Goal: Task Accomplishment & Management: Complete application form

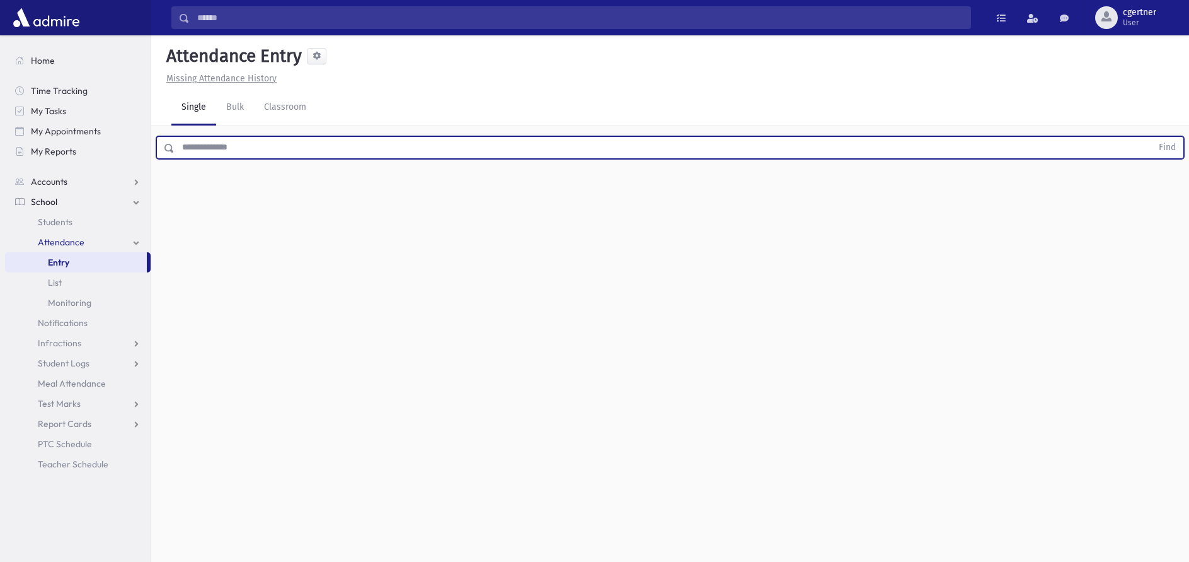
click at [1152, 137] on button "Find" at bounding box center [1168, 147] width 32 height 21
click at [270, 149] on input "text" at bounding box center [664, 147] width 978 height 23
click at [1152, 137] on button "Find" at bounding box center [1168, 147] width 32 height 21
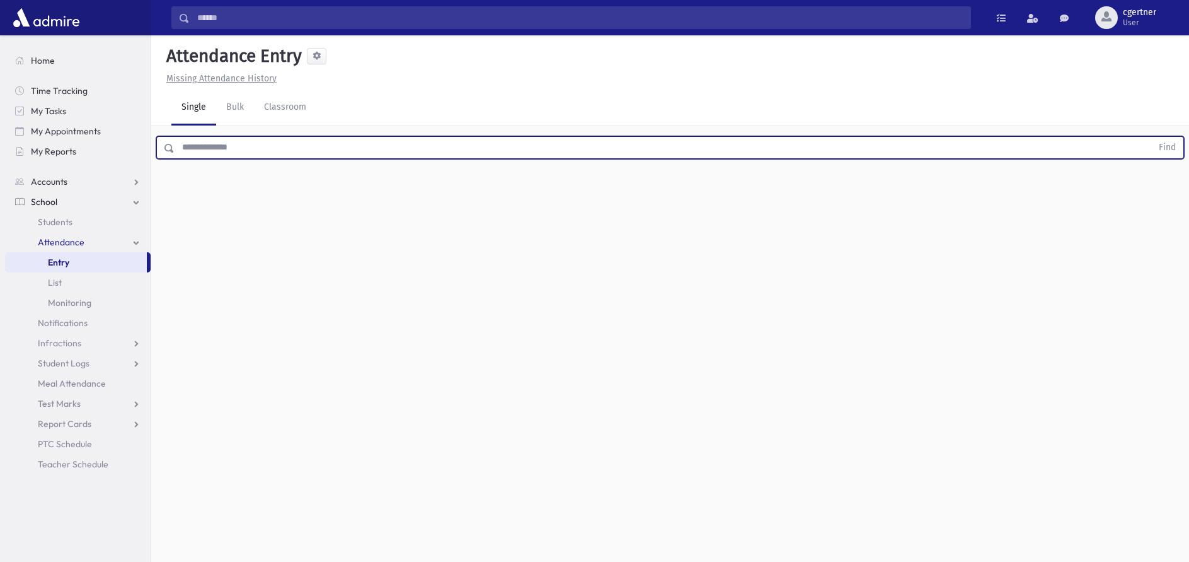
click at [1152, 137] on button "Find" at bounding box center [1168, 147] width 32 height 21
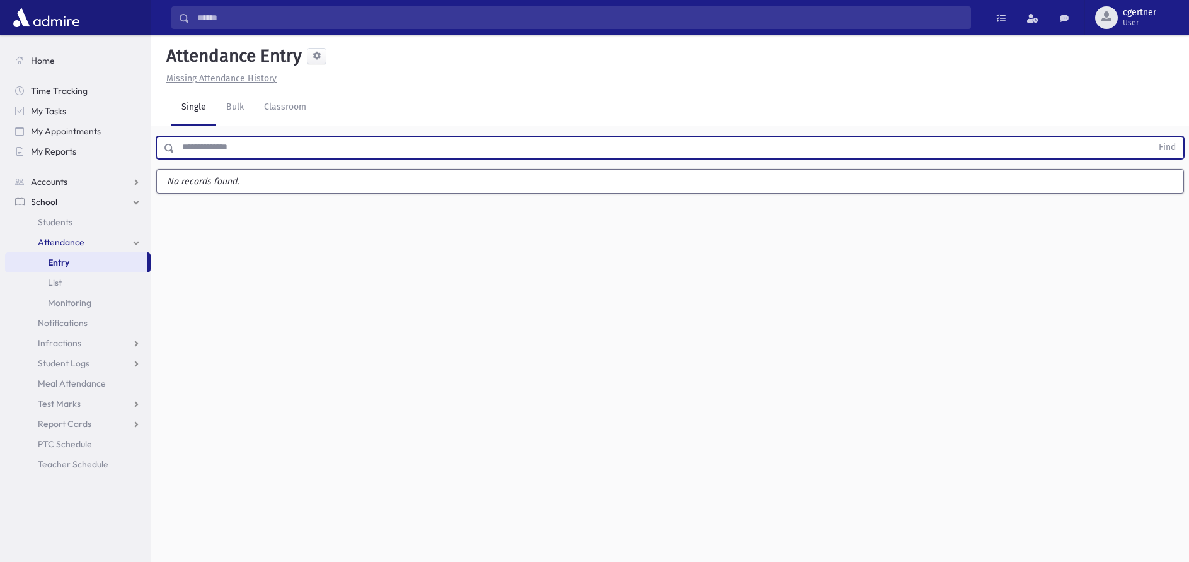
click at [1152, 137] on button "Find" at bounding box center [1168, 147] width 32 height 21
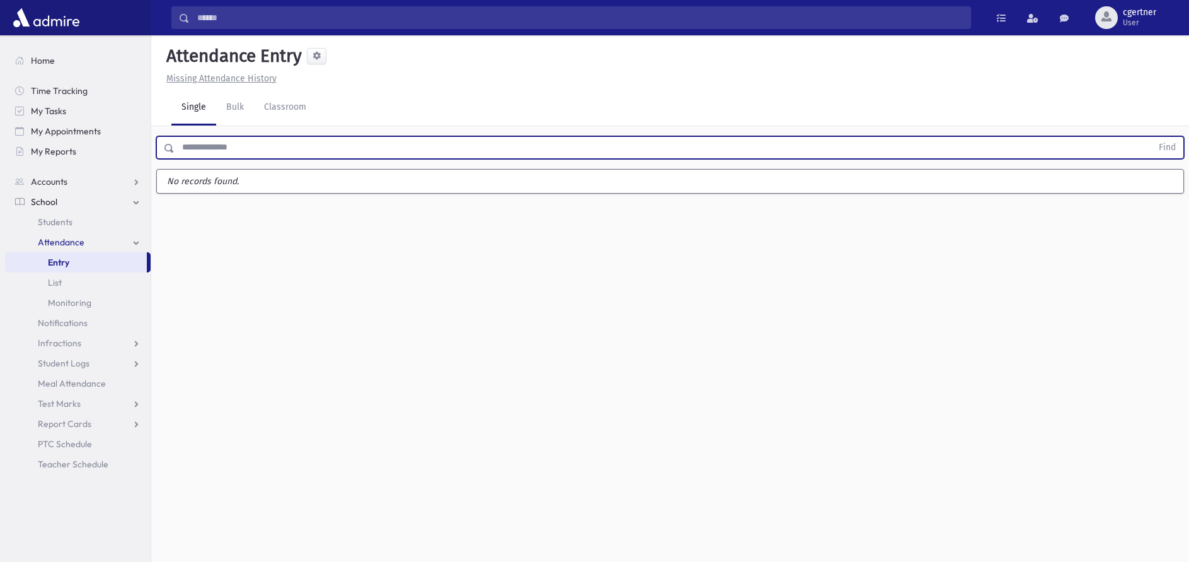
click at [1152, 137] on button "Find" at bounding box center [1168, 147] width 32 height 21
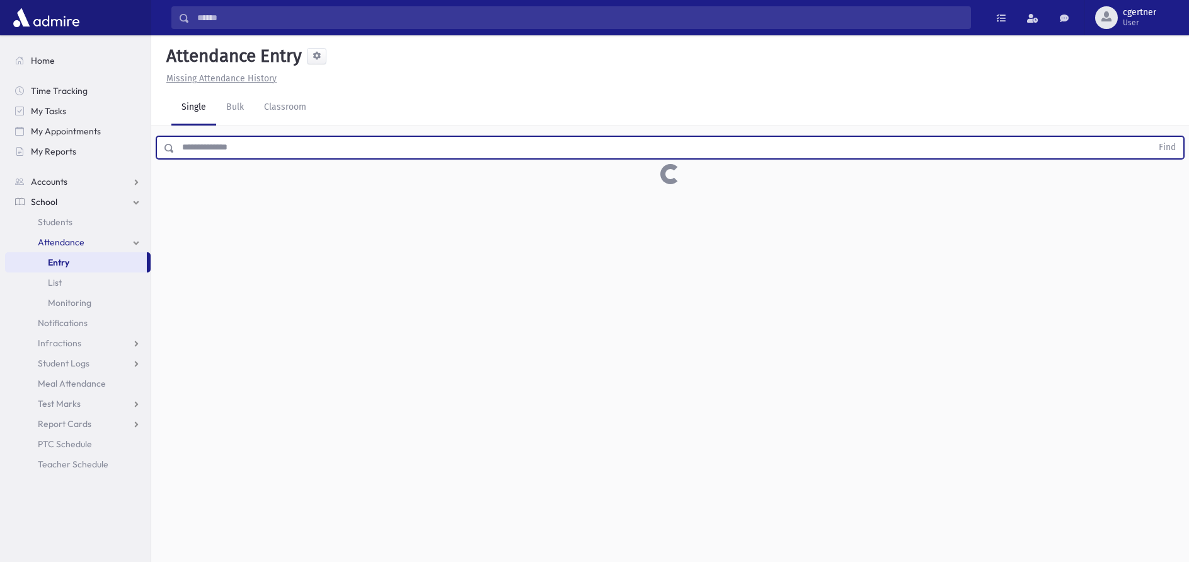
click at [1152, 137] on button "Find" at bounding box center [1168, 147] width 32 height 21
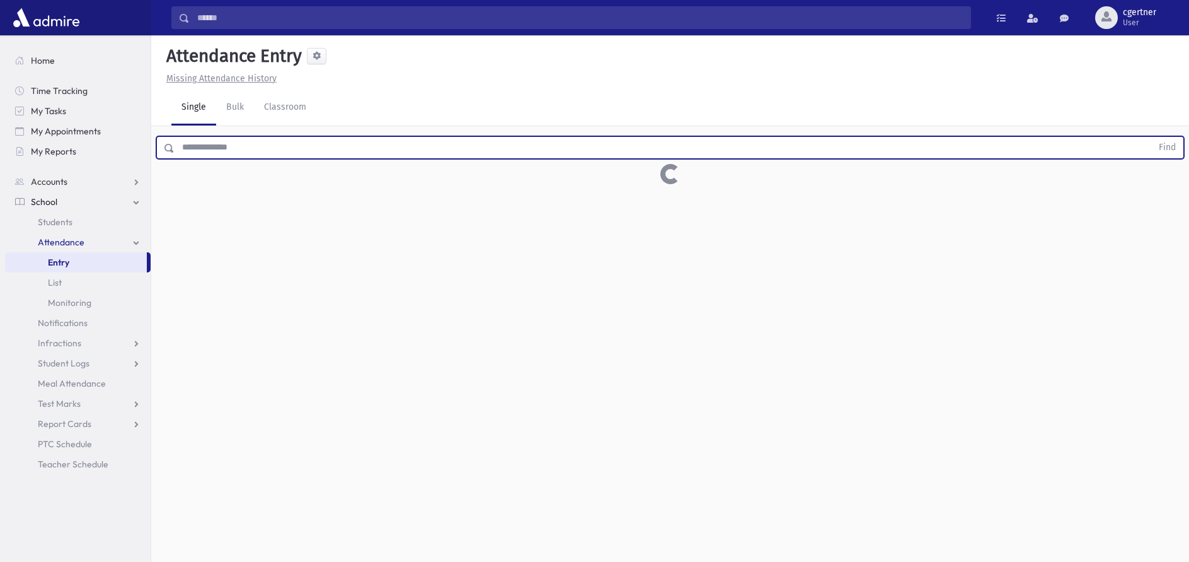
click at [1152, 137] on button "Find" at bounding box center [1168, 147] width 32 height 21
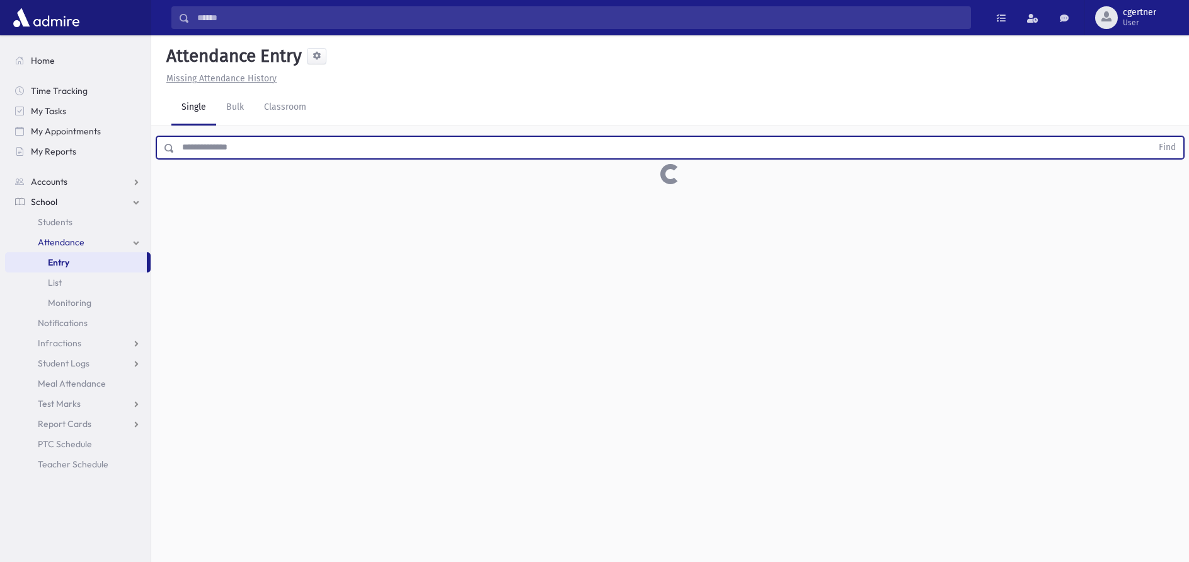
click at [1152, 137] on button "Find" at bounding box center [1168, 147] width 32 height 21
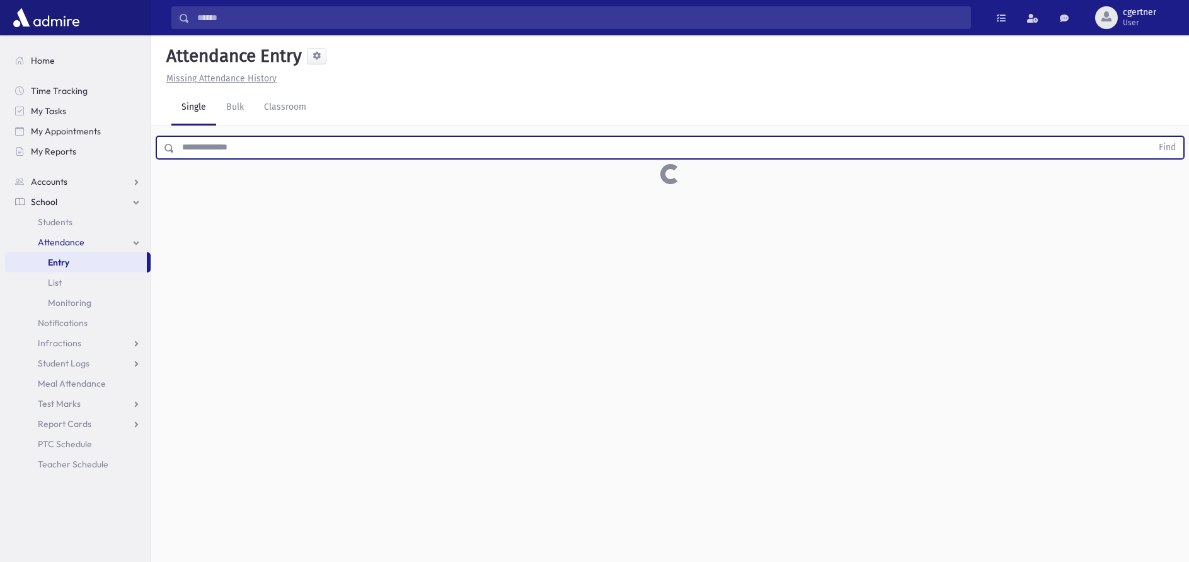
click at [1152, 137] on button "Find" at bounding box center [1168, 147] width 32 height 21
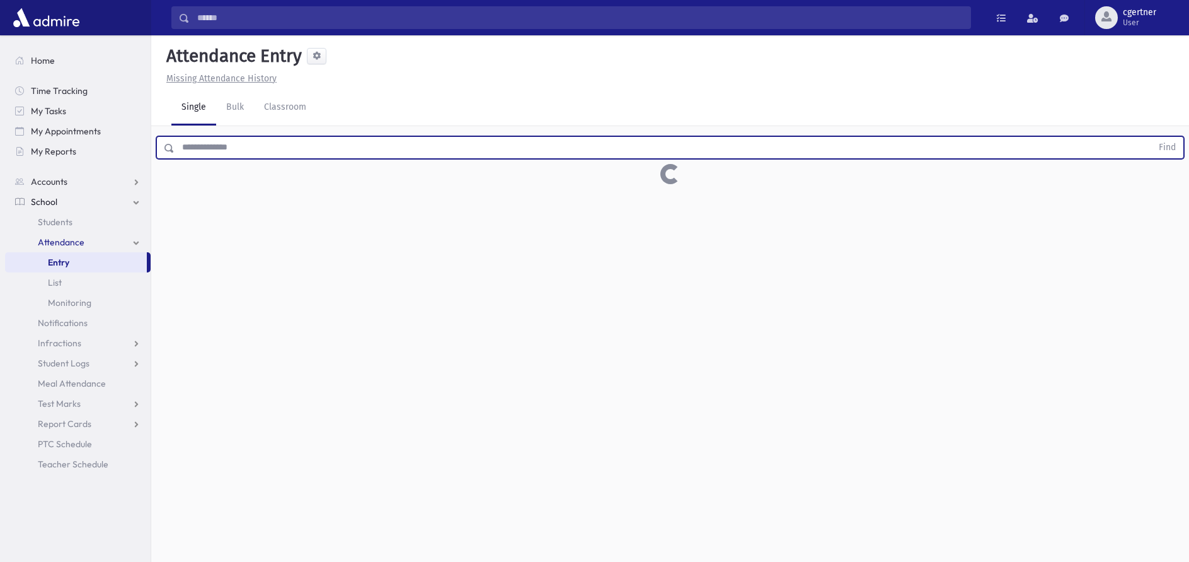
click at [1152, 137] on button "Find" at bounding box center [1168, 147] width 32 height 21
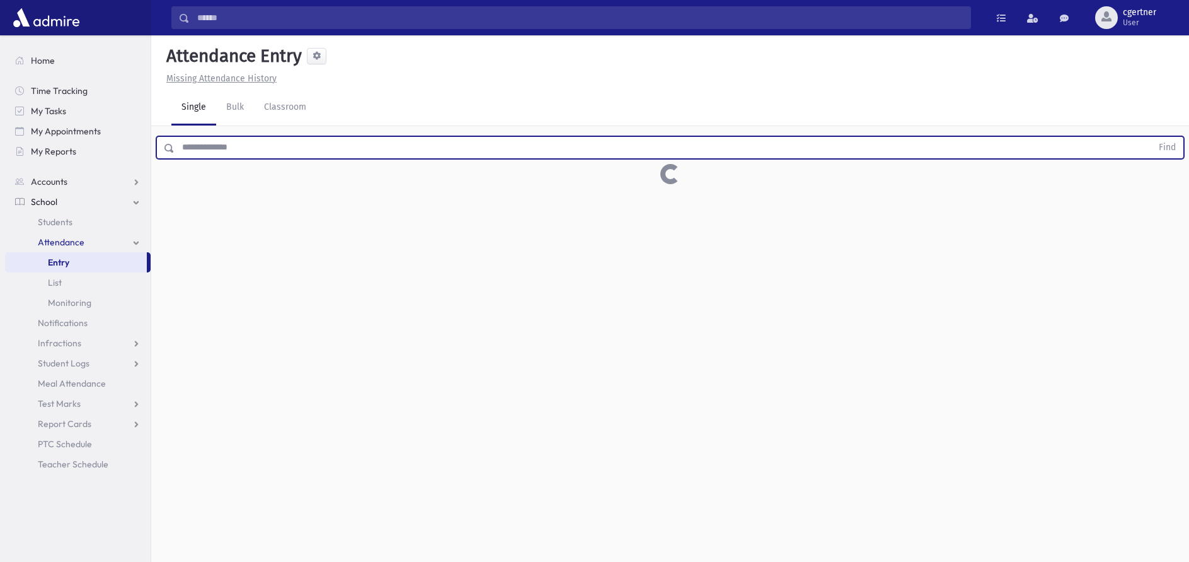
click at [1152, 137] on button "Find" at bounding box center [1168, 147] width 32 height 21
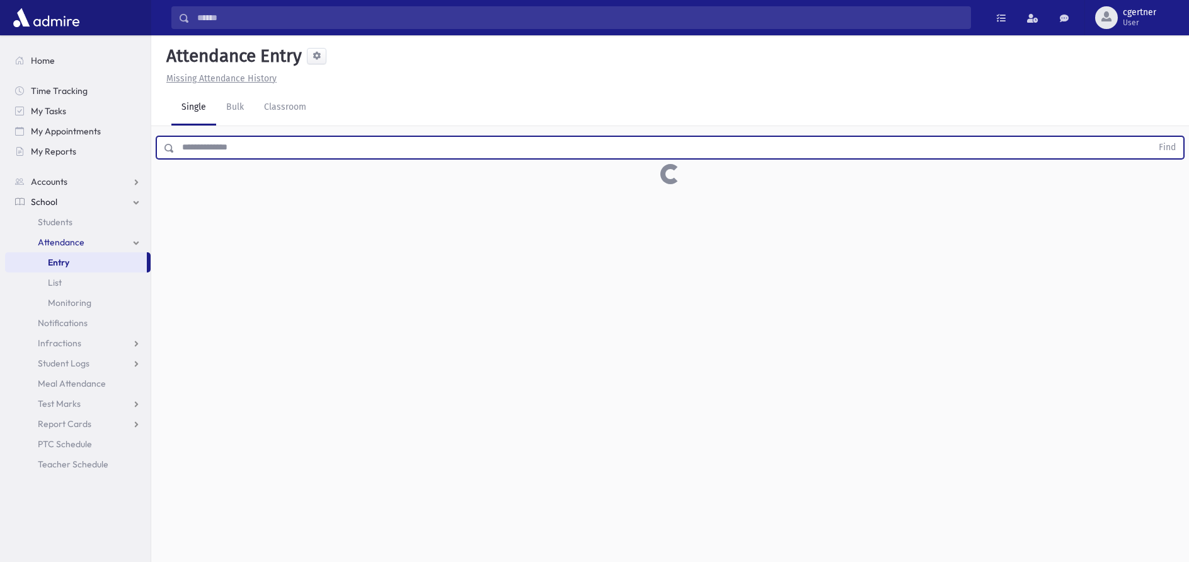
click at [1152, 137] on button "Find" at bounding box center [1168, 147] width 32 height 21
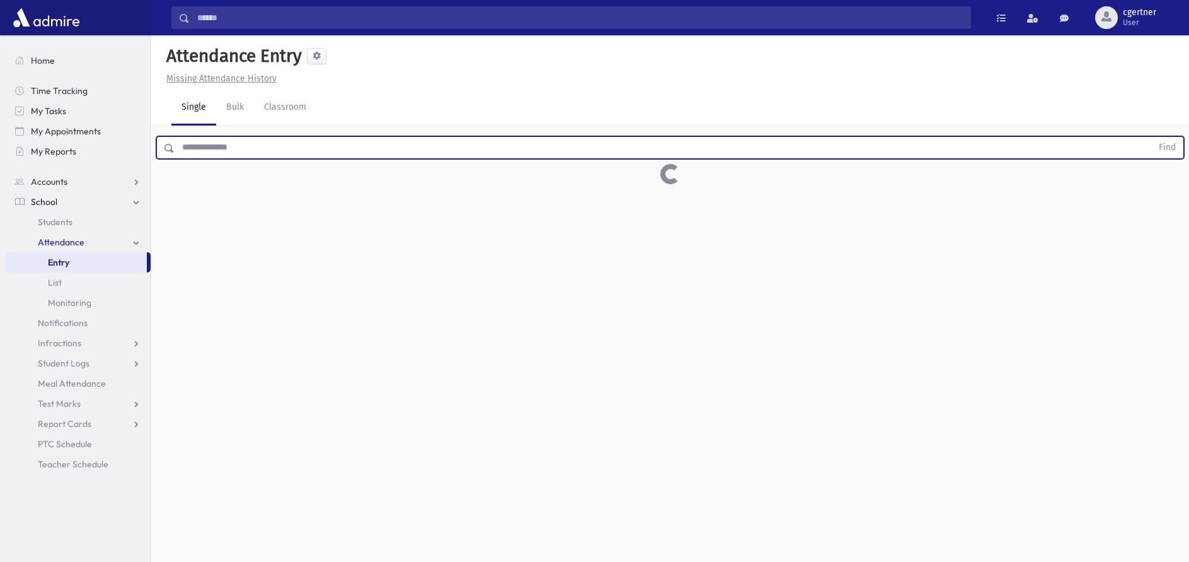
click at [1152, 137] on button "Find" at bounding box center [1168, 147] width 32 height 21
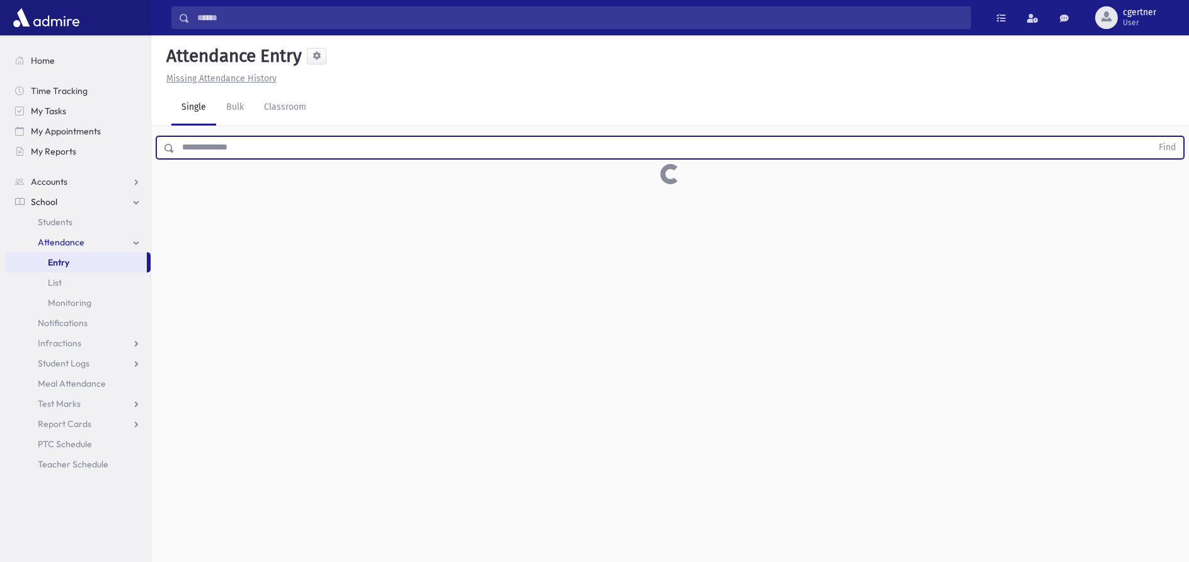
click at [1152, 137] on button "Find" at bounding box center [1168, 147] width 32 height 21
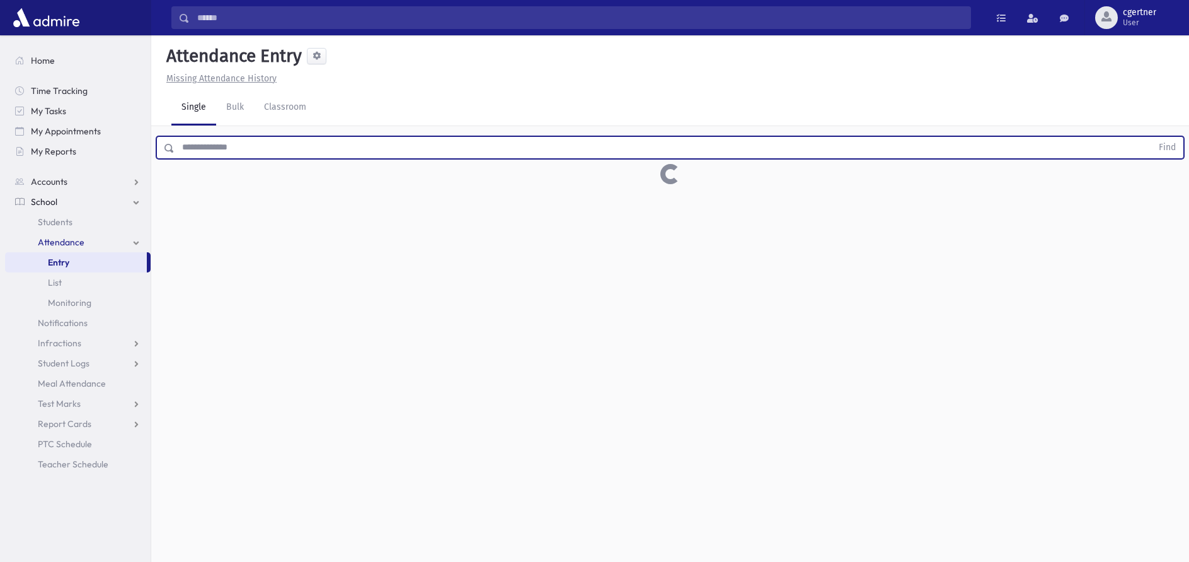
click at [1152, 137] on button "Find" at bounding box center [1168, 147] width 32 height 21
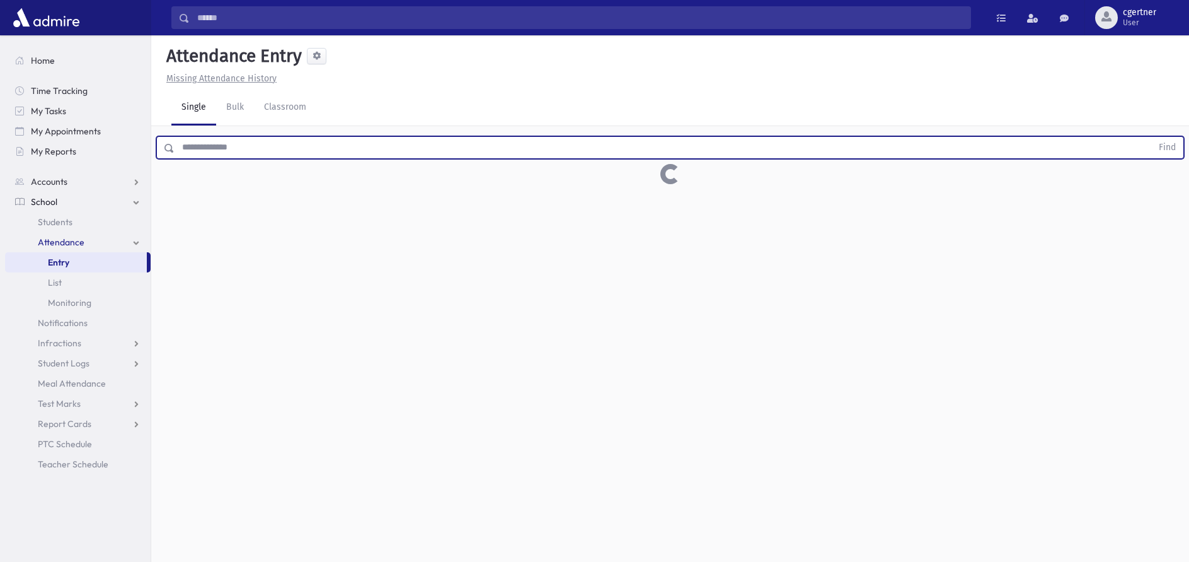
click at [1152, 137] on button "Find" at bounding box center [1168, 147] width 32 height 21
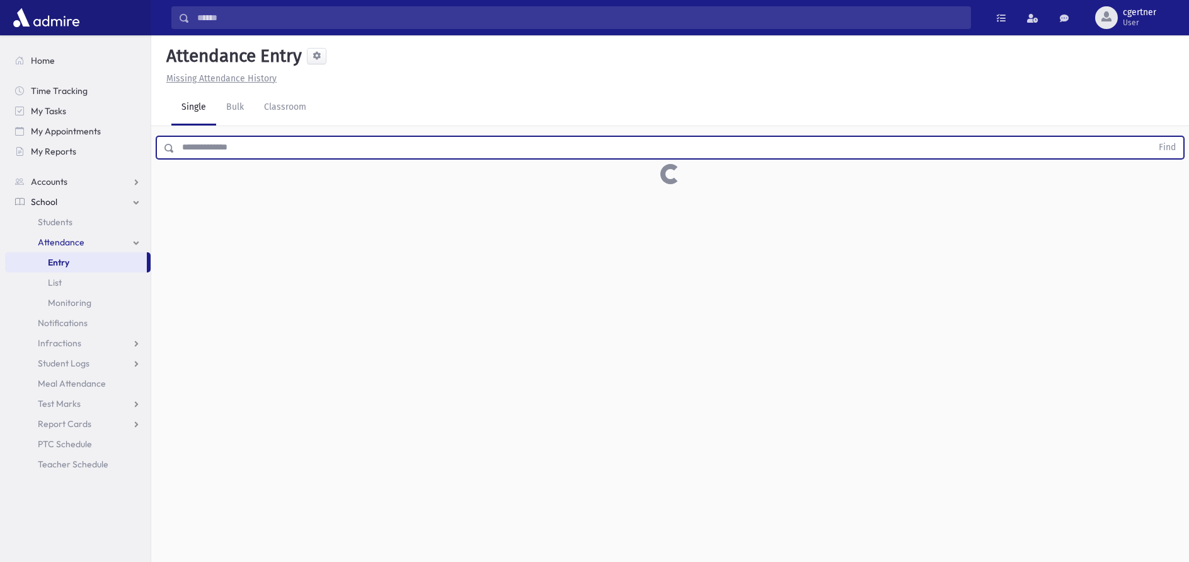
click at [1152, 137] on button "Find" at bounding box center [1168, 147] width 32 height 21
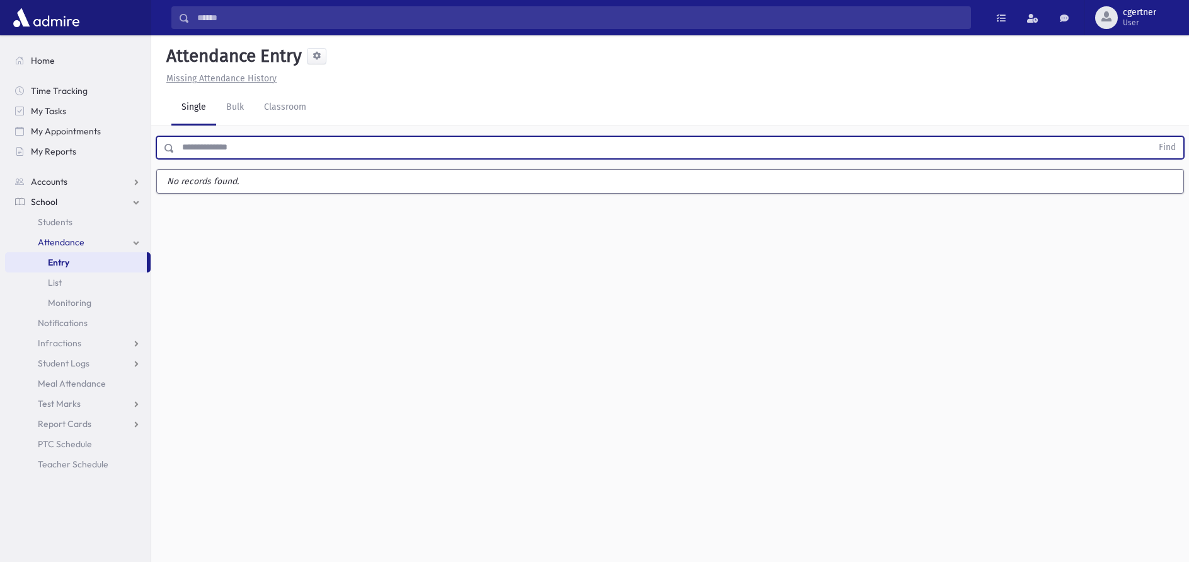
click at [1152, 137] on button "Find" at bounding box center [1168, 147] width 32 height 21
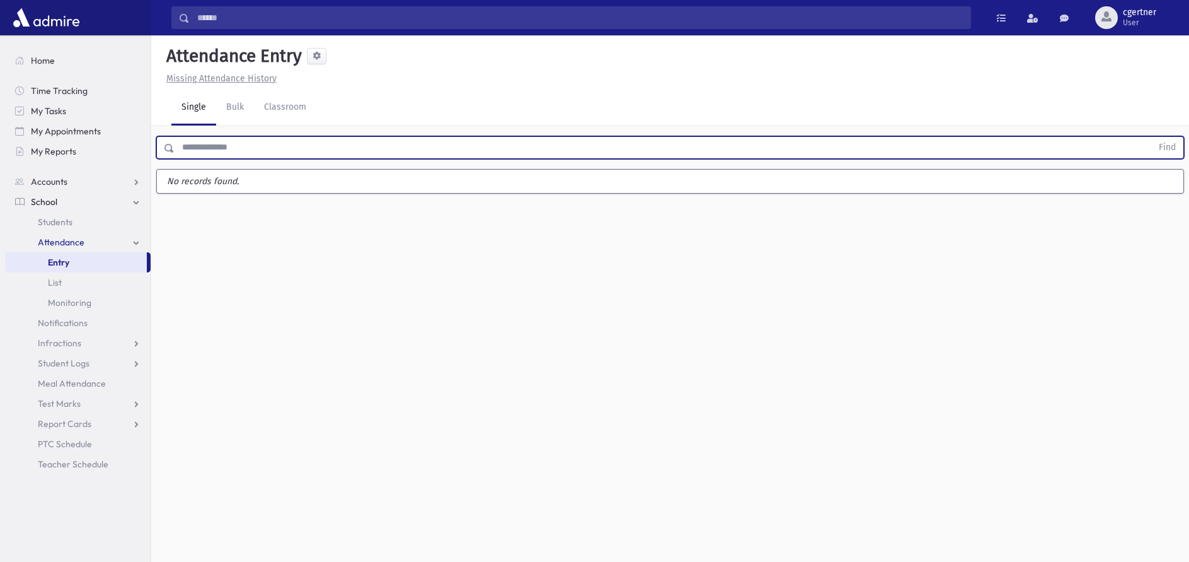
click at [1152, 137] on button "Find" at bounding box center [1168, 147] width 32 height 21
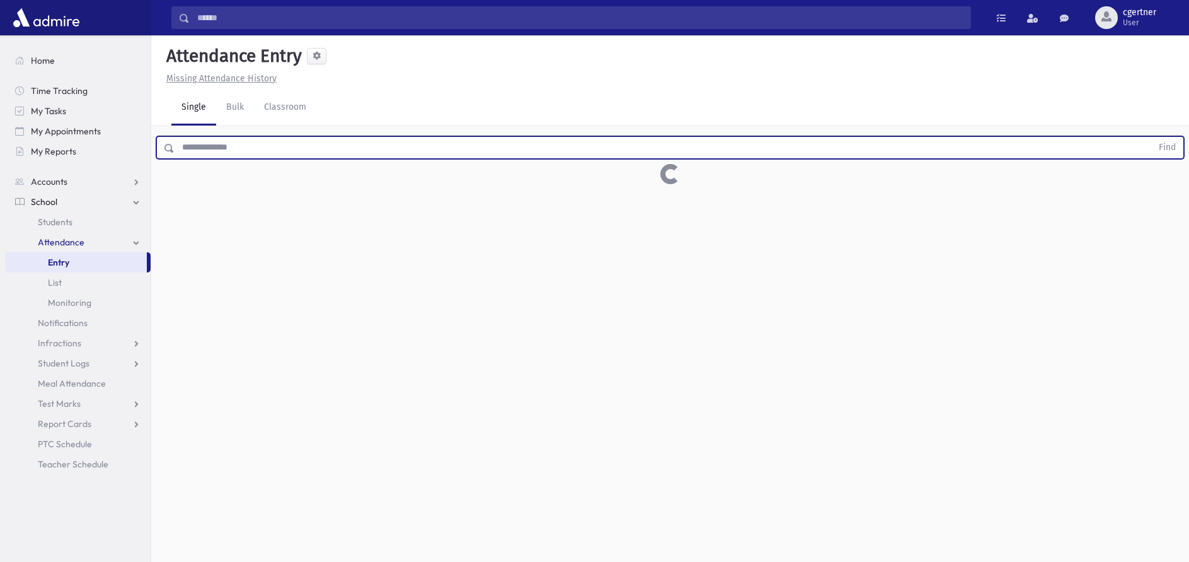
click at [1152, 137] on button "Find" at bounding box center [1168, 147] width 32 height 21
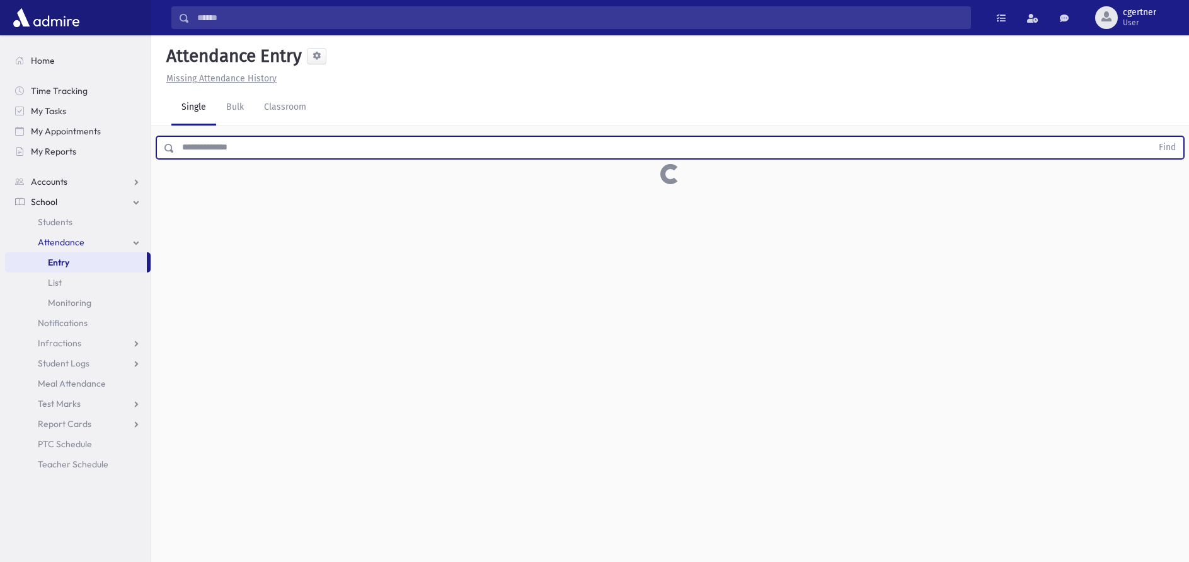
click at [1152, 137] on button "Find" at bounding box center [1168, 147] width 32 height 21
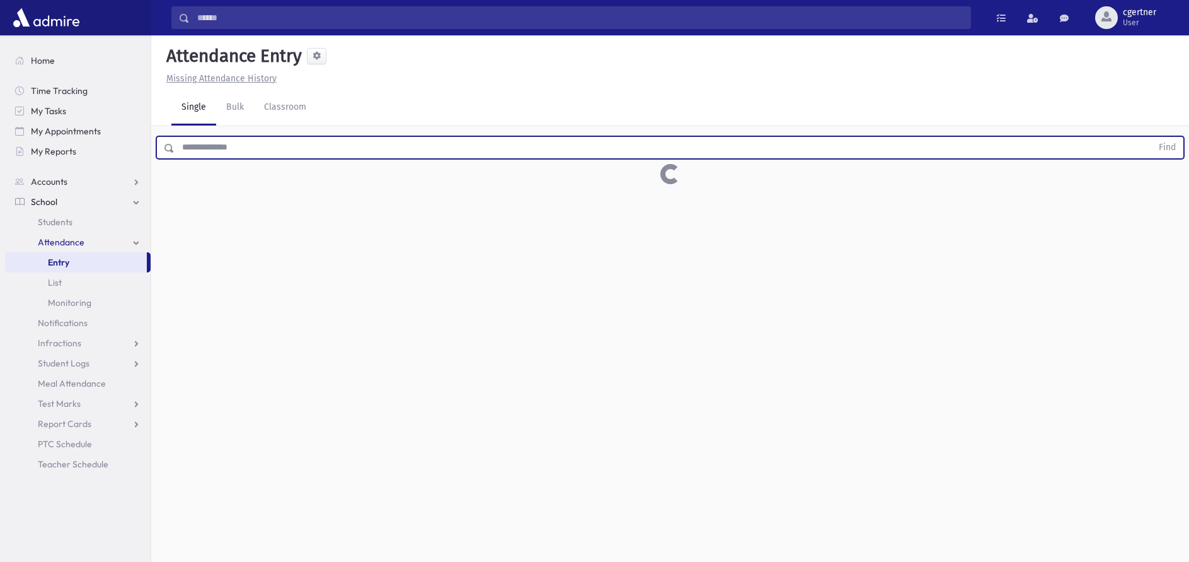
click at [1152, 137] on button "Find" at bounding box center [1168, 147] width 32 height 21
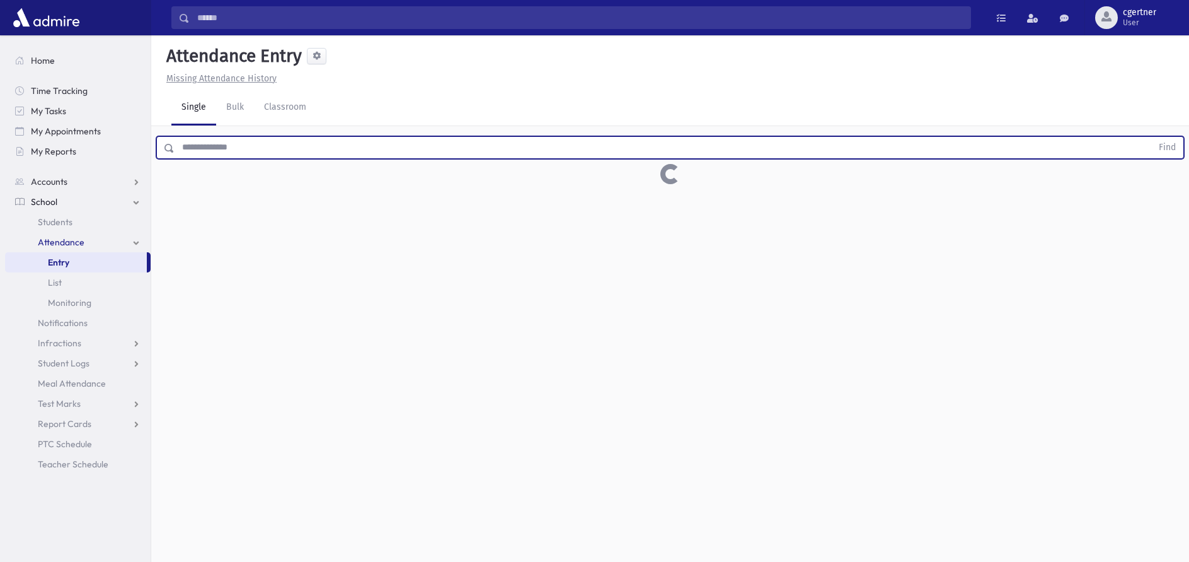
click at [1152, 137] on button "Find" at bounding box center [1168, 147] width 32 height 21
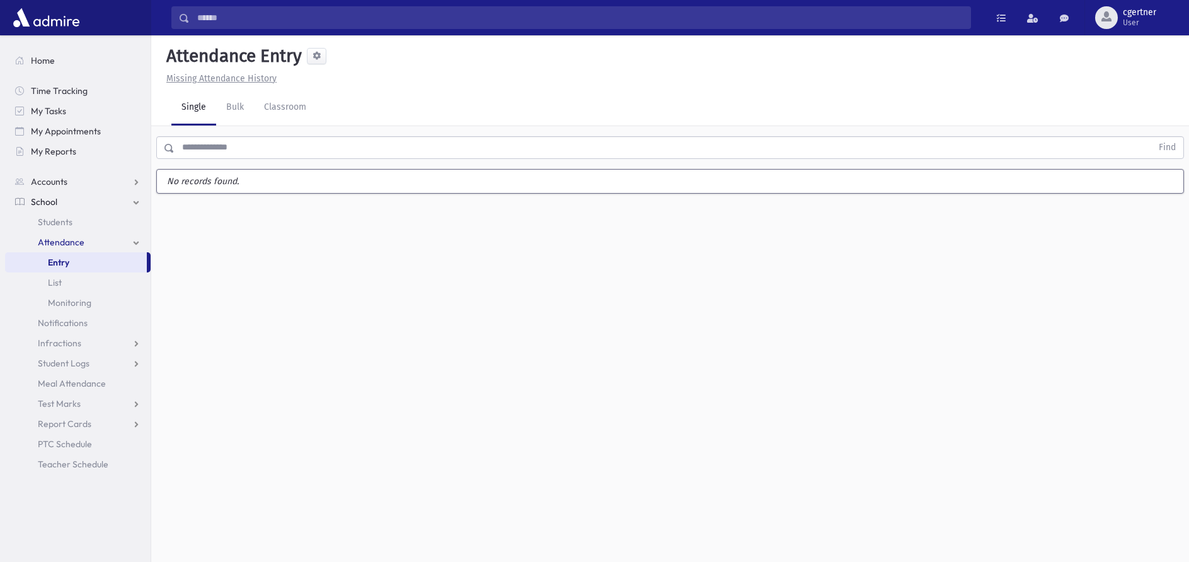
click at [1152, 137] on button "Find" at bounding box center [1168, 147] width 32 height 21
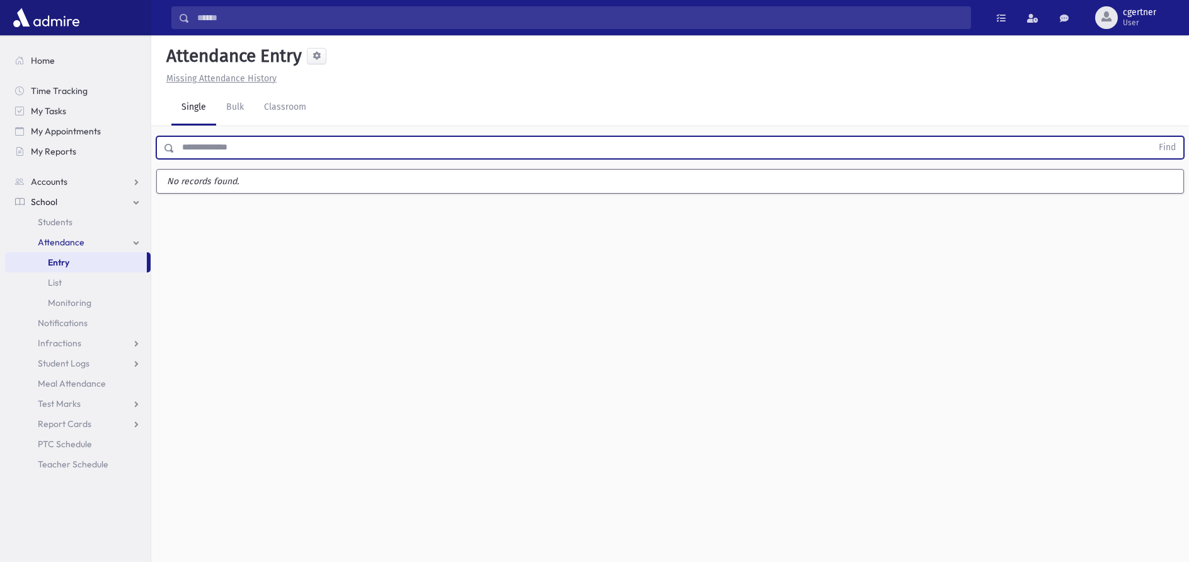
click at [1152, 137] on button "Find" at bounding box center [1168, 147] width 32 height 21
click at [199, 148] on input "text" at bounding box center [664, 147] width 978 height 23
click at [1152, 137] on button "Find" at bounding box center [1168, 147] width 32 height 21
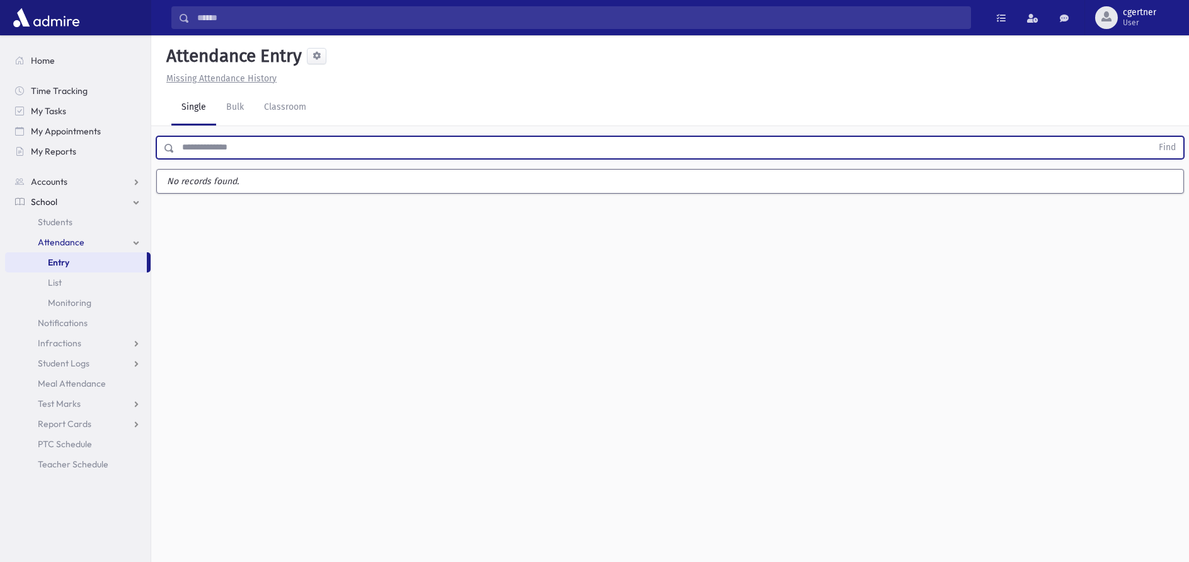
click at [1152, 137] on button "Find" at bounding box center [1168, 147] width 32 height 21
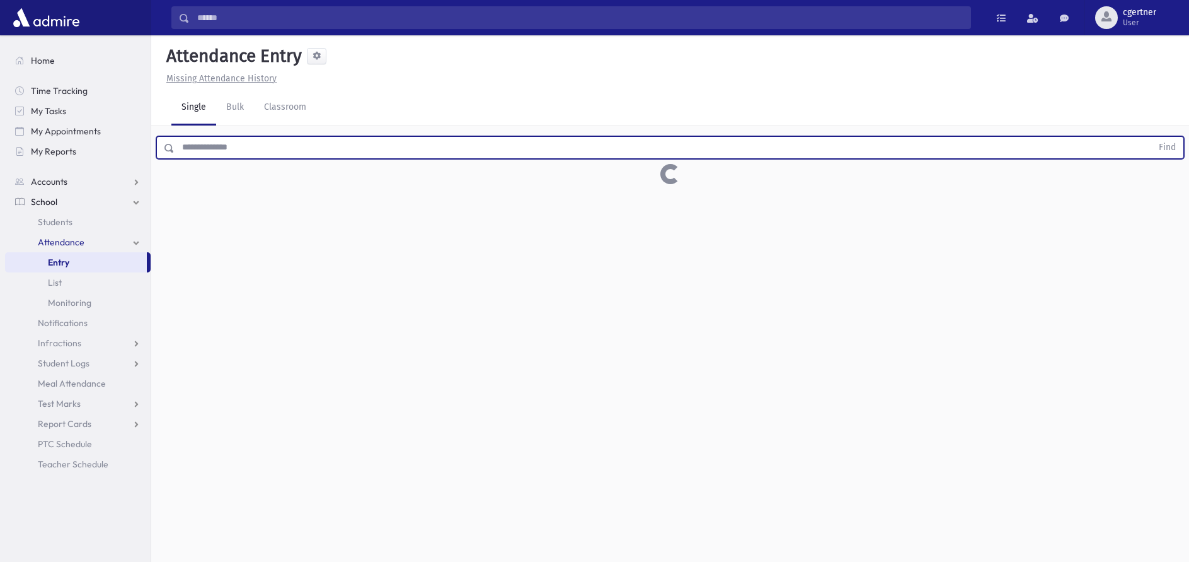
click at [1152, 137] on button "Find" at bounding box center [1168, 147] width 32 height 21
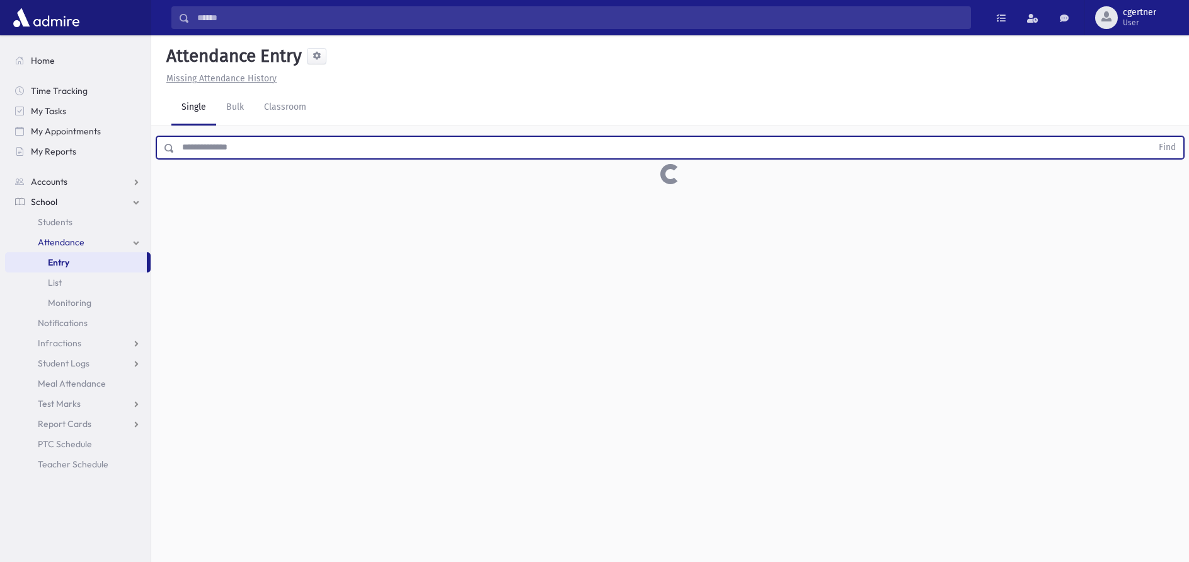
click at [1152, 137] on button "Find" at bounding box center [1168, 147] width 32 height 21
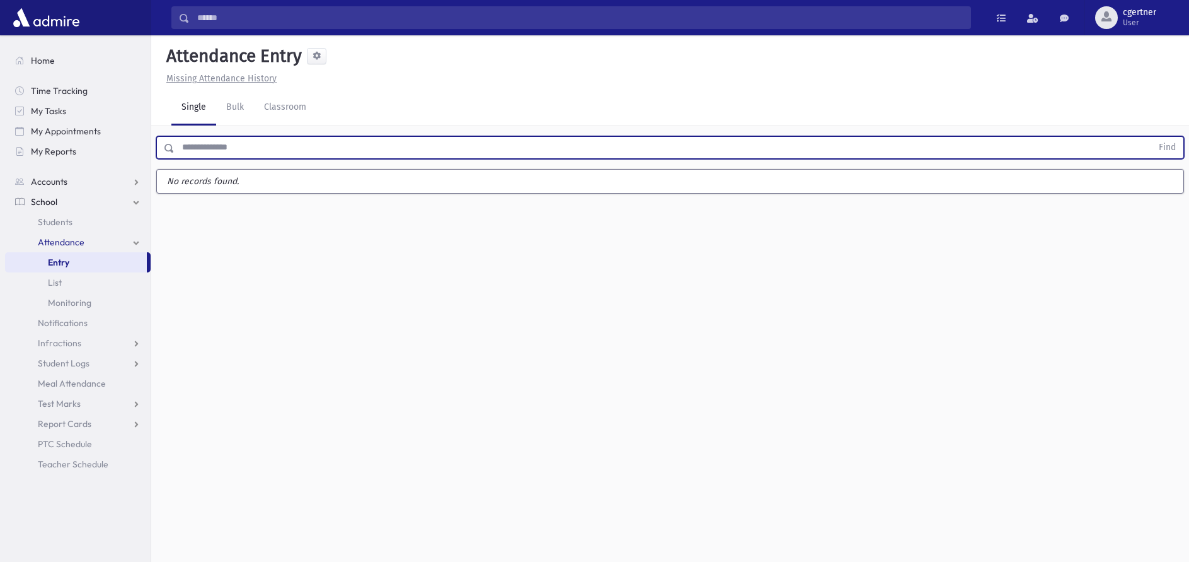
click at [1152, 137] on button "Find" at bounding box center [1168, 147] width 32 height 21
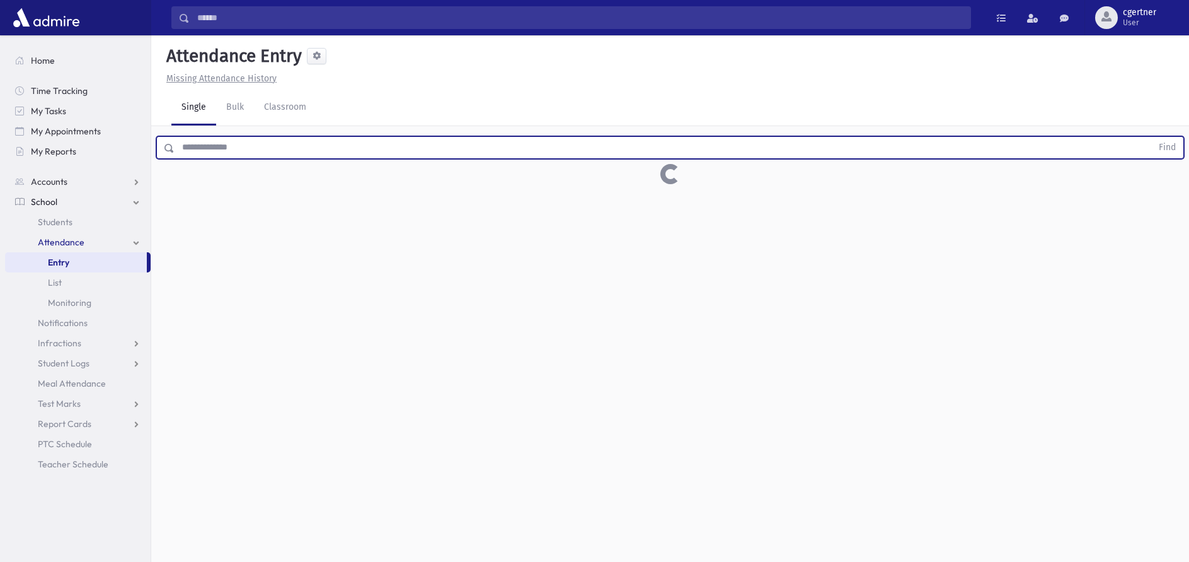
click at [1152, 137] on button "Find" at bounding box center [1168, 147] width 32 height 21
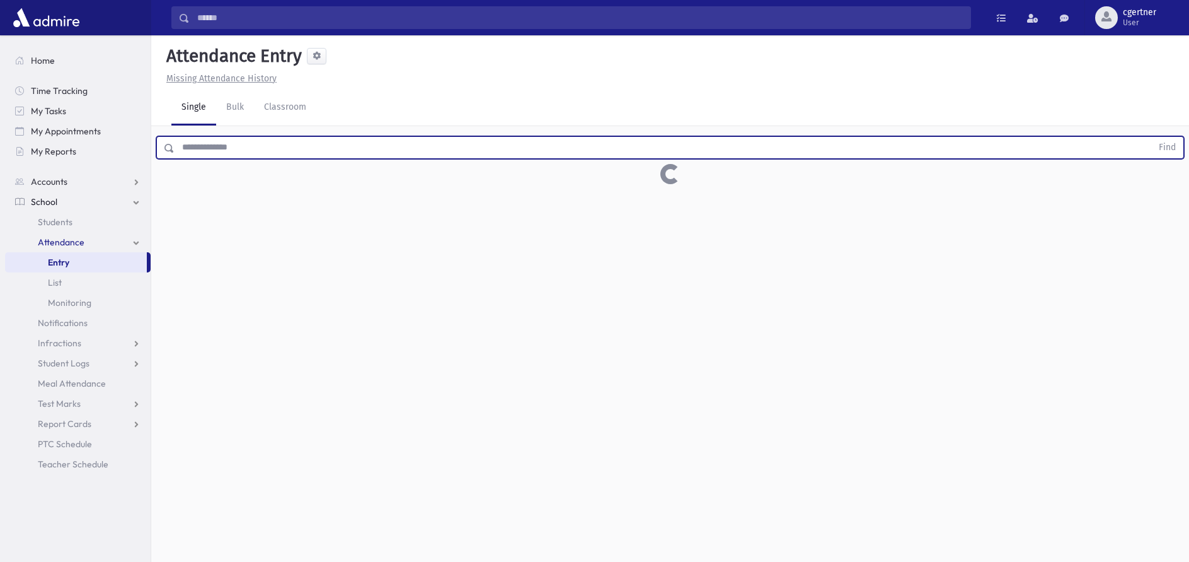
click at [1152, 137] on button "Find" at bounding box center [1168, 147] width 32 height 21
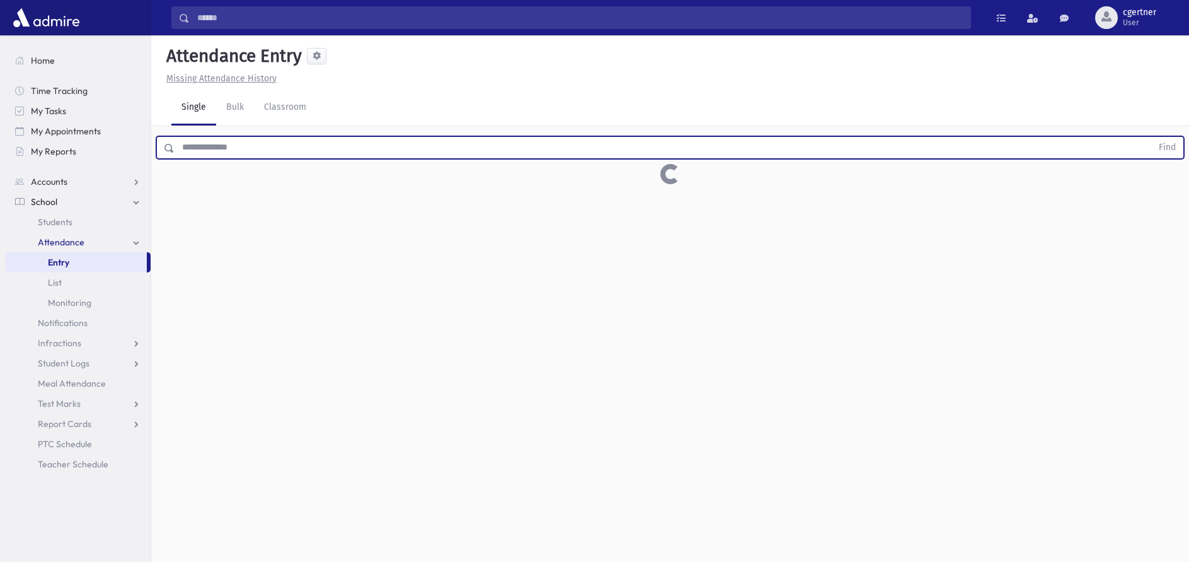
click at [1152, 137] on button "Find" at bounding box center [1168, 147] width 32 height 21
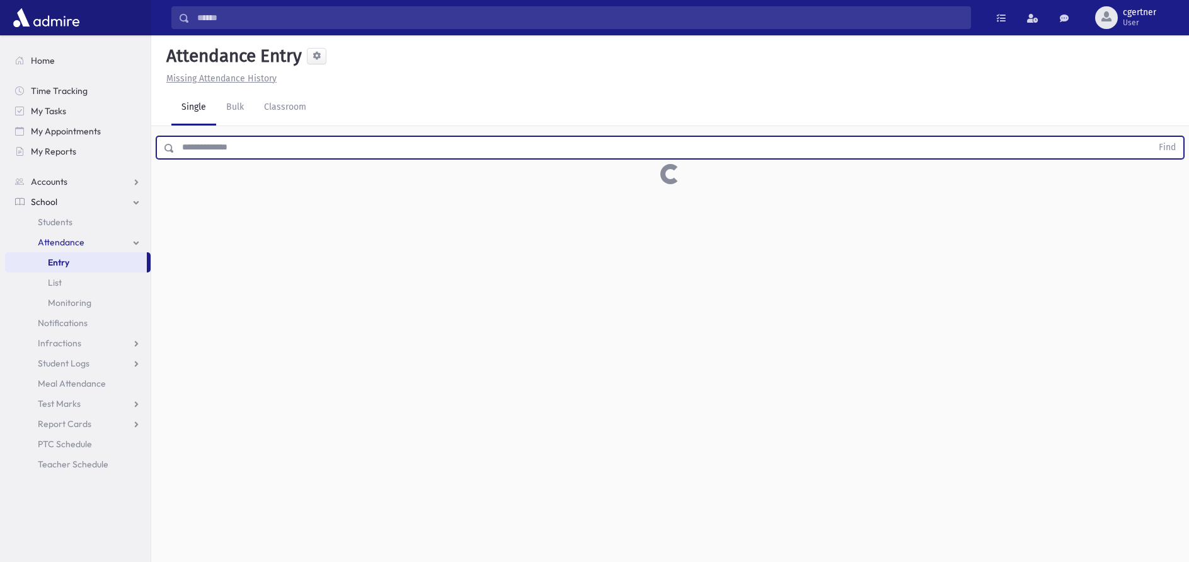
click at [1152, 137] on button "Find" at bounding box center [1168, 147] width 32 height 21
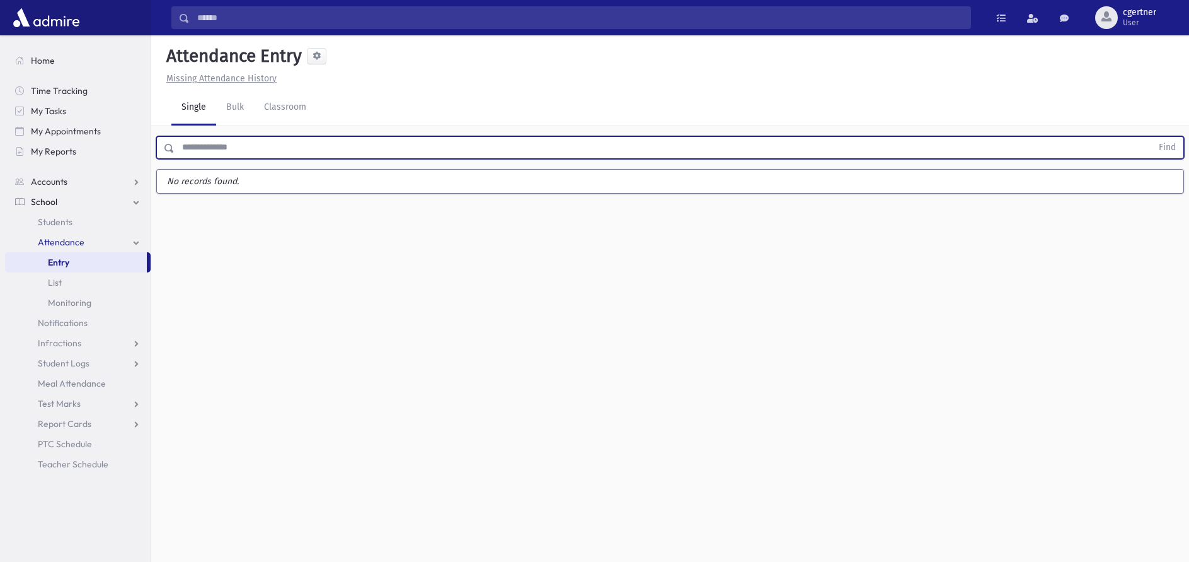
click at [1152, 137] on button "Find" at bounding box center [1168, 147] width 32 height 21
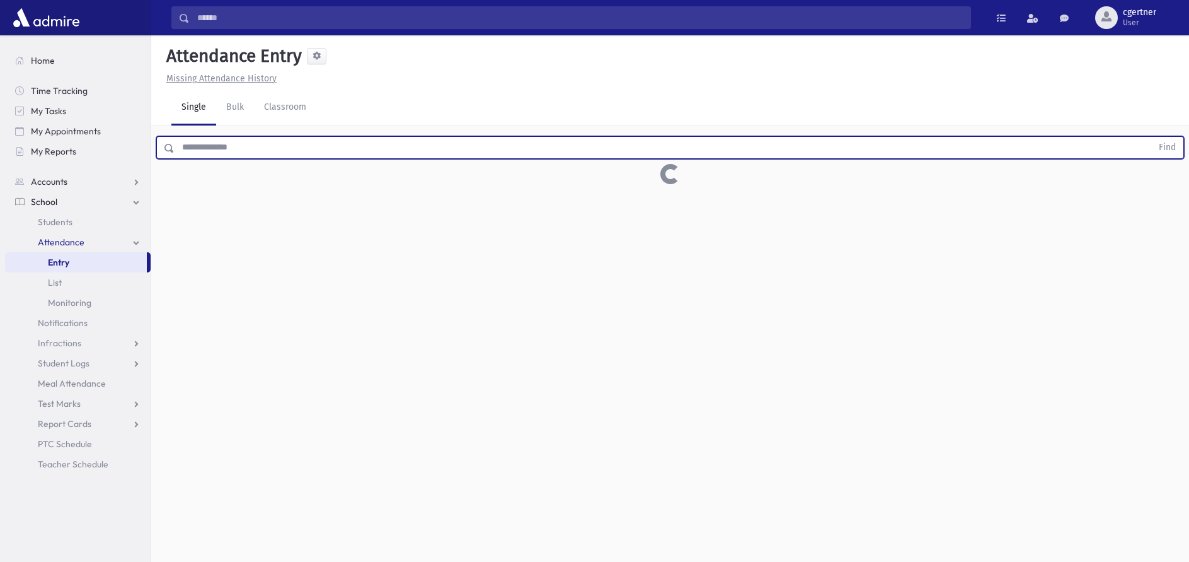
click at [1152, 137] on button "Find" at bounding box center [1168, 147] width 32 height 21
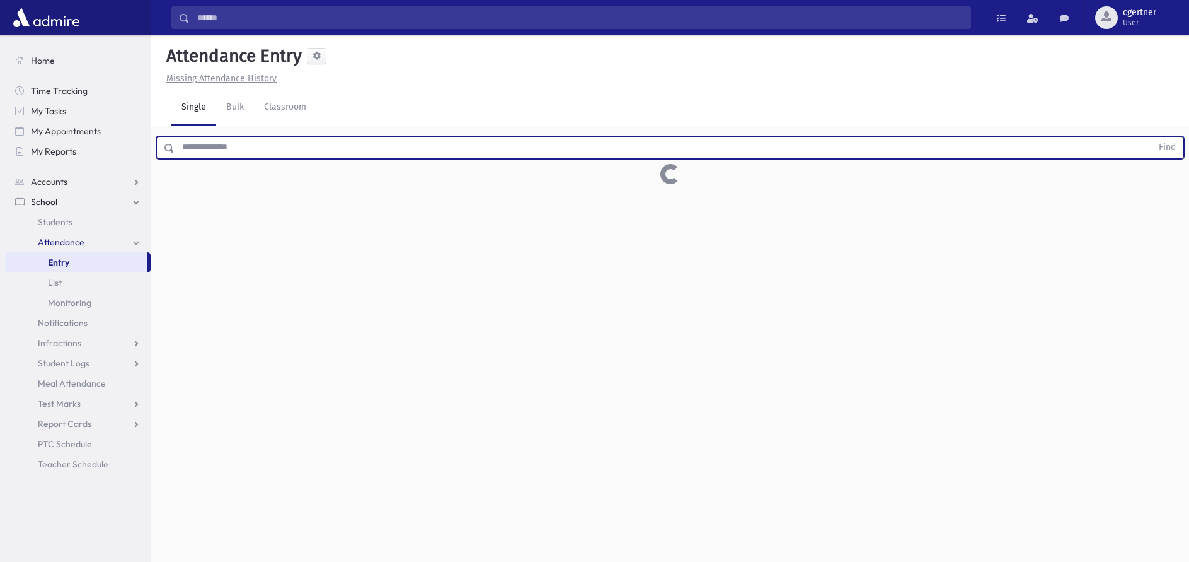
click at [1152, 137] on button "Find" at bounding box center [1168, 147] width 32 height 21
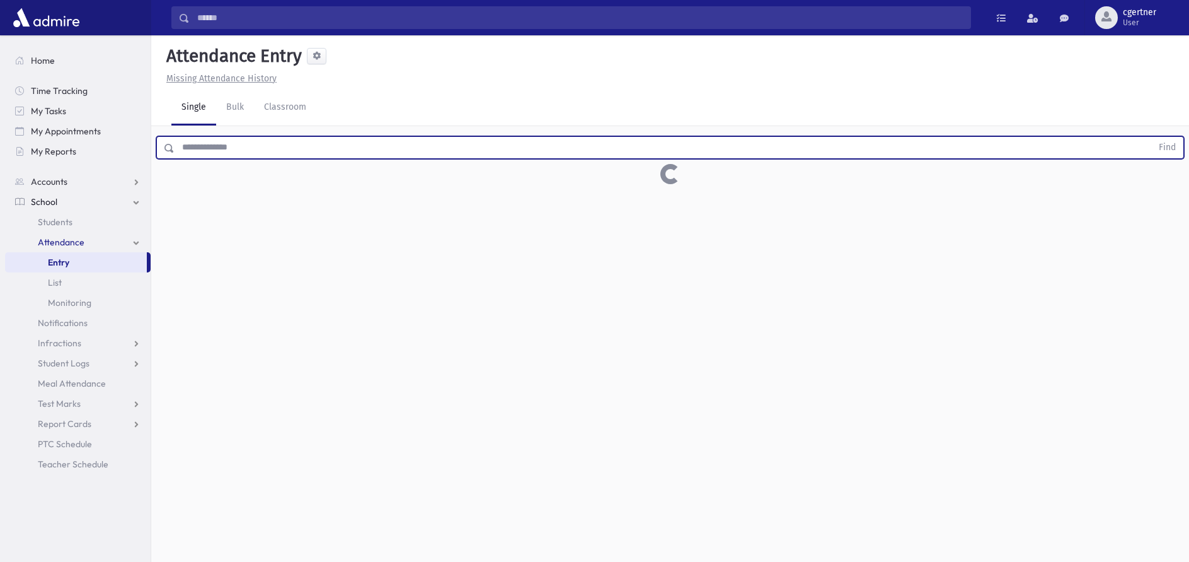
click at [1152, 137] on button "Find" at bounding box center [1168, 147] width 32 height 21
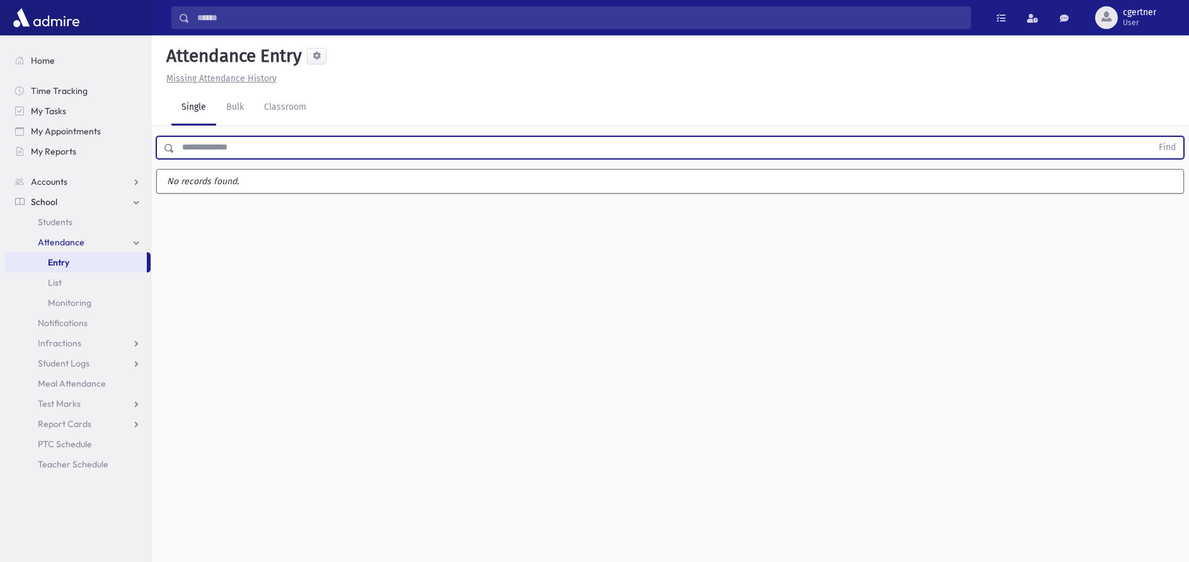
click at [1152, 137] on button "Find" at bounding box center [1168, 147] width 32 height 21
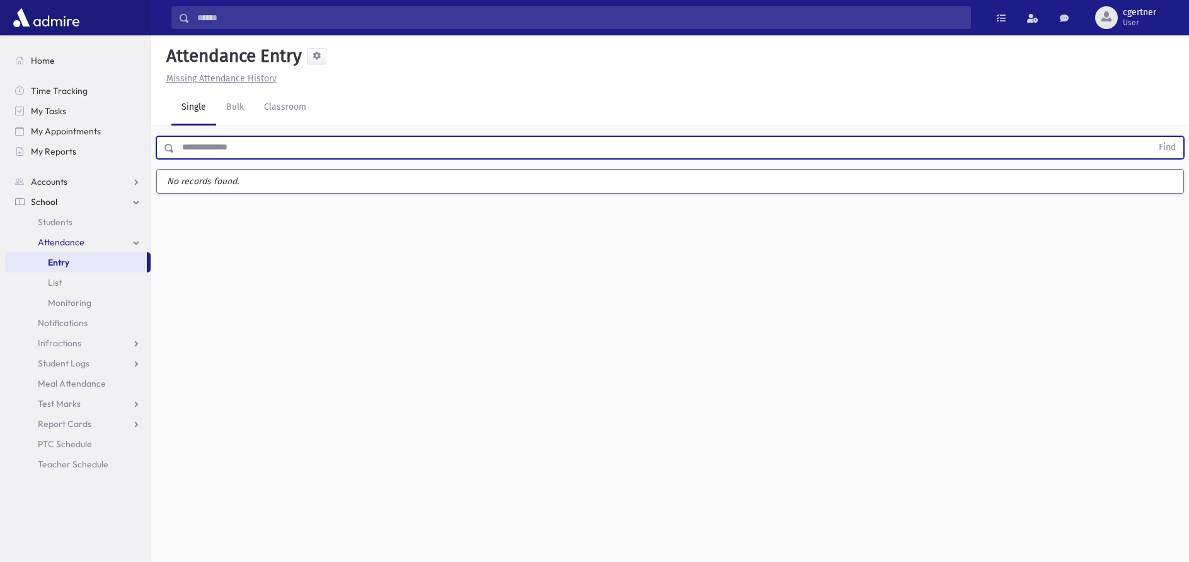
click at [1152, 137] on button "Find" at bounding box center [1168, 147] width 32 height 21
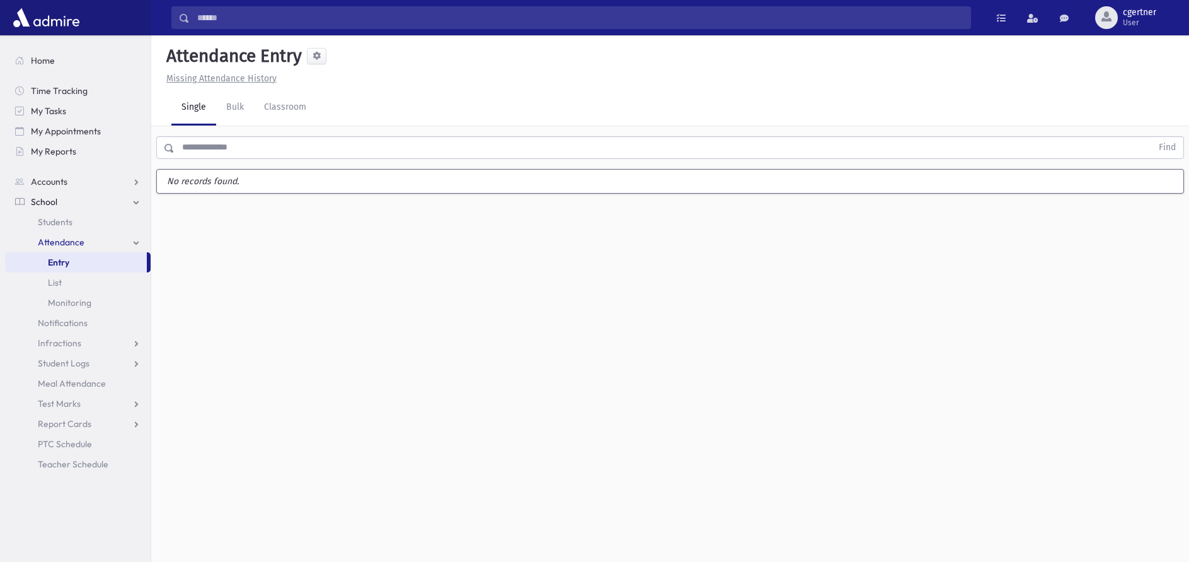
click at [1152, 137] on button "Find" at bounding box center [1168, 147] width 32 height 21
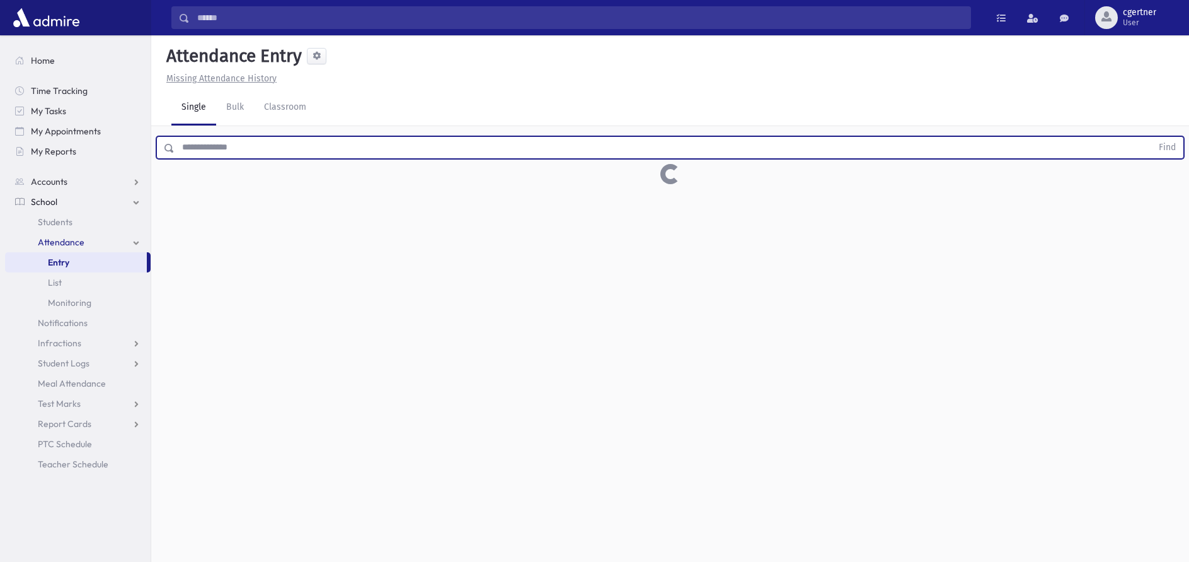
click at [1152, 137] on button "Find" at bounding box center [1168, 147] width 32 height 21
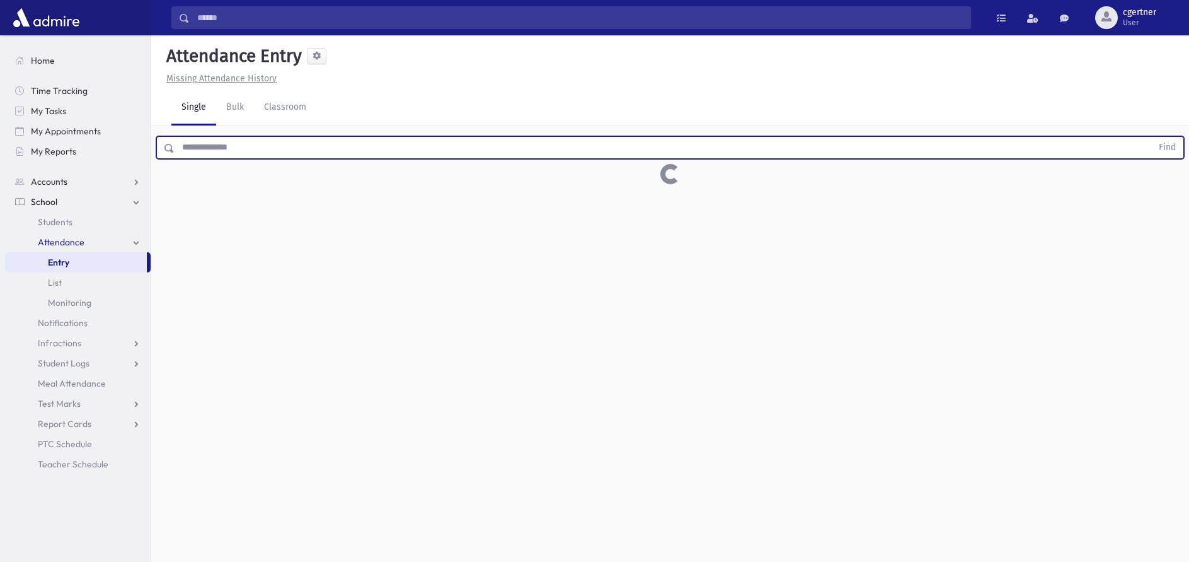
click at [1152, 137] on button "Find" at bounding box center [1168, 147] width 32 height 21
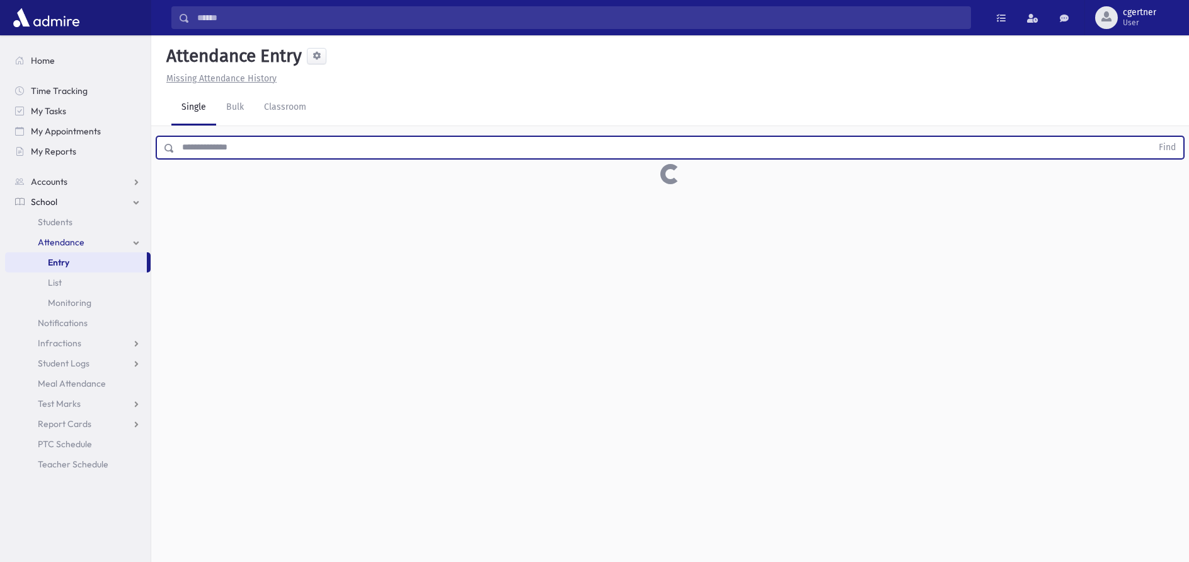
click at [1152, 137] on button "Find" at bounding box center [1168, 147] width 32 height 21
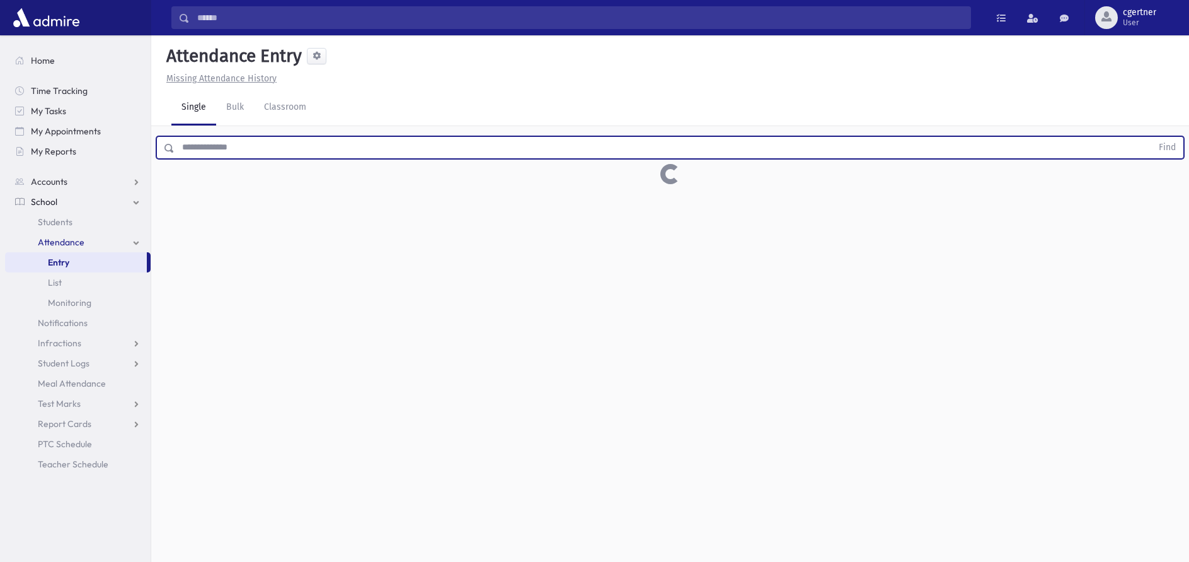
click at [1152, 137] on button "Find" at bounding box center [1168, 147] width 32 height 21
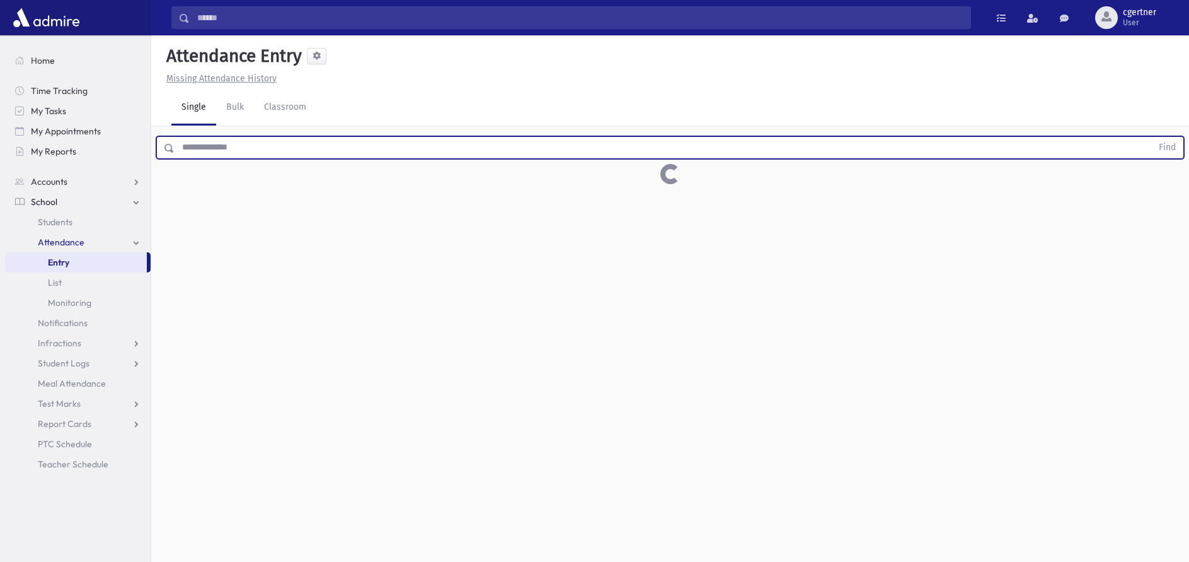
click at [1152, 137] on button "Find" at bounding box center [1168, 147] width 32 height 21
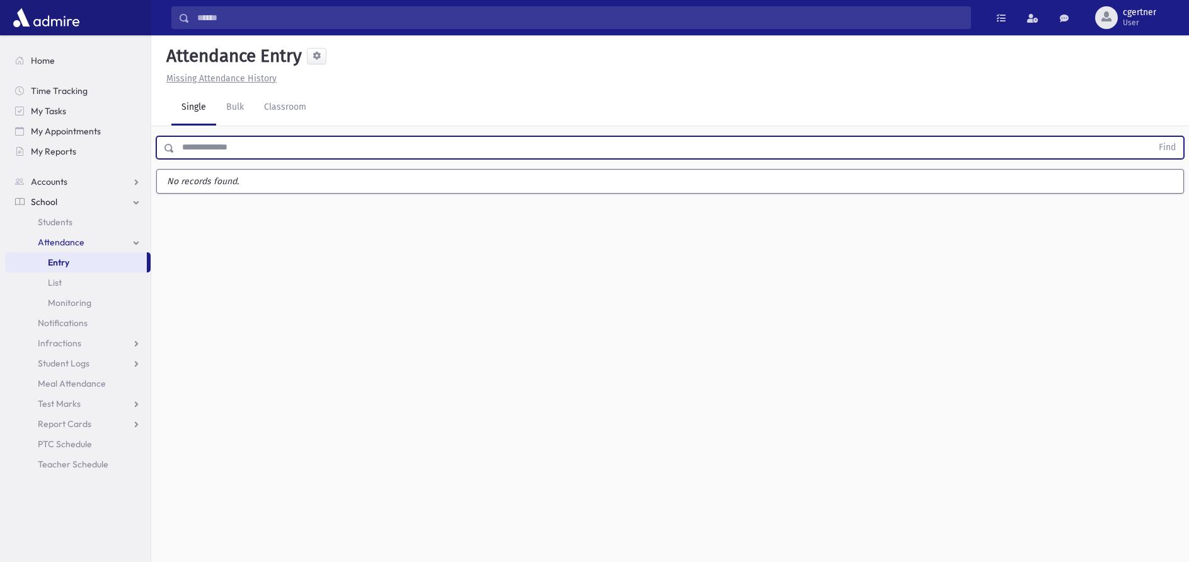
click at [1152, 137] on button "Find" at bounding box center [1168, 147] width 32 height 21
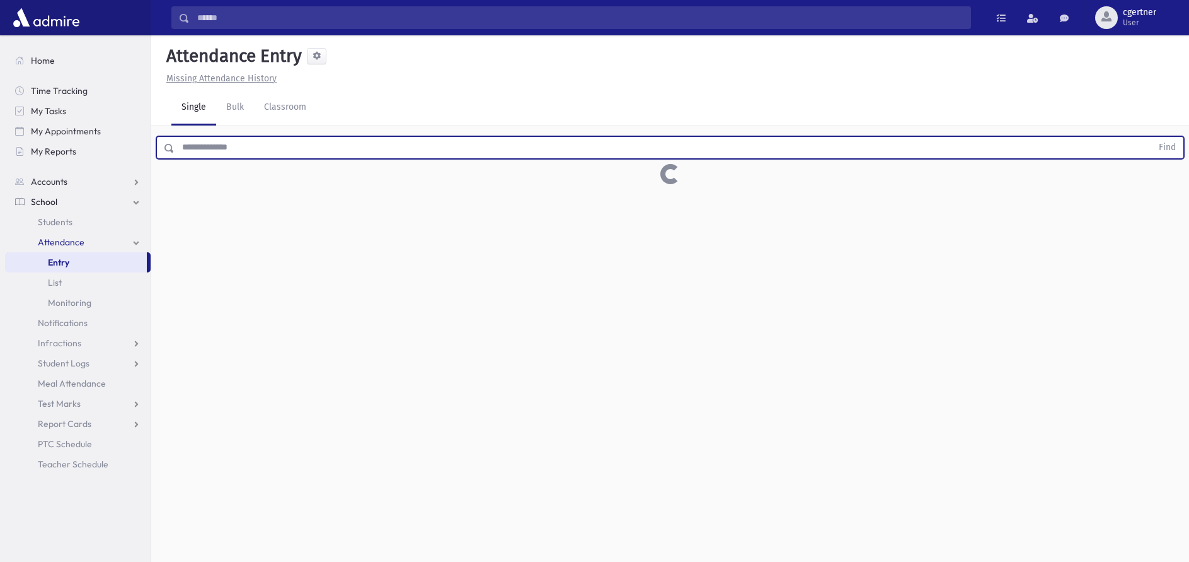
click at [1152, 137] on button "Find" at bounding box center [1168, 147] width 32 height 21
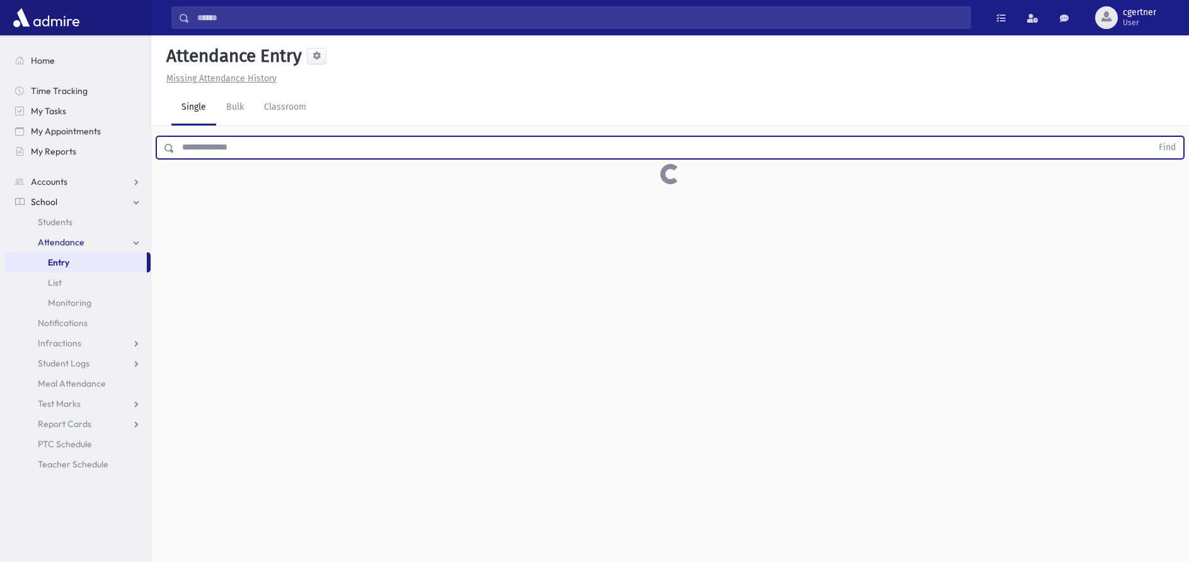
click at [1152, 137] on button "Find" at bounding box center [1168, 147] width 32 height 21
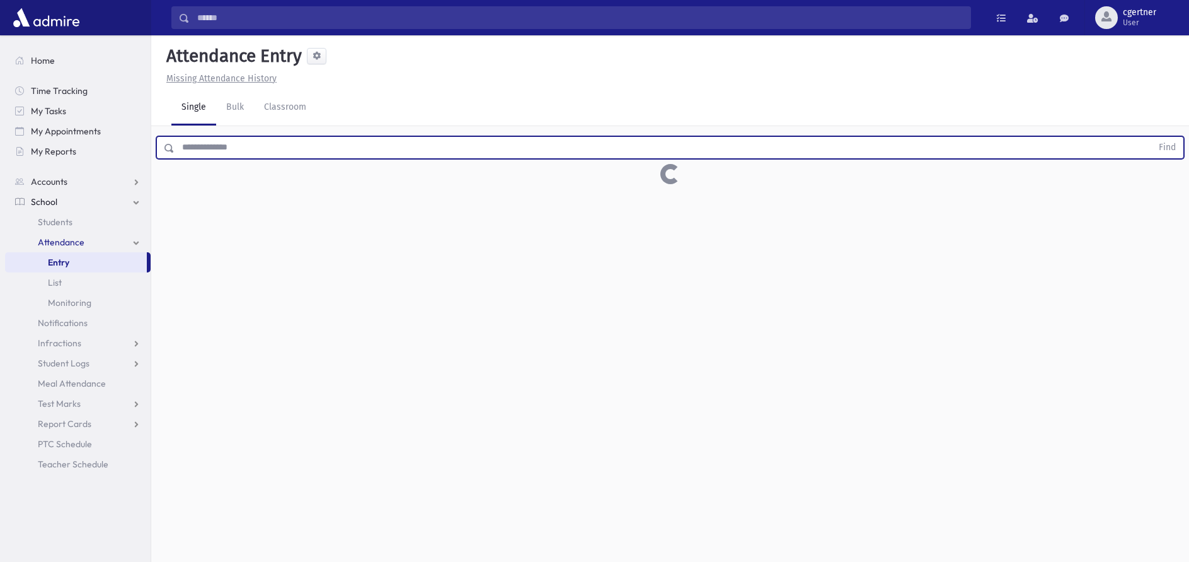
click at [1152, 137] on button "Find" at bounding box center [1168, 147] width 32 height 21
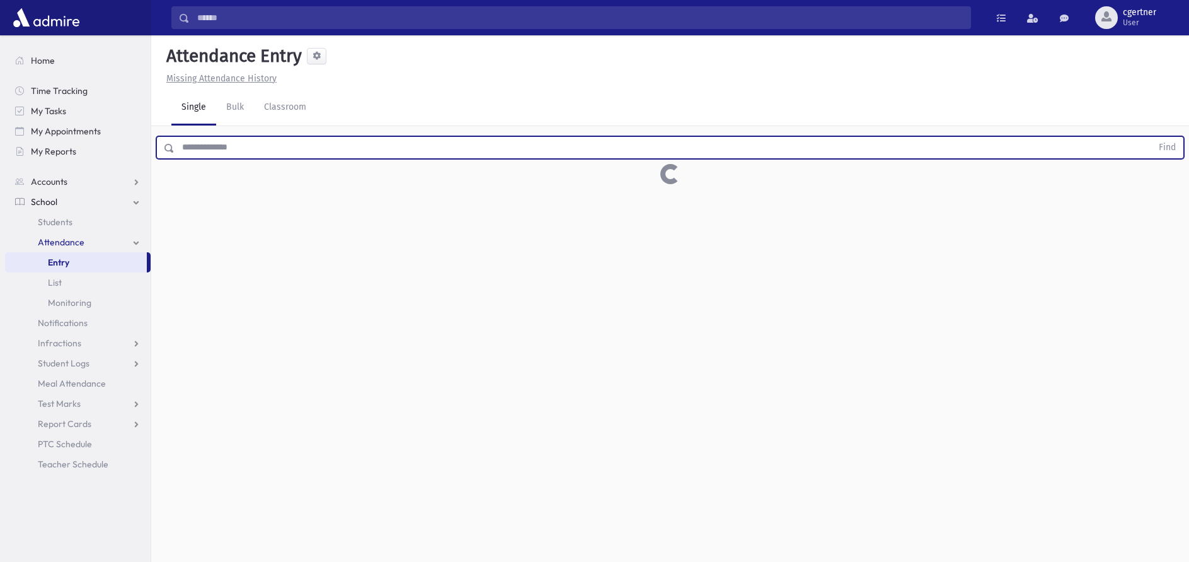
click at [1152, 137] on button "Find" at bounding box center [1168, 147] width 32 height 21
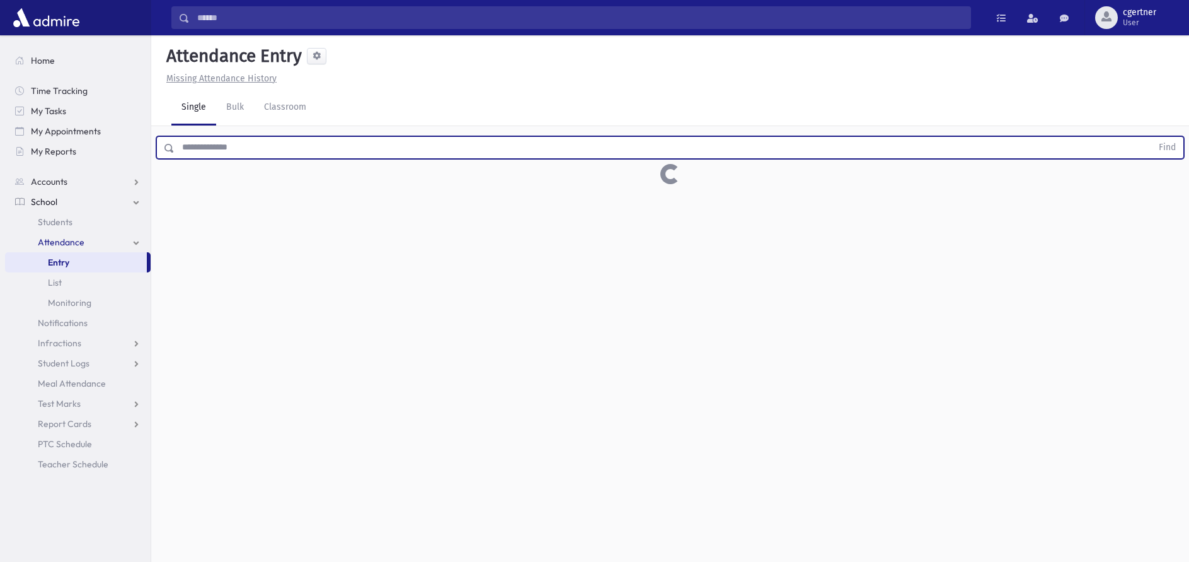
click at [1152, 137] on button "Find" at bounding box center [1168, 147] width 32 height 21
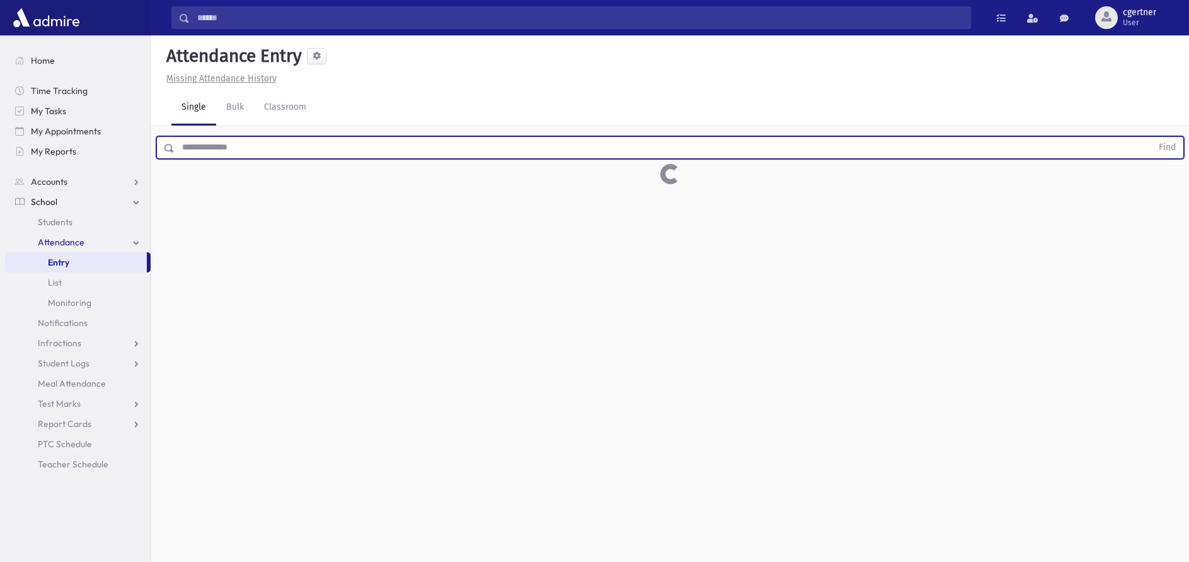
click at [1152, 137] on button "Find" at bounding box center [1168, 147] width 32 height 21
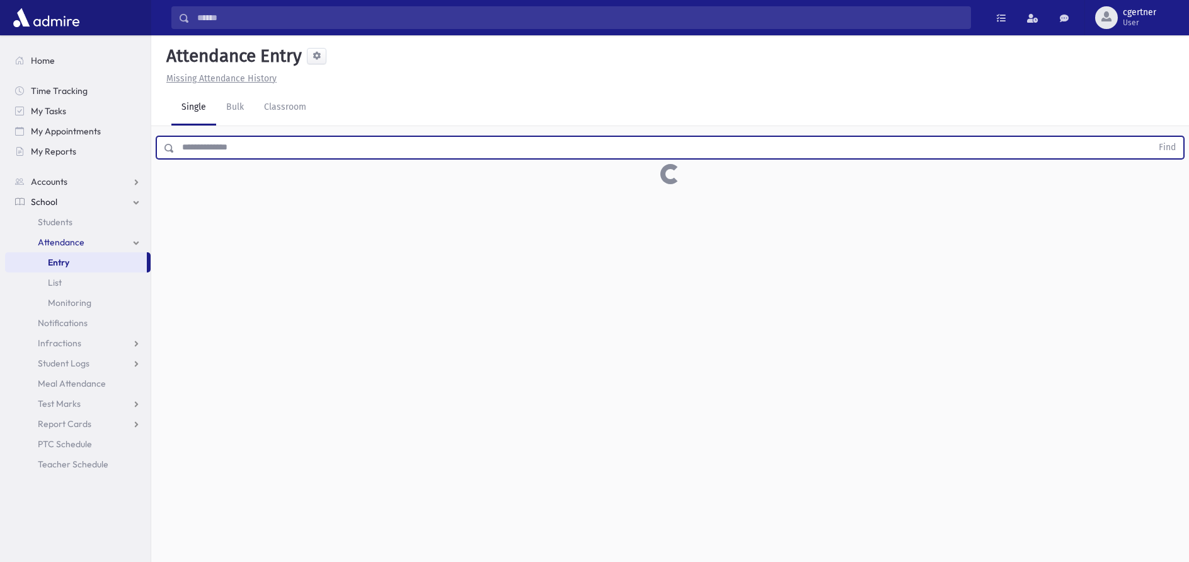
click at [1152, 137] on button "Find" at bounding box center [1168, 147] width 32 height 21
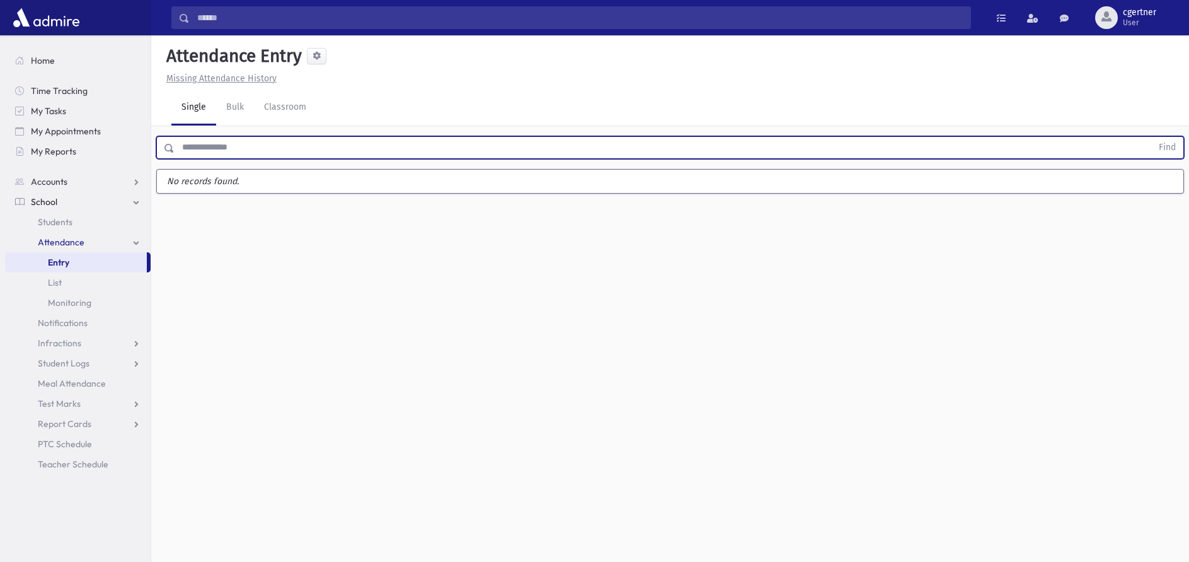
click at [1152, 137] on button "Find" at bounding box center [1168, 147] width 32 height 21
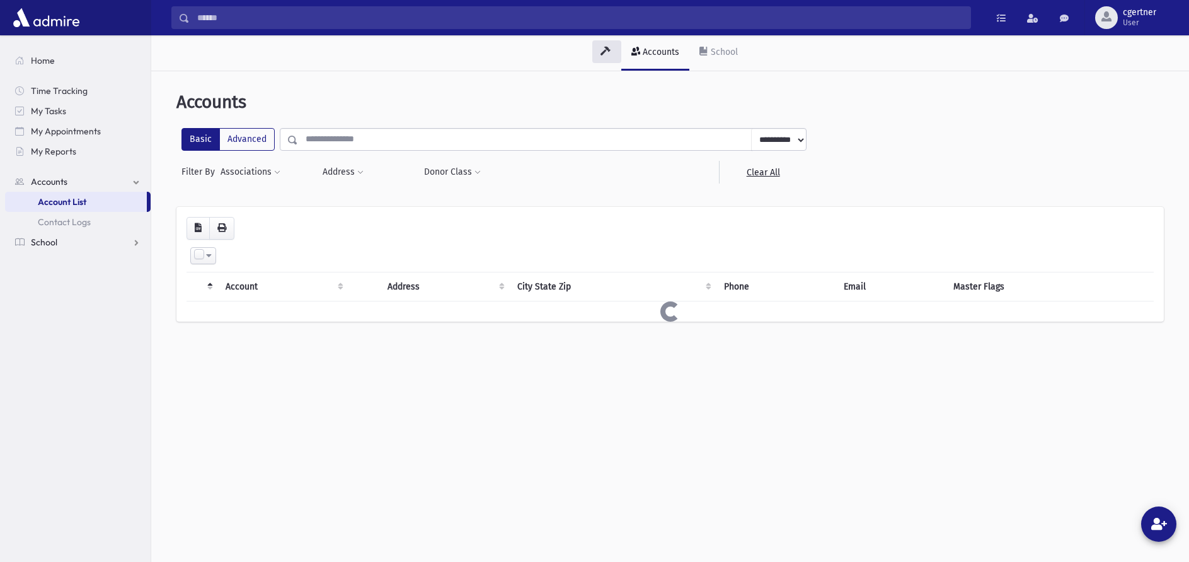
click at [49, 238] on span "School" at bounding box center [44, 241] width 26 height 11
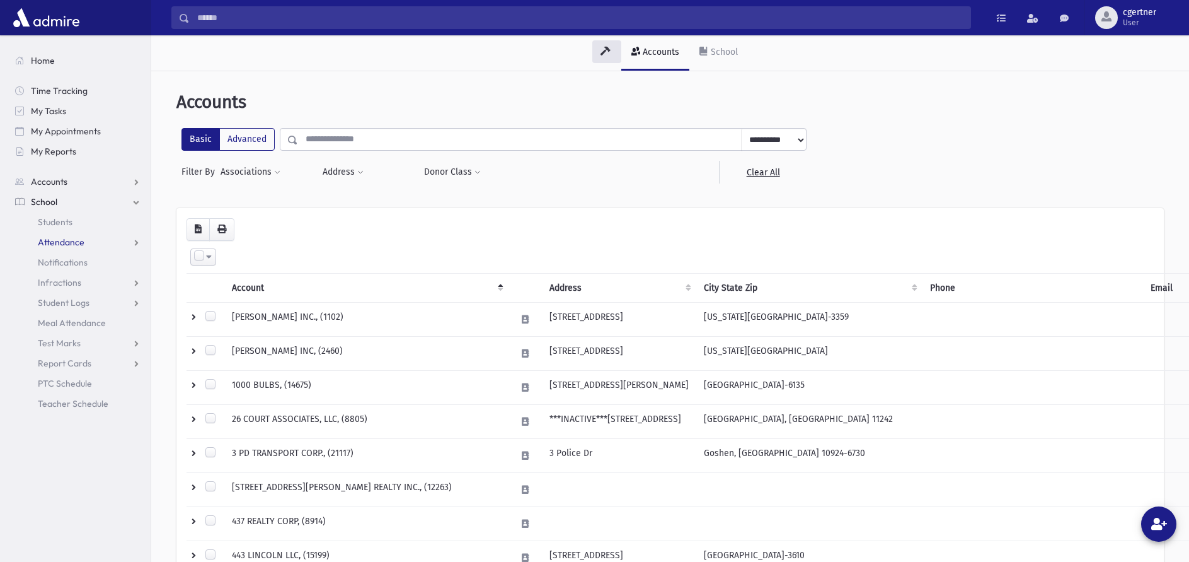
click at [55, 240] on span "Attendance" at bounding box center [61, 241] width 47 height 11
click at [59, 263] on span "Entry" at bounding box center [58, 262] width 21 height 11
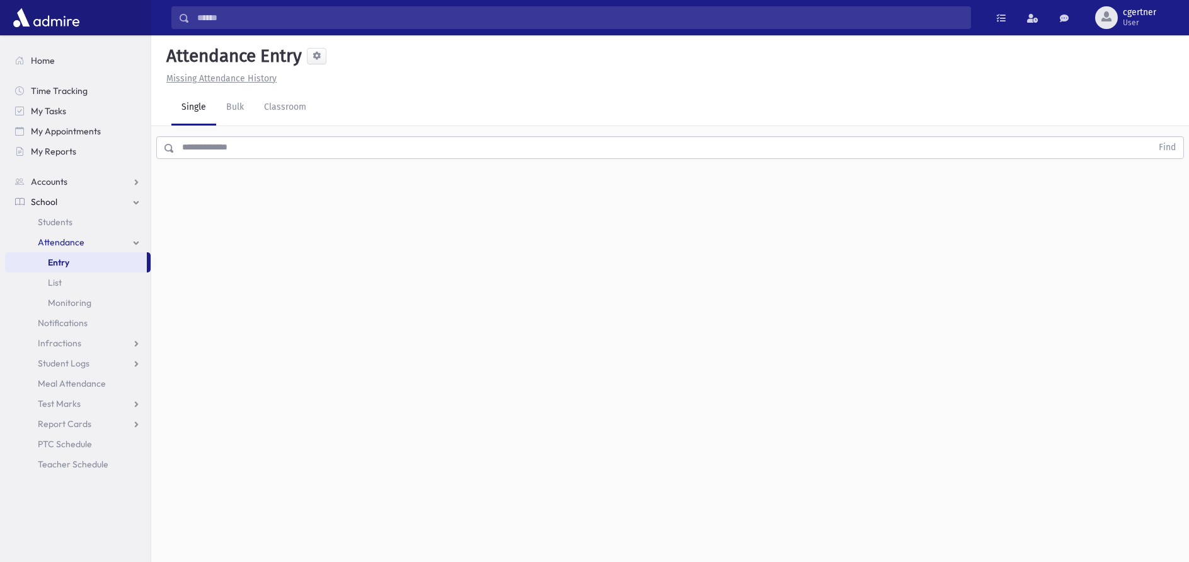
click at [250, 136] on input "text" at bounding box center [664, 147] width 978 height 23
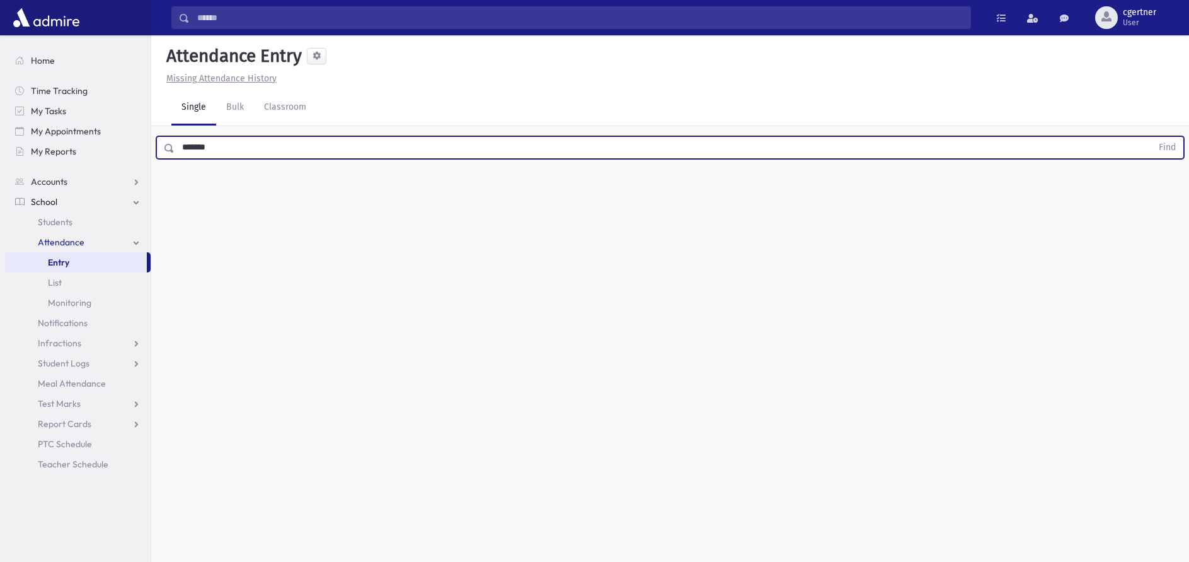
click at [1152, 137] on button "Find" at bounding box center [1168, 147] width 32 height 21
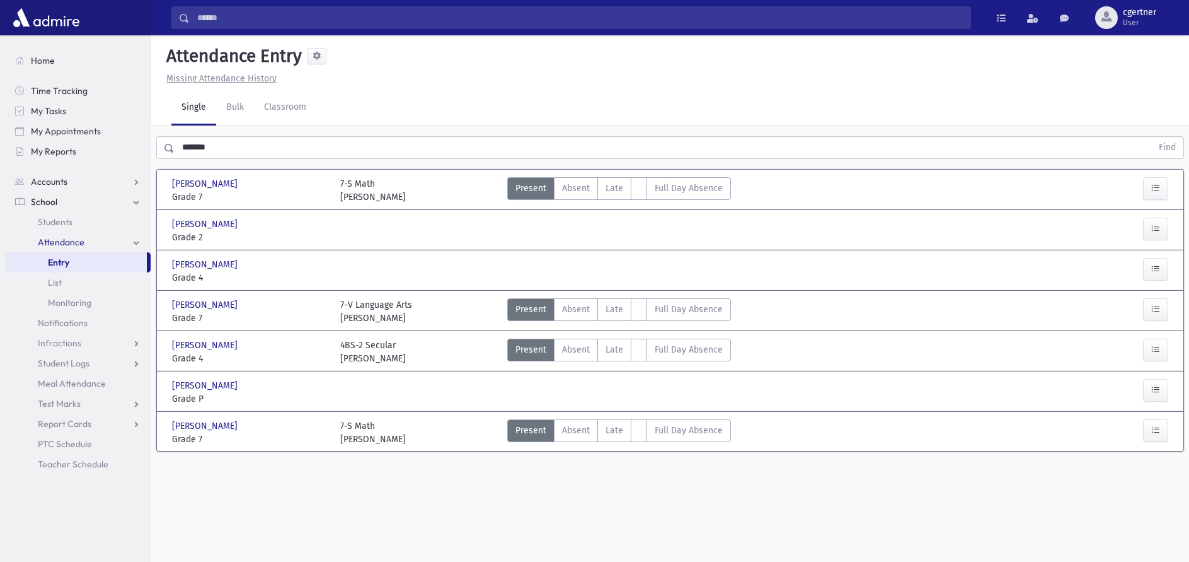
click at [1152, 137] on button "Find" at bounding box center [1168, 147] width 32 height 21
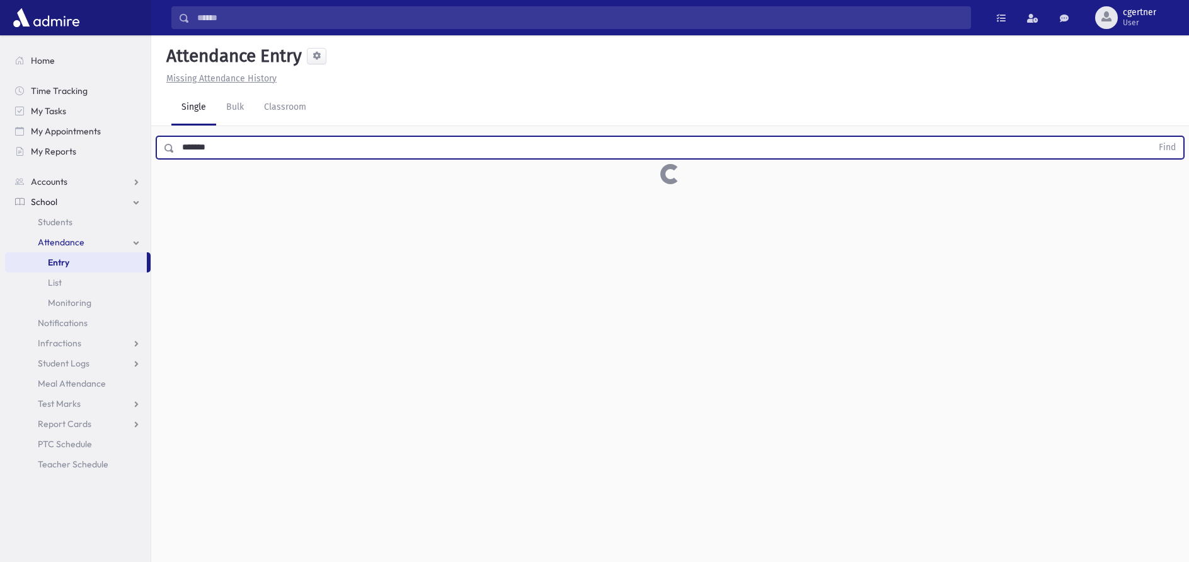
click at [1152, 137] on button "Find" at bounding box center [1168, 147] width 32 height 21
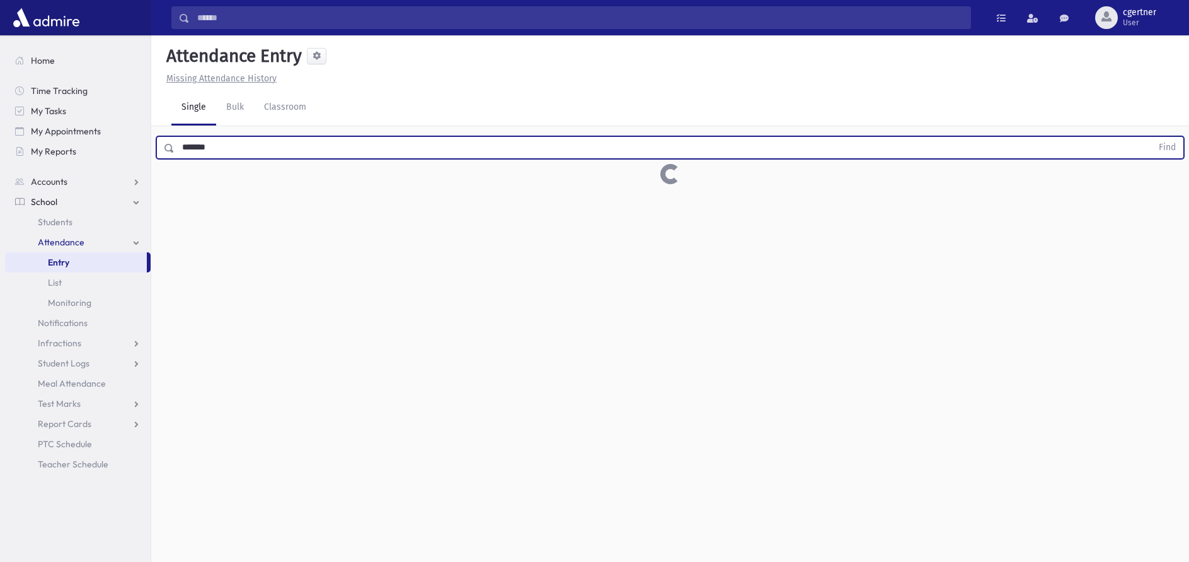
click at [1152, 137] on button "Find" at bounding box center [1168, 147] width 32 height 21
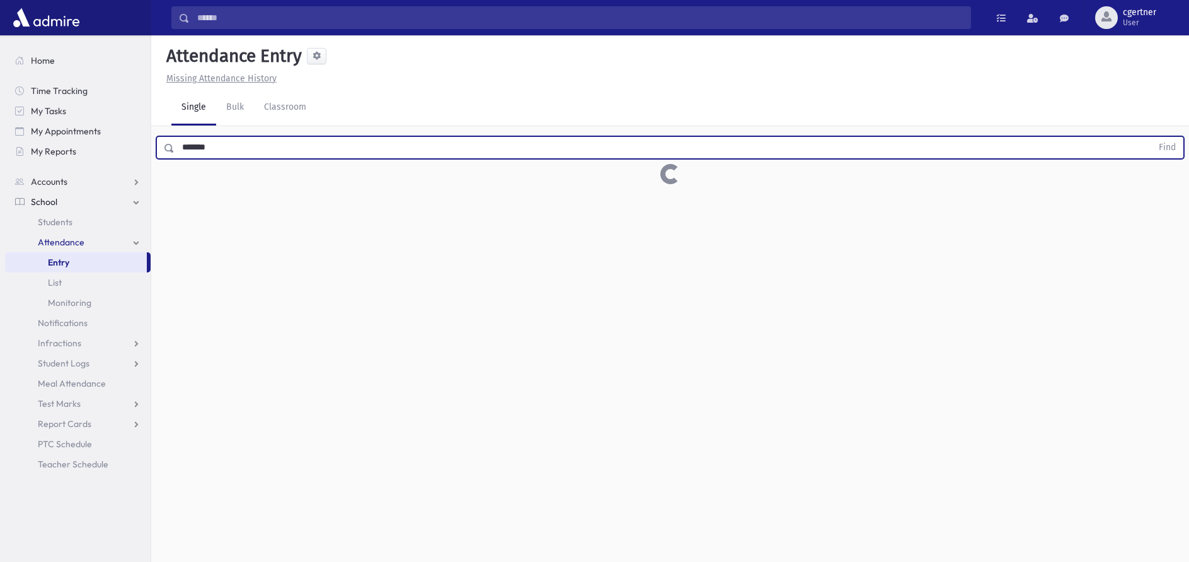
click at [1152, 137] on button "Find" at bounding box center [1168, 147] width 32 height 21
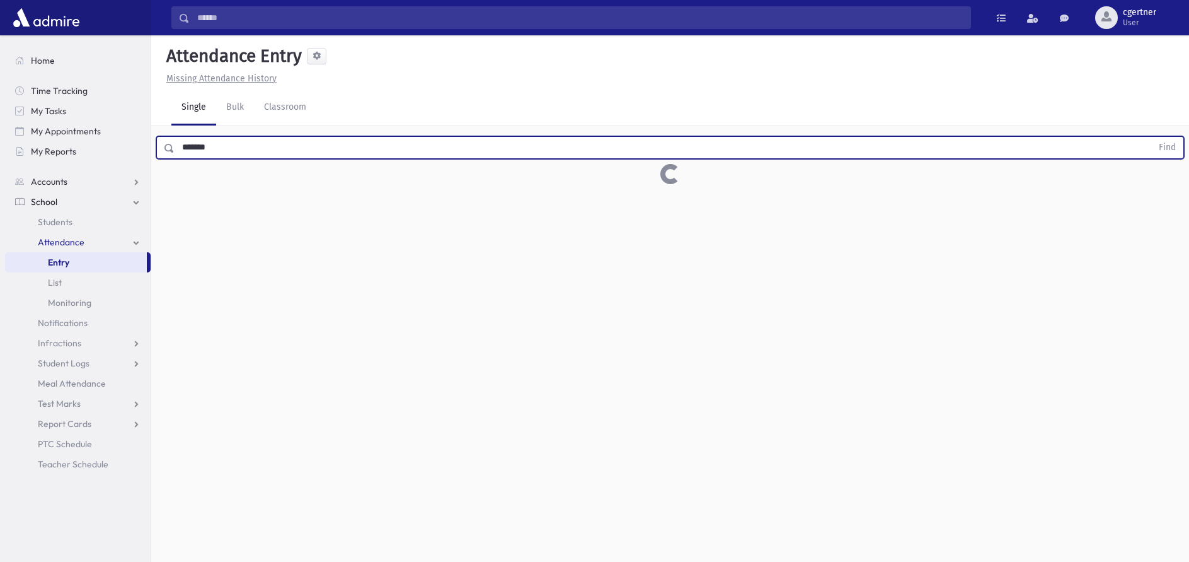
click at [1152, 137] on button "Find" at bounding box center [1168, 147] width 32 height 21
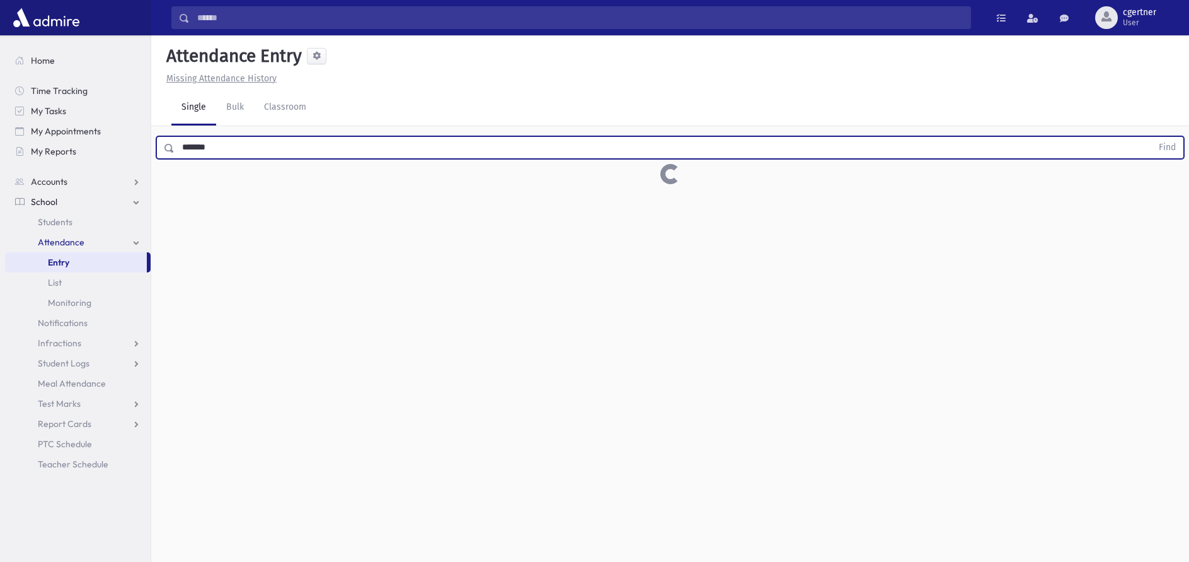
click at [1152, 137] on button "Find" at bounding box center [1168, 147] width 32 height 21
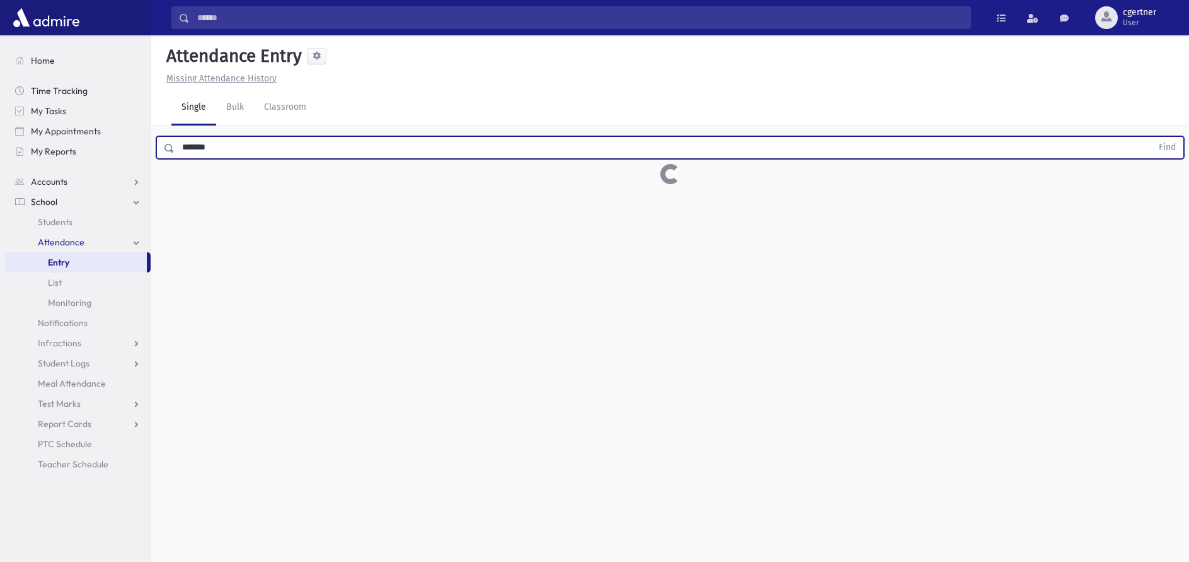
click at [1152, 137] on button "Find" at bounding box center [1168, 147] width 32 height 21
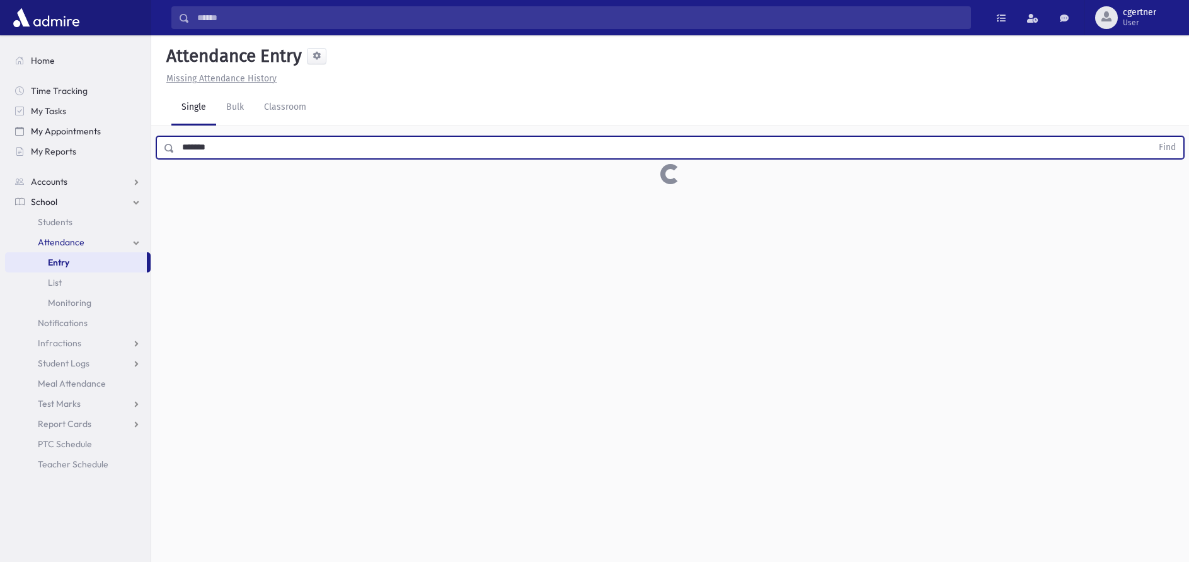
click at [1152, 137] on button "Find" at bounding box center [1168, 147] width 32 height 21
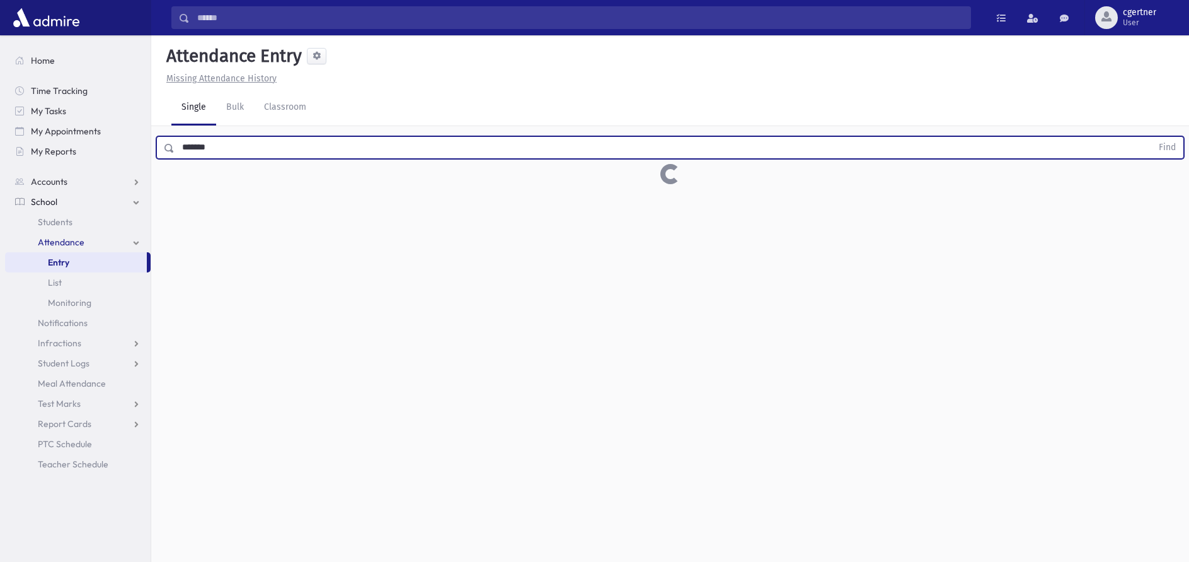
click at [1152, 137] on button "Find" at bounding box center [1168, 147] width 32 height 21
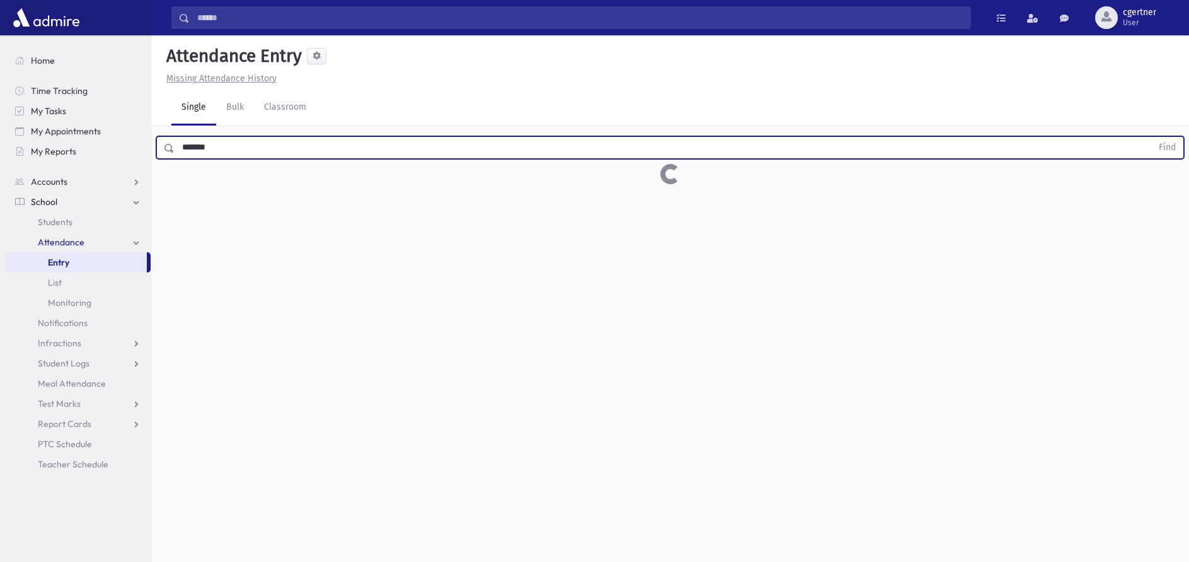
click at [1152, 137] on button "Find" at bounding box center [1168, 147] width 32 height 21
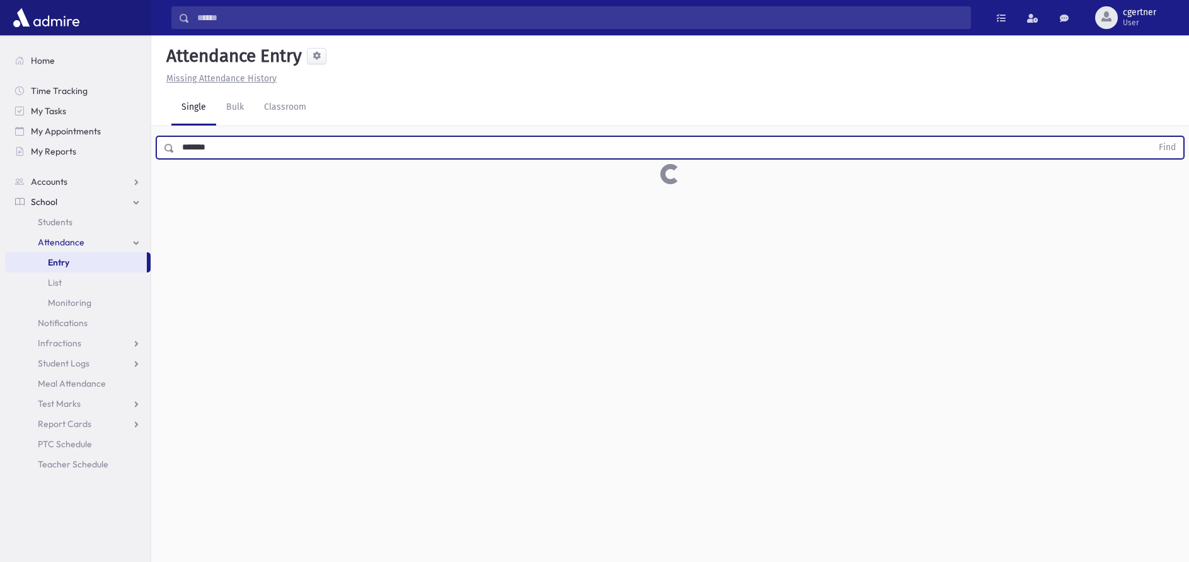
click at [1152, 137] on button "Find" at bounding box center [1168, 147] width 32 height 21
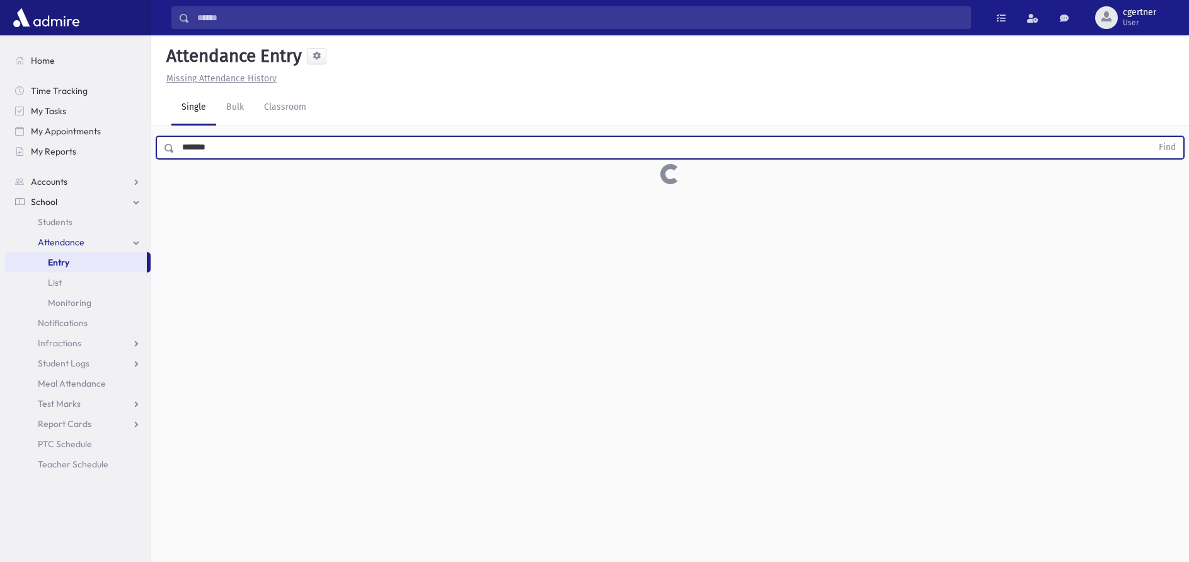
click at [1152, 137] on button "Find" at bounding box center [1168, 147] width 32 height 21
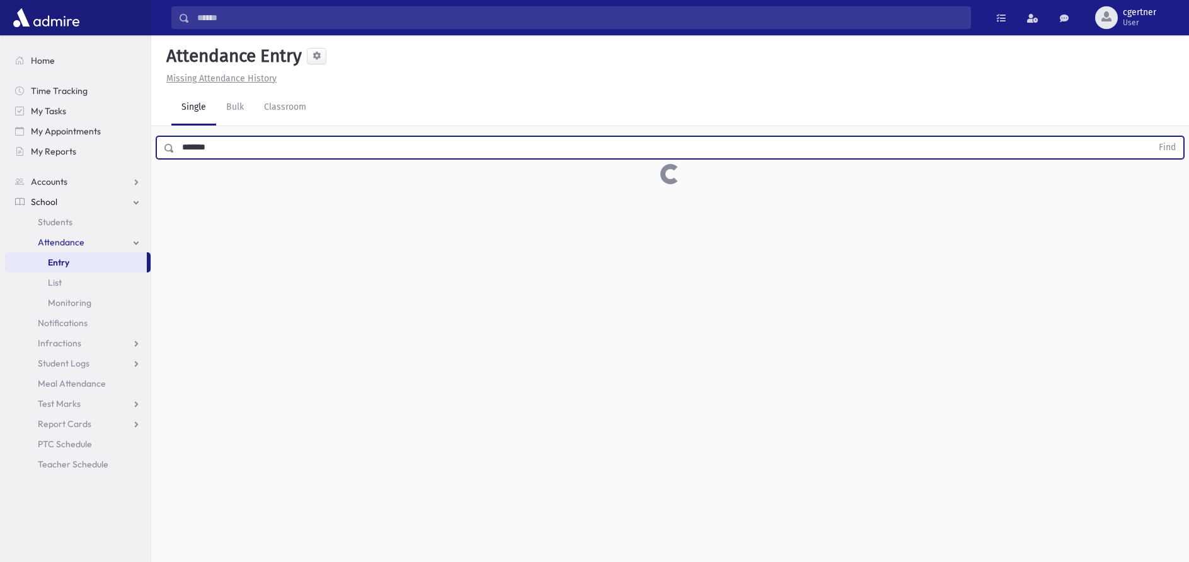
click at [1152, 137] on button "Find" at bounding box center [1168, 147] width 32 height 21
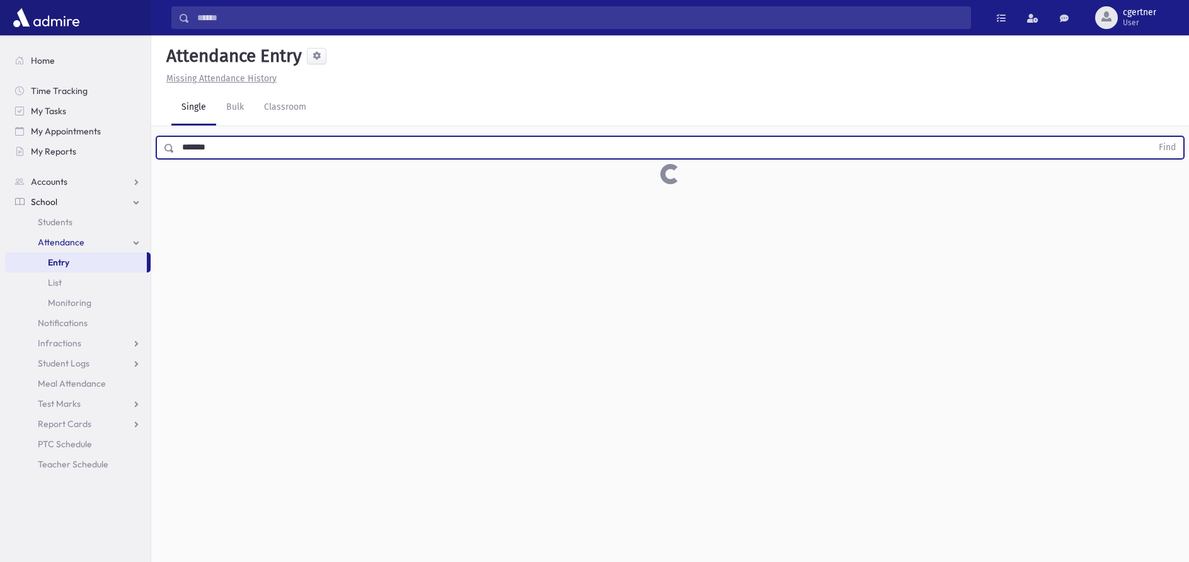
click at [1152, 137] on button "Find" at bounding box center [1168, 147] width 32 height 21
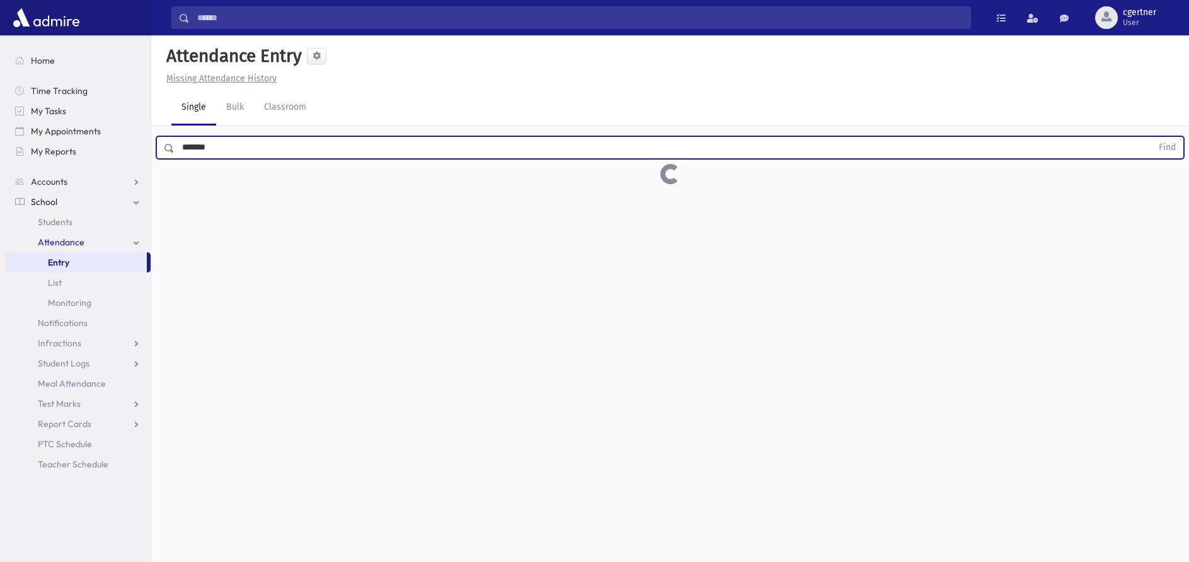
click at [1152, 137] on button "Find" at bounding box center [1168, 147] width 32 height 21
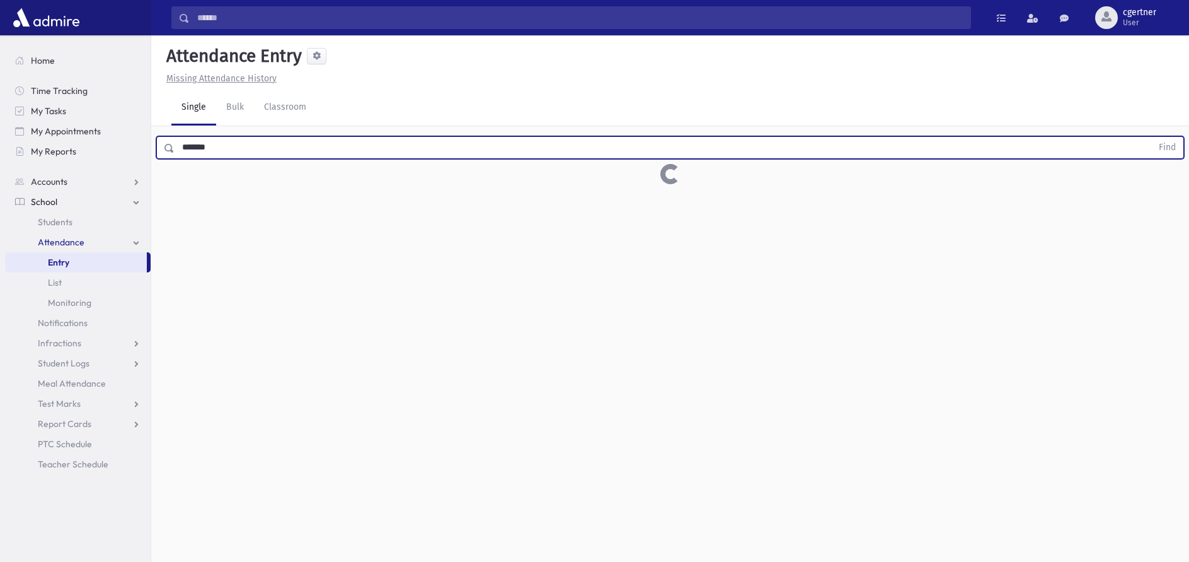
click at [1152, 137] on button "Find" at bounding box center [1168, 147] width 32 height 21
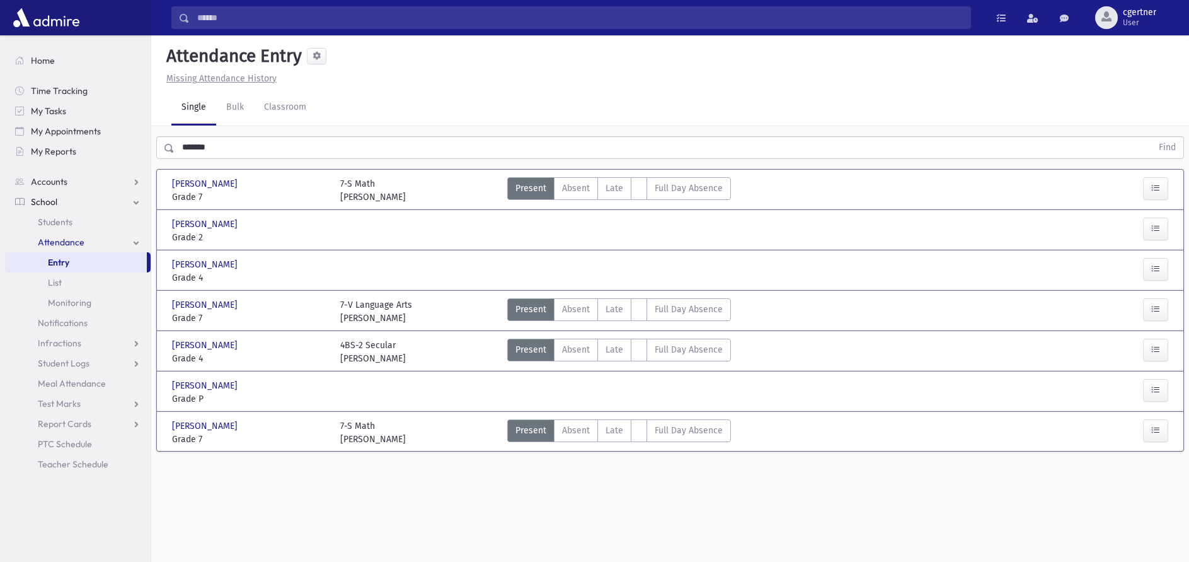
click at [1152, 137] on button "Find" at bounding box center [1168, 147] width 32 height 21
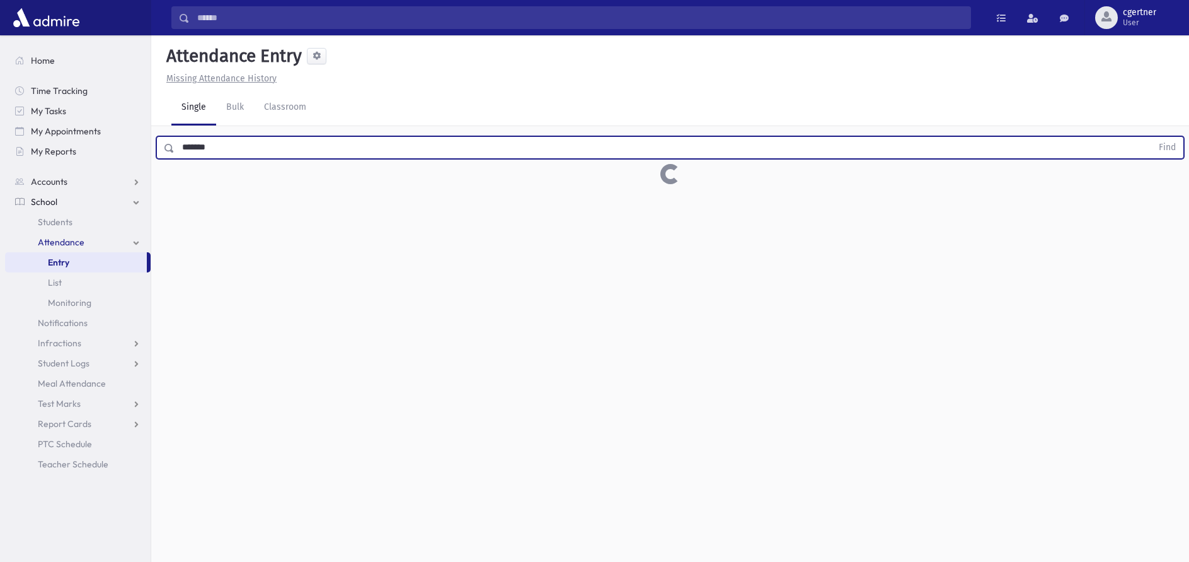
click at [1152, 137] on button "Find" at bounding box center [1168, 147] width 32 height 21
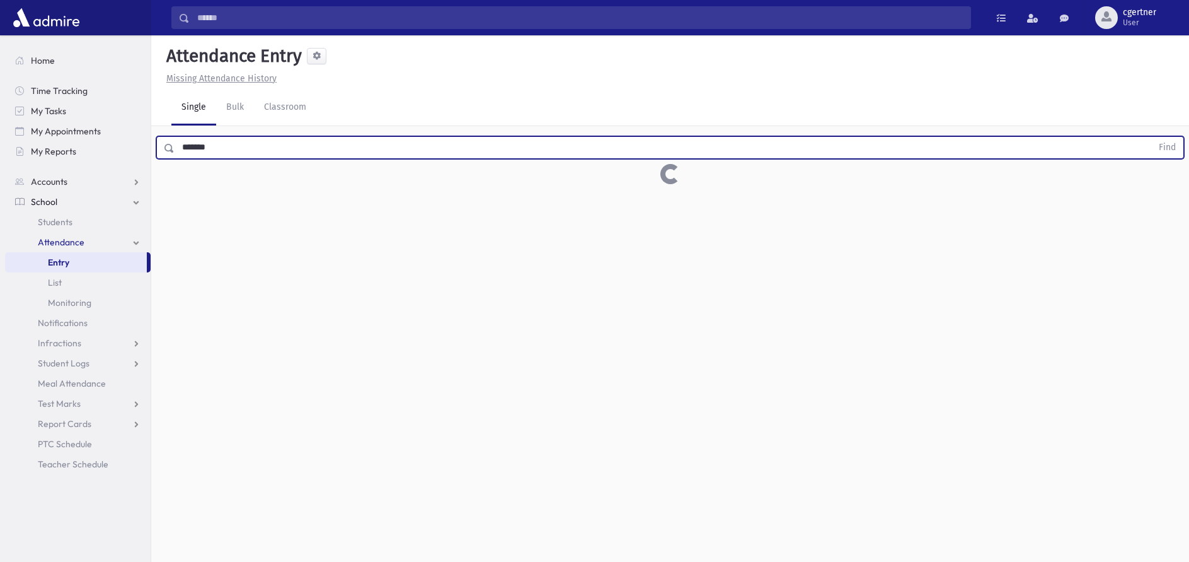
click at [1152, 137] on button "Find" at bounding box center [1168, 147] width 32 height 21
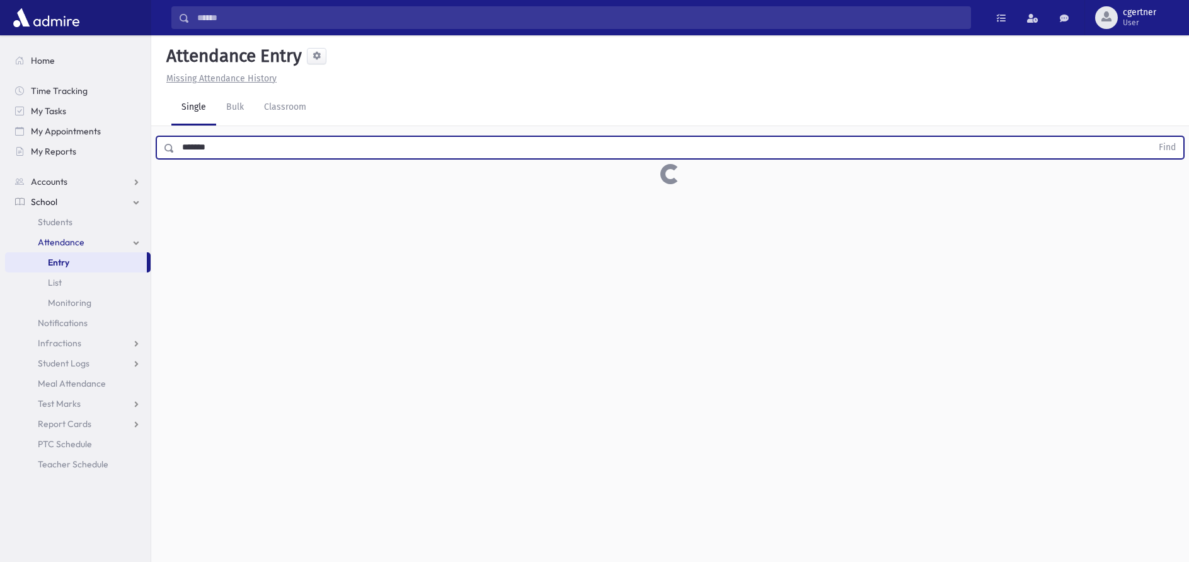
drag, startPoint x: 229, startPoint y: 146, endPoint x: 81, endPoint y: 128, distance: 148.6
click at [175, 136] on input "*******" at bounding box center [664, 147] width 978 height 23
click at [1152, 137] on button "Find" at bounding box center [1168, 147] width 32 height 21
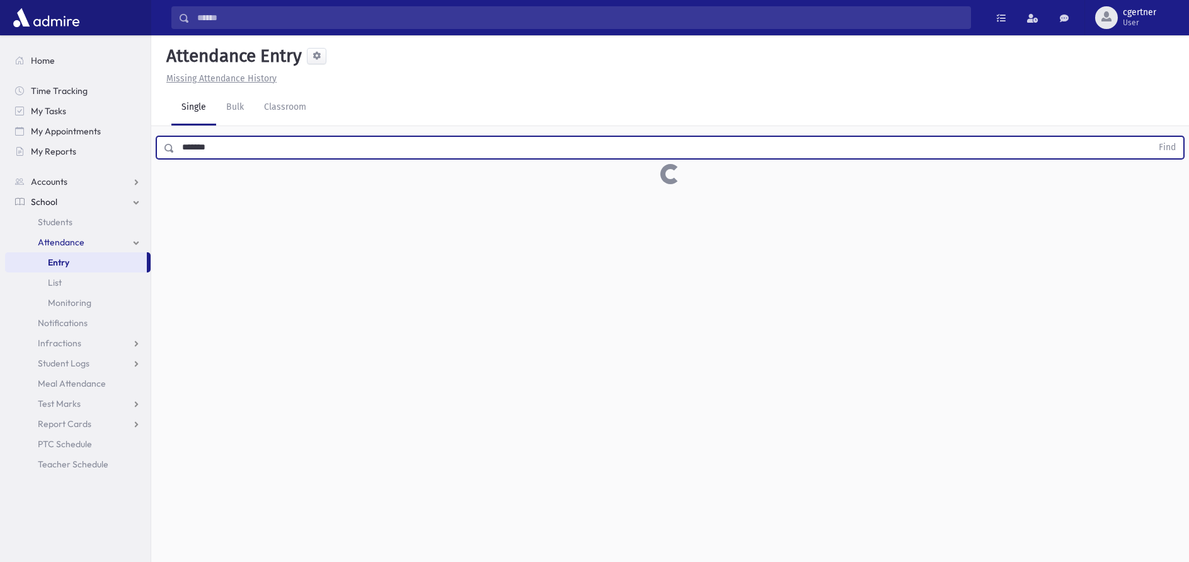
click at [1152, 137] on button "Find" at bounding box center [1168, 147] width 32 height 21
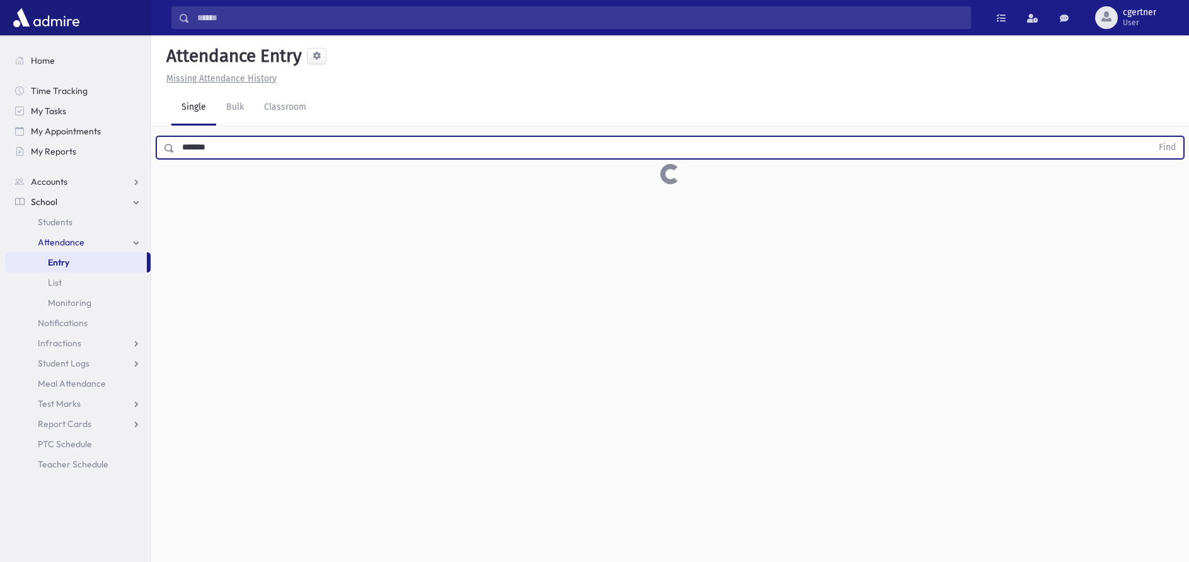
click at [1152, 137] on button "Find" at bounding box center [1168, 147] width 32 height 21
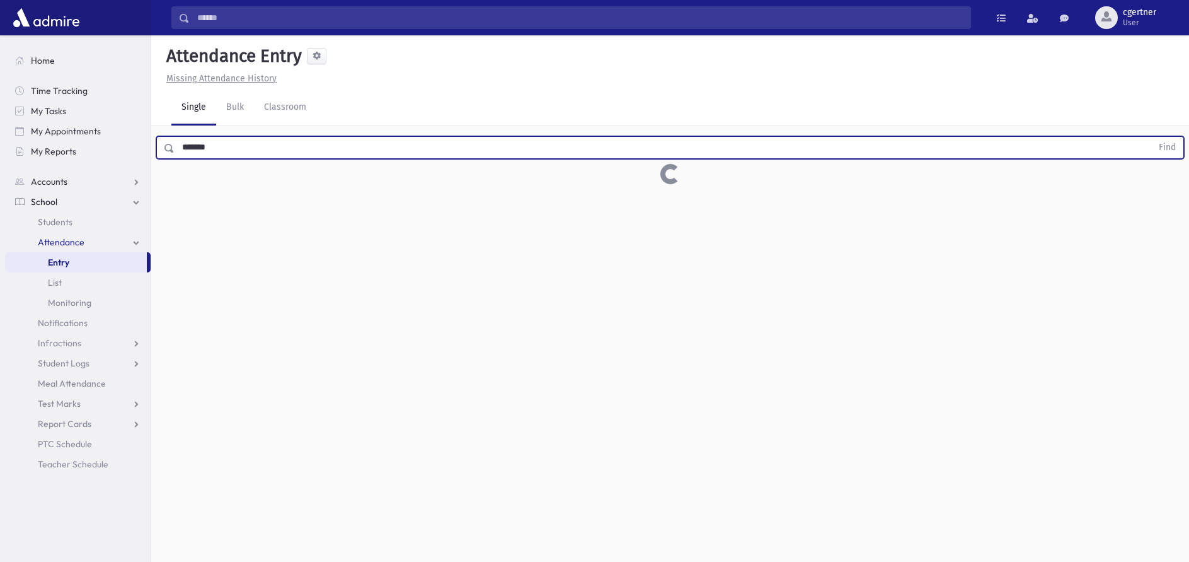
click at [1152, 137] on button "Find" at bounding box center [1168, 147] width 32 height 21
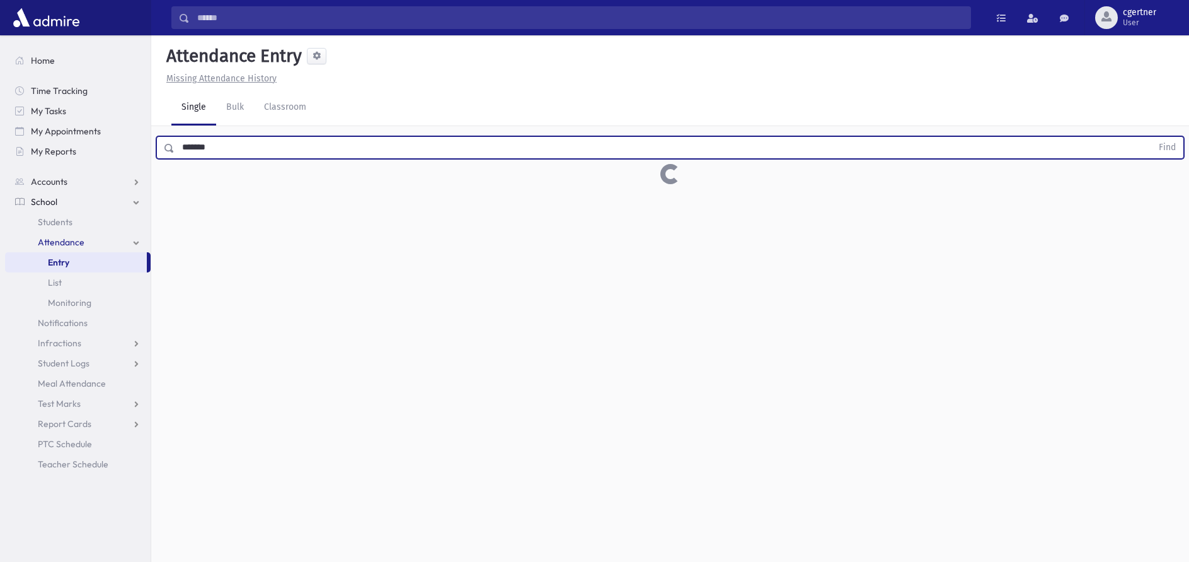
click at [1152, 137] on button "Find" at bounding box center [1168, 147] width 32 height 21
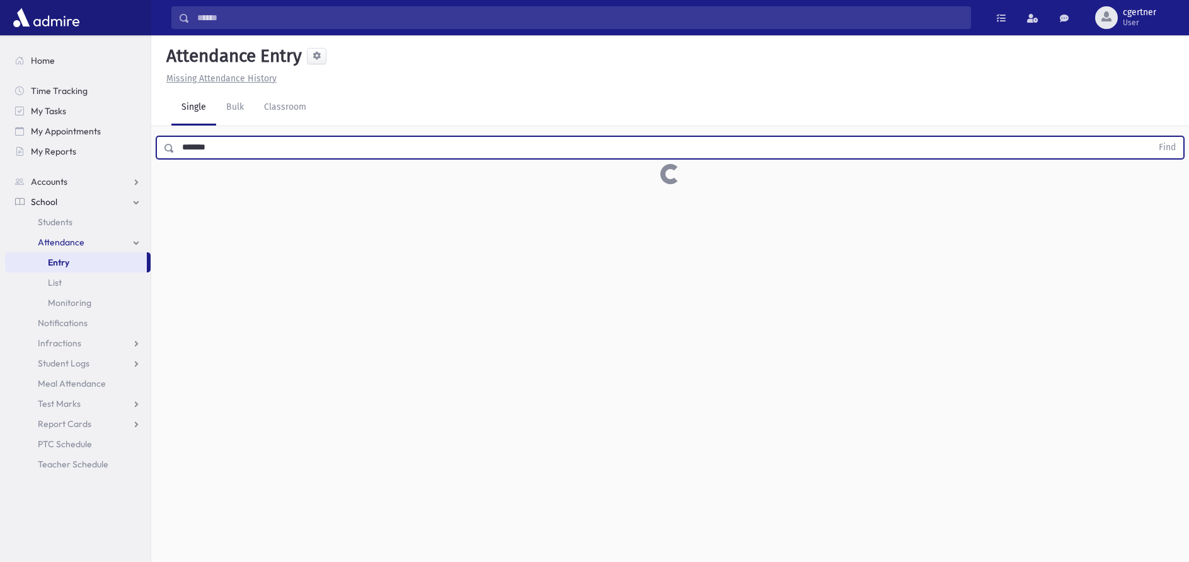
click at [1152, 137] on button "Find" at bounding box center [1168, 147] width 32 height 21
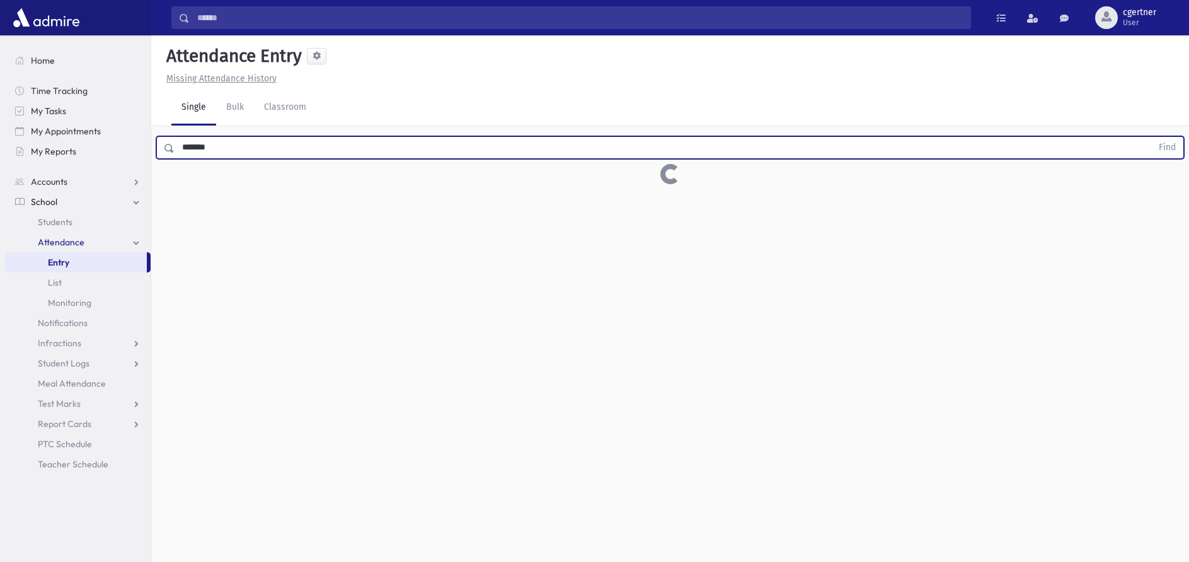
click at [1152, 137] on button "Find" at bounding box center [1168, 147] width 32 height 21
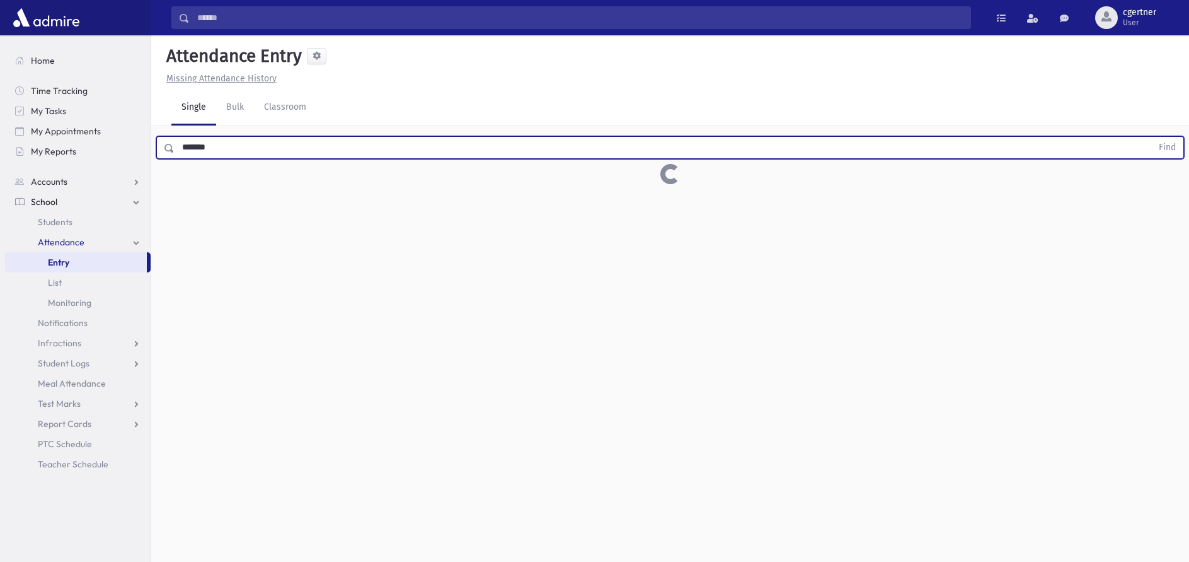
click at [1152, 137] on button "Find" at bounding box center [1168, 147] width 32 height 21
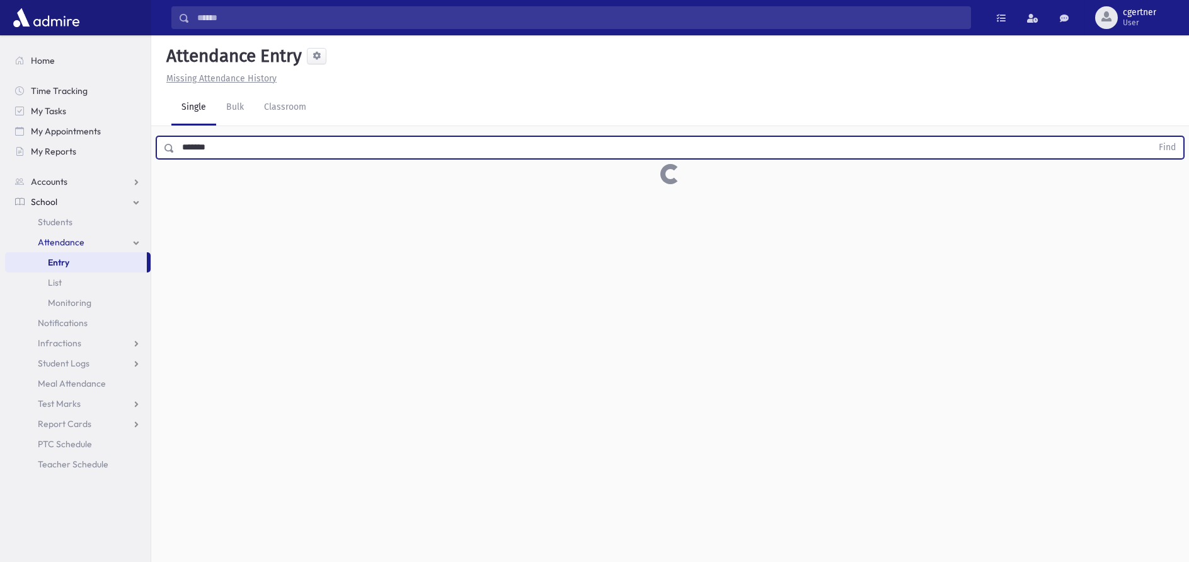
click at [1152, 137] on button "Find" at bounding box center [1168, 147] width 32 height 21
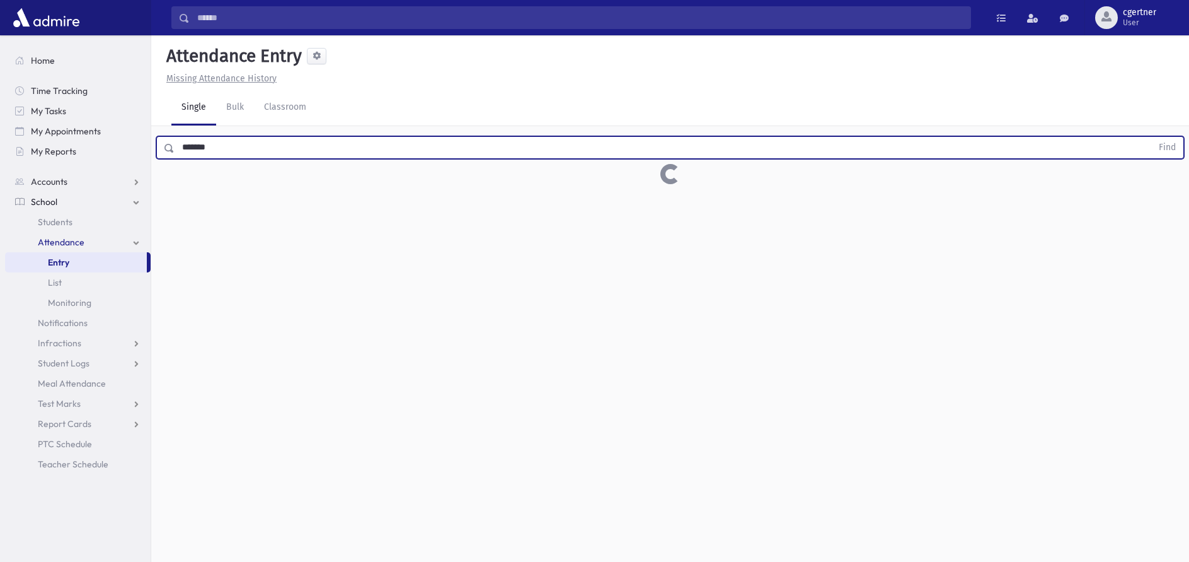
click at [1152, 137] on button "Find" at bounding box center [1168, 147] width 32 height 21
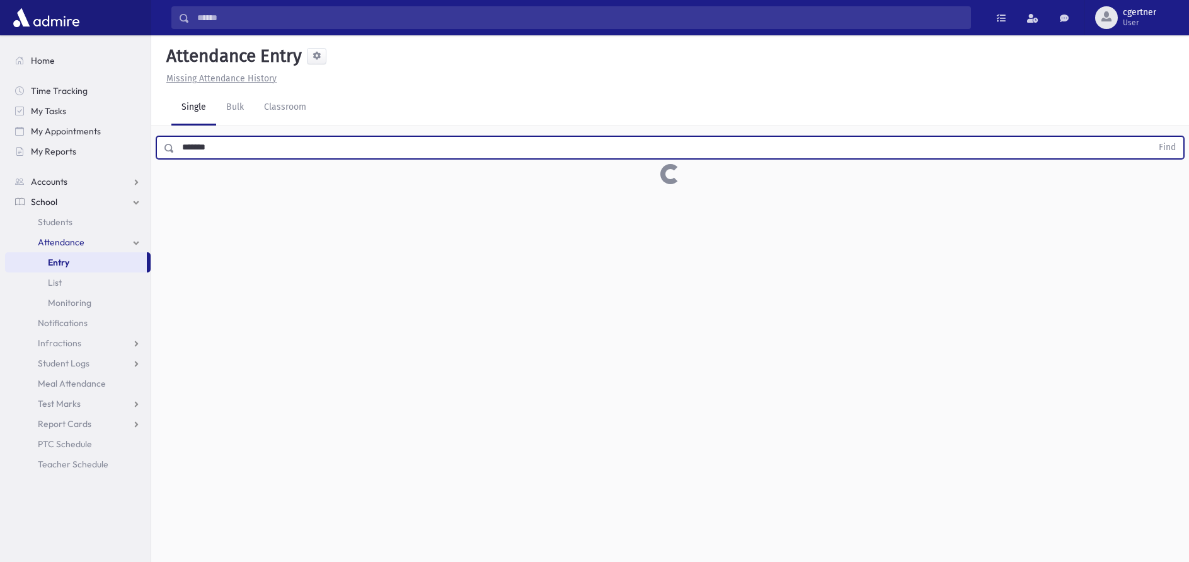
click at [1152, 137] on button "Find" at bounding box center [1168, 147] width 32 height 21
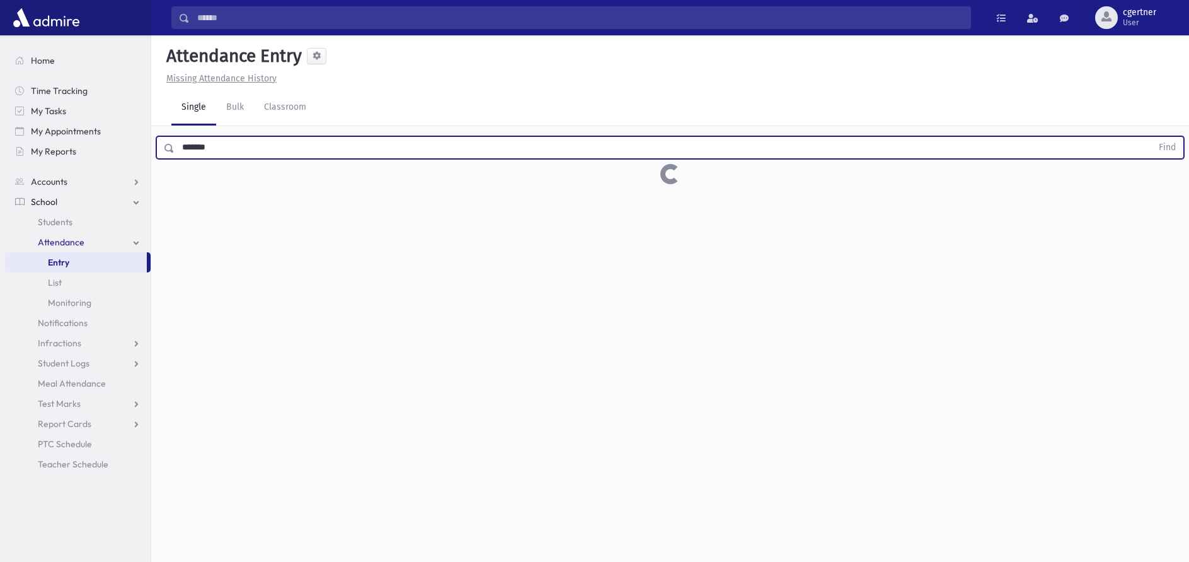
click at [1152, 137] on button "Find" at bounding box center [1168, 147] width 32 height 21
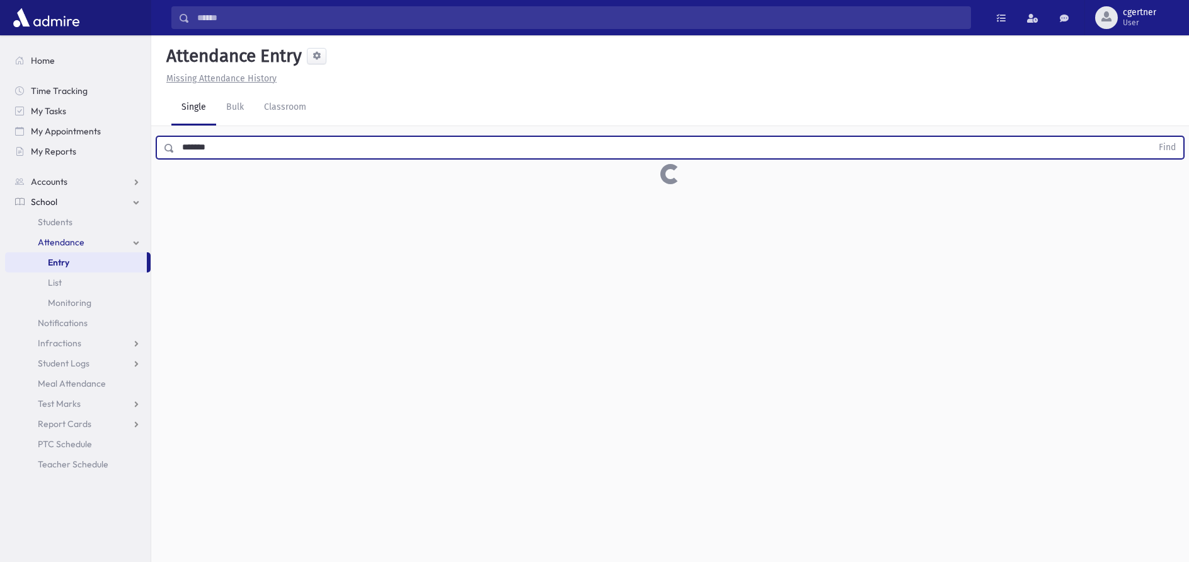
click at [1152, 137] on button "Find" at bounding box center [1168, 147] width 32 height 21
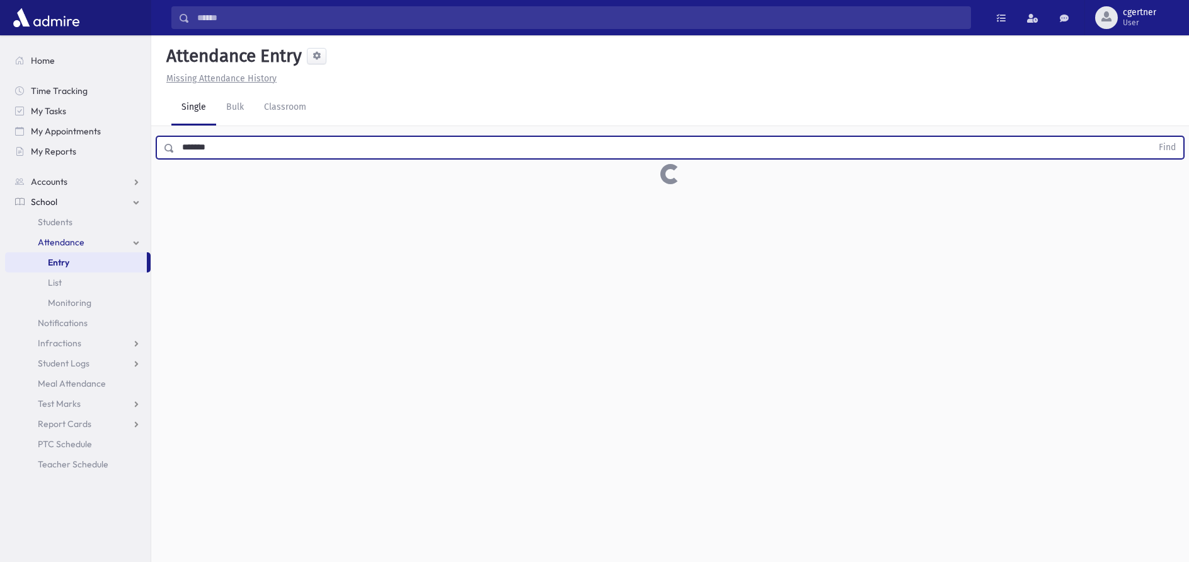
click at [1152, 137] on button "Find" at bounding box center [1168, 147] width 32 height 21
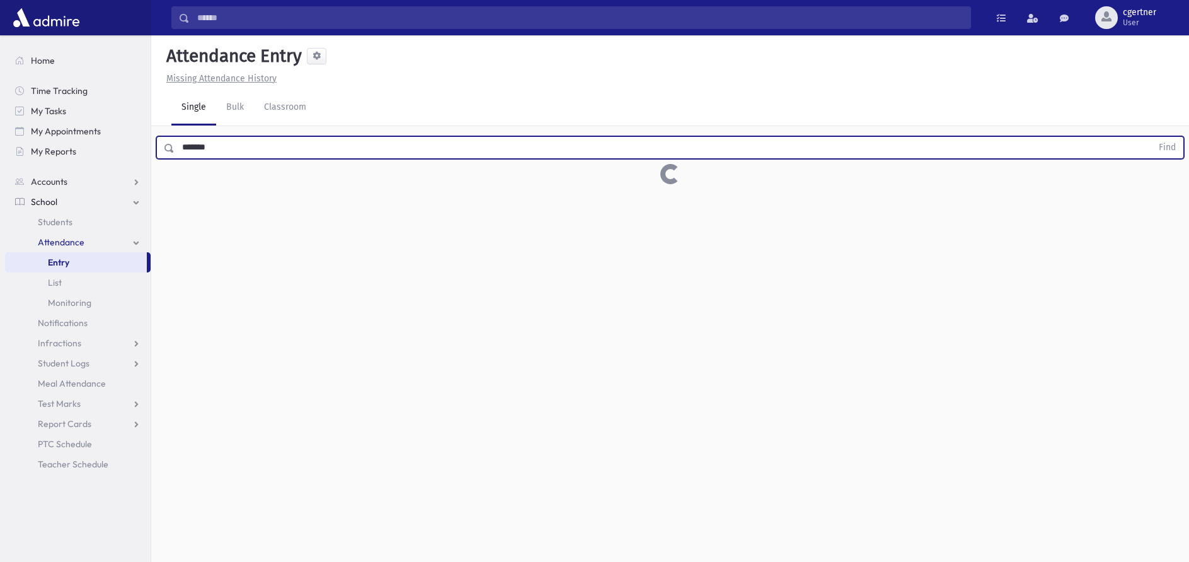
click at [1152, 137] on button "Find" at bounding box center [1168, 147] width 32 height 21
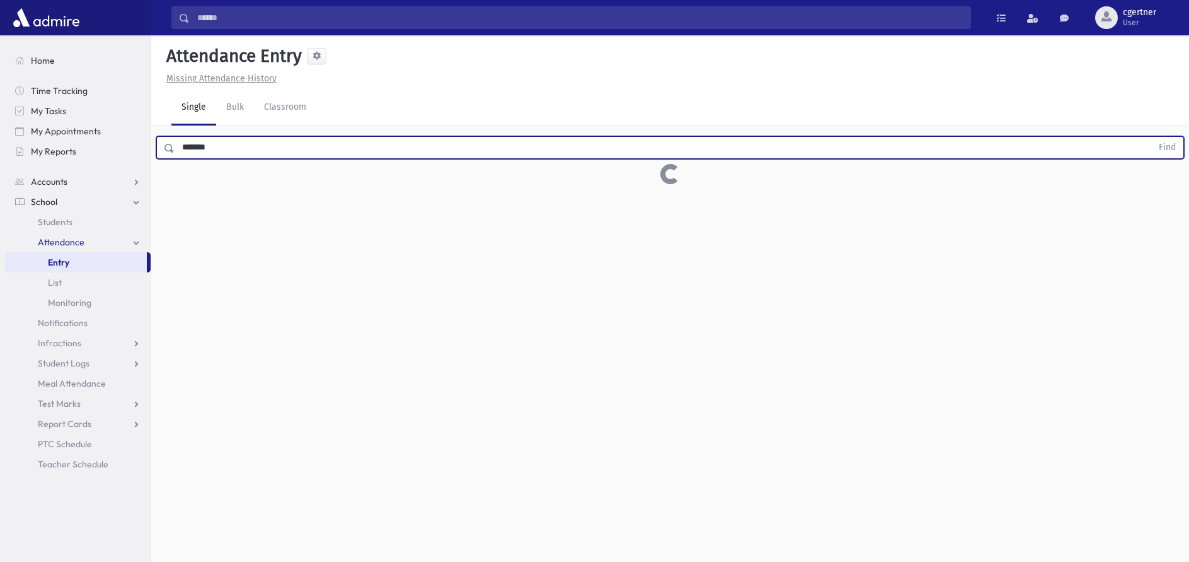
click at [1152, 137] on button "Find" at bounding box center [1168, 147] width 32 height 21
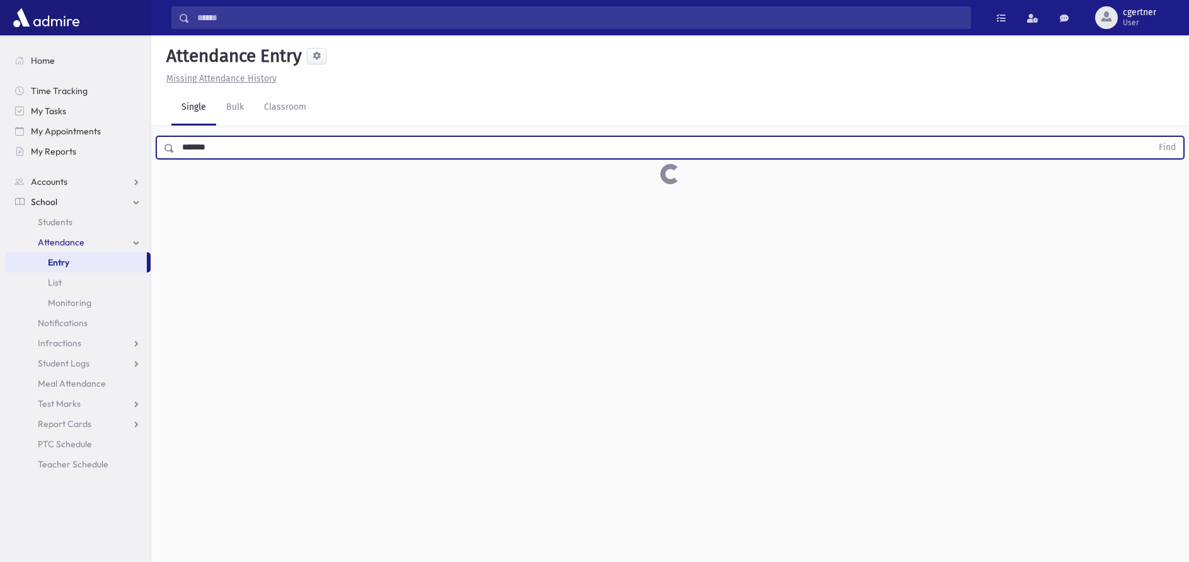
click at [1152, 137] on button "Find" at bounding box center [1168, 147] width 32 height 21
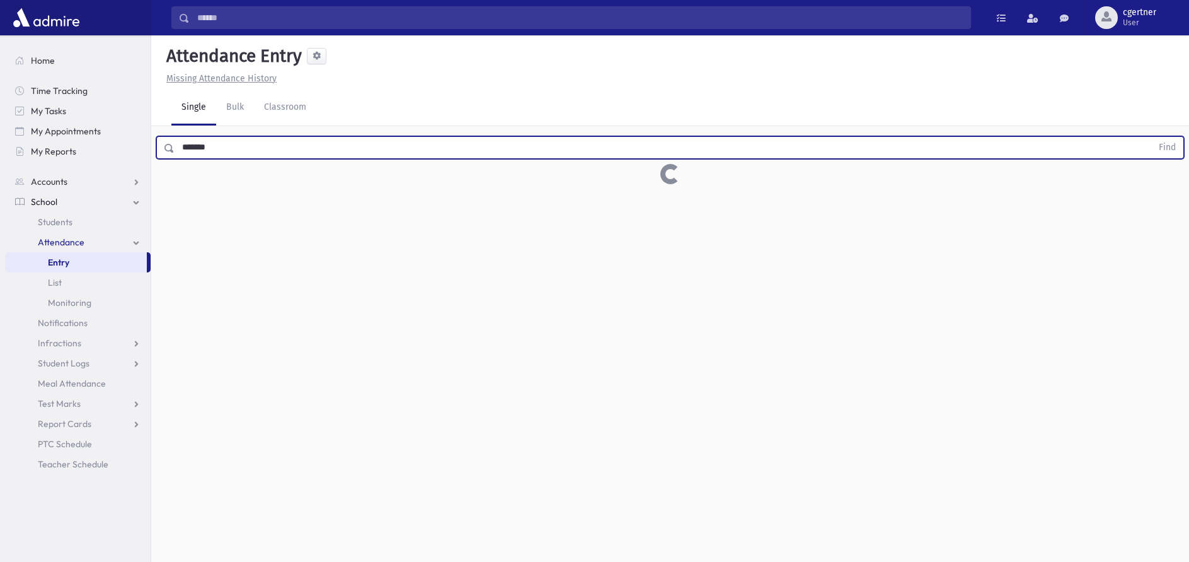
click at [1152, 137] on button "Find" at bounding box center [1168, 147] width 32 height 21
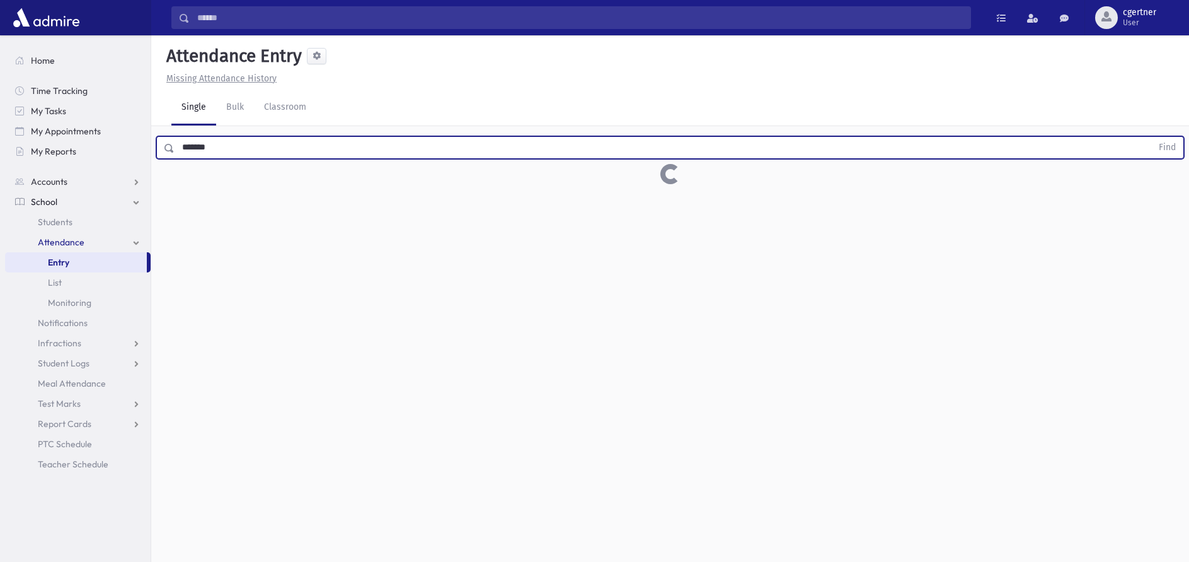
click at [1152, 137] on button "Find" at bounding box center [1168, 147] width 32 height 21
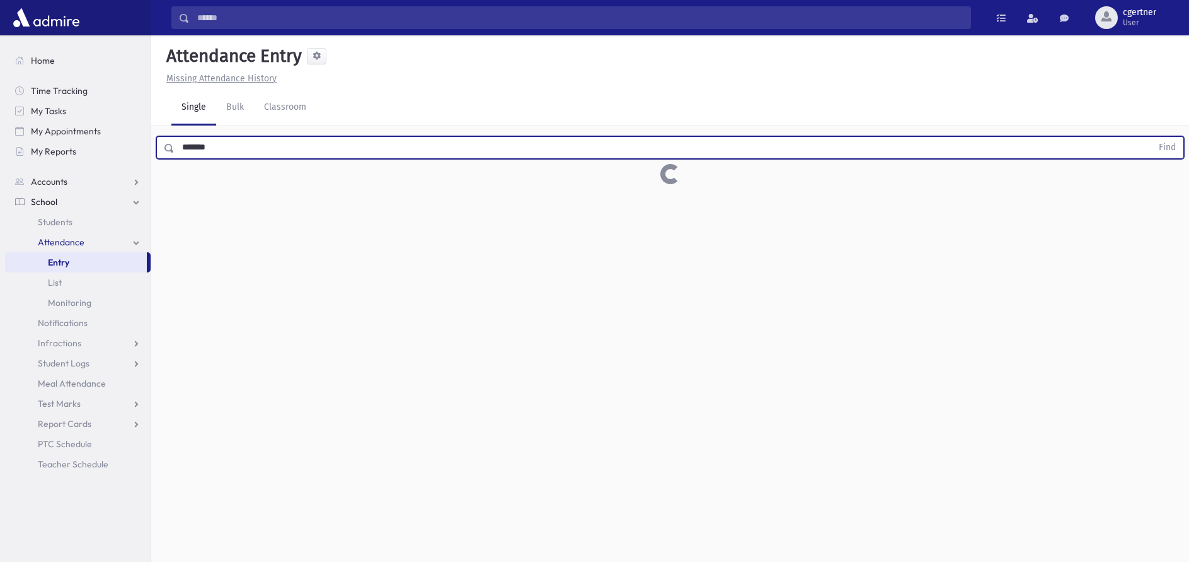
click at [1152, 137] on button "Find" at bounding box center [1168, 147] width 32 height 21
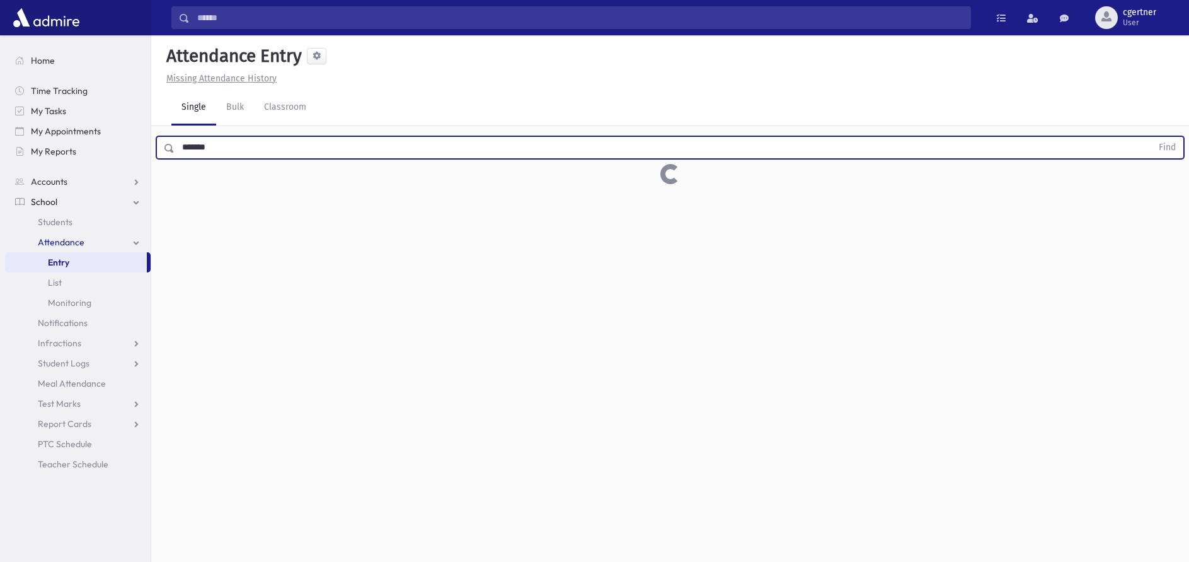
click at [1152, 137] on button "Find" at bounding box center [1168, 147] width 32 height 21
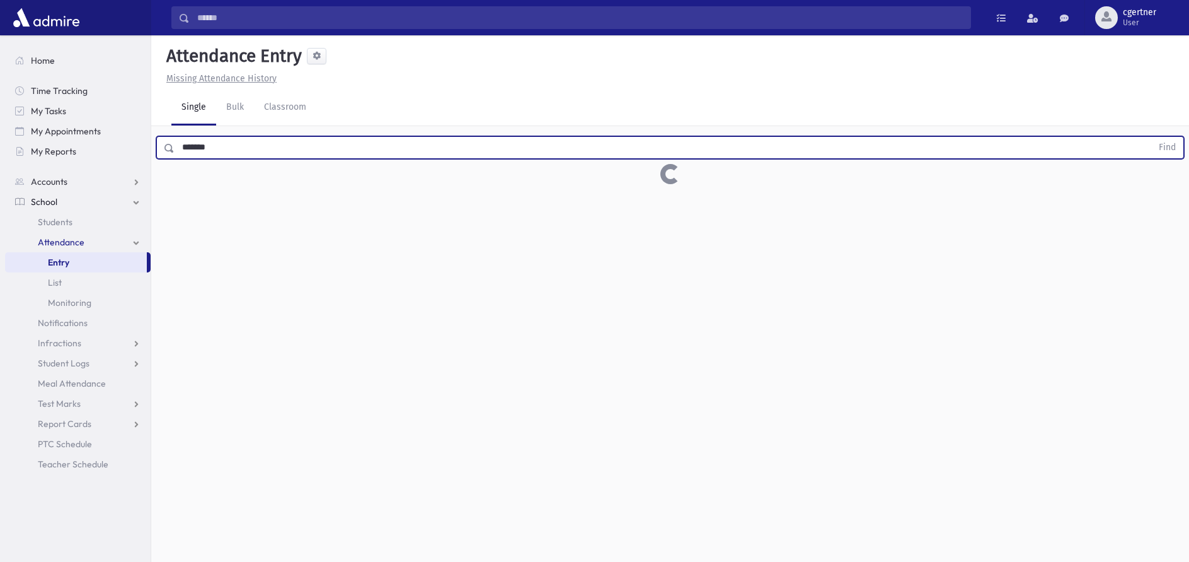
click at [1152, 137] on button "Find" at bounding box center [1168, 147] width 32 height 21
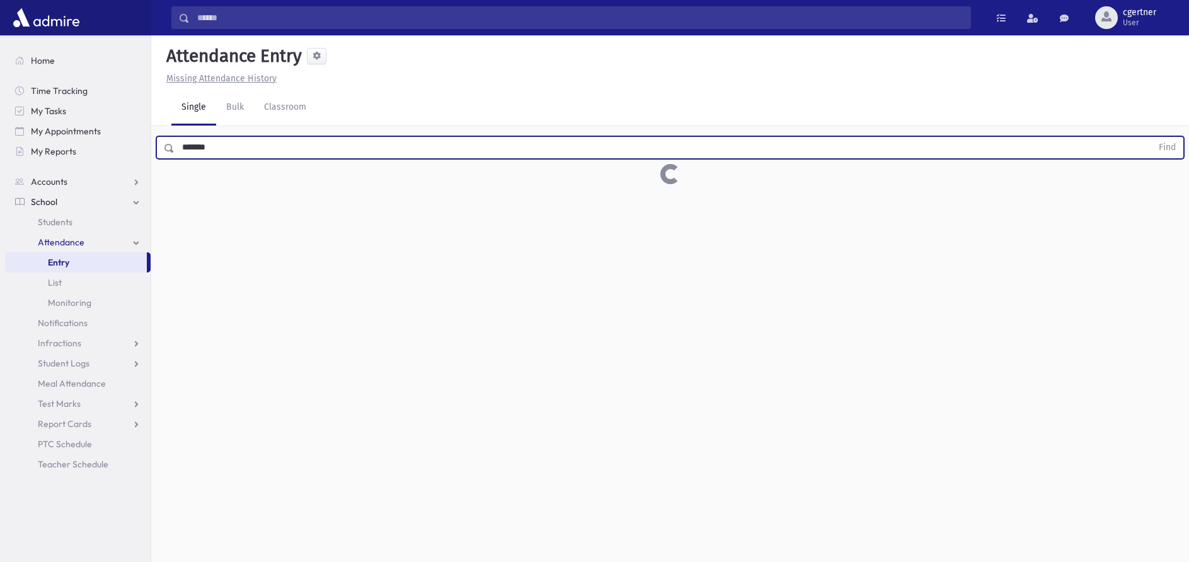
click at [1152, 137] on button "Find" at bounding box center [1168, 147] width 32 height 21
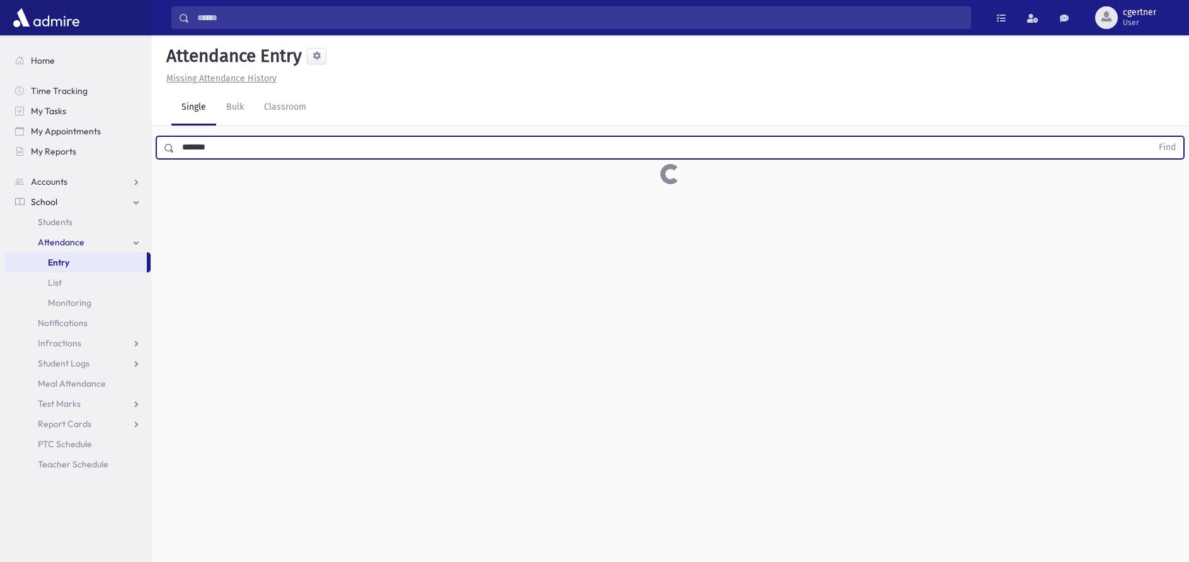
click at [1152, 137] on button "Find" at bounding box center [1168, 147] width 32 height 21
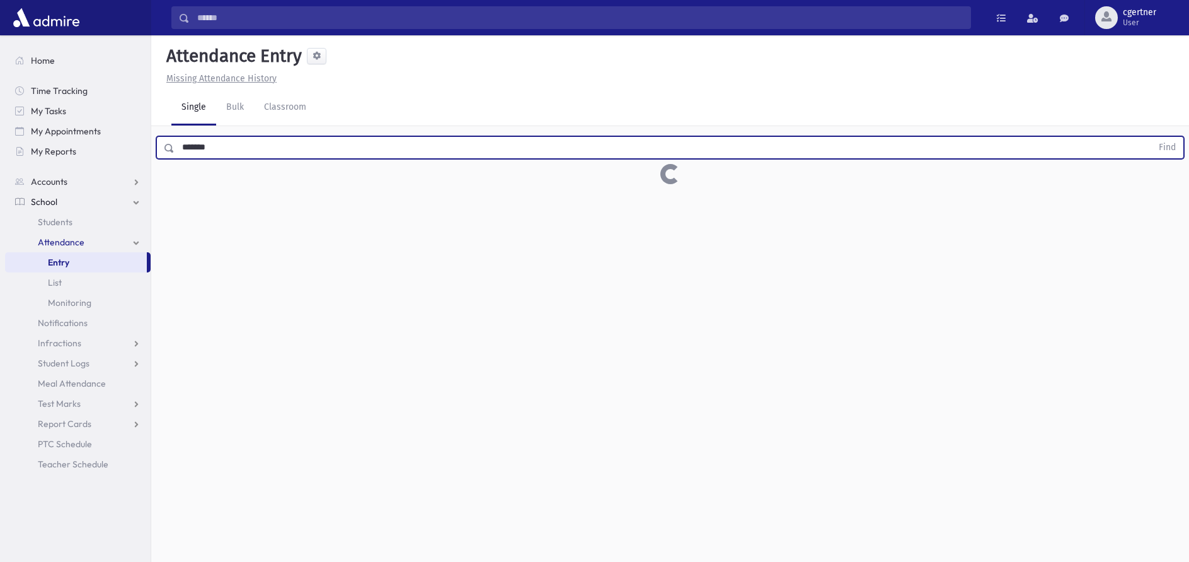
click at [1152, 137] on button "Find" at bounding box center [1168, 147] width 32 height 21
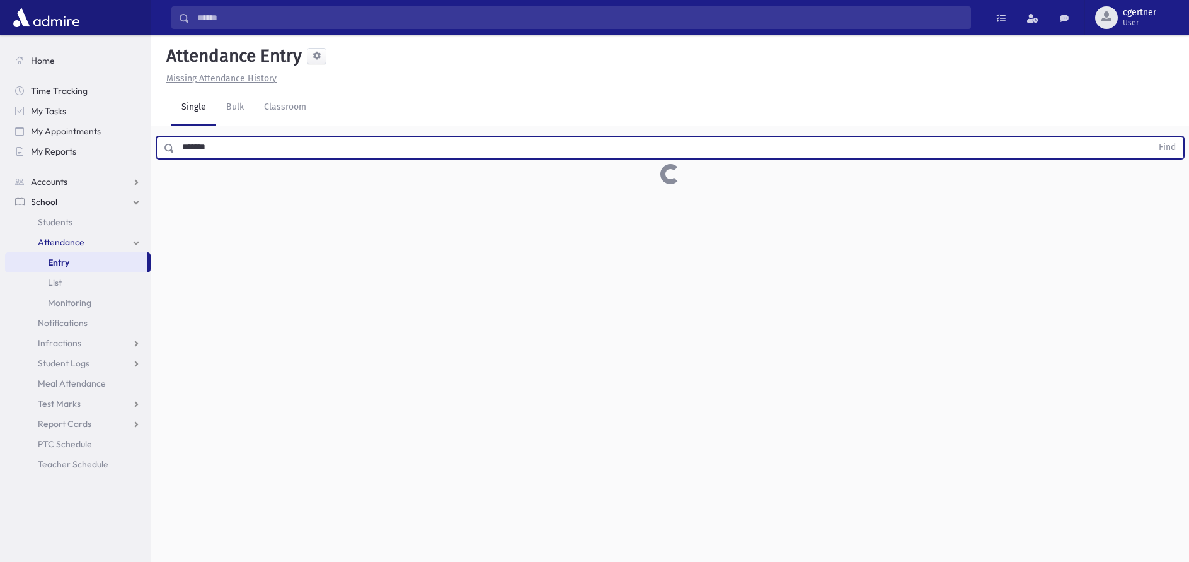
click at [1152, 137] on button "Find" at bounding box center [1168, 147] width 32 height 21
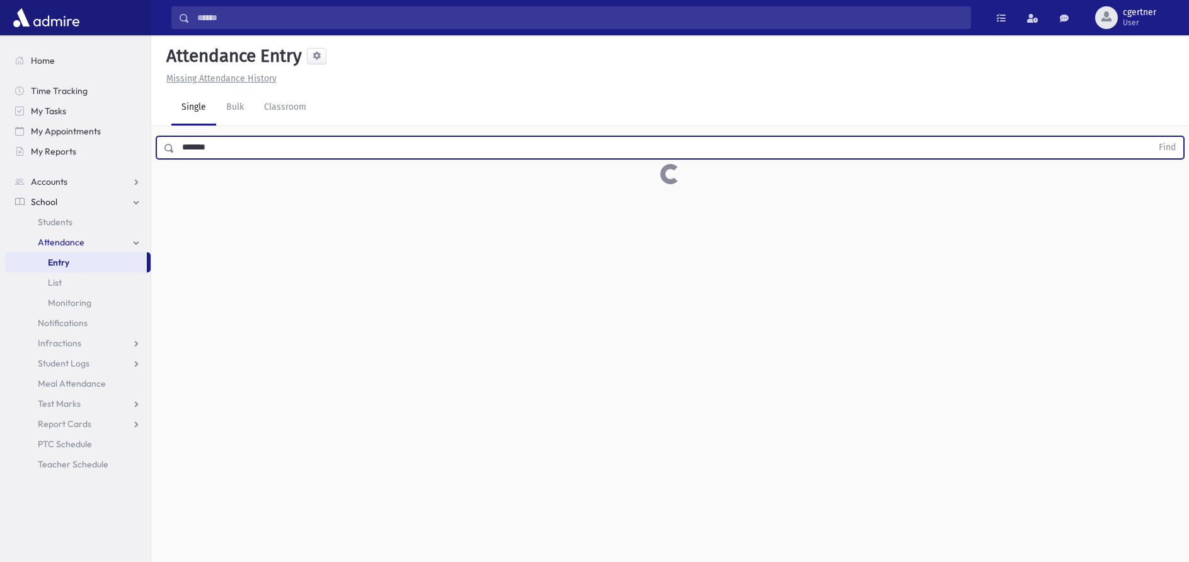
click at [1152, 137] on button "Find" at bounding box center [1168, 147] width 32 height 21
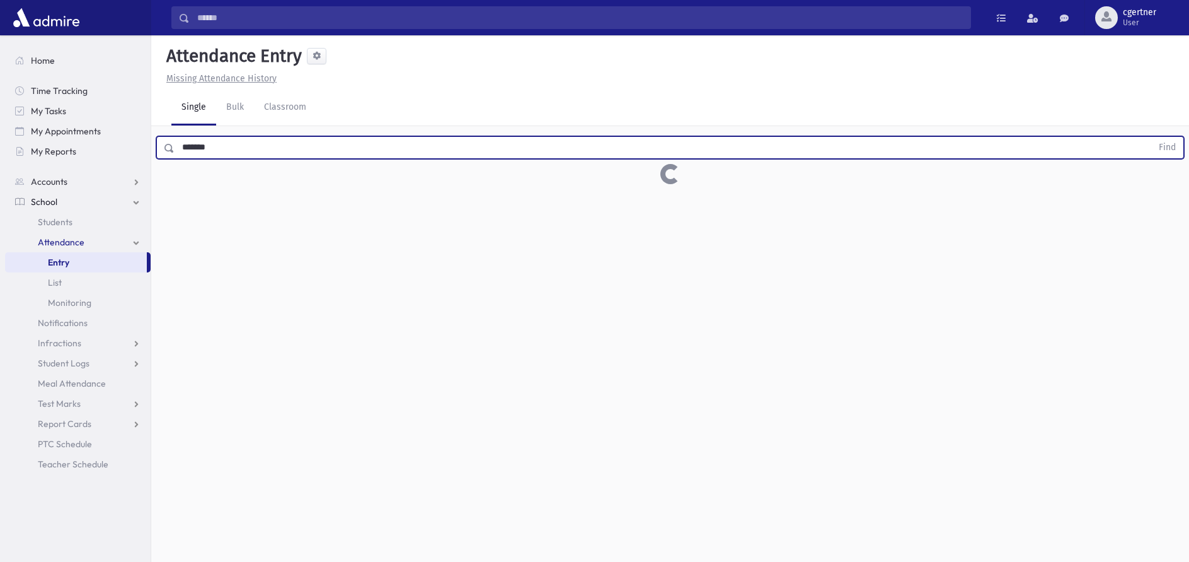
click at [1152, 137] on button "Find" at bounding box center [1168, 147] width 32 height 21
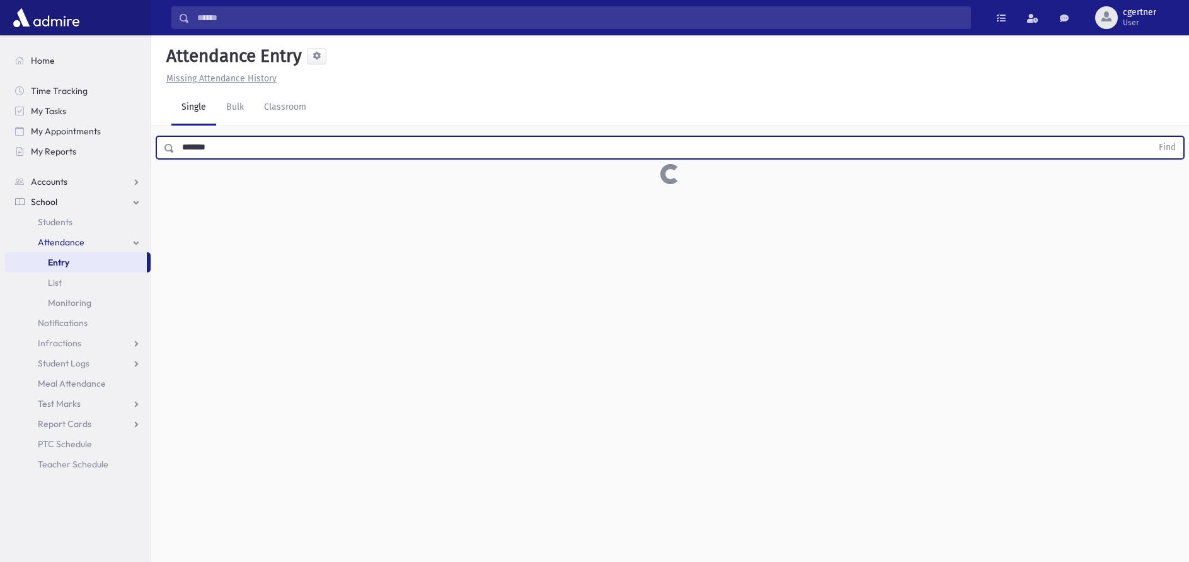
click at [1152, 137] on button "Find" at bounding box center [1168, 147] width 32 height 21
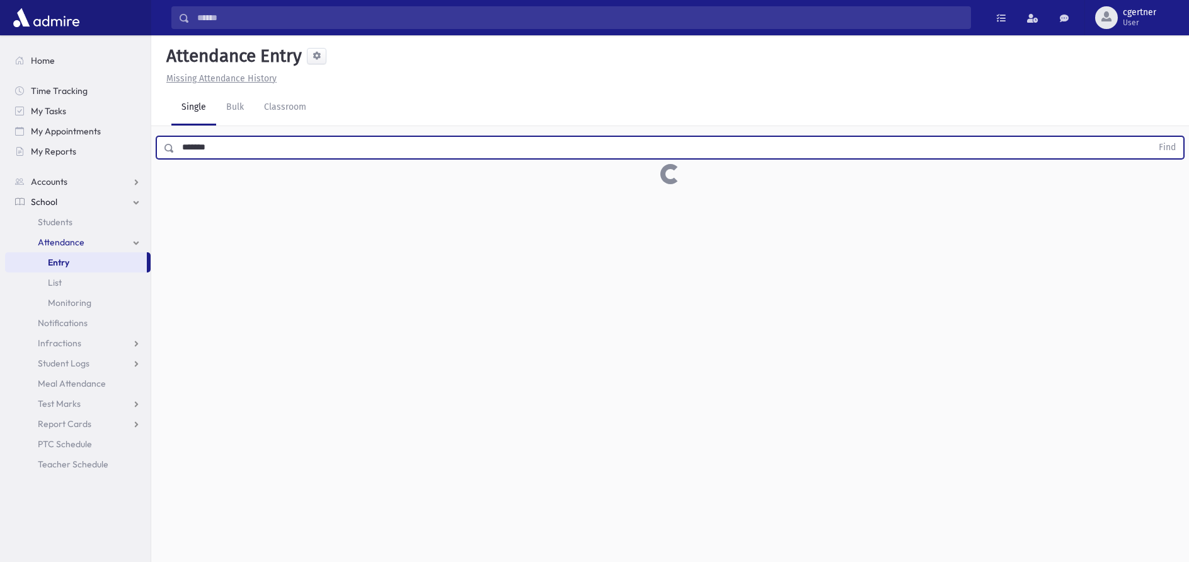
click at [1152, 137] on button "Find" at bounding box center [1168, 147] width 32 height 21
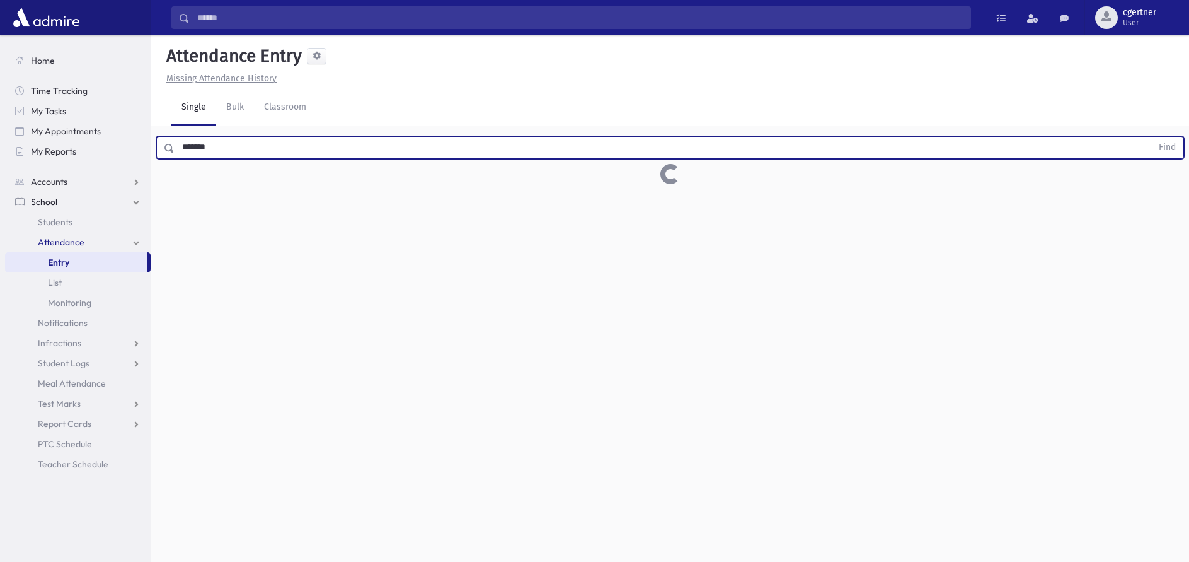
click at [1152, 137] on button "Find" at bounding box center [1168, 147] width 32 height 21
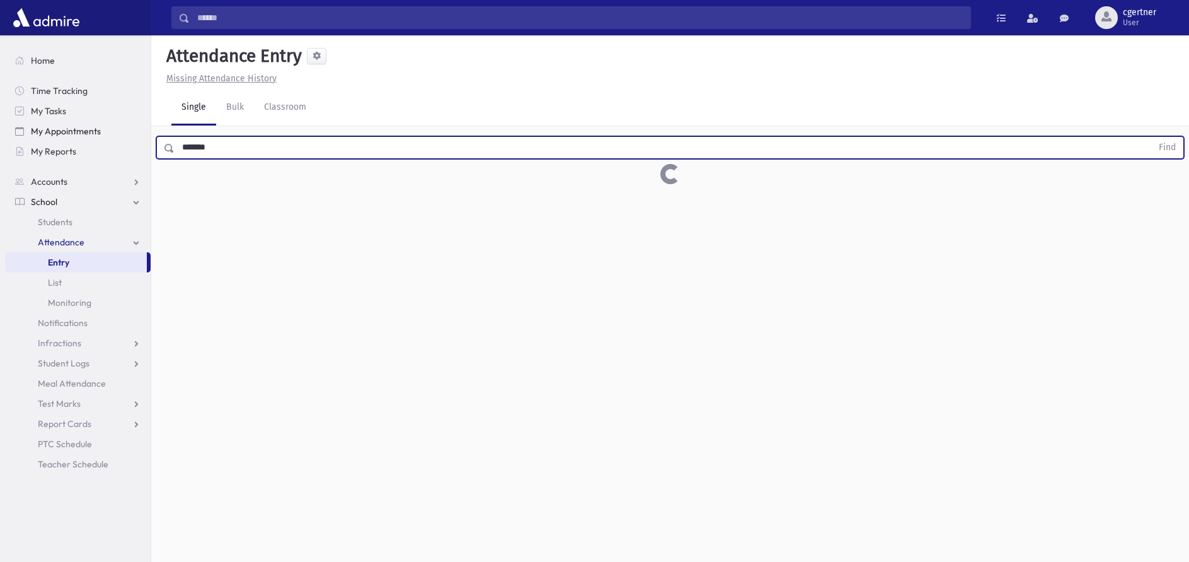
click at [1152, 137] on button "Find" at bounding box center [1168, 147] width 32 height 21
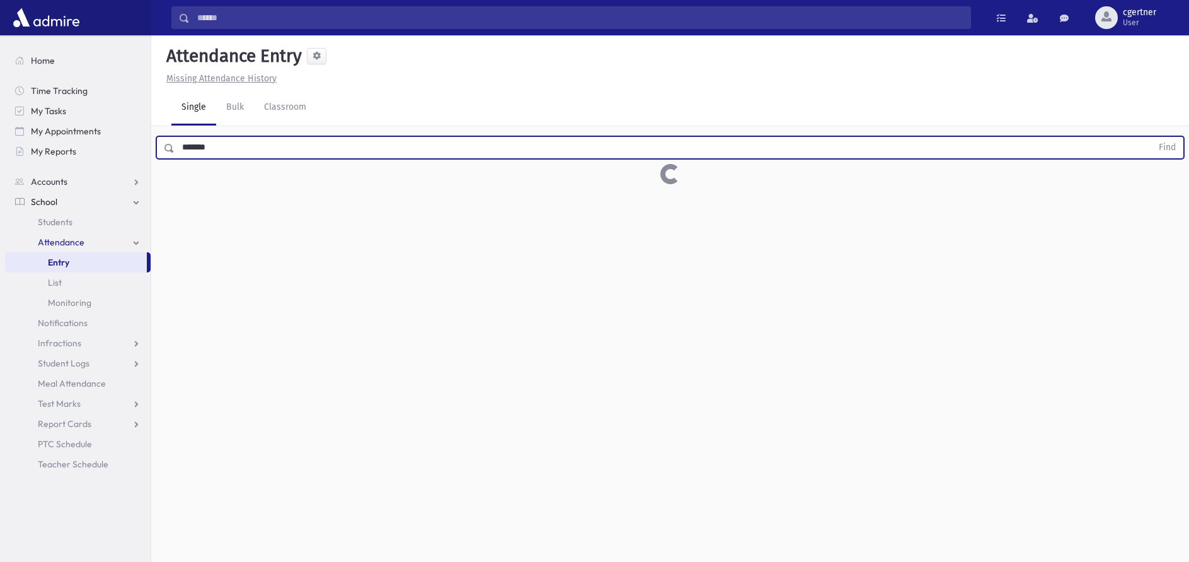
click at [1152, 137] on button "Find" at bounding box center [1168, 147] width 32 height 21
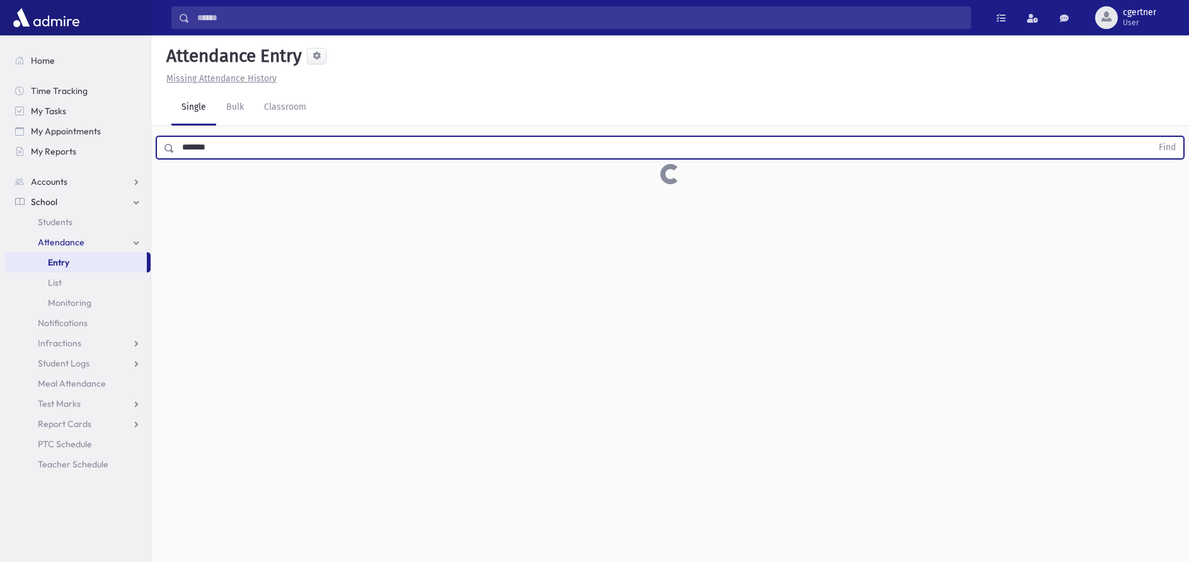
click at [1152, 137] on button "Find" at bounding box center [1168, 147] width 32 height 21
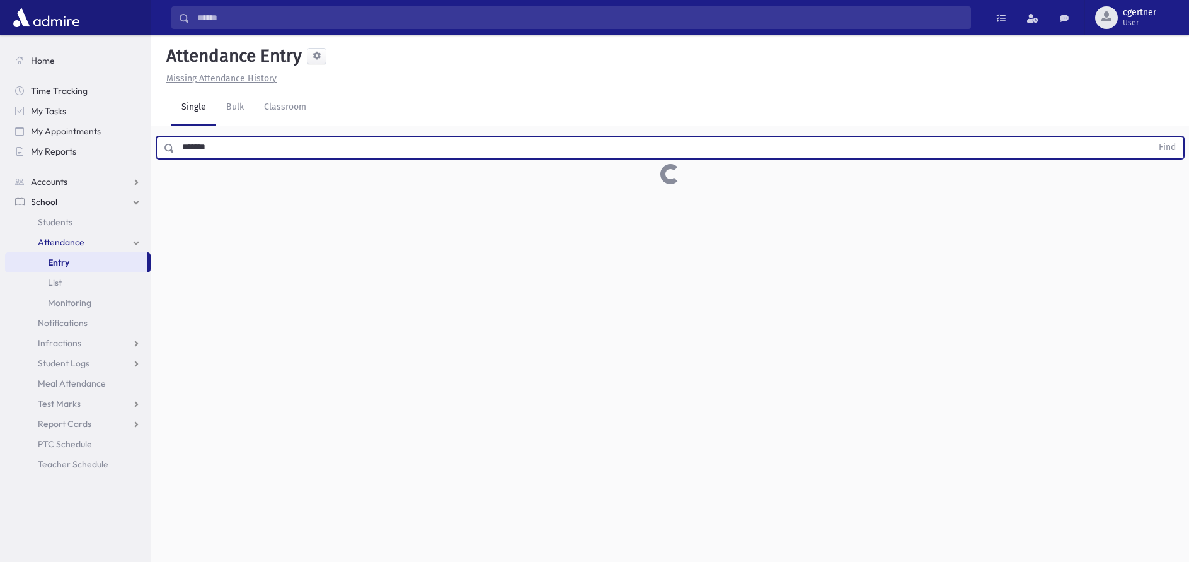
click at [1152, 137] on button "Find" at bounding box center [1168, 147] width 32 height 21
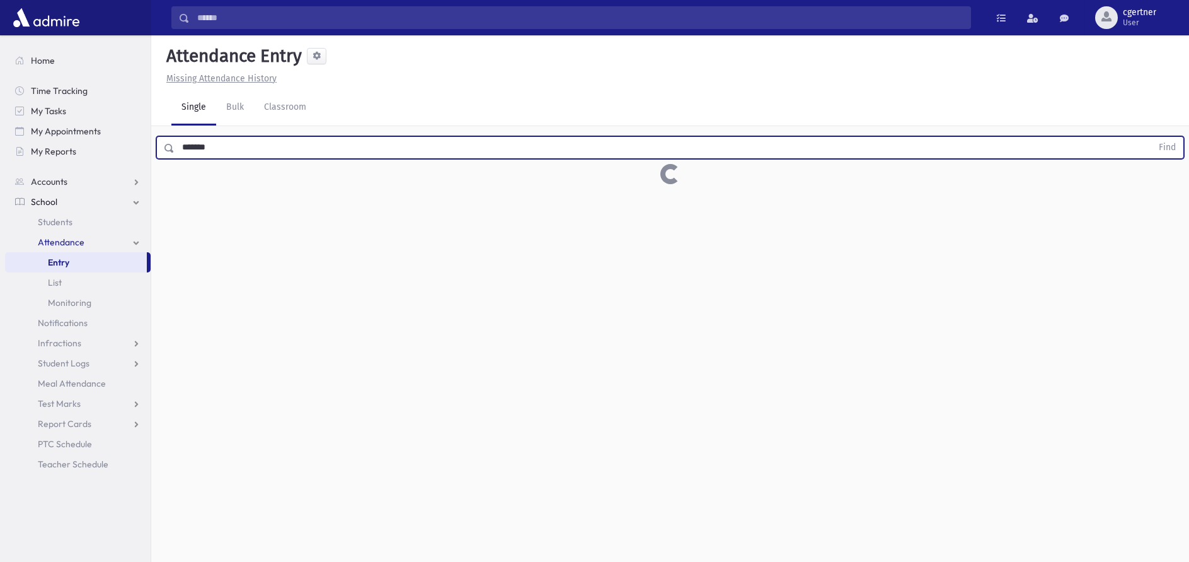
click at [1152, 137] on button "Find" at bounding box center [1168, 147] width 32 height 21
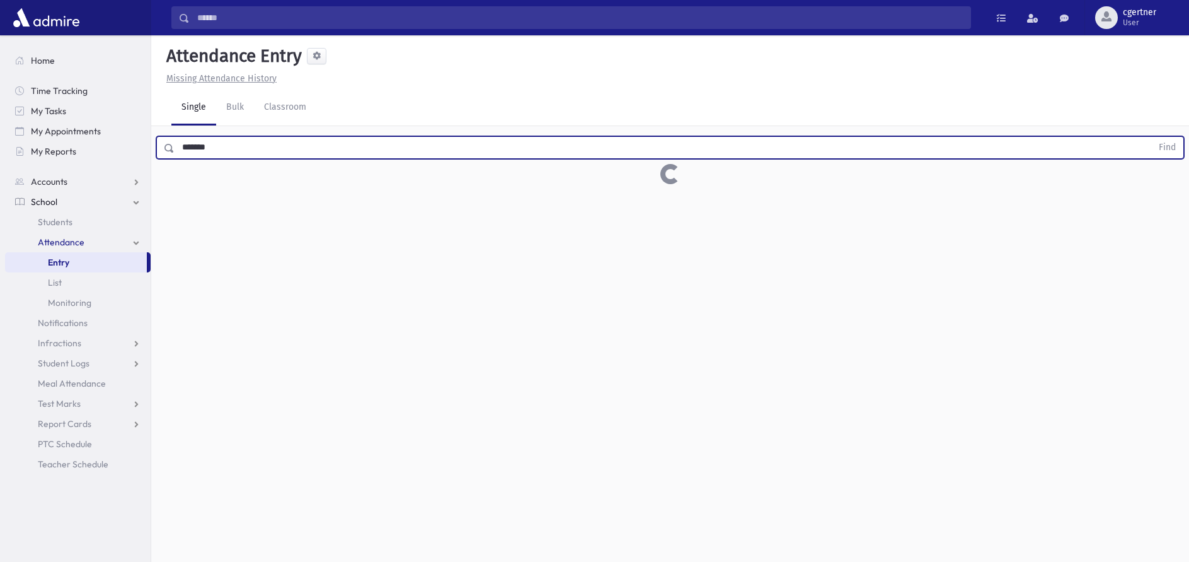
click at [1152, 137] on button "Find" at bounding box center [1168, 147] width 32 height 21
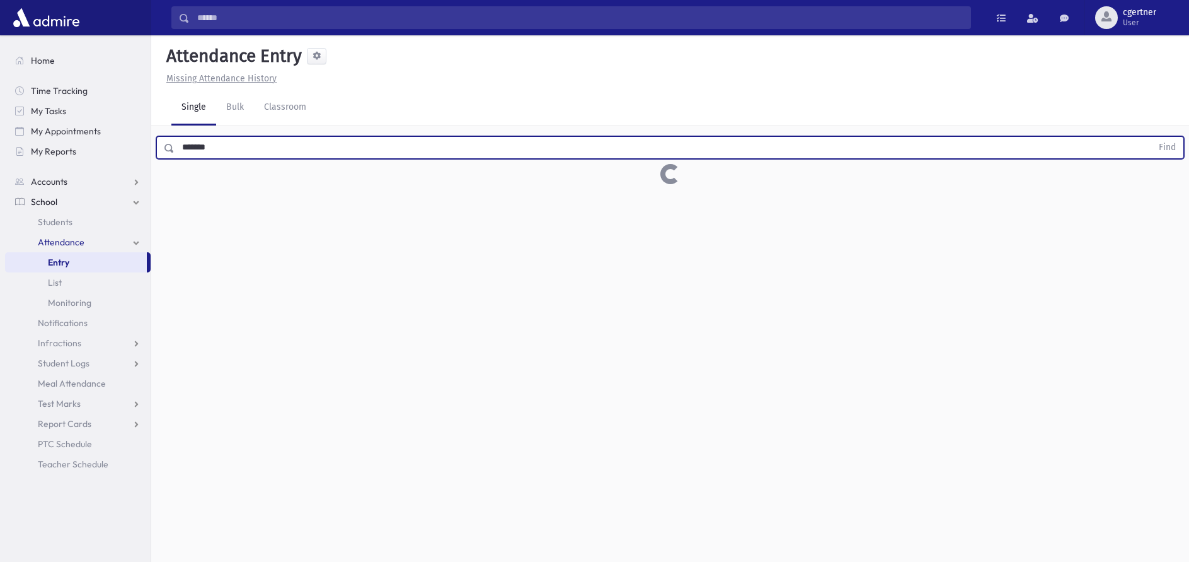
click at [1152, 137] on button "Find" at bounding box center [1168, 147] width 32 height 21
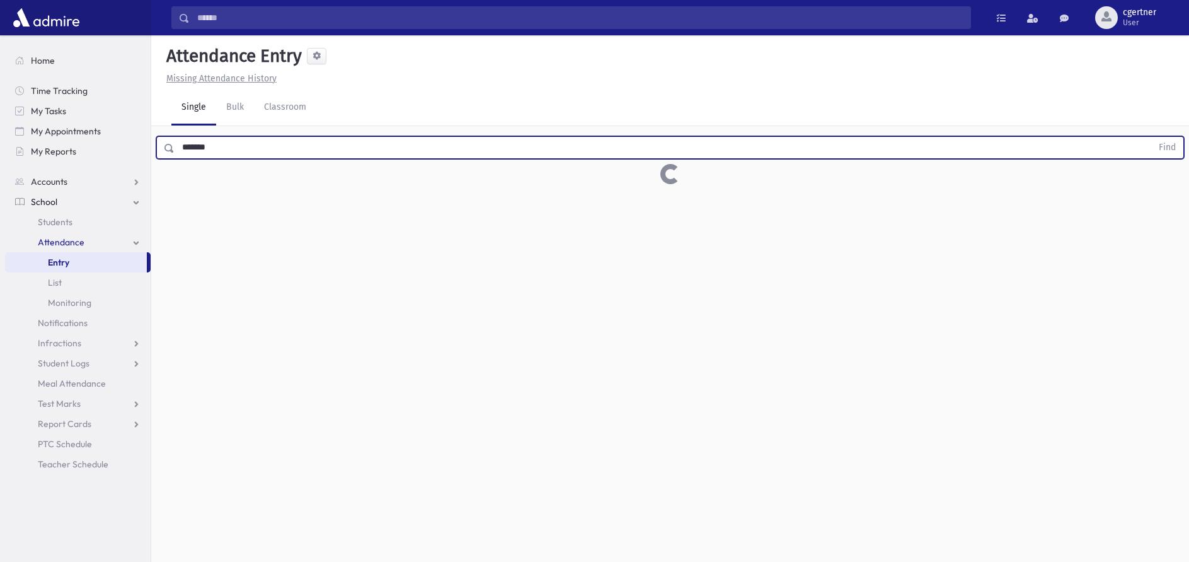
click at [1152, 137] on button "Find" at bounding box center [1168, 147] width 32 height 21
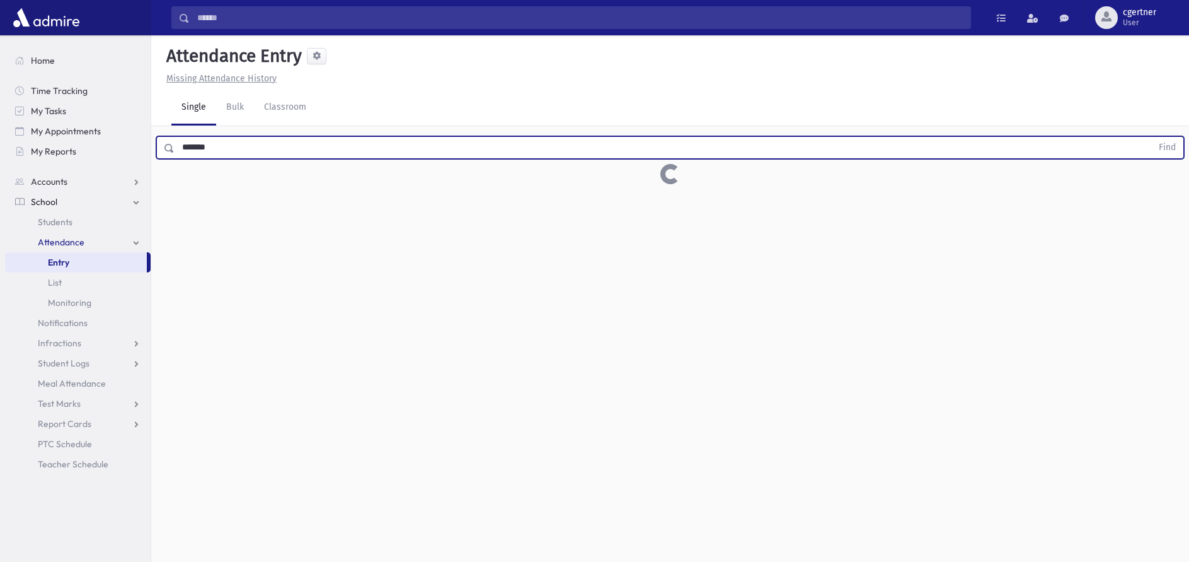
click at [1152, 137] on button "Find" at bounding box center [1168, 147] width 32 height 21
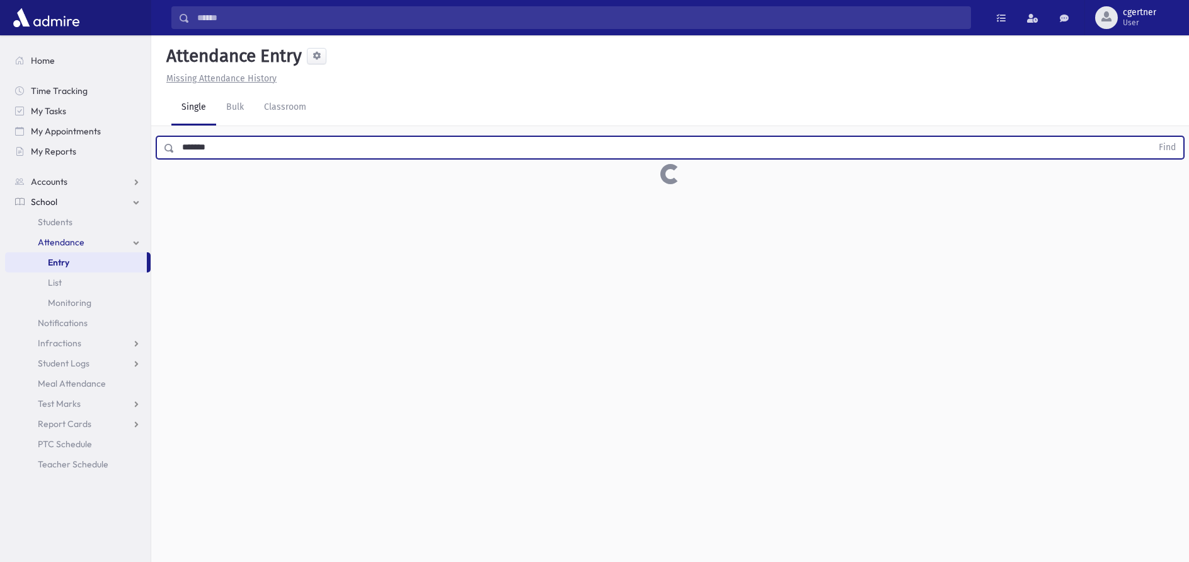
click at [1152, 137] on button "Find" at bounding box center [1168, 147] width 32 height 21
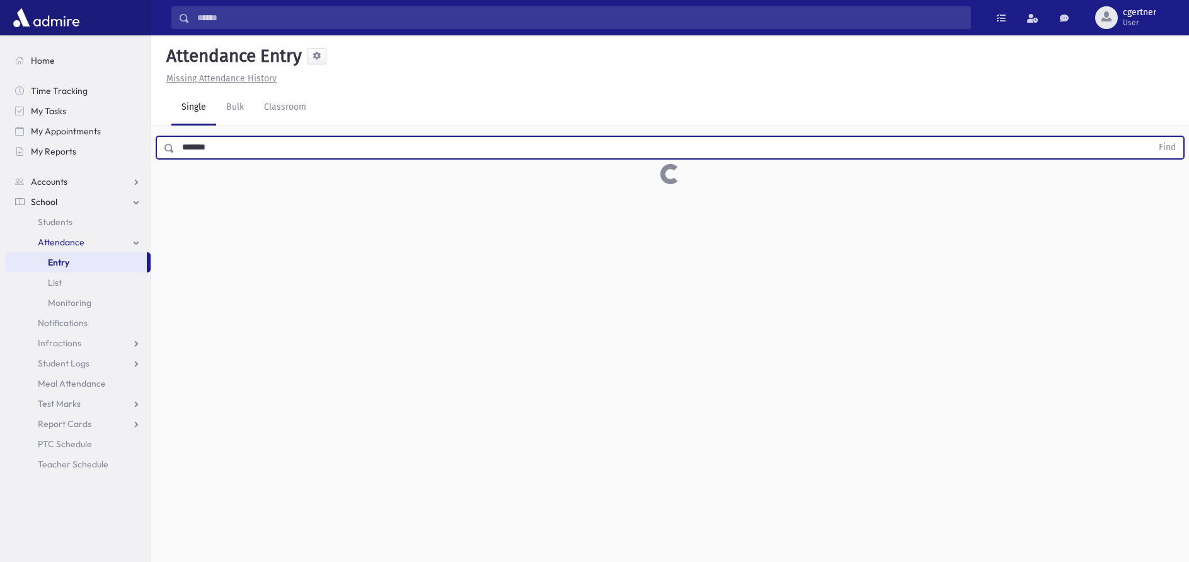
click at [1152, 137] on button "Find" at bounding box center [1168, 147] width 32 height 21
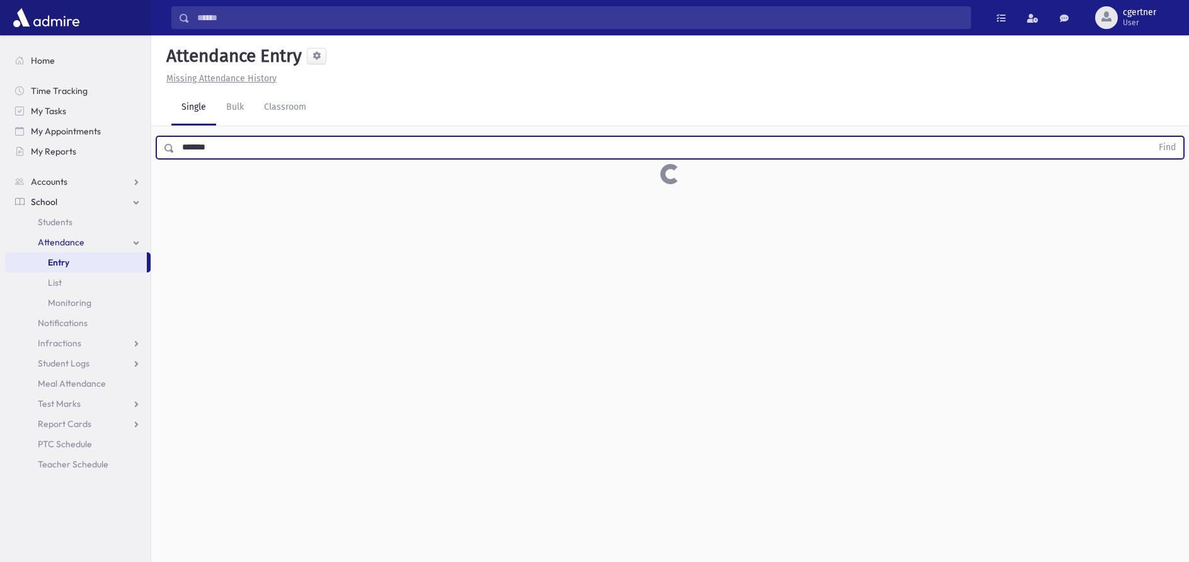
click at [1152, 137] on button "Find" at bounding box center [1168, 147] width 32 height 21
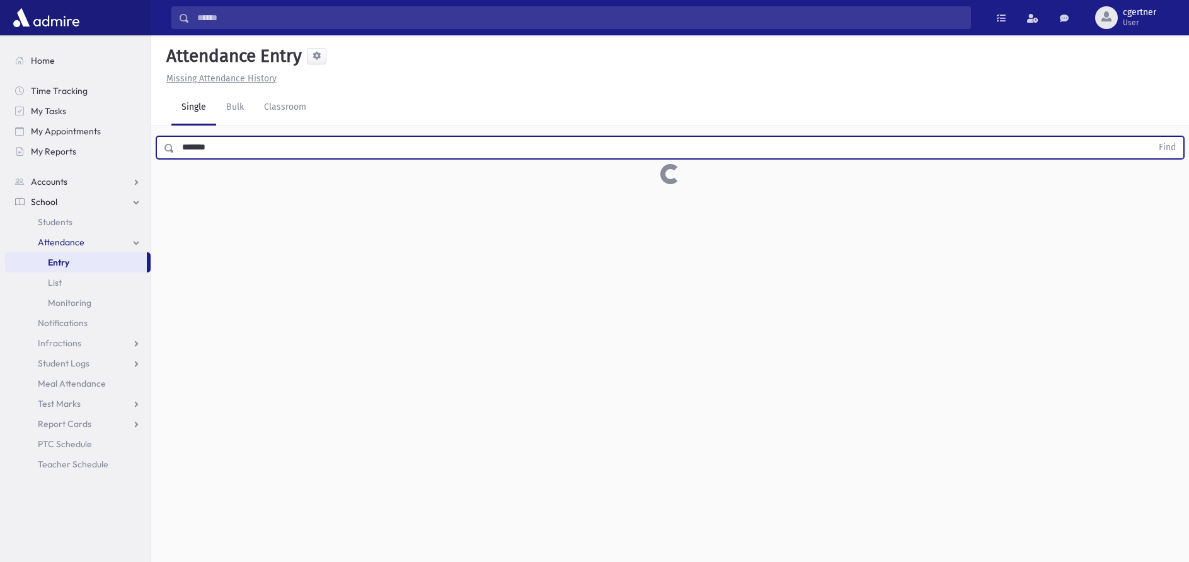
click at [1152, 137] on button "Find" at bounding box center [1168, 147] width 32 height 21
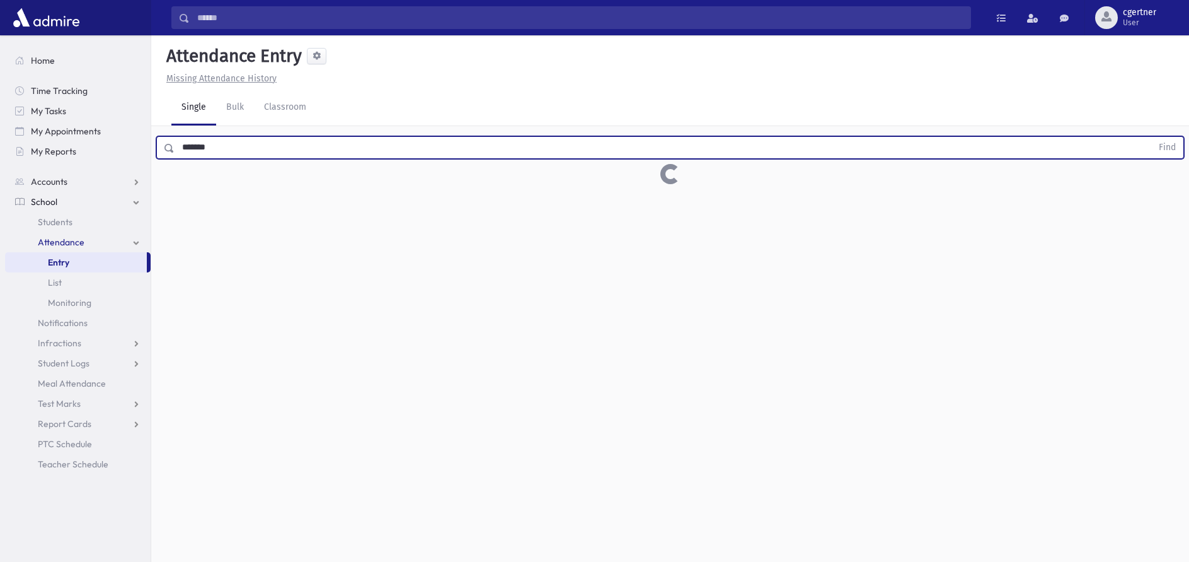
click at [1152, 137] on button "Find" at bounding box center [1168, 147] width 32 height 21
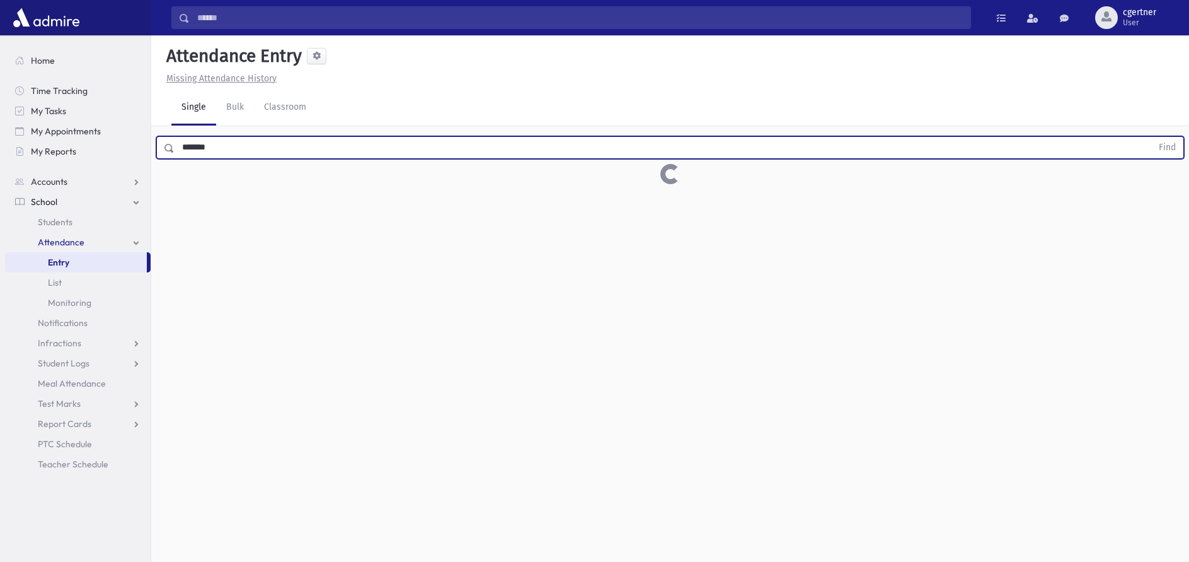
click at [1152, 137] on button "Find" at bounding box center [1168, 147] width 32 height 21
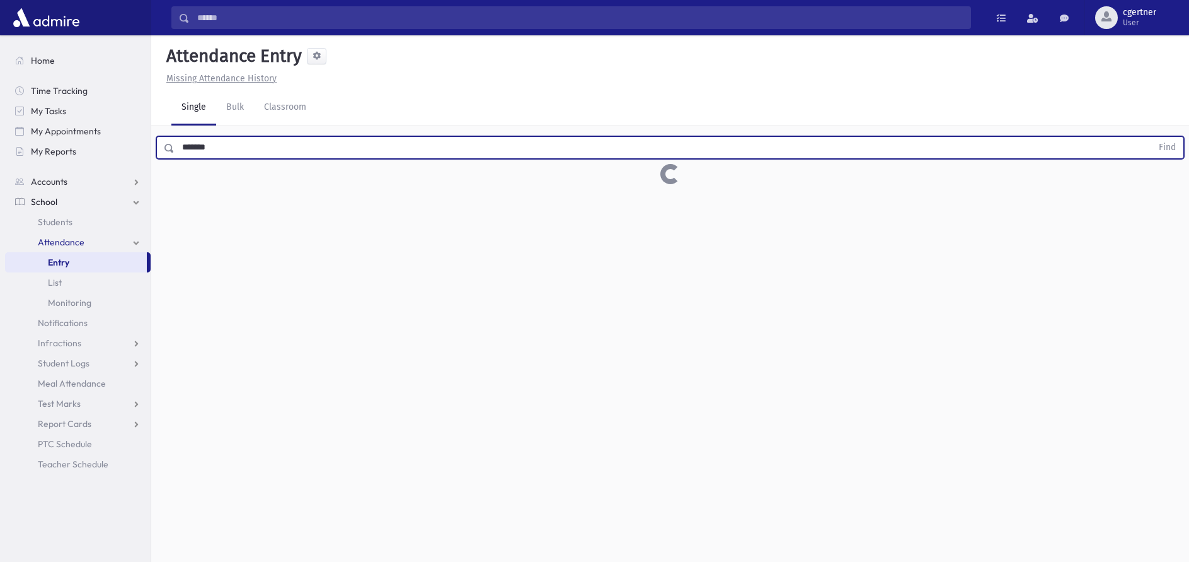
click at [1152, 137] on button "Find" at bounding box center [1168, 147] width 32 height 21
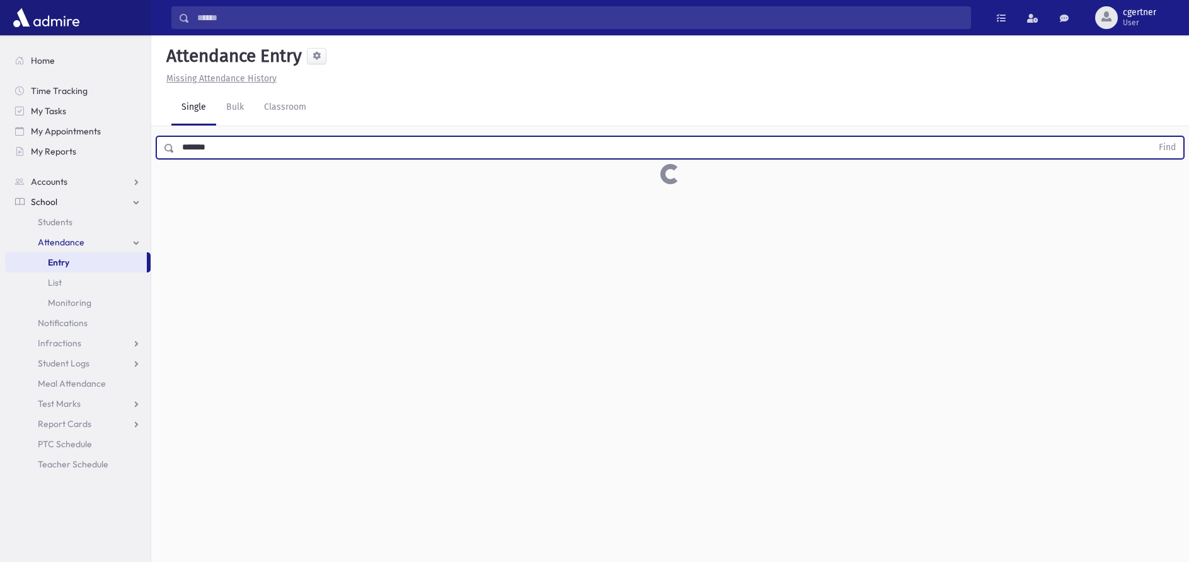
click at [1152, 137] on button "Find" at bounding box center [1168, 147] width 32 height 21
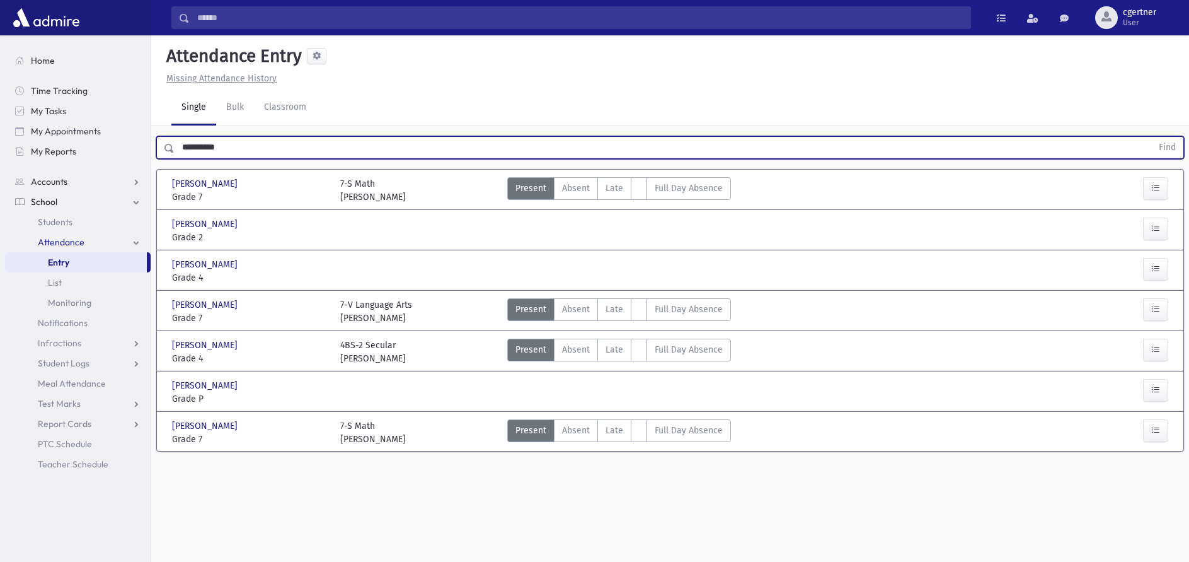
click at [1152, 137] on button "Find" at bounding box center [1168, 147] width 32 height 21
drag, startPoint x: 246, startPoint y: 154, endPoint x: 102, endPoint y: 142, distance: 144.2
click at [175, 142] on input "**********" at bounding box center [664, 147] width 978 height 23
type input "**********"
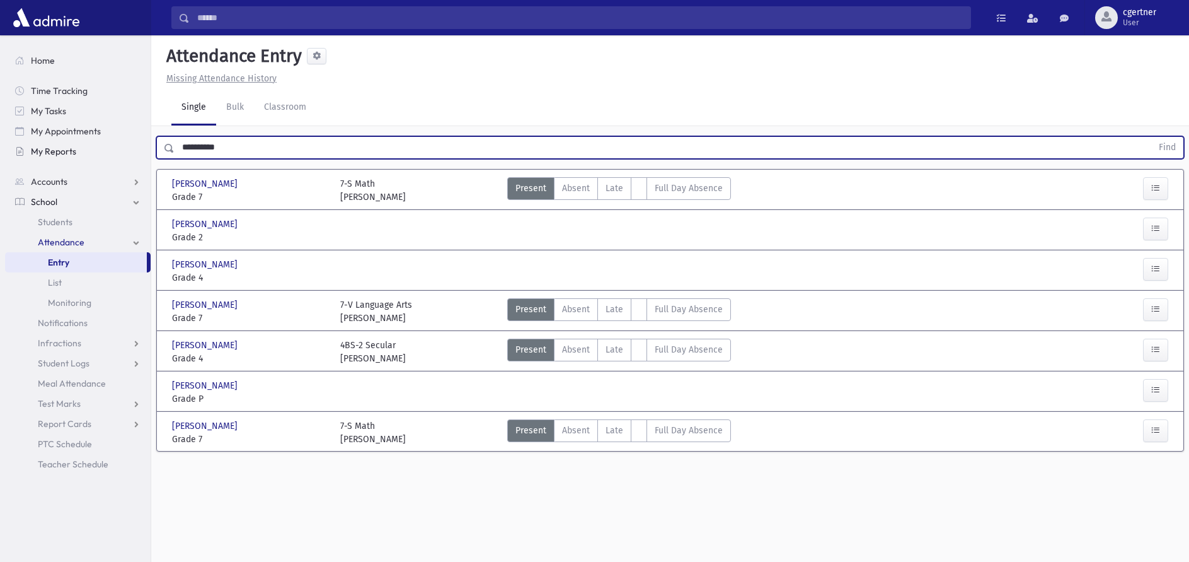
click at [1152, 137] on button "Find" at bounding box center [1168, 147] width 32 height 21
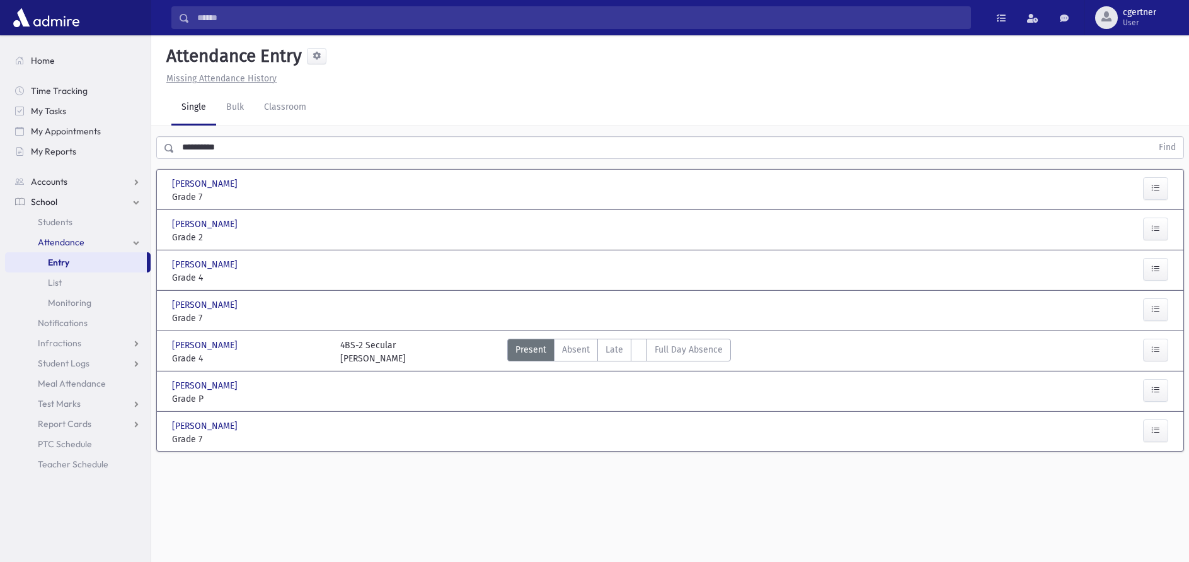
click at [1152, 137] on button "Find" at bounding box center [1168, 147] width 32 height 21
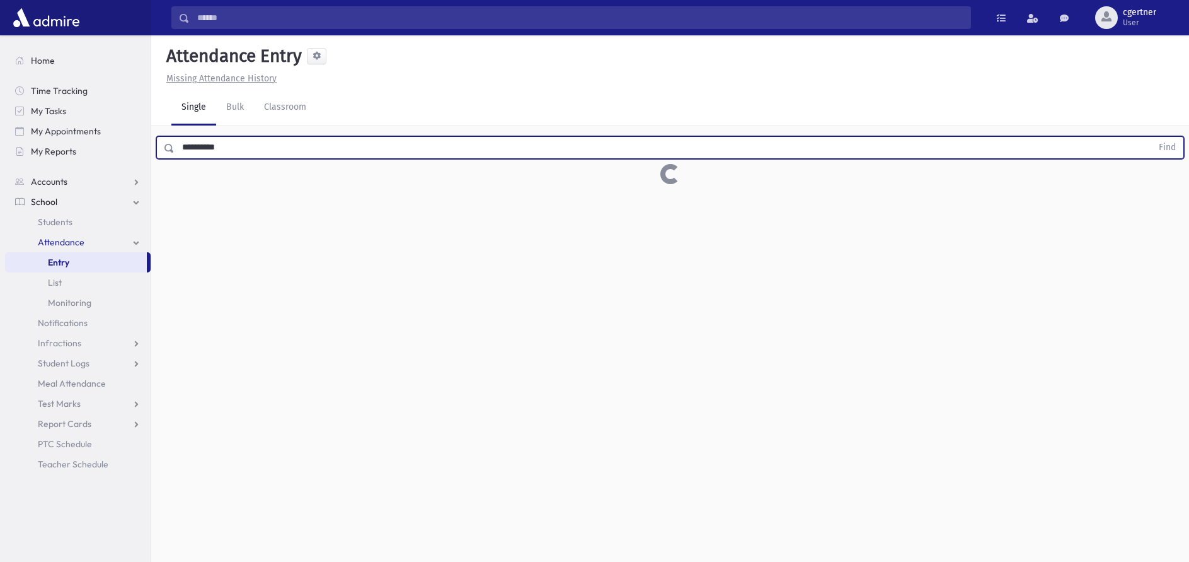
click at [1152, 137] on button "Find" at bounding box center [1168, 147] width 32 height 21
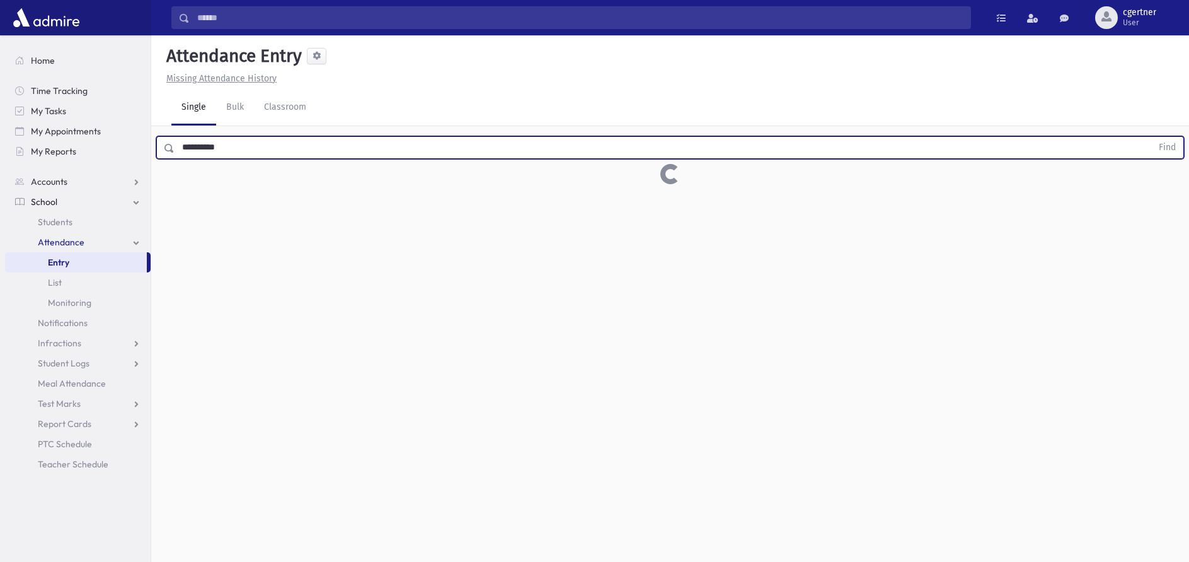
click at [1152, 137] on button "Find" at bounding box center [1168, 147] width 32 height 21
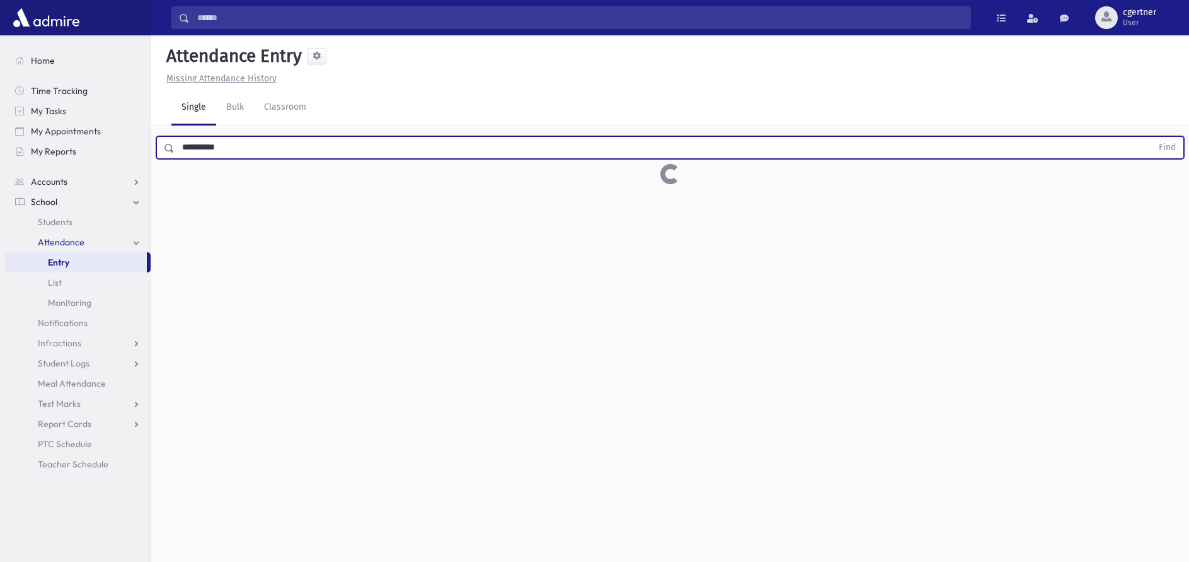
click at [1152, 137] on button "Find" at bounding box center [1168, 147] width 32 height 21
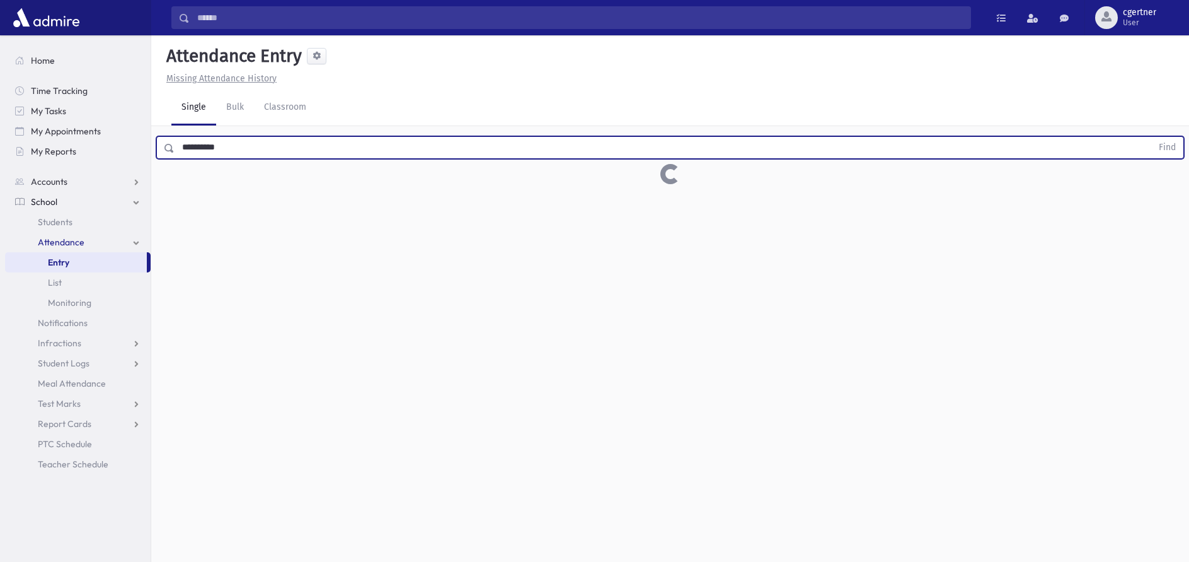
click at [1152, 137] on button "Find" at bounding box center [1168, 147] width 32 height 21
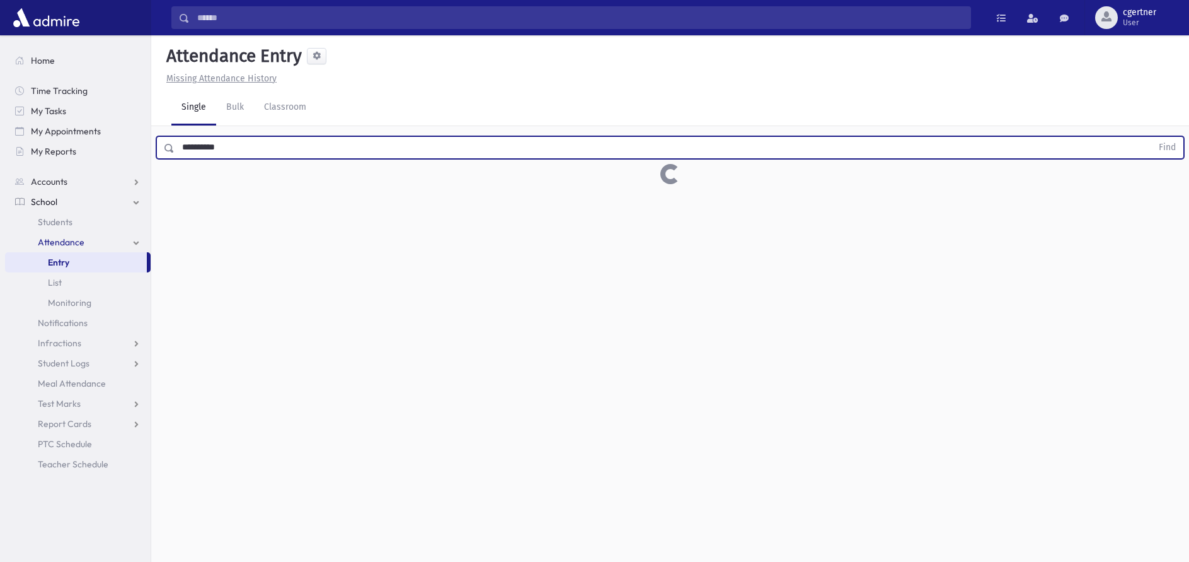
click at [1152, 137] on button "Find" at bounding box center [1168, 147] width 32 height 21
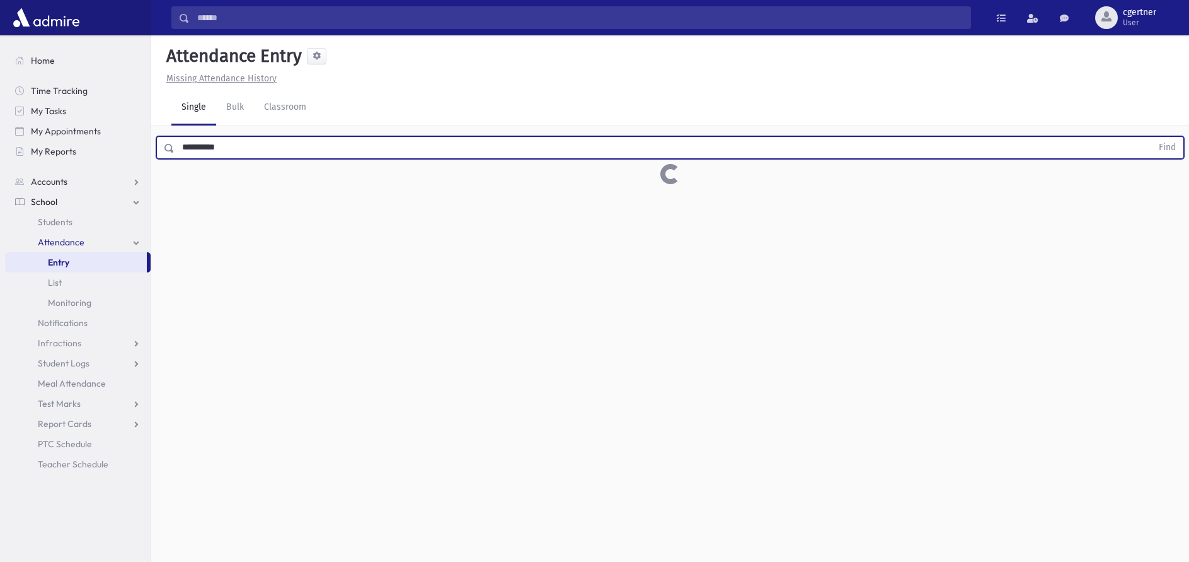
click at [1152, 137] on button "Find" at bounding box center [1168, 147] width 32 height 21
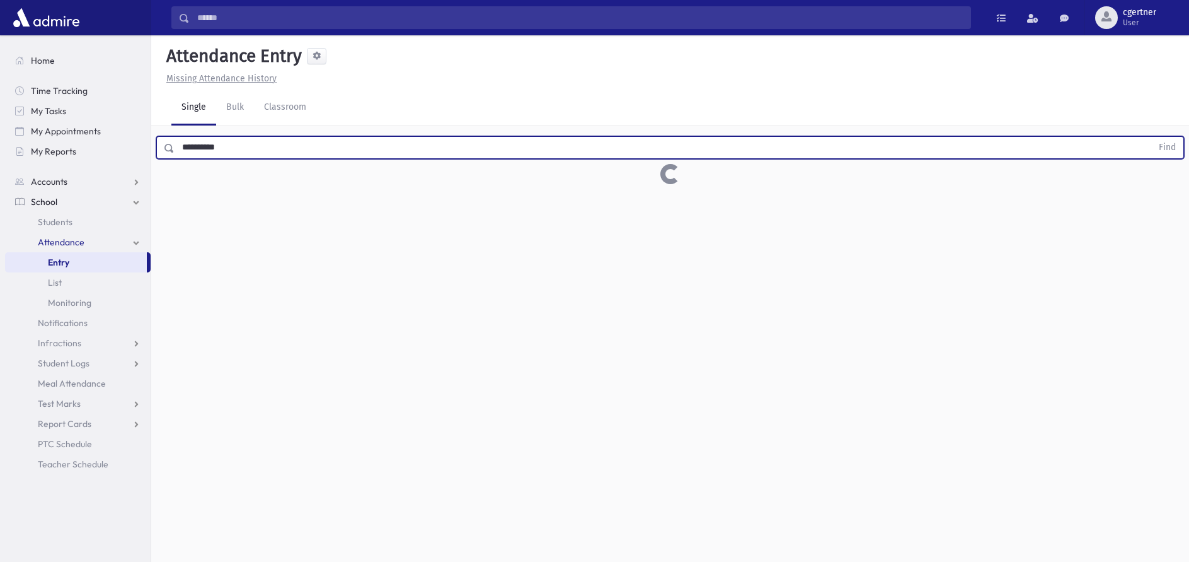
click at [1152, 137] on button "Find" at bounding box center [1168, 147] width 32 height 21
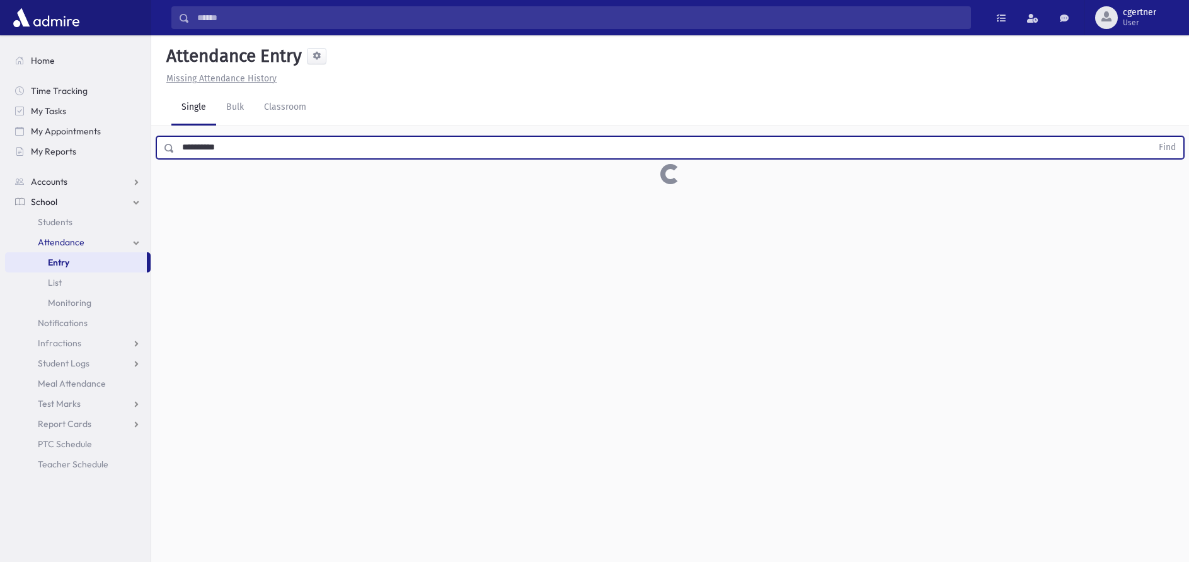
click at [1152, 137] on button "Find" at bounding box center [1168, 147] width 32 height 21
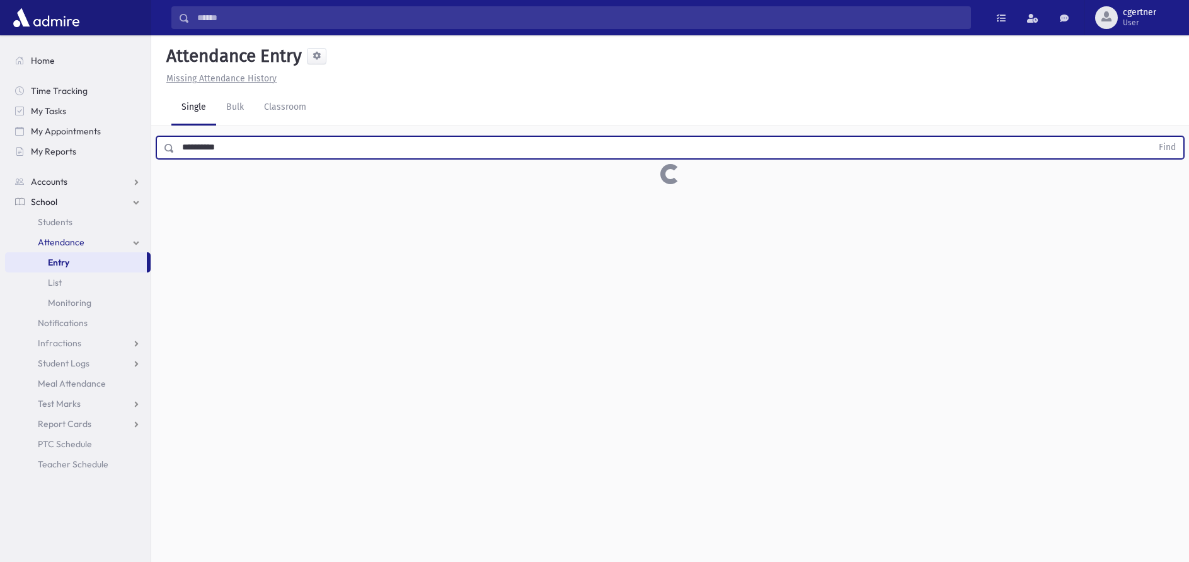
click at [1152, 137] on button "Find" at bounding box center [1168, 147] width 32 height 21
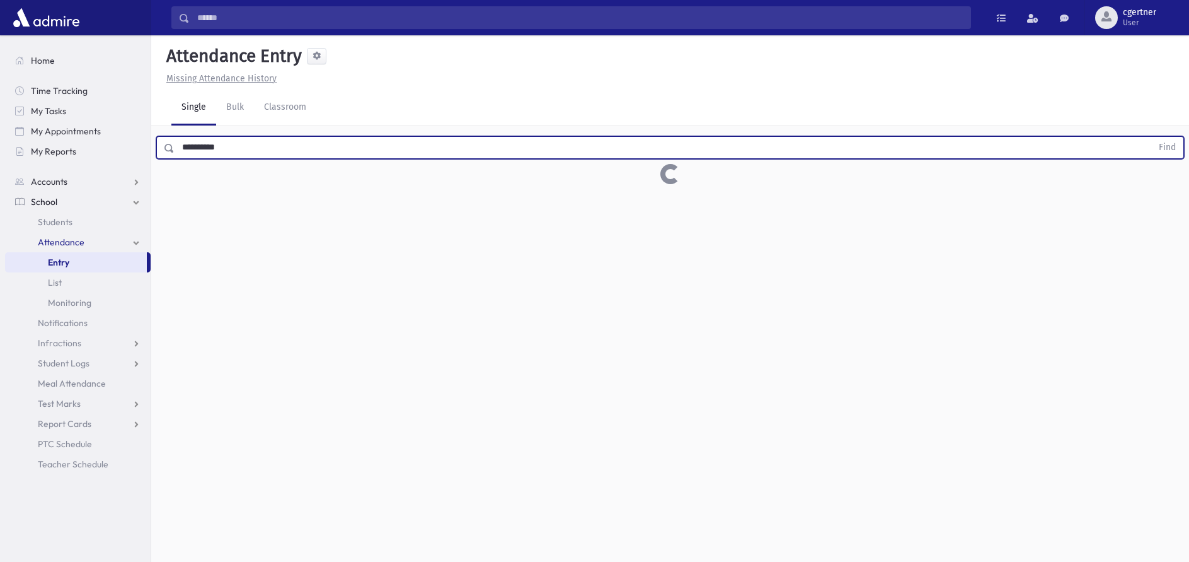
click at [1152, 137] on button "Find" at bounding box center [1168, 147] width 32 height 21
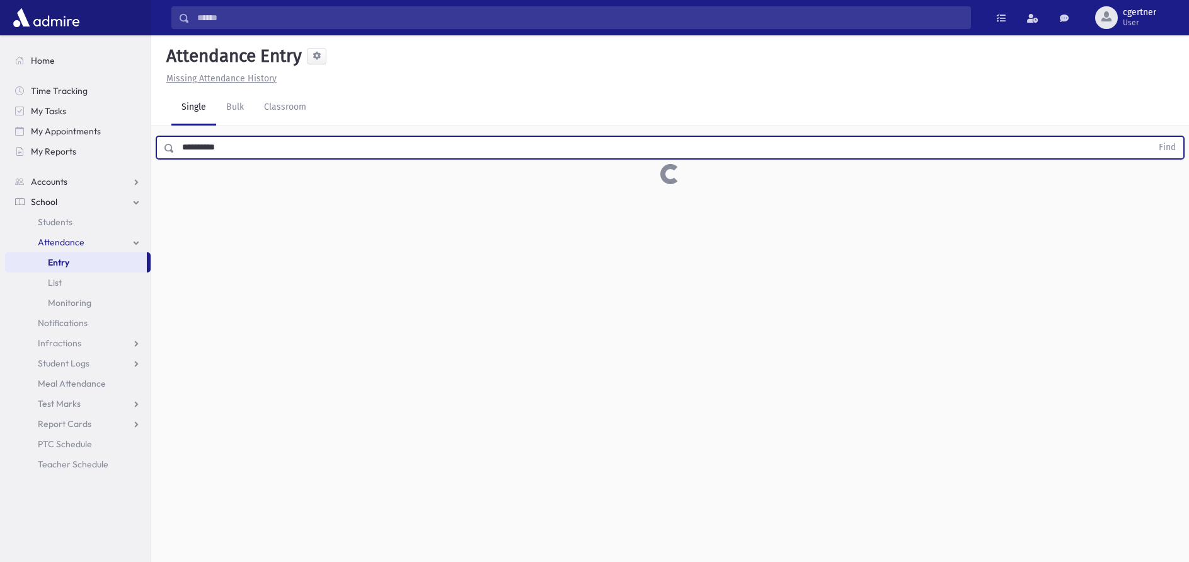
click at [1152, 137] on button "Find" at bounding box center [1168, 147] width 32 height 21
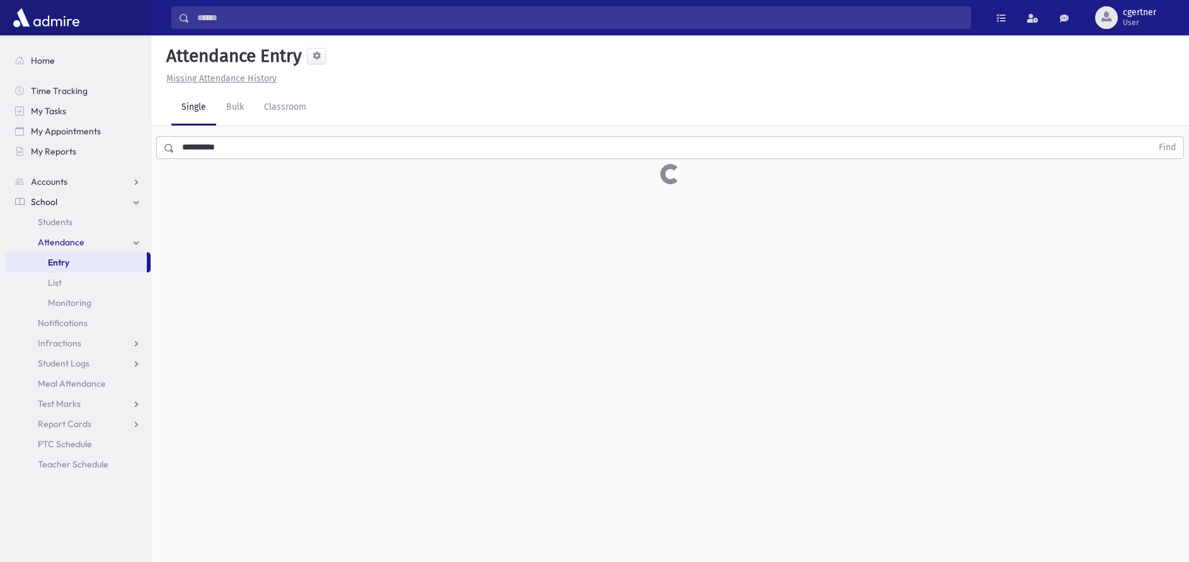
click at [1152, 137] on button "Find" at bounding box center [1168, 147] width 32 height 21
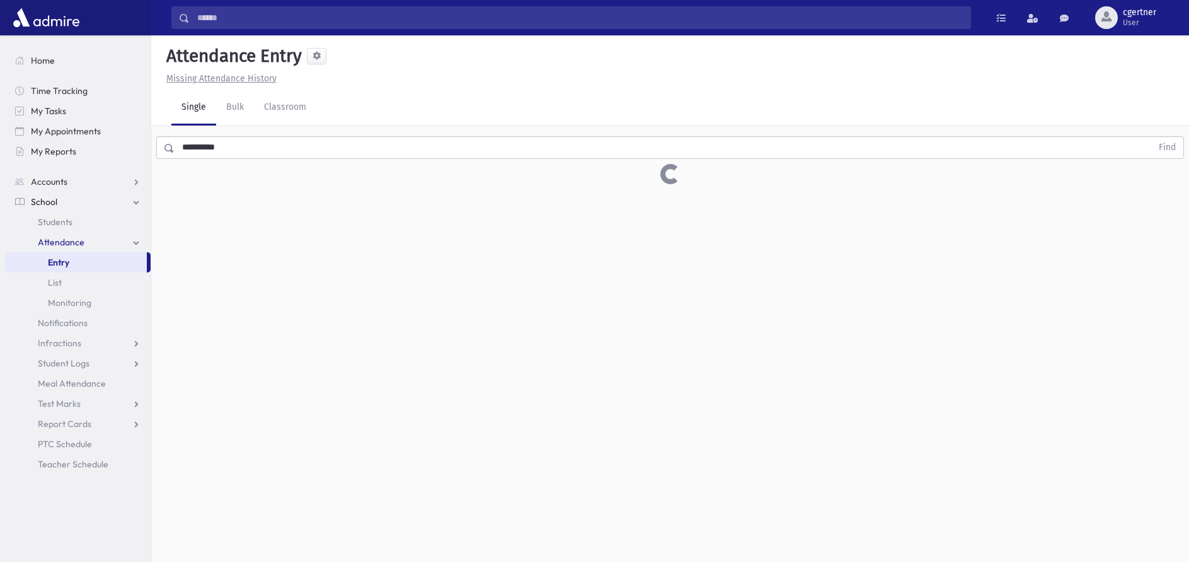
click at [1152, 137] on button "Find" at bounding box center [1168, 147] width 32 height 21
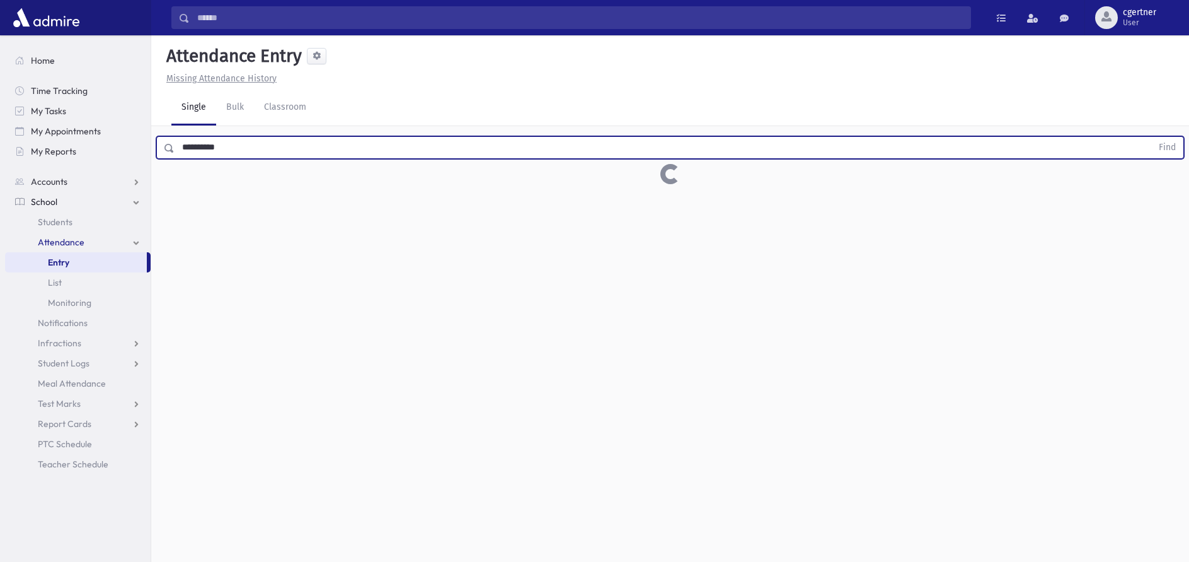
click at [1152, 137] on button "Find" at bounding box center [1168, 147] width 32 height 21
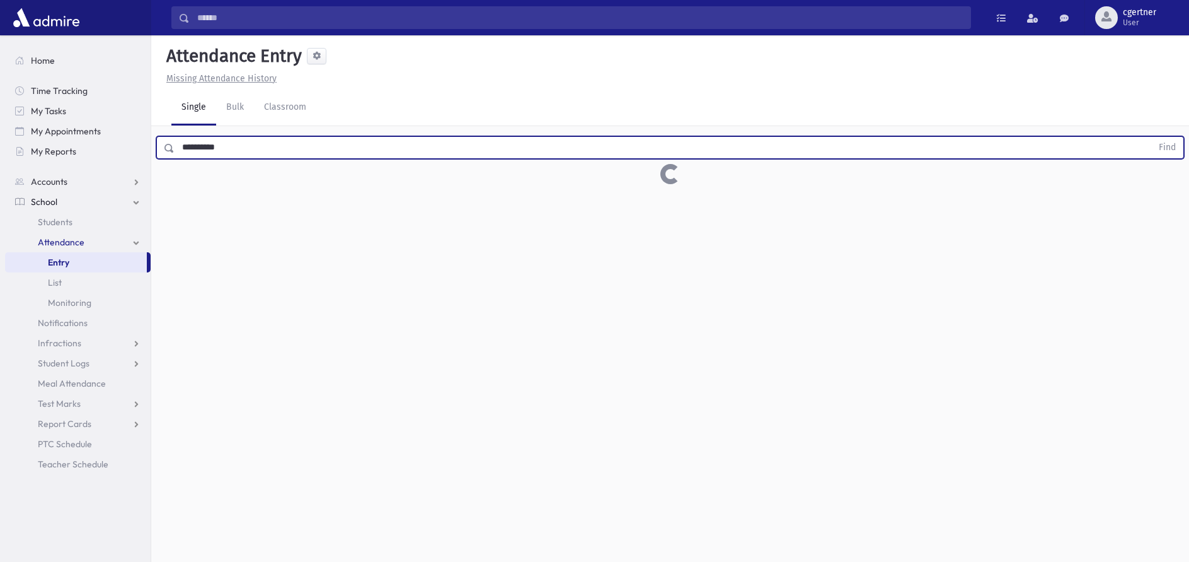
click at [1152, 137] on button "Find" at bounding box center [1168, 147] width 32 height 21
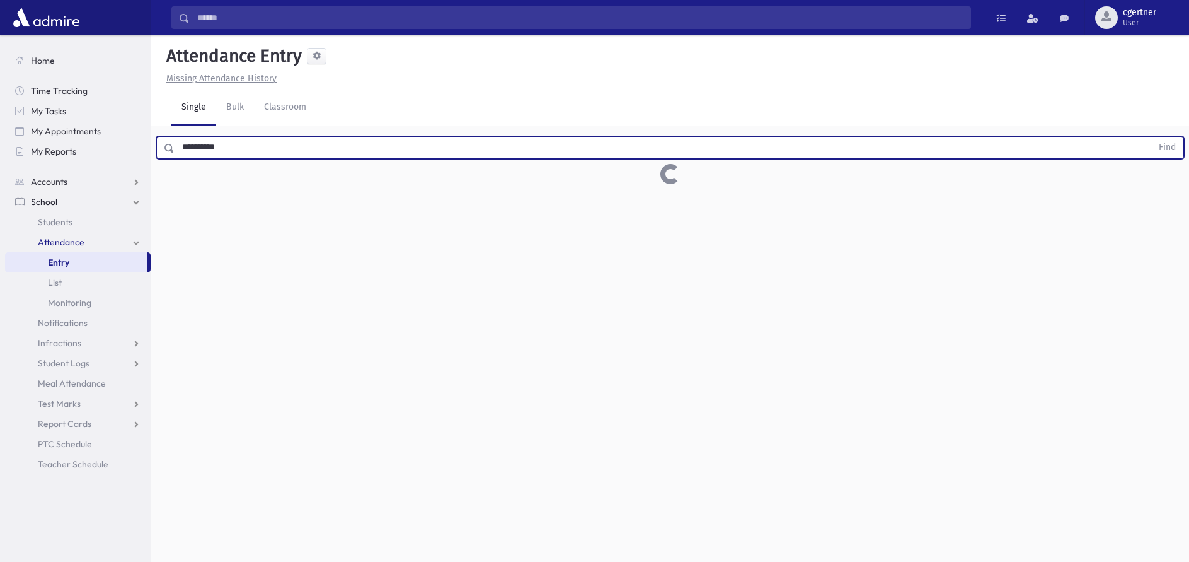
click at [1152, 137] on button "Find" at bounding box center [1168, 147] width 32 height 21
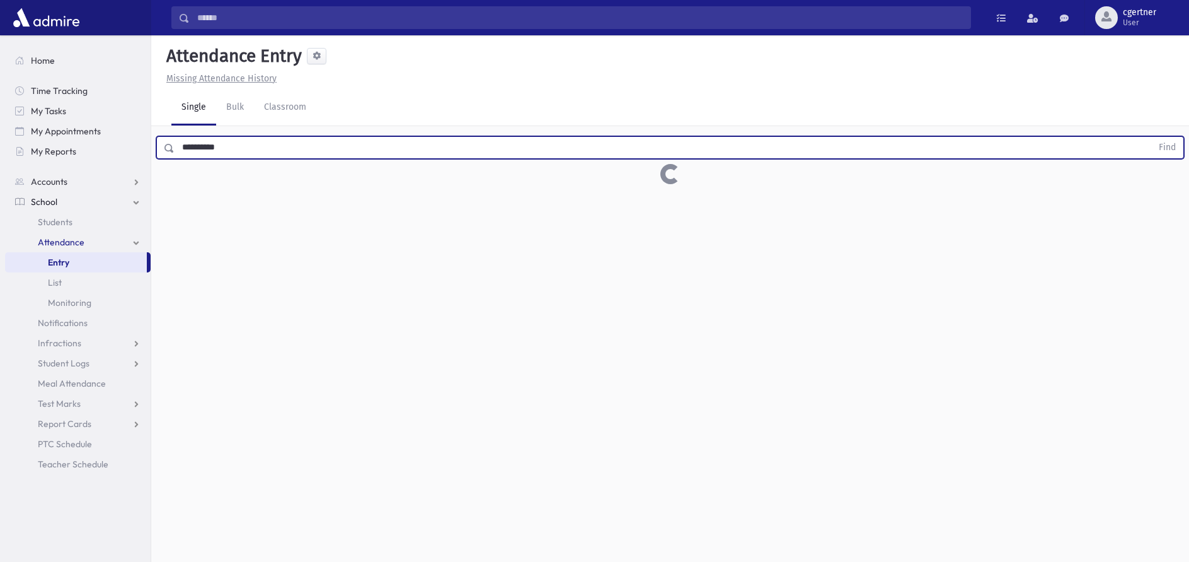
click at [1152, 137] on button "Find" at bounding box center [1168, 147] width 32 height 21
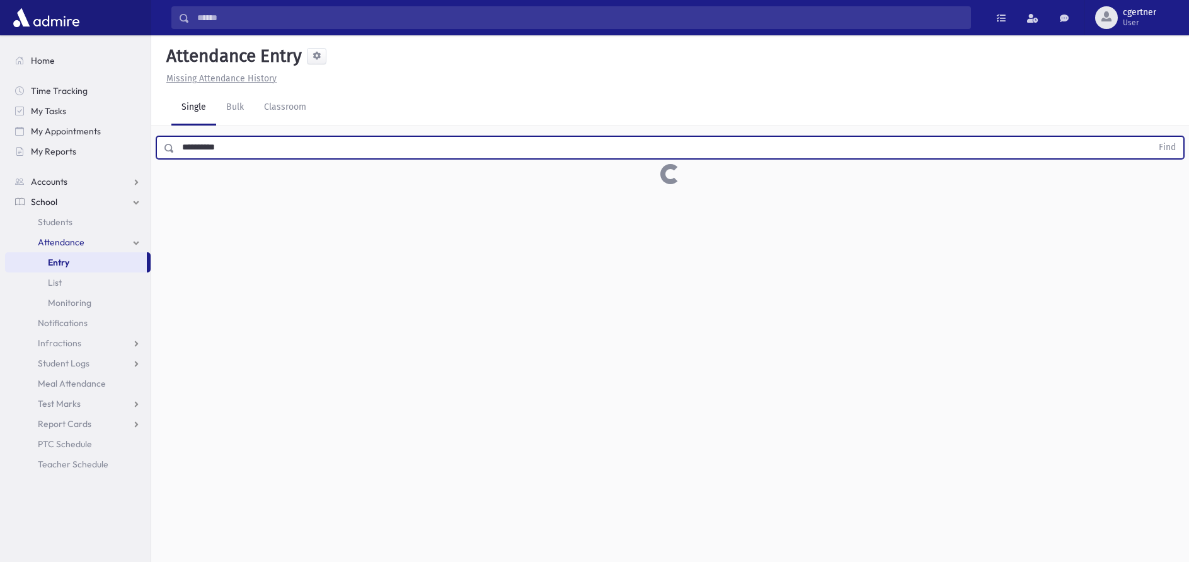
click at [1152, 137] on button "Find" at bounding box center [1168, 147] width 32 height 21
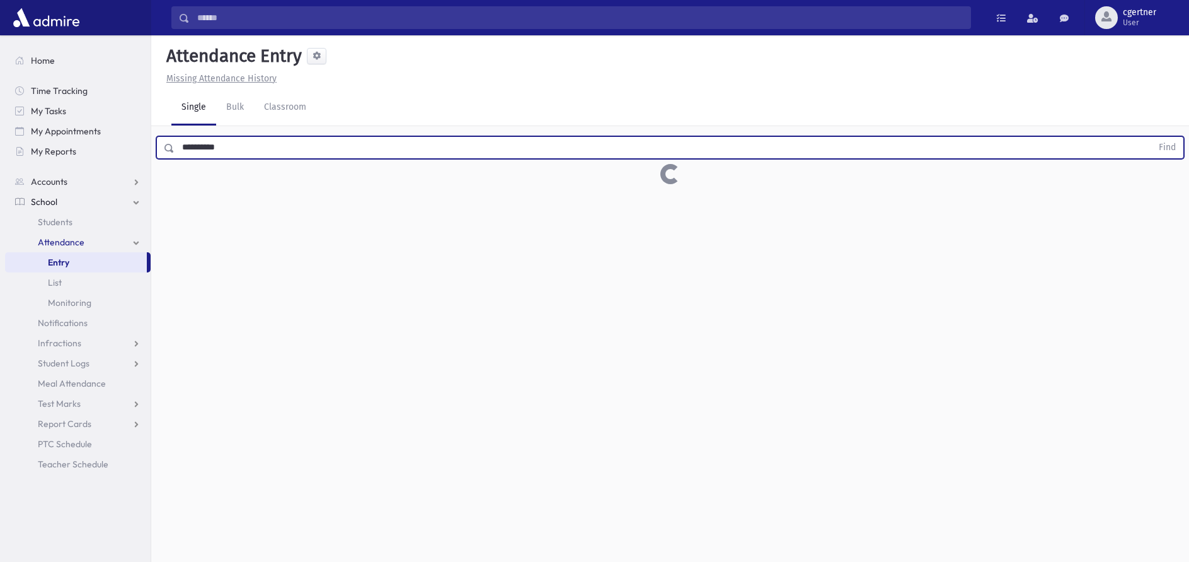
click at [1152, 137] on button "Find" at bounding box center [1168, 147] width 32 height 21
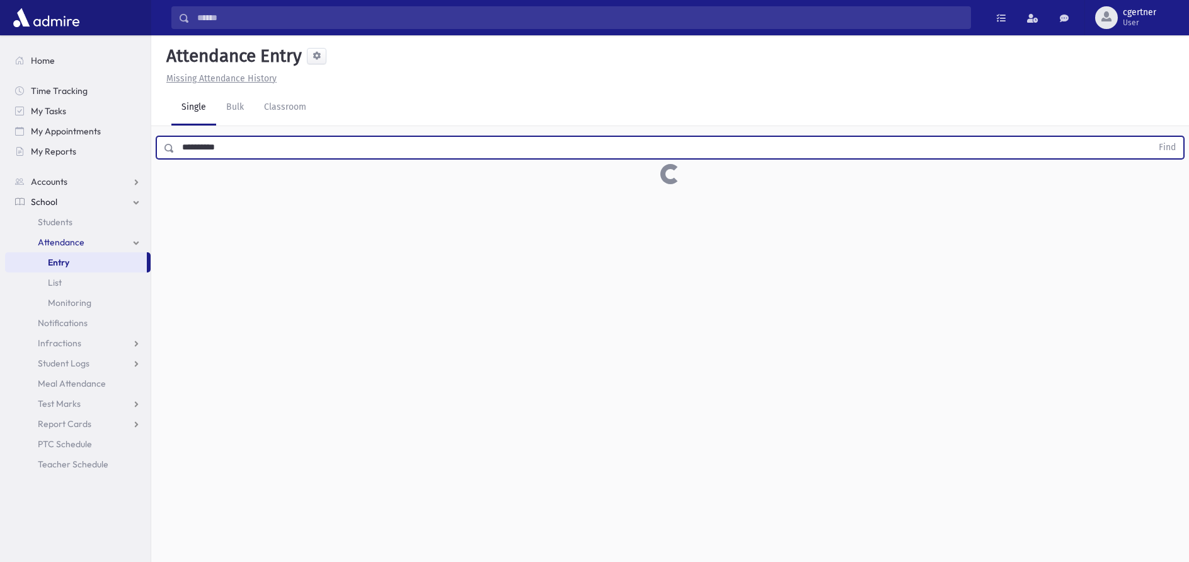
click at [1152, 137] on button "Find" at bounding box center [1168, 147] width 32 height 21
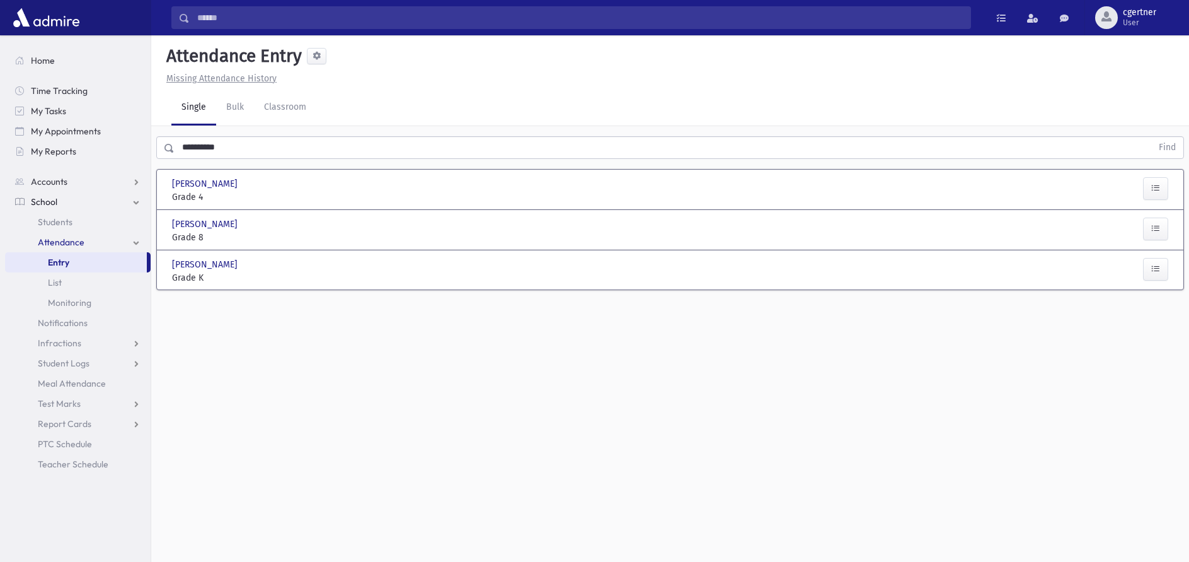
click at [1152, 137] on button "Find" at bounding box center [1168, 147] width 32 height 21
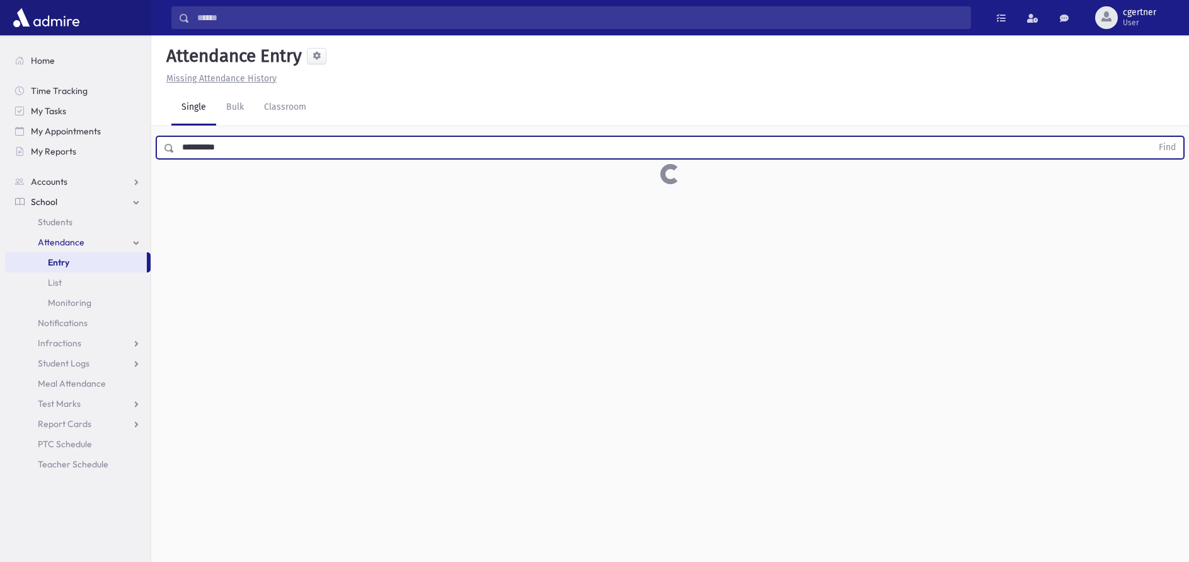
click at [1152, 137] on button "Find" at bounding box center [1168, 147] width 32 height 21
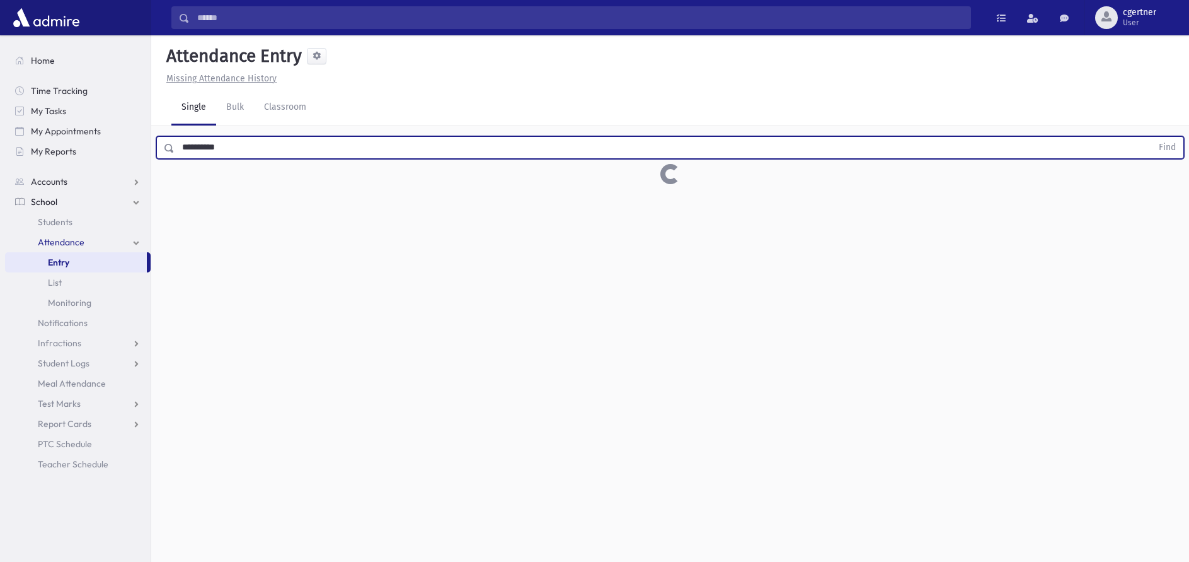
click at [1152, 137] on button "Find" at bounding box center [1168, 147] width 32 height 21
drag, startPoint x: 248, startPoint y: 146, endPoint x: 128, endPoint y: 150, distance: 119.8
click at [175, 150] on input "**********" at bounding box center [664, 147] width 978 height 23
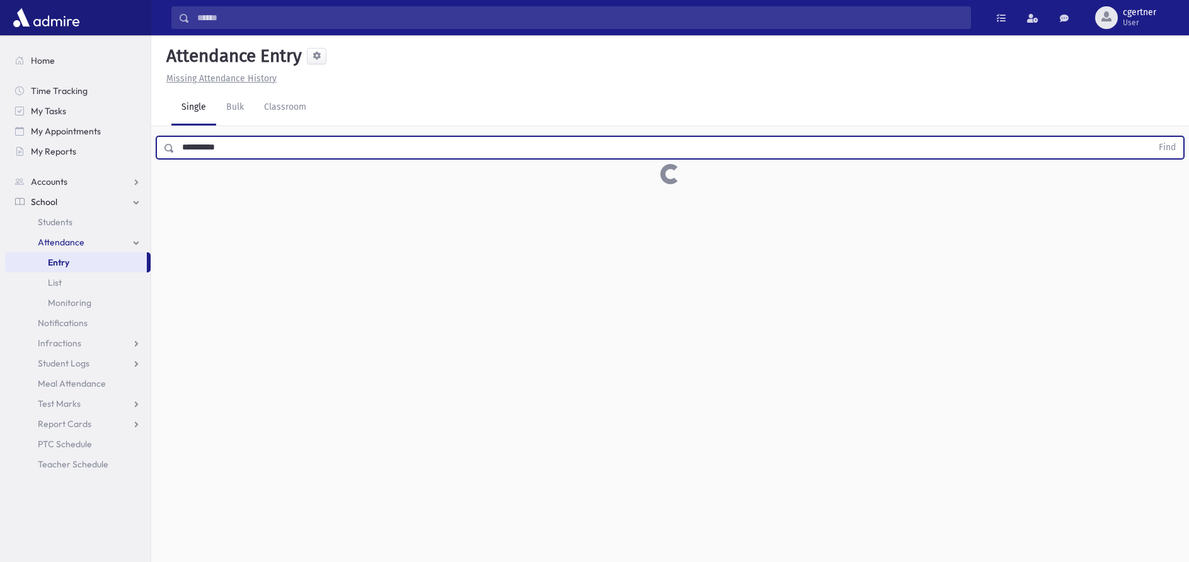
click at [1152, 137] on button "Find" at bounding box center [1168, 147] width 32 height 21
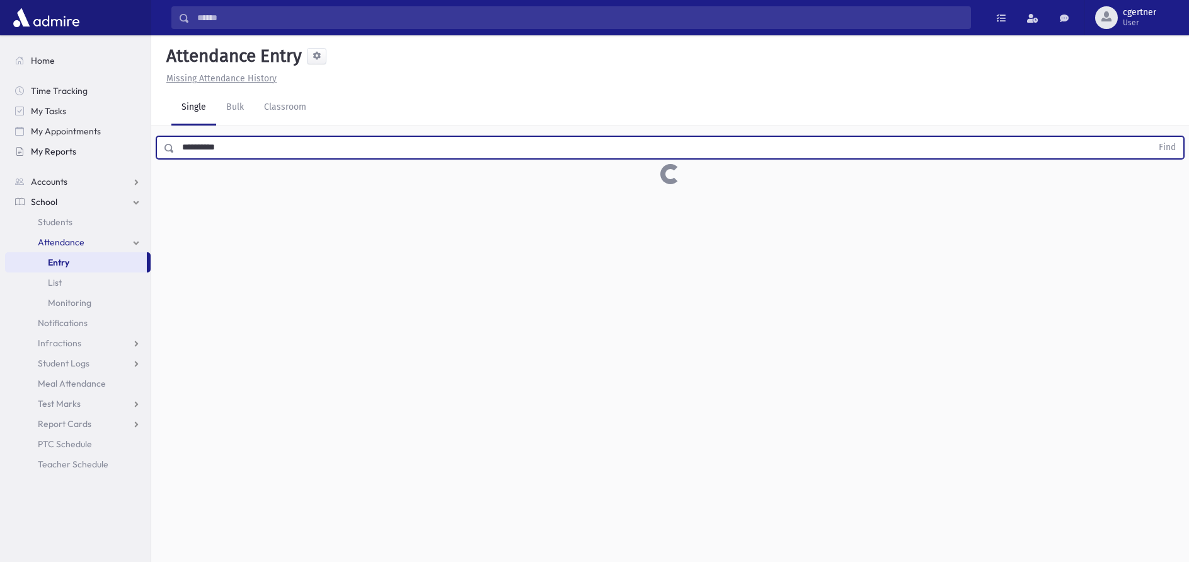
click at [1152, 137] on button "Find" at bounding box center [1168, 147] width 32 height 21
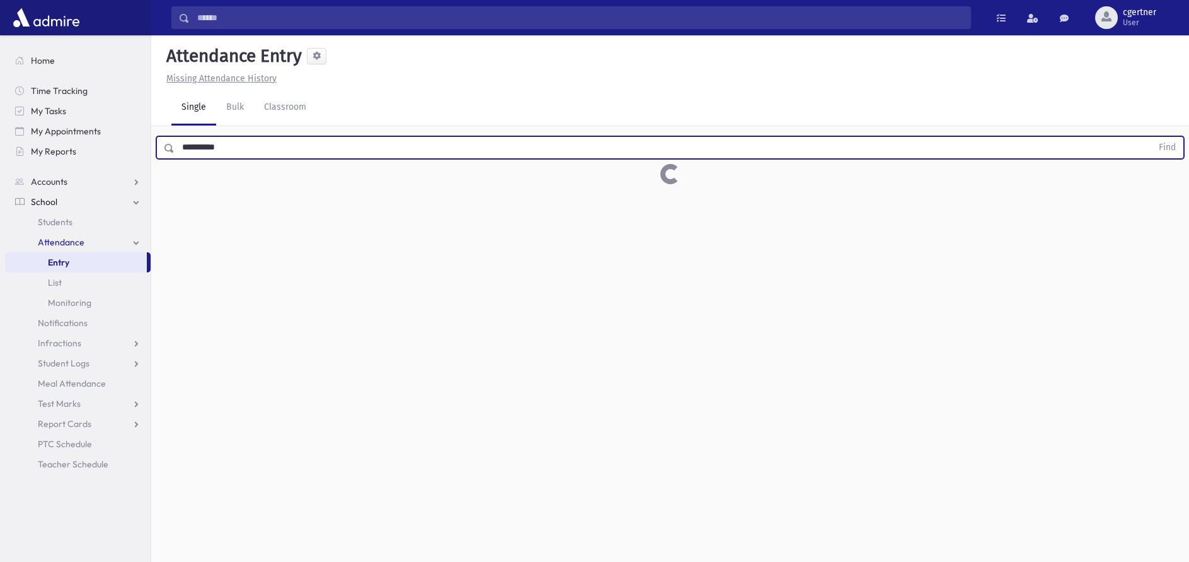
click at [1152, 137] on button "Find" at bounding box center [1168, 147] width 32 height 21
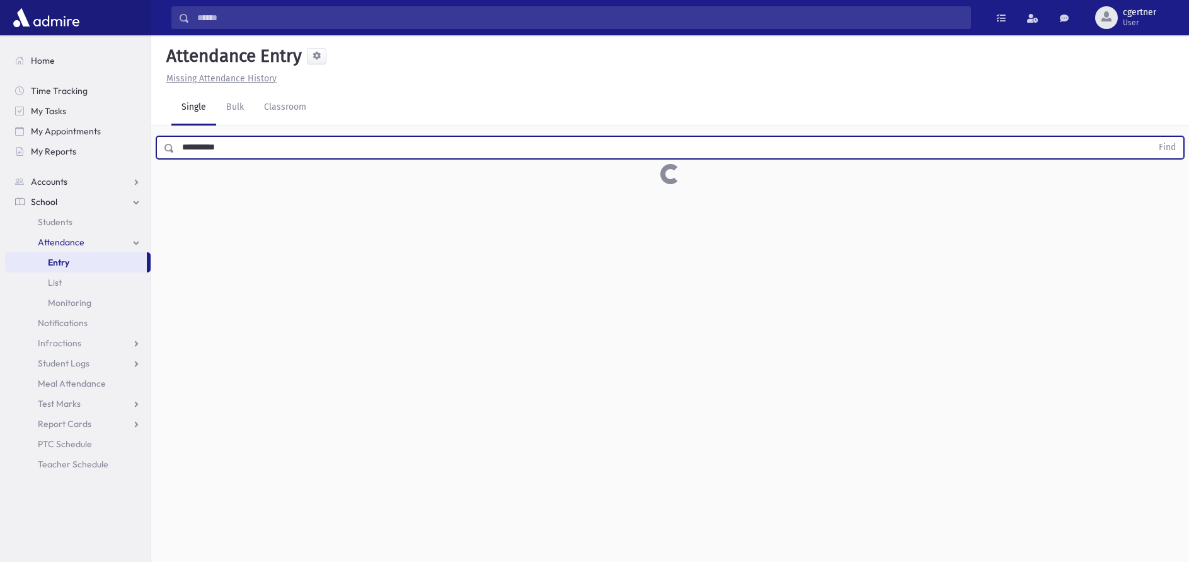
click at [1152, 137] on button "Find" at bounding box center [1168, 147] width 32 height 21
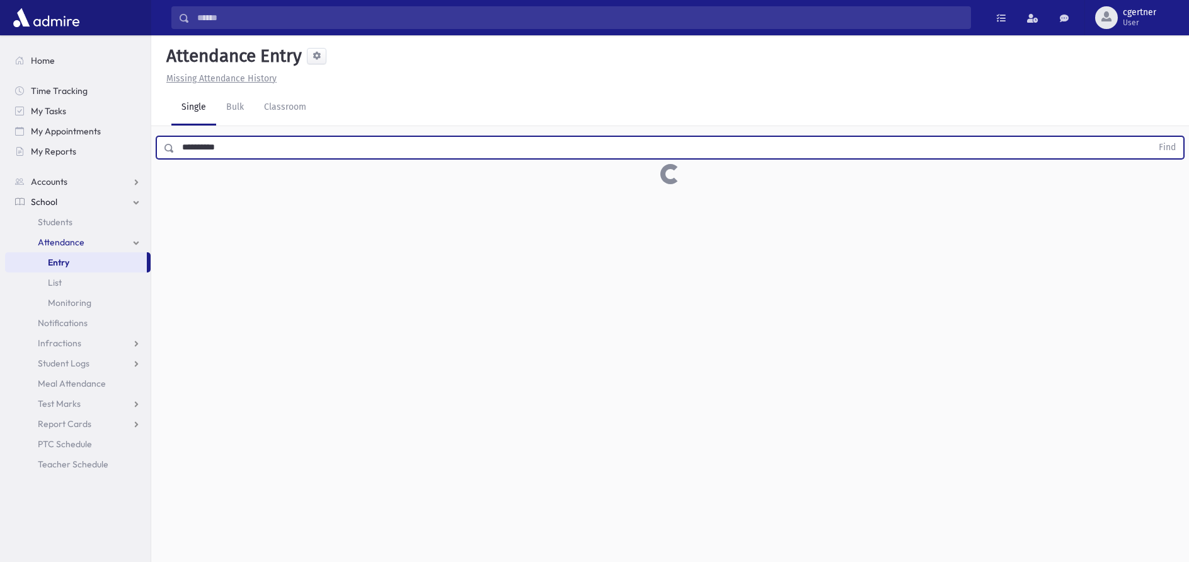
click at [1152, 137] on button "Find" at bounding box center [1168, 147] width 32 height 21
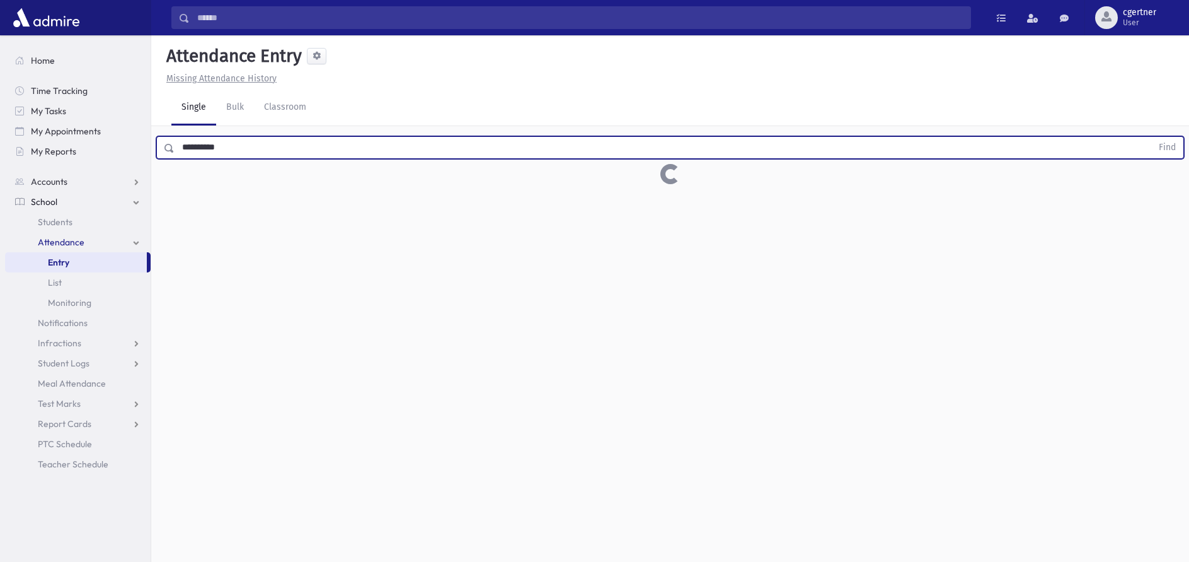
click at [1152, 137] on button "Find" at bounding box center [1168, 147] width 32 height 21
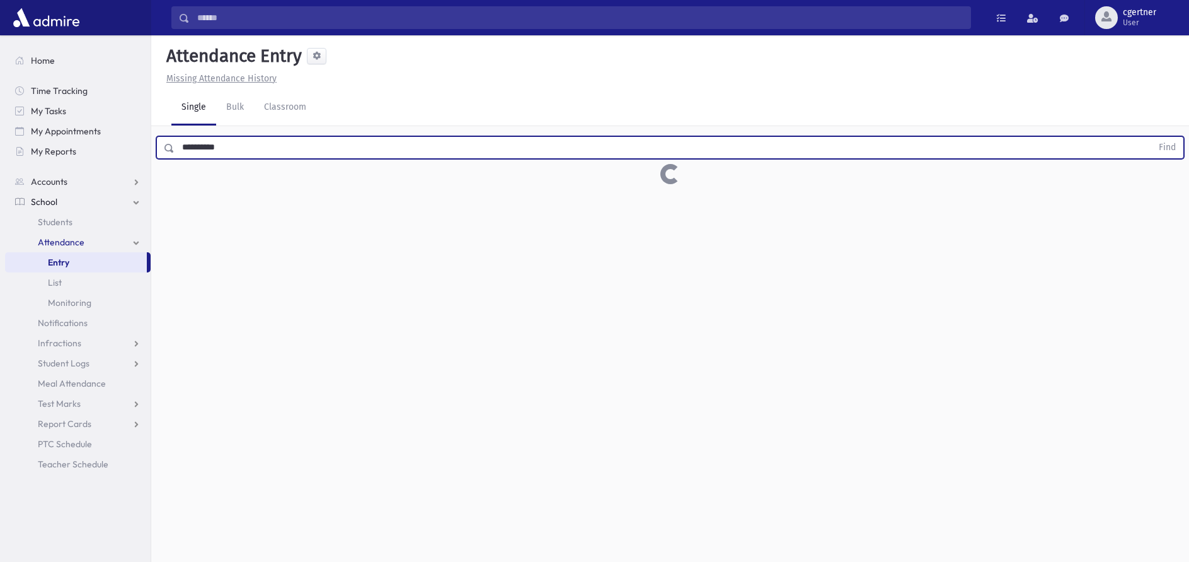
click at [1152, 137] on button "Find" at bounding box center [1168, 147] width 32 height 21
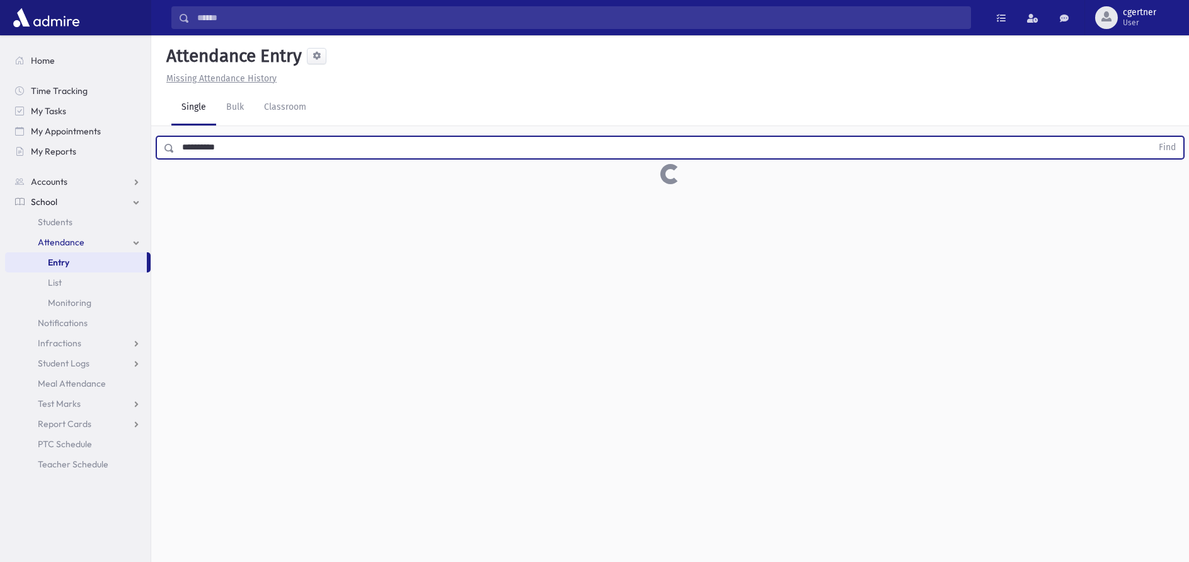
click at [1152, 137] on button "Find" at bounding box center [1168, 147] width 32 height 21
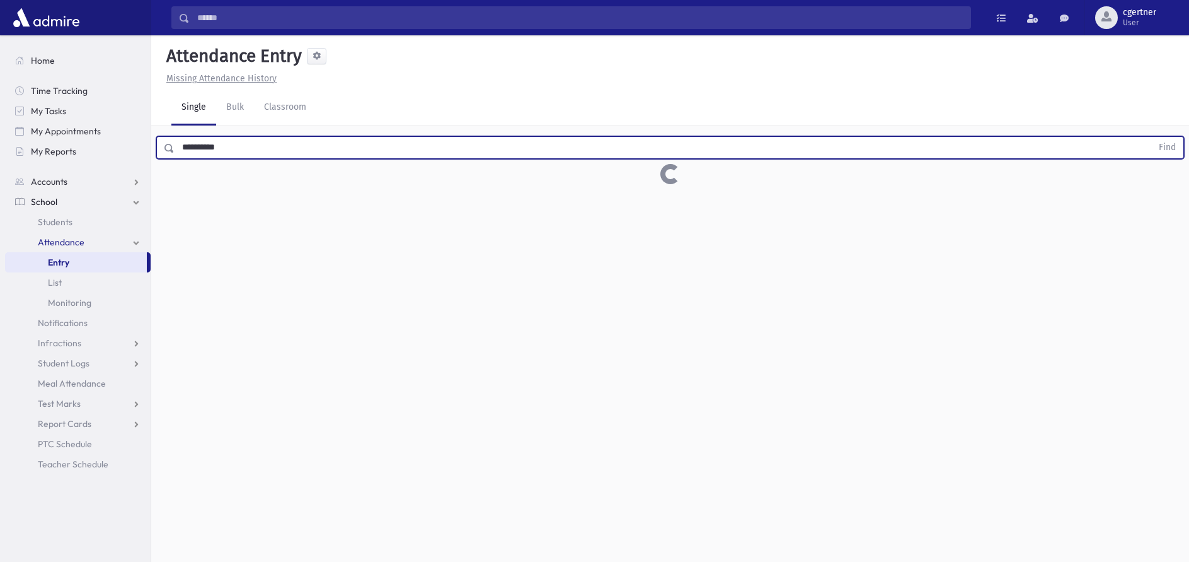
click at [1152, 137] on button "Find" at bounding box center [1168, 147] width 32 height 21
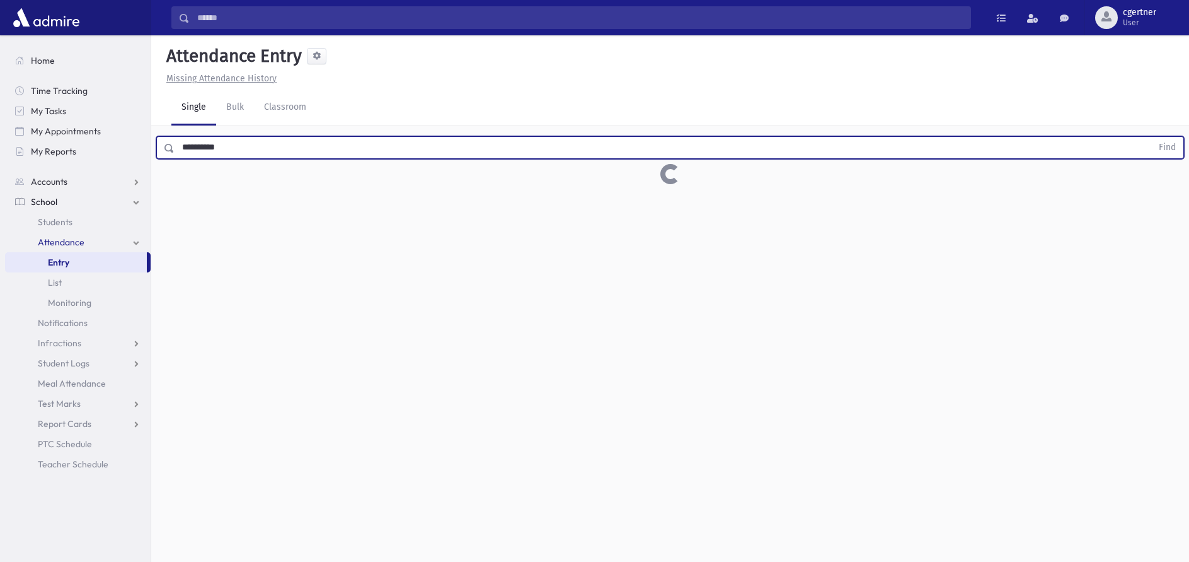
click at [1152, 137] on button "Find" at bounding box center [1168, 147] width 32 height 21
click at [229, 142] on input "**********" at bounding box center [664, 147] width 978 height 23
click at [1152, 137] on button "Find" at bounding box center [1168, 147] width 32 height 21
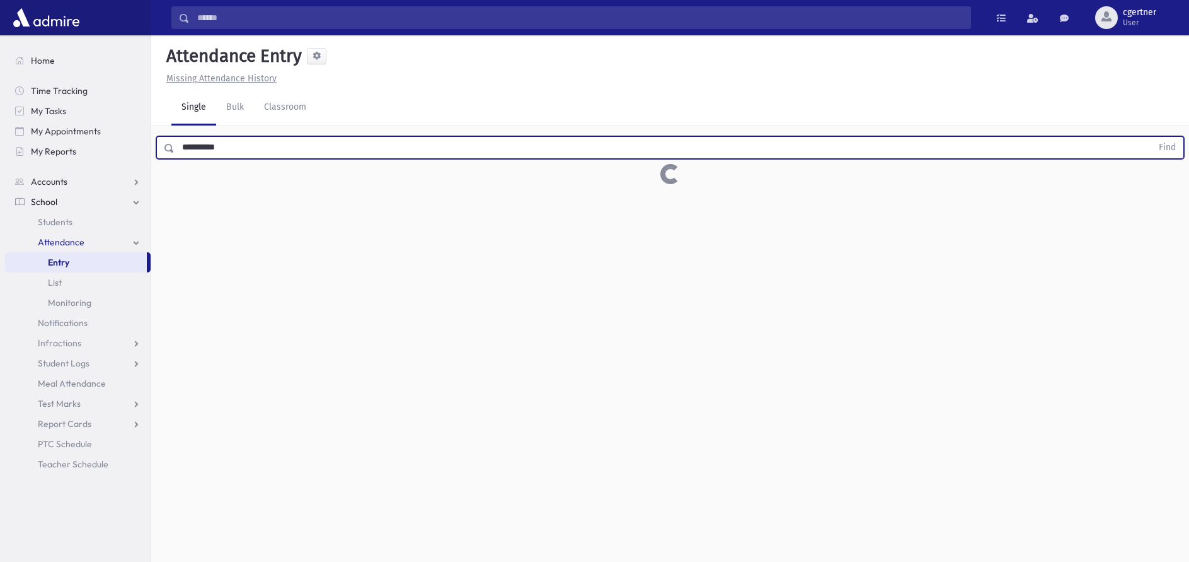
click at [1152, 137] on button "Find" at bounding box center [1168, 147] width 32 height 21
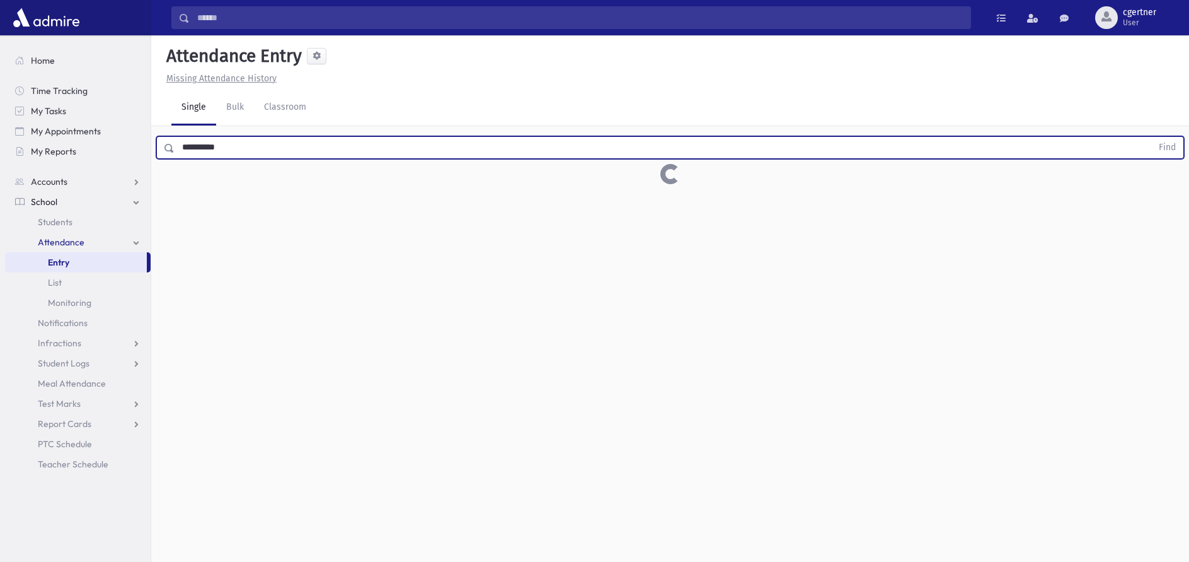
click at [1152, 137] on button "Find" at bounding box center [1168, 147] width 32 height 21
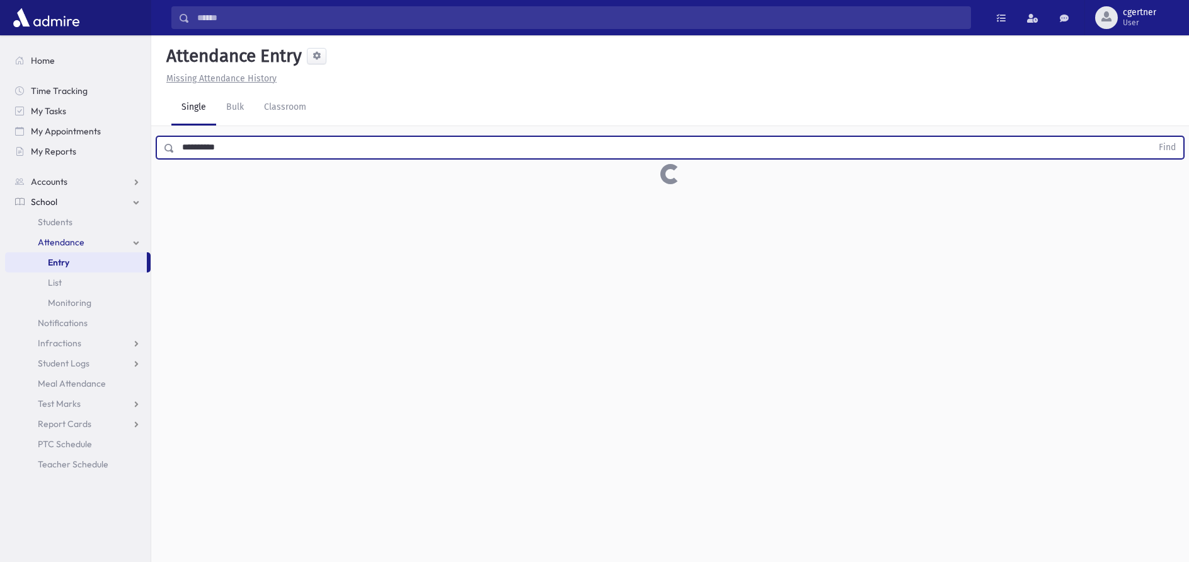
click at [1152, 137] on button "Find" at bounding box center [1168, 147] width 32 height 21
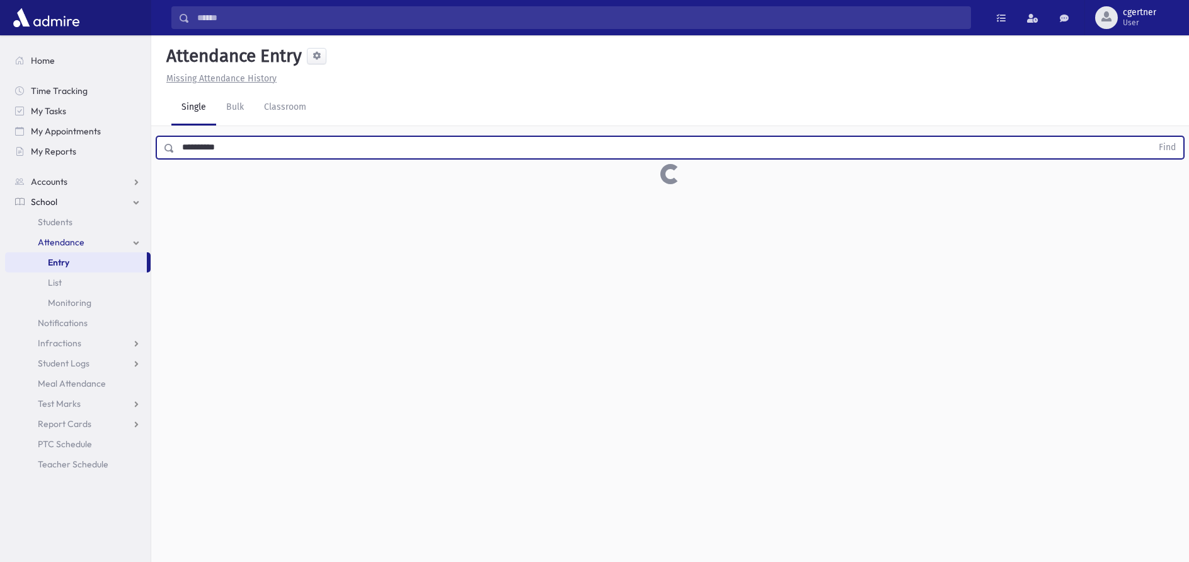
drag, startPoint x: 229, startPoint y: 146, endPoint x: 155, endPoint y: 144, distance: 73.8
click at [175, 144] on input "**********" at bounding box center [664, 147] width 978 height 23
click at [1152, 137] on button "Find" at bounding box center [1168, 147] width 32 height 21
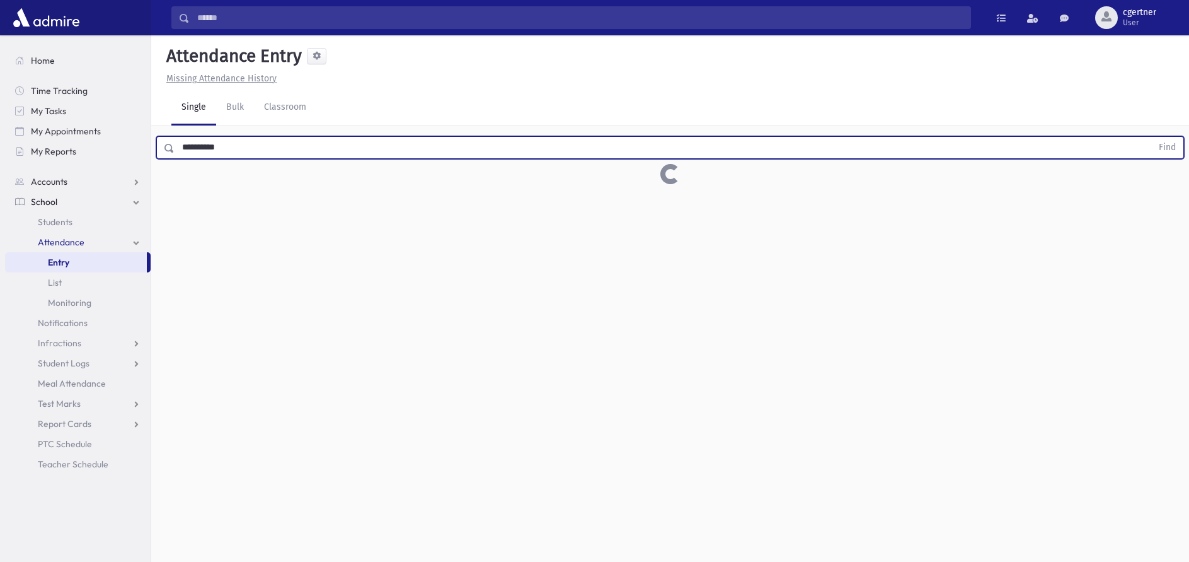
click at [1152, 137] on button "Find" at bounding box center [1168, 147] width 32 height 21
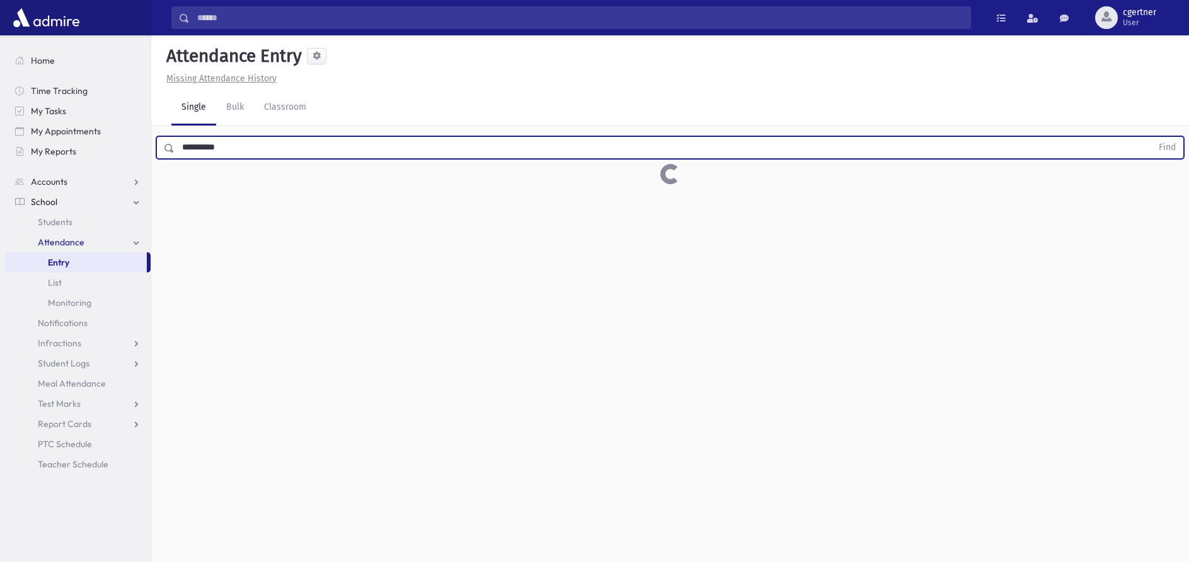
click at [1152, 137] on button "Find" at bounding box center [1168, 147] width 32 height 21
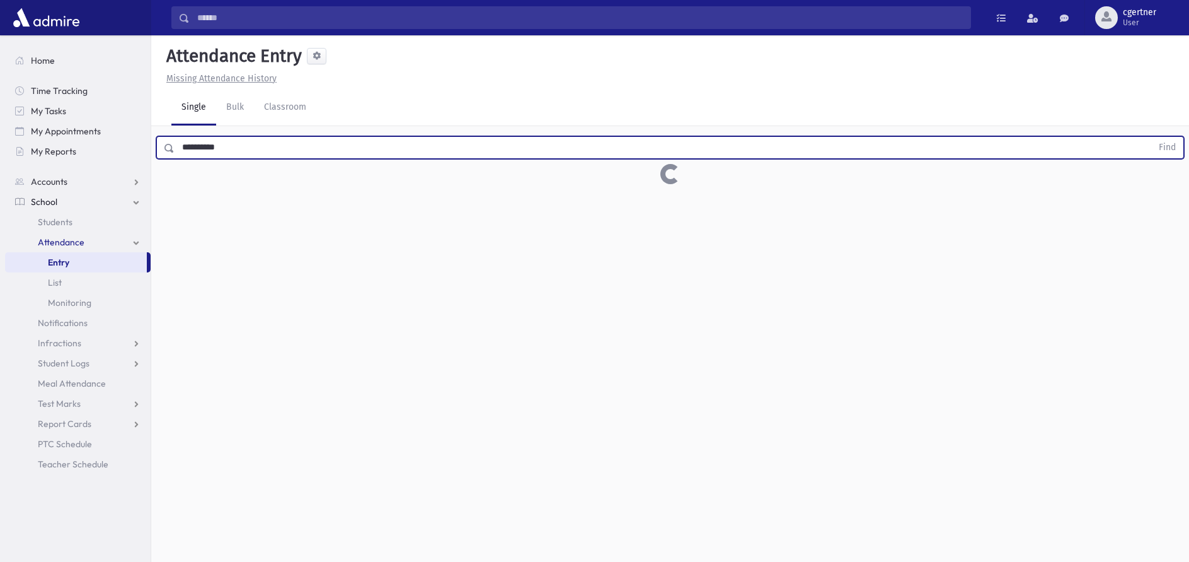
click at [1152, 137] on button "Find" at bounding box center [1168, 147] width 32 height 21
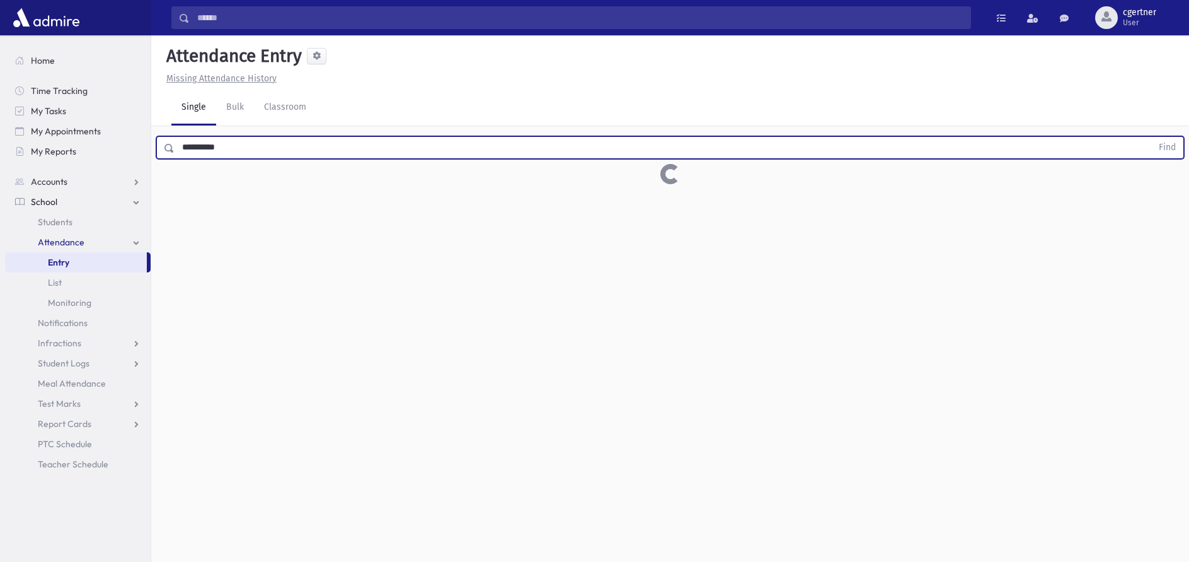
click at [1152, 137] on button "Find" at bounding box center [1168, 147] width 32 height 21
click at [282, 149] on input "**********" at bounding box center [664, 147] width 978 height 23
click at [1152, 137] on button "Find" at bounding box center [1168, 147] width 32 height 21
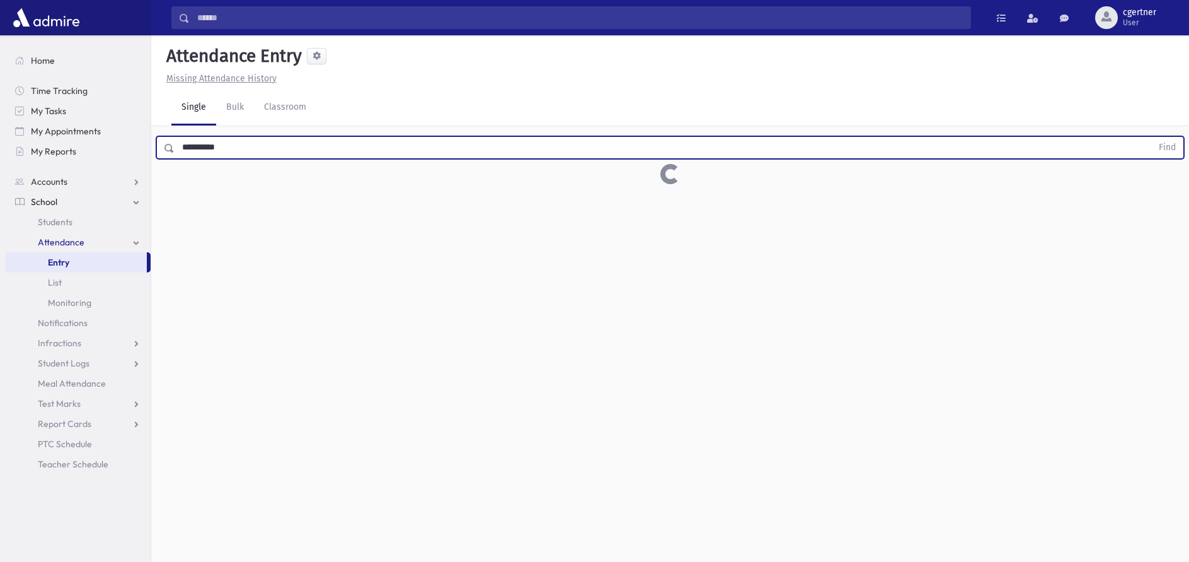
click at [1152, 137] on button "Find" at bounding box center [1168, 147] width 32 height 21
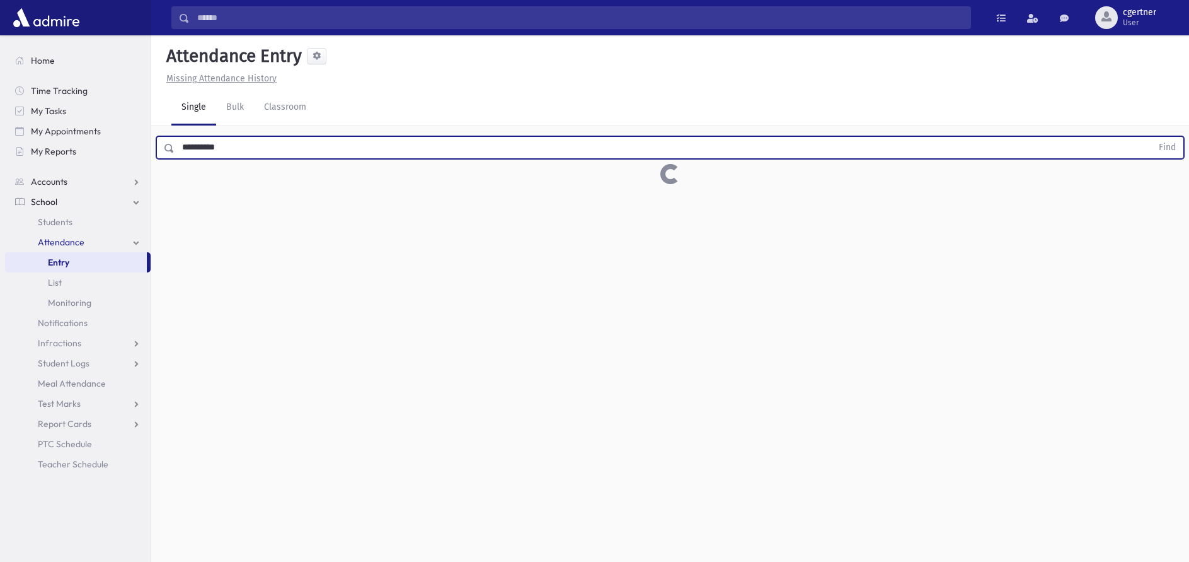
click at [1152, 137] on button "Find" at bounding box center [1168, 147] width 32 height 21
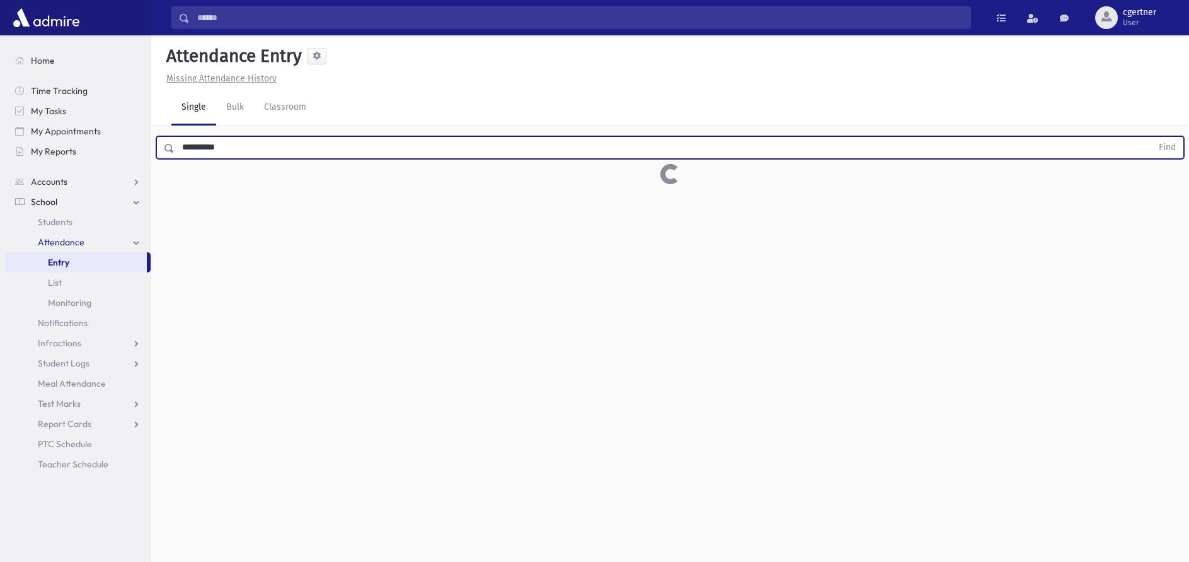
click at [1152, 137] on button "Find" at bounding box center [1168, 147] width 32 height 21
drag, startPoint x: 240, startPoint y: 150, endPoint x: 162, endPoint y: 151, distance: 77.5
click at [175, 151] on input "**********" at bounding box center [664, 147] width 978 height 23
click at [1152, 137] on button "Find" at bounding box center [1168, 147] width 32 height 21
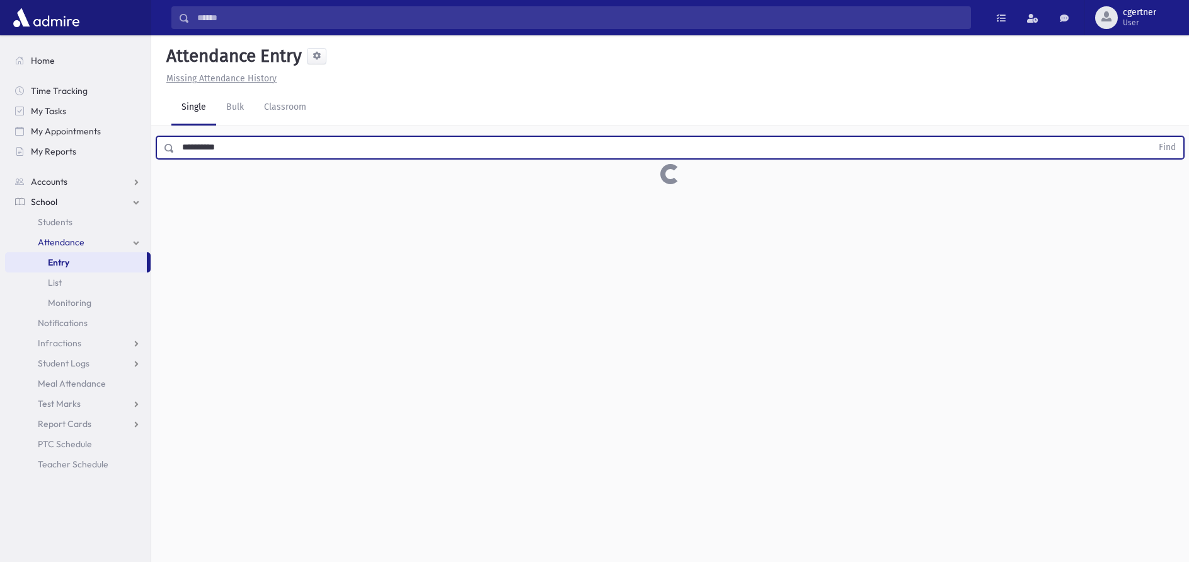
click at [1152, 137] on button "Find" at bounding box center [1168, 147] width 32 height 21
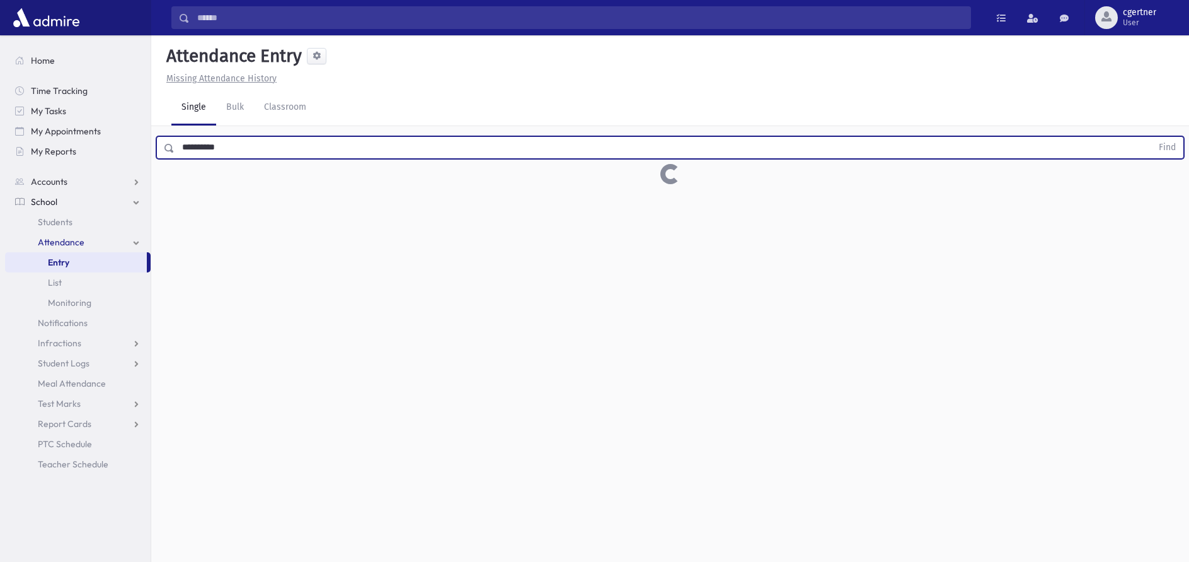
click at [1152, 137] on button "Find" at bounding box center [1168, 147] width 32 height 21
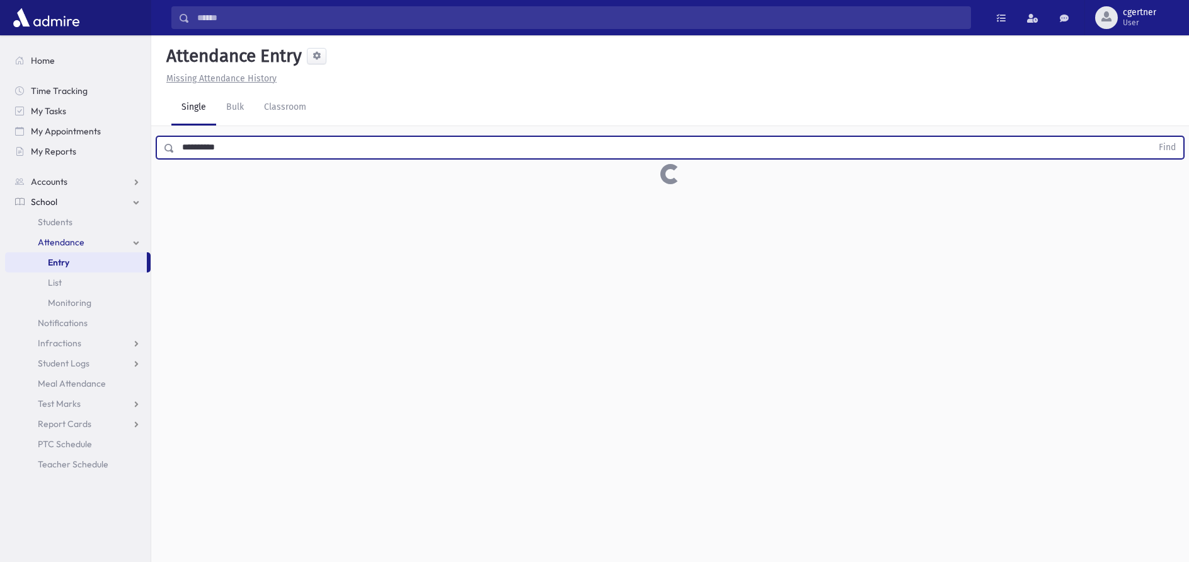
click at [1152, 137] on button "Find" at bounding box center [1168, 147] width 32 height 21
click at [274, 153] on input "**********" at bounding box center [664, 147] width 978 height 23
click at [1152, 137] on button "Find" at bounding box center [1168, 147] width 32 height 21
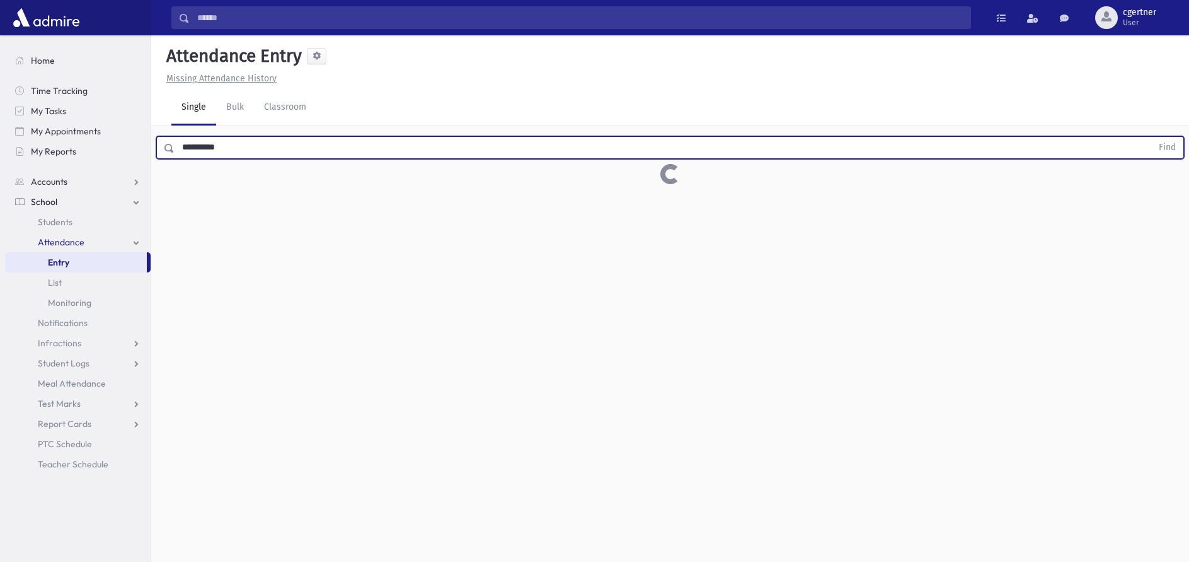
click at [1152, 137] on button "Find" at bounding box center [1168, 147] width 32 height 21
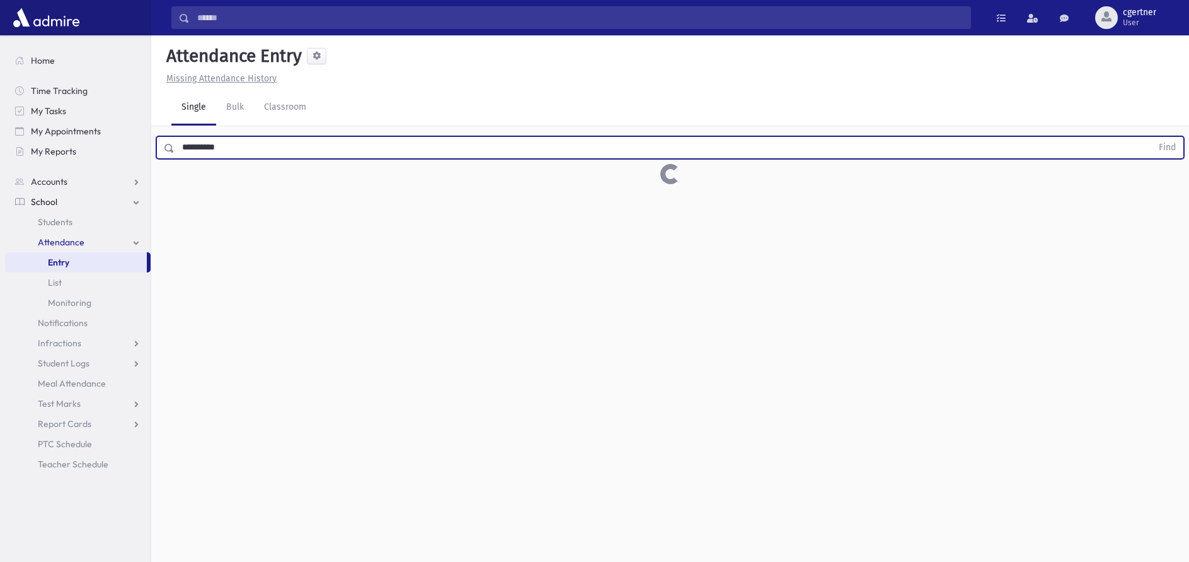
click at [1152, 137] on button "Find" at bounding box center [1168, 147] width 32 height 21
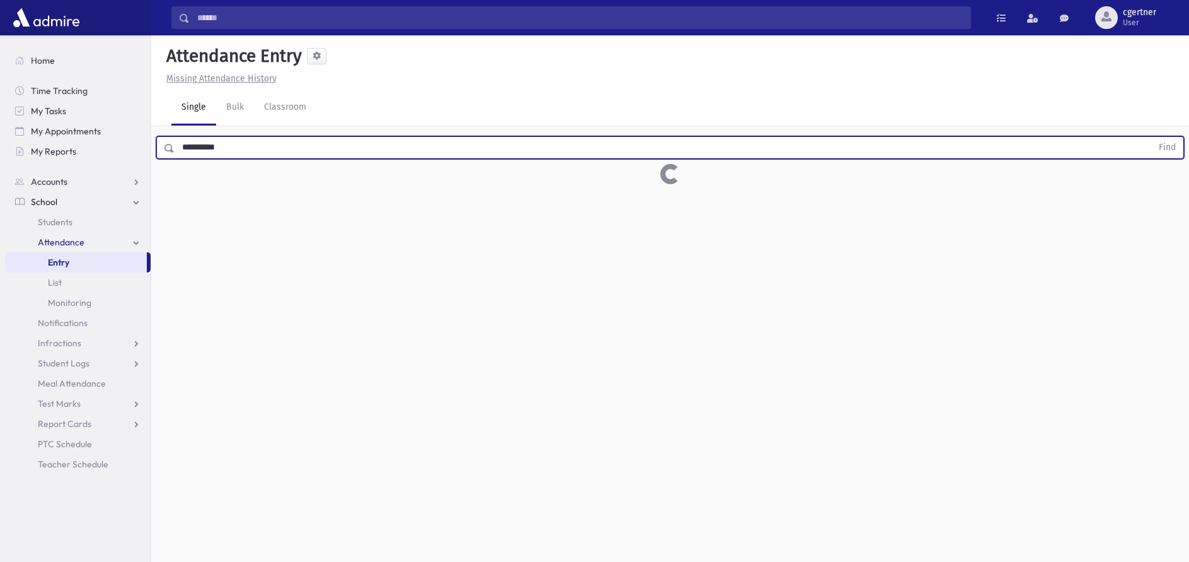
click at [1152, 137] on button "Find" at bounding box center [1168, 147] width 32 height 21
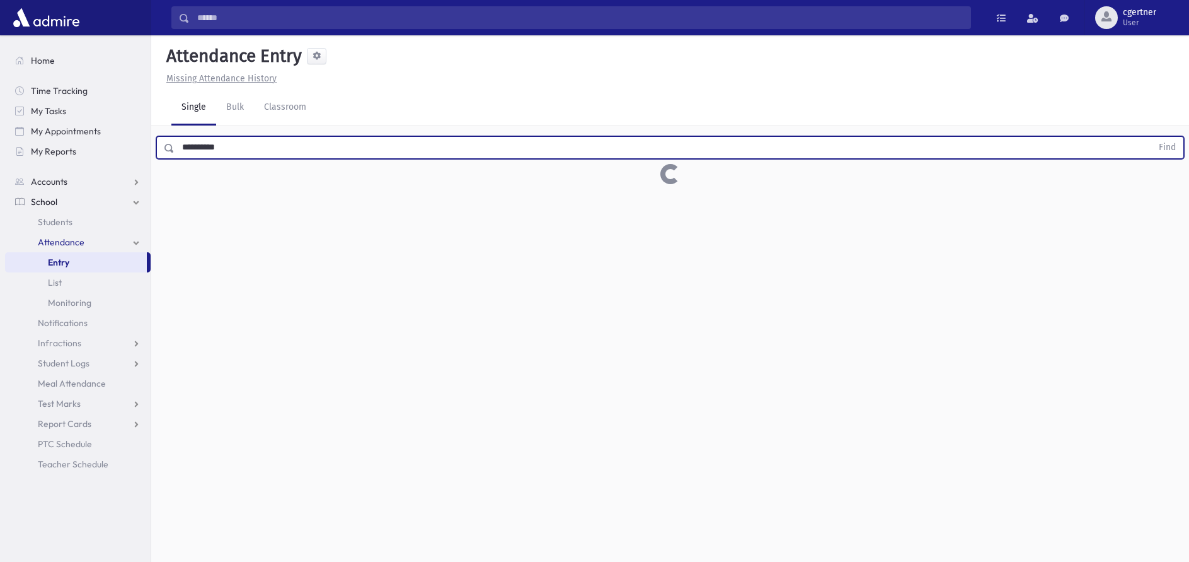
click at [1152, 137] on button "Find" at bounding box center [1168, 147] width 32 height 21
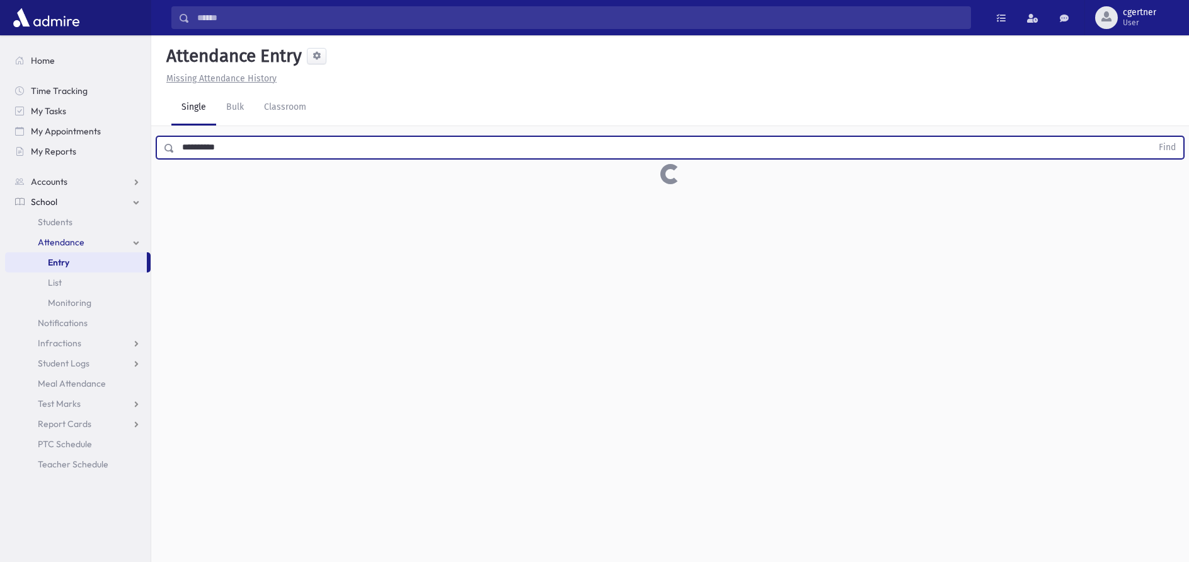
click at [1152, 137] on button "Find" at bounding box center [1168, 147] width 32 height 21
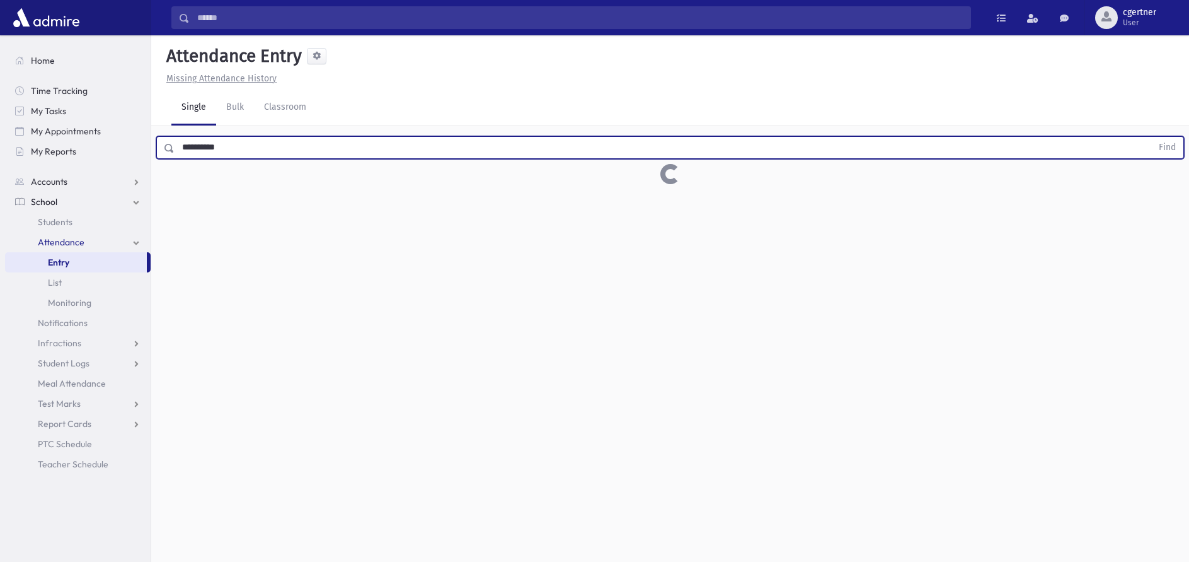
click at [1152, 137] on button "Find" at bounding box center [1168, 147] width 32 height 21
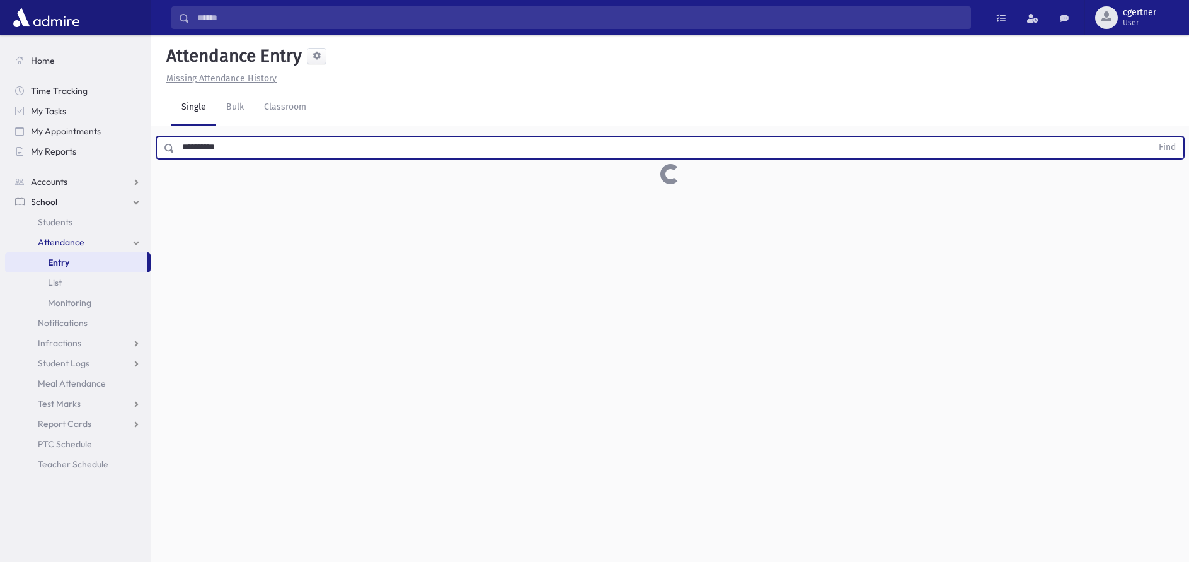
click at [1152, 137] on button "Find" at bounding box center [1168, 147] width 32 height 21
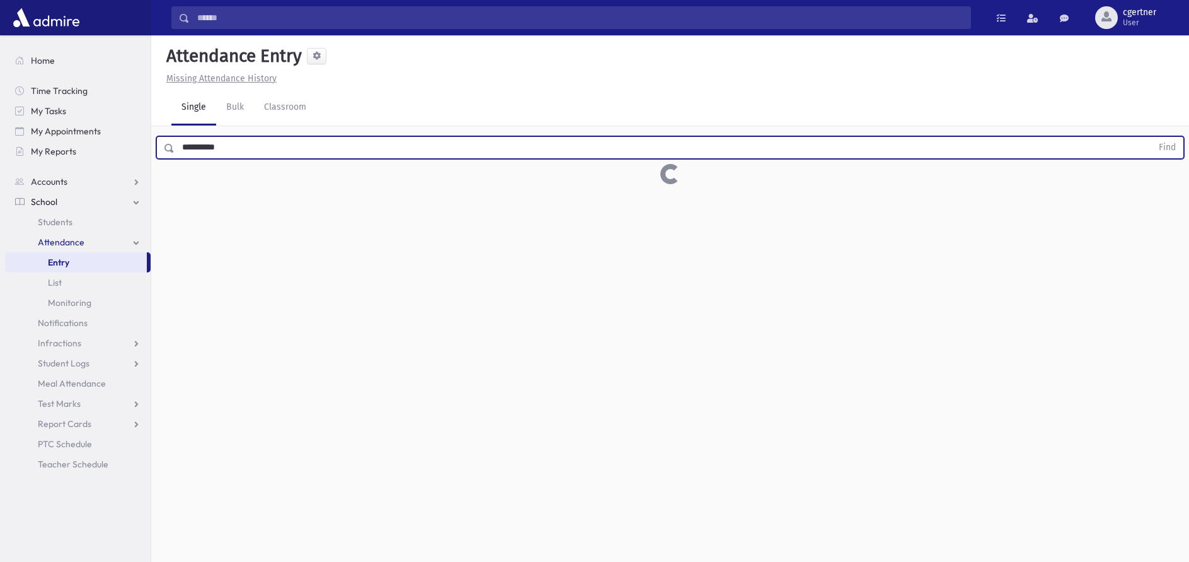
click at [1152, 137] on button "Find" at bounding box center [1168, 147] width 32 height 21
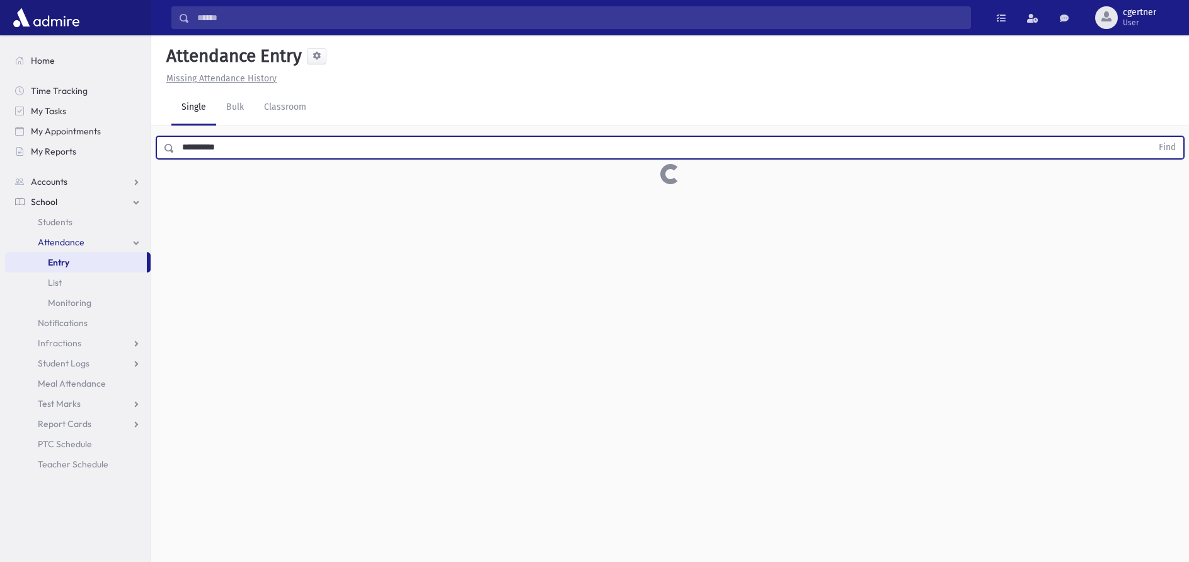
click at [1152, 137] on button "Find" at bounding box center [1168, 147] width 32 height 21
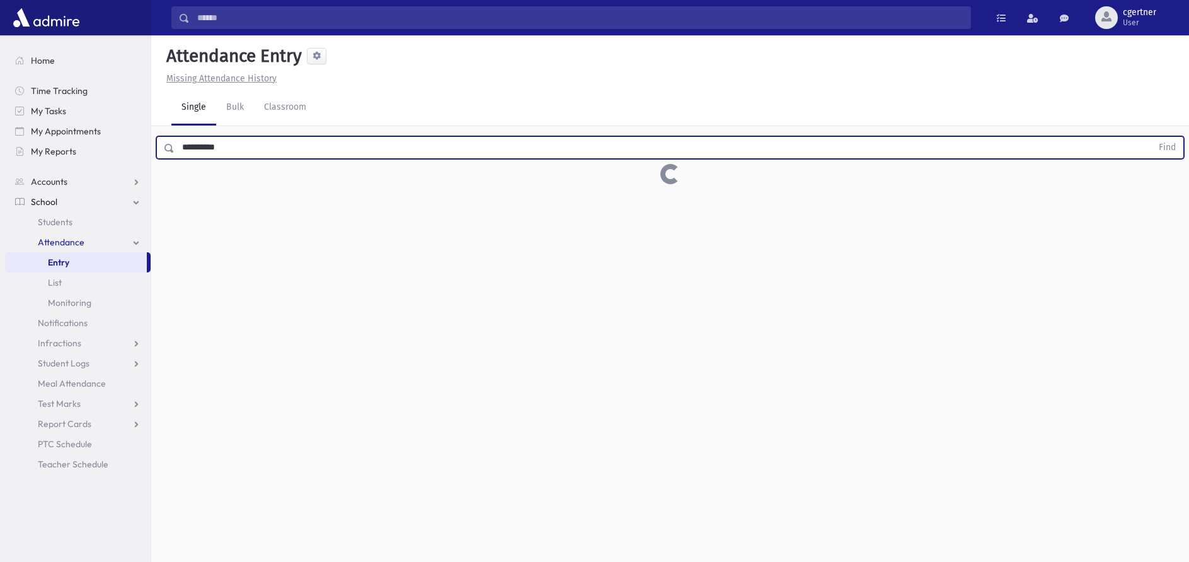
click at [1152, 137] on button "Find" at bounding box center [1168, 147] width 32 height 21
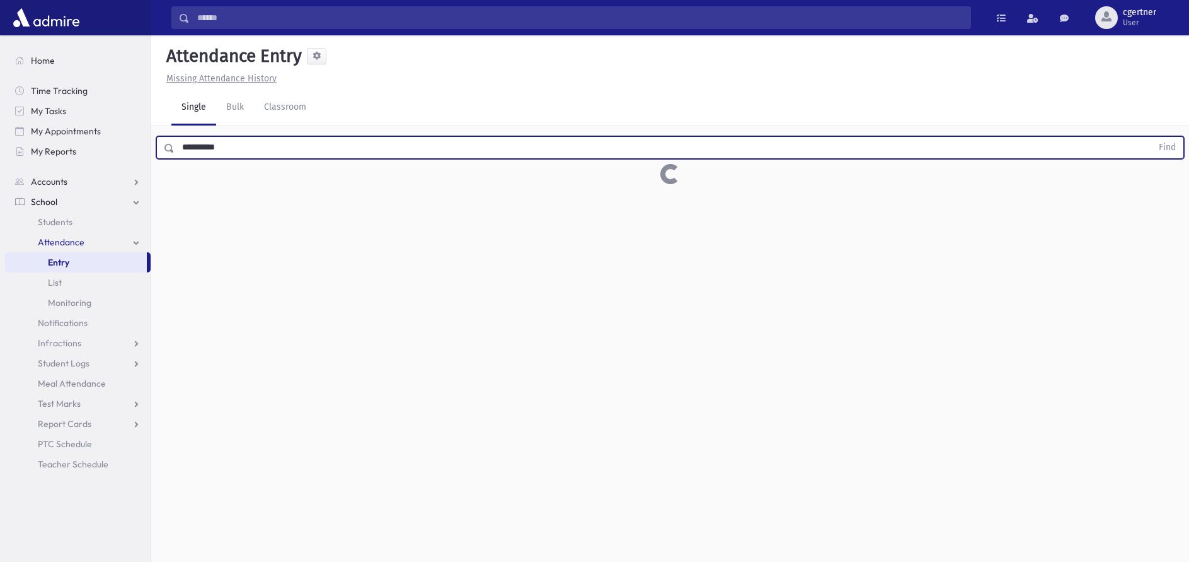
click at [1152, 137] on button "Find" at bounding box center [1168, 147] width 32 height 21
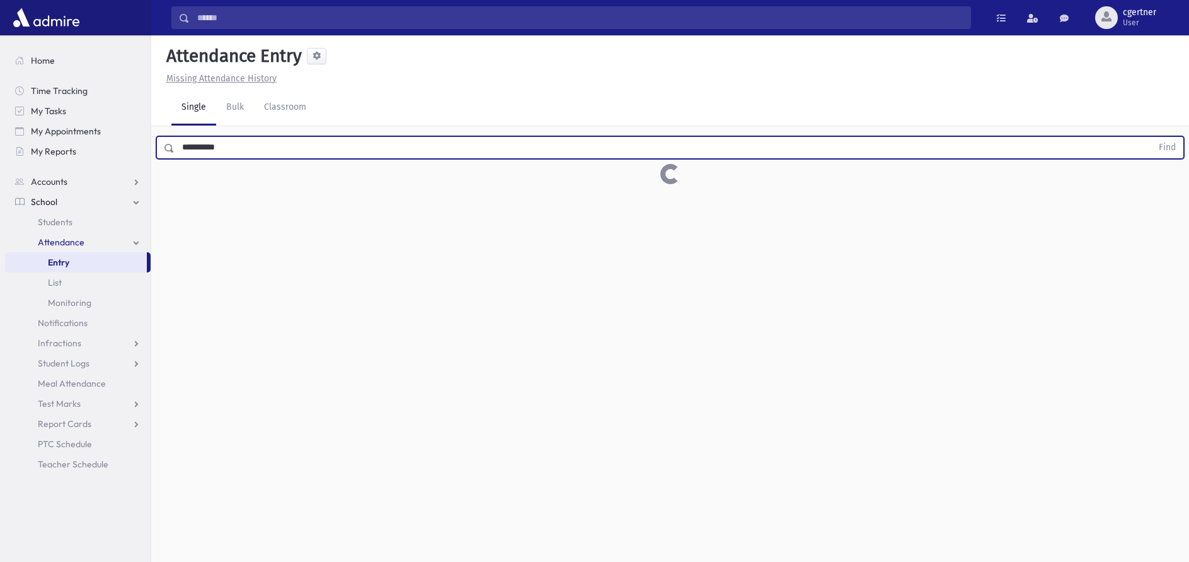
click at [1152, 137] on button "Find" at bounding box center [1168, 147] width 32 height 21
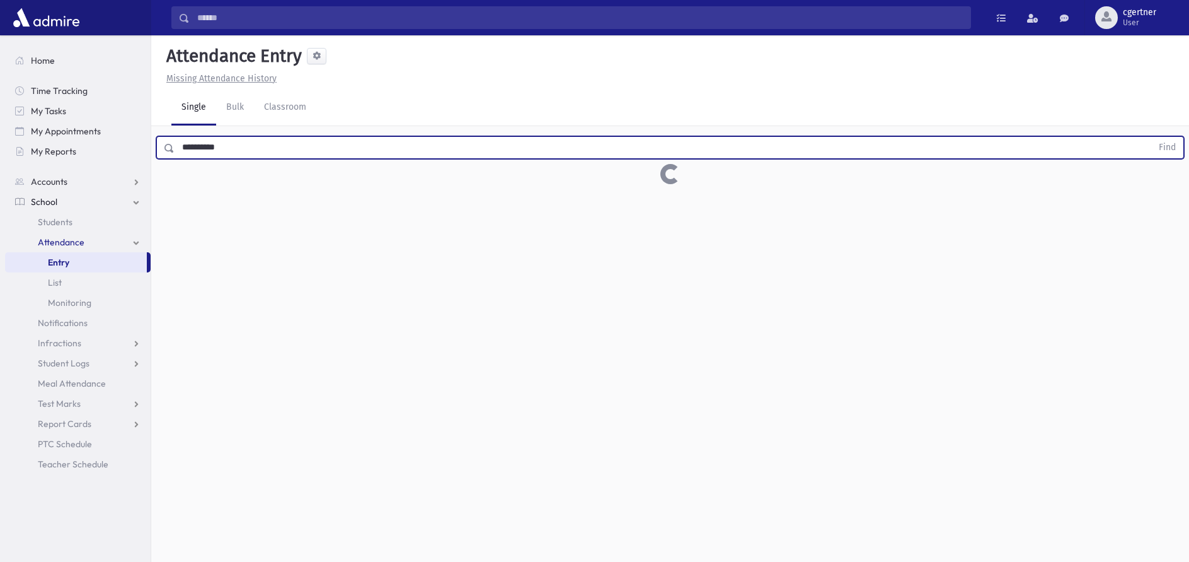
click at [1152, 137] on button "Find" at bounding box center [1168, 147] width 32 height 21
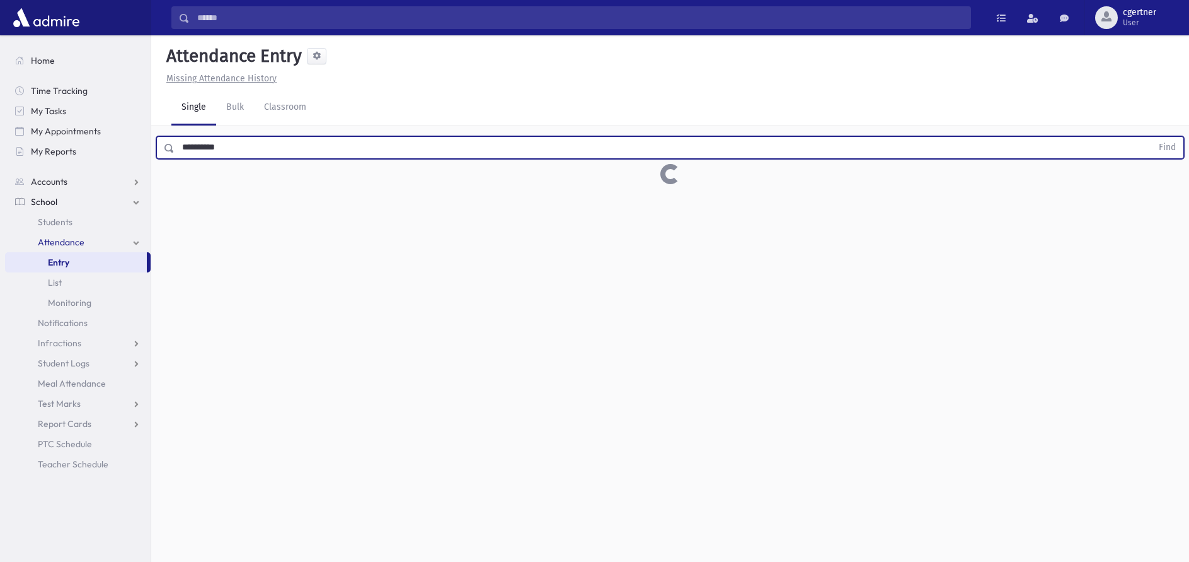
click at [1152, 137] on button "Find" at bounding box center [1168, 147] width 32 height 21
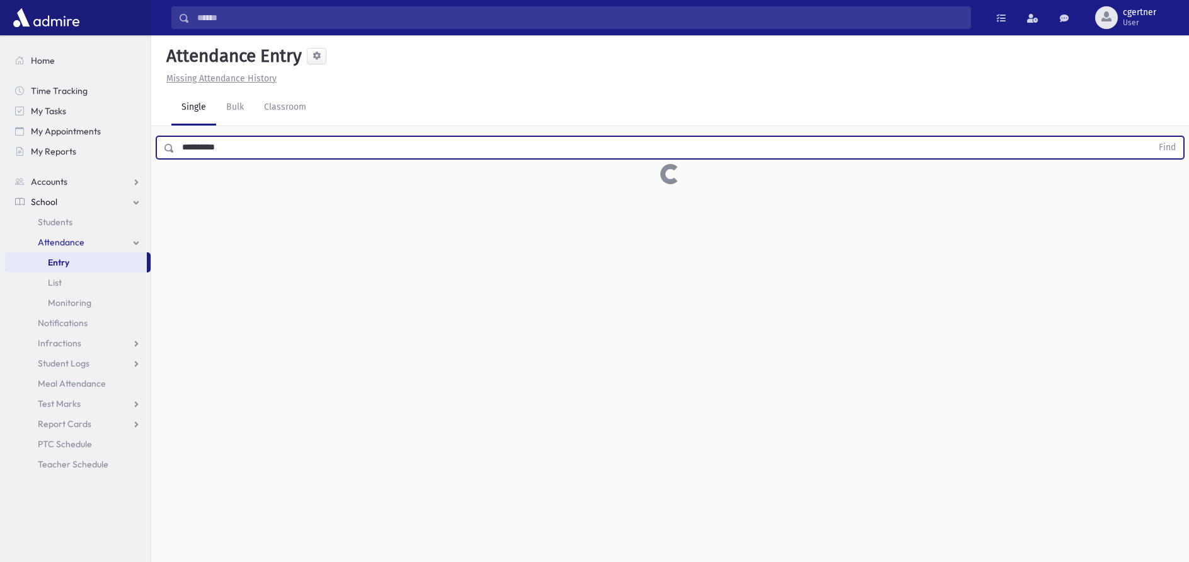
click at [1152, 137] on button "Find" at bounding box center [1168, 147] width 32 height 21
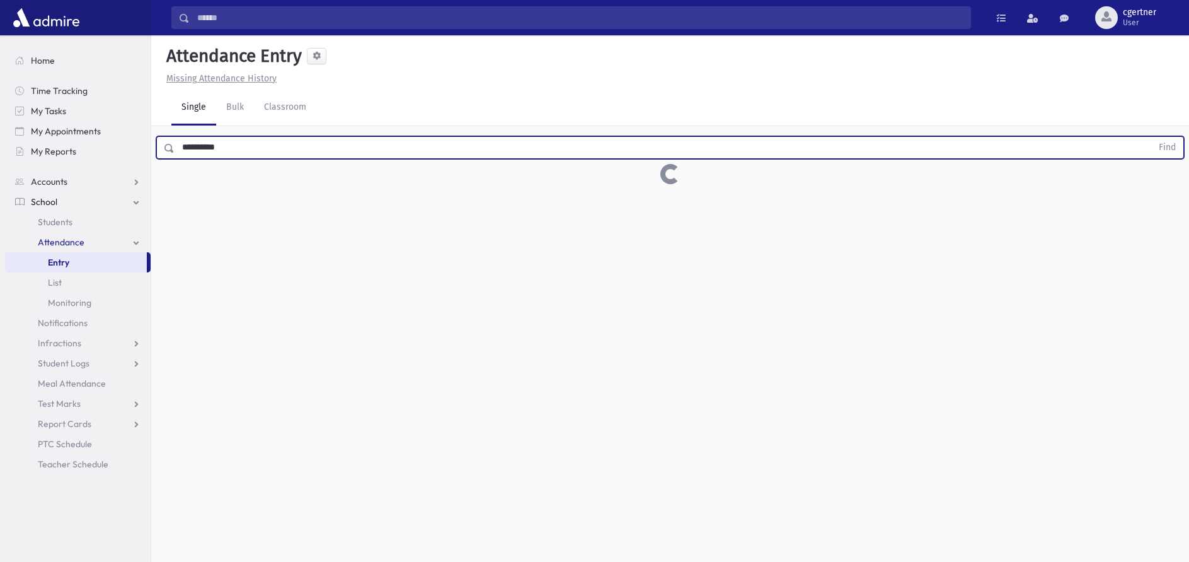
click at [1152, 137] on button "Find" at bounding box center [1168, 147] width 32 height 21
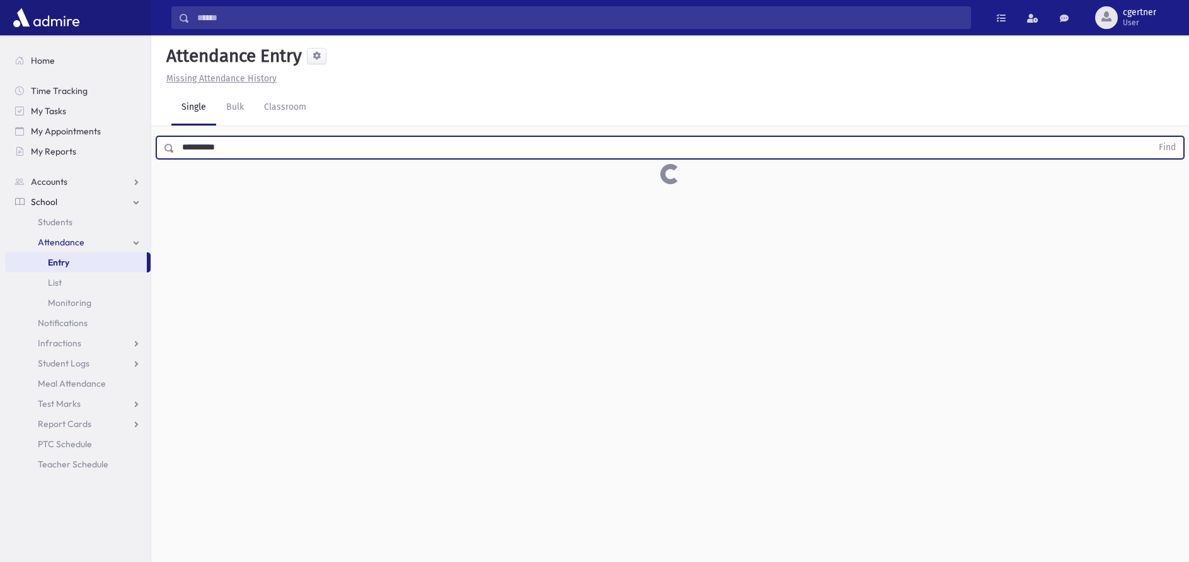
click at [1152, 137] on button "Find" at bounding box center [1168, 147] width 32 height 21
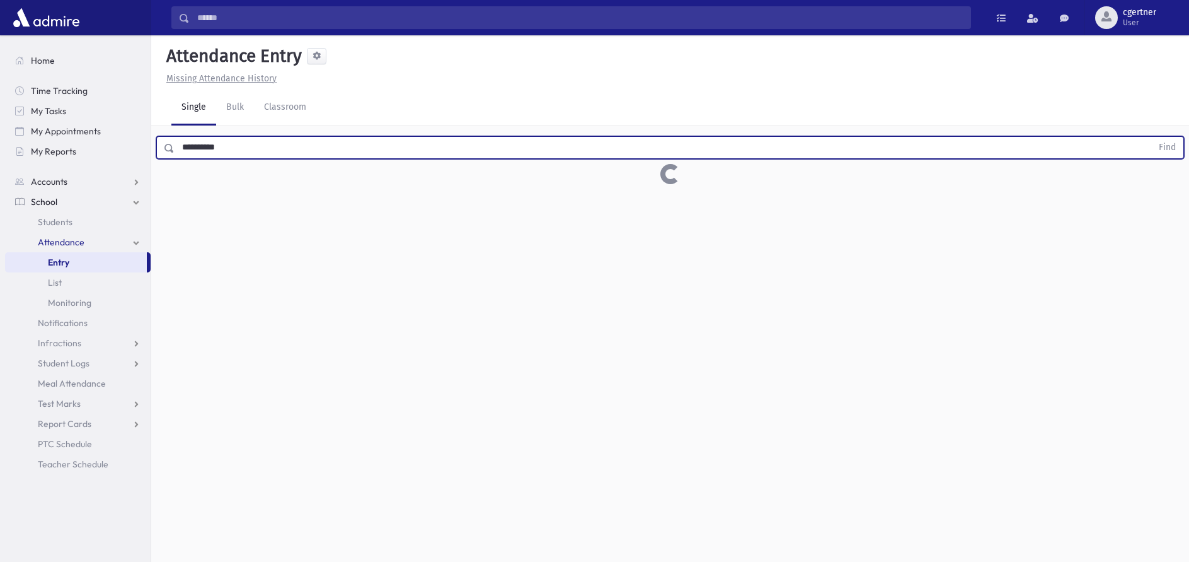
click at [1152, 137] on button "Find" at bounding box center [1168, 147] width 32 height 21
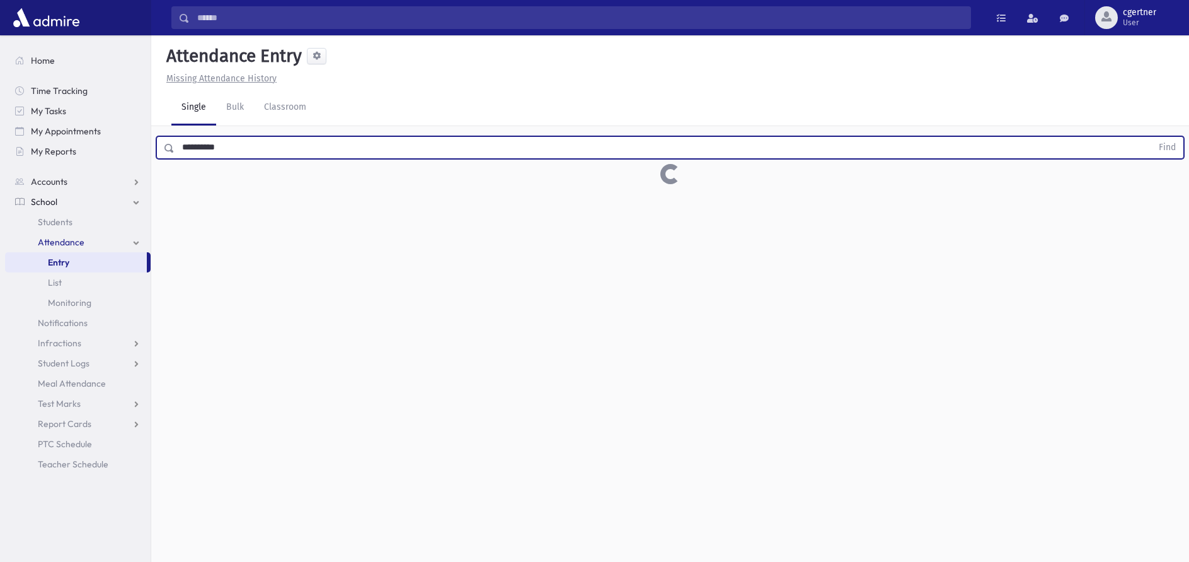
click at [1152, 137] on button "Find" at bounding box center [1168, 147] width 32 height 21
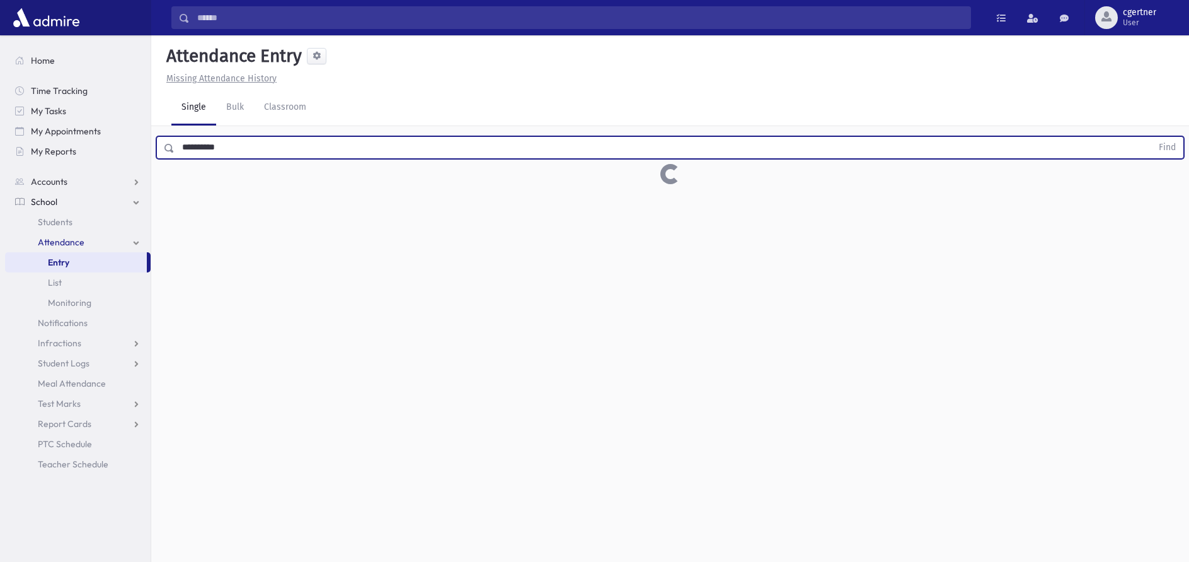
click at [1152, 137] on button "Find" at bounding box center [1168, 147] width 32 height 21
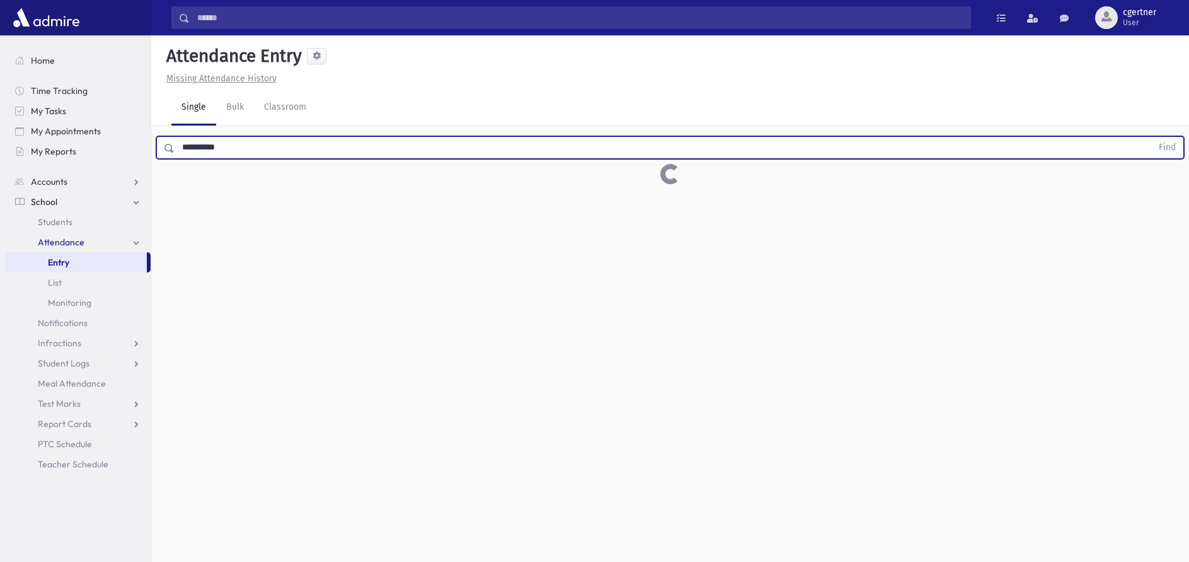
click at [1152, 137] on button "Find" at bounding box center [1168, 147] width 32 height 21
drag, startPoint x: 278, startPoint y: 155, endPoint x: 177, endPoint y: 158, distance: 100.9
click at [177, 158] on input "**********" at bounding box center [664, 147] width 978 height 23
click at [1152, 137] on button "Find" at bounding box center [1168, 147] width 32 height 21
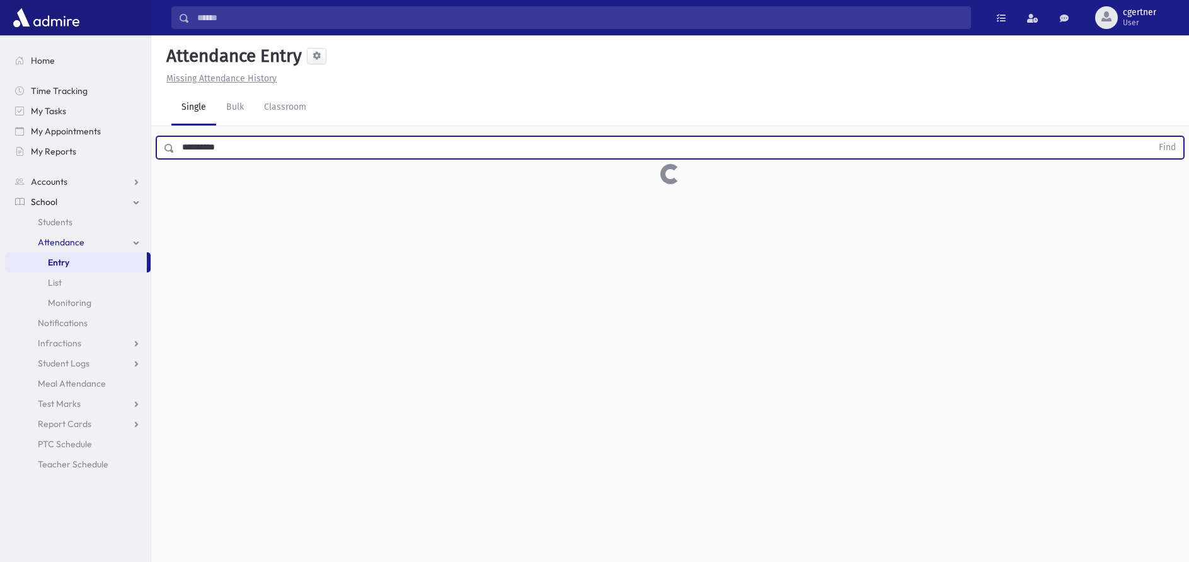
click at [1152, 137] on button "Find" at bounding box center [1168, 147] width 32 height 21
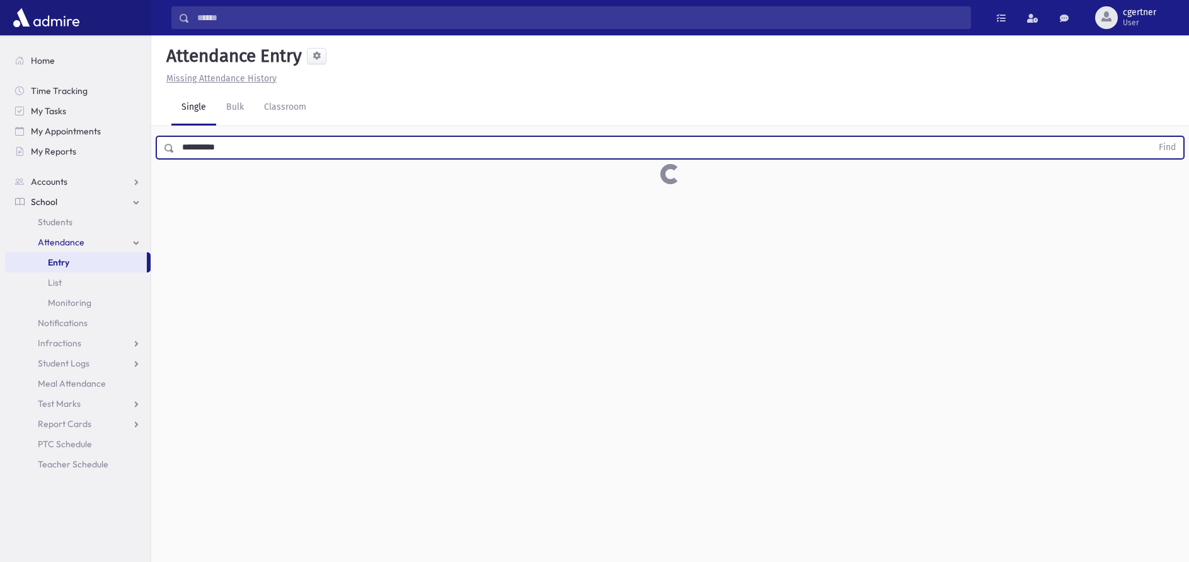
click at [1152, 137] on button "Find" at bounding box center [1168, 147] width 32 height 21
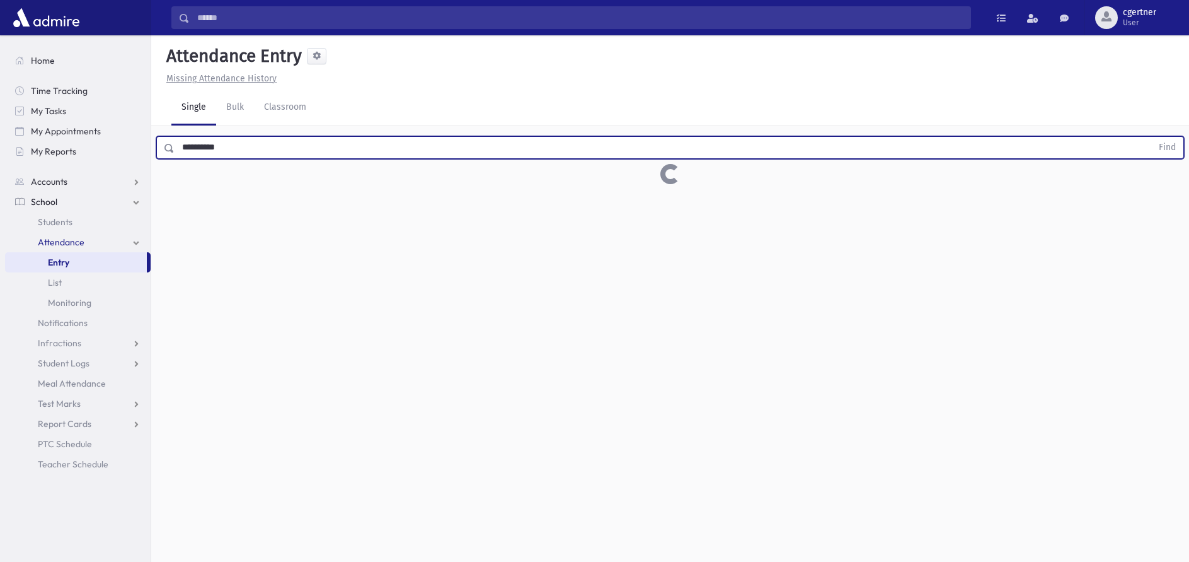
click at [1152, 137] on button "Find" at bounding box center [1168, 147] width 32 height 21
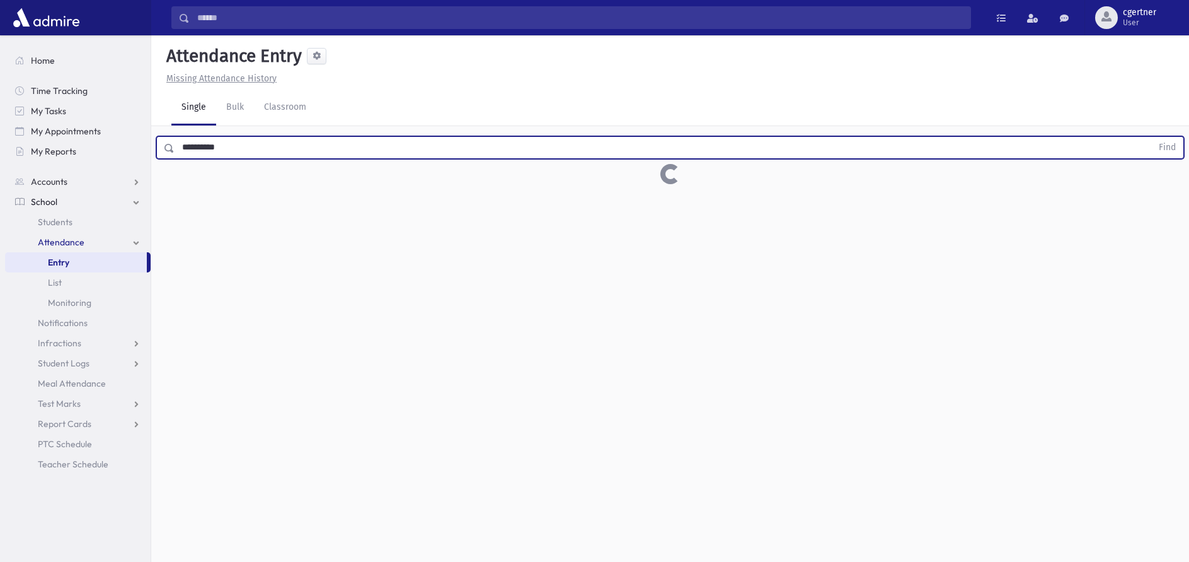
click at [1152, 137] on button "Find" at bounding box center [1168, 147] width 32 height 21
drag, startPoint x: 187, startPoint y: 154, endPoint x: 160, endPoint y: 155, distance: 26.5
click at [175, 155] on input "**********" at bounding box center [664, 147] width 978 height 23
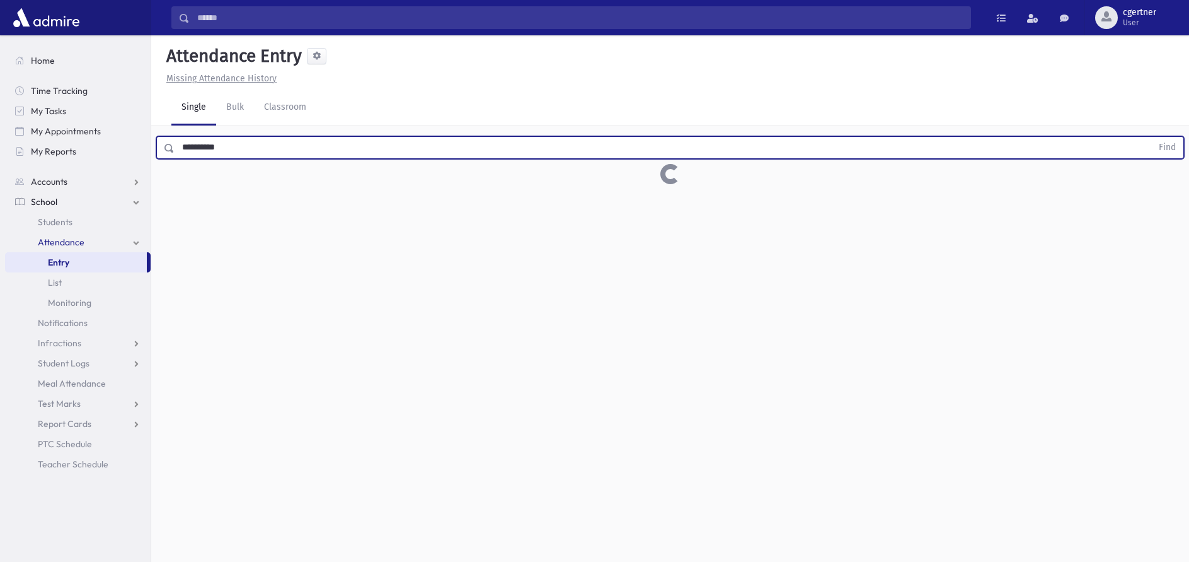
click at [1152, 137] on button "Find" at bounding box center [1168, 147] width 32 height 21
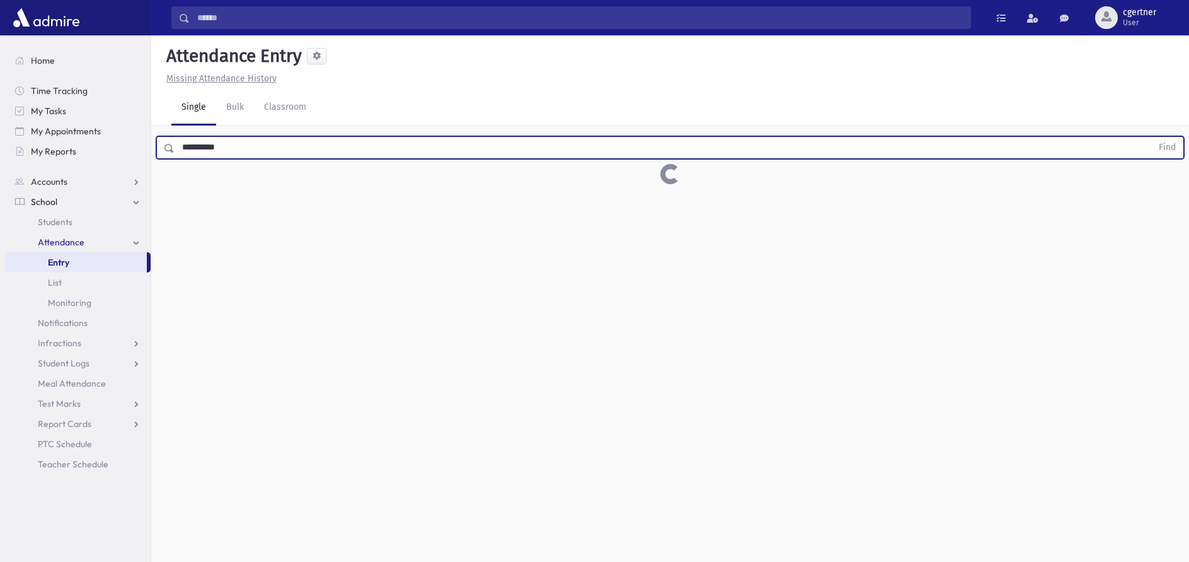
click at [1152, 137] on button "Find" at bounding box center [1168, 147] width 32 height 21
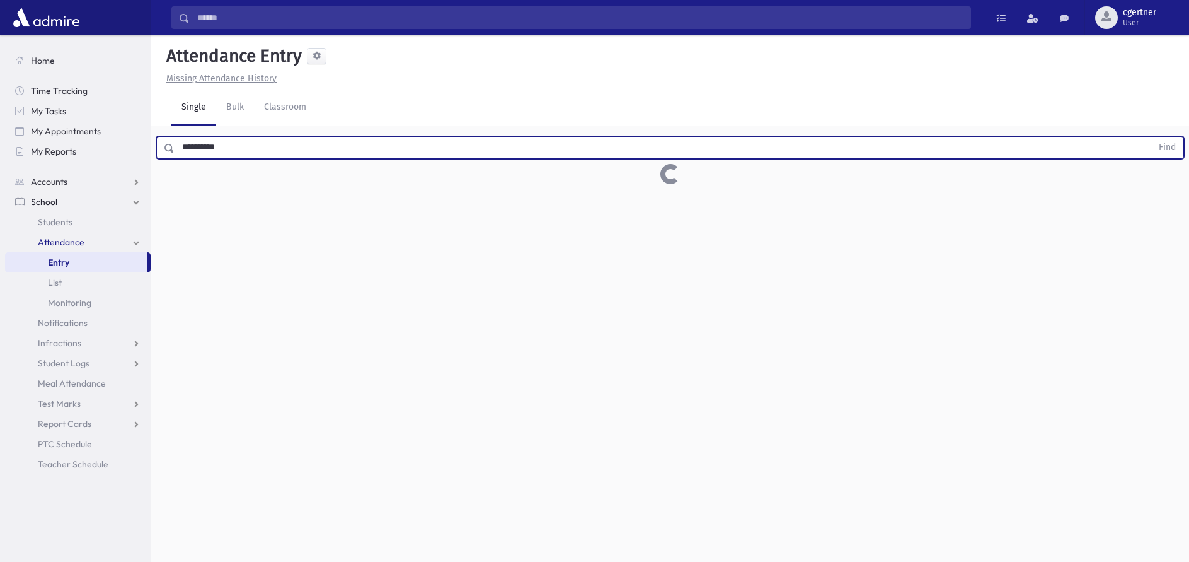
click at [1152, 137] on button "Find" at bounding box center [1168, 147] width 32 height 21
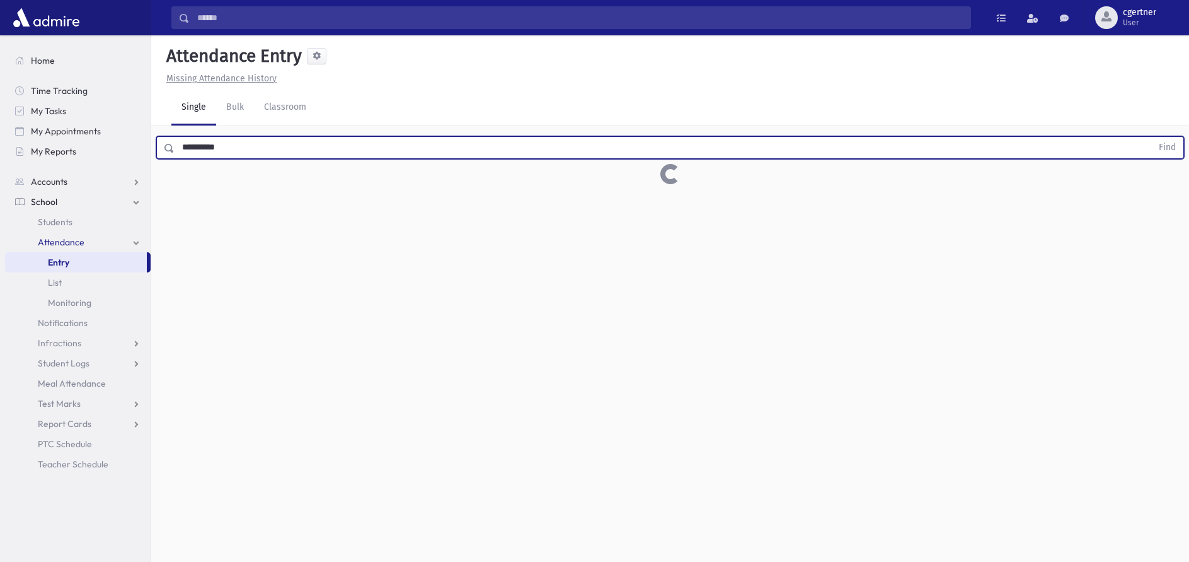
click at [263, 152] on input "**********" at bounding box center [664, 147] width 978 height 23
click at [1152, 137] on button "Find" at bounding box center [1168, 147] width 32 height 21
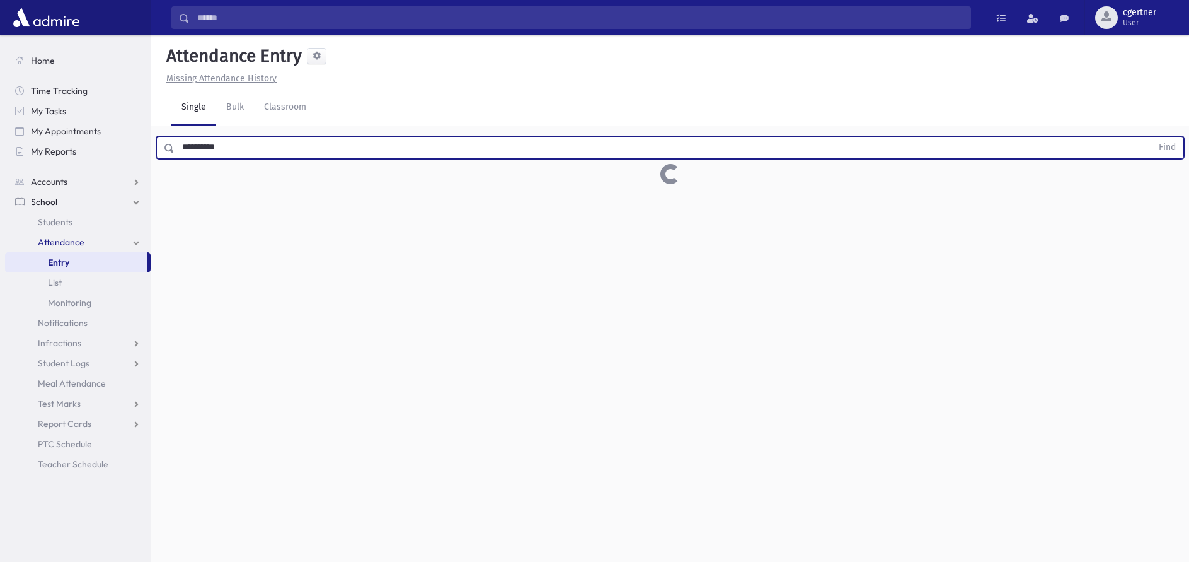
click at [1152, 137] on button "Find" at bounding box center [1168, 147] width 32 height 21
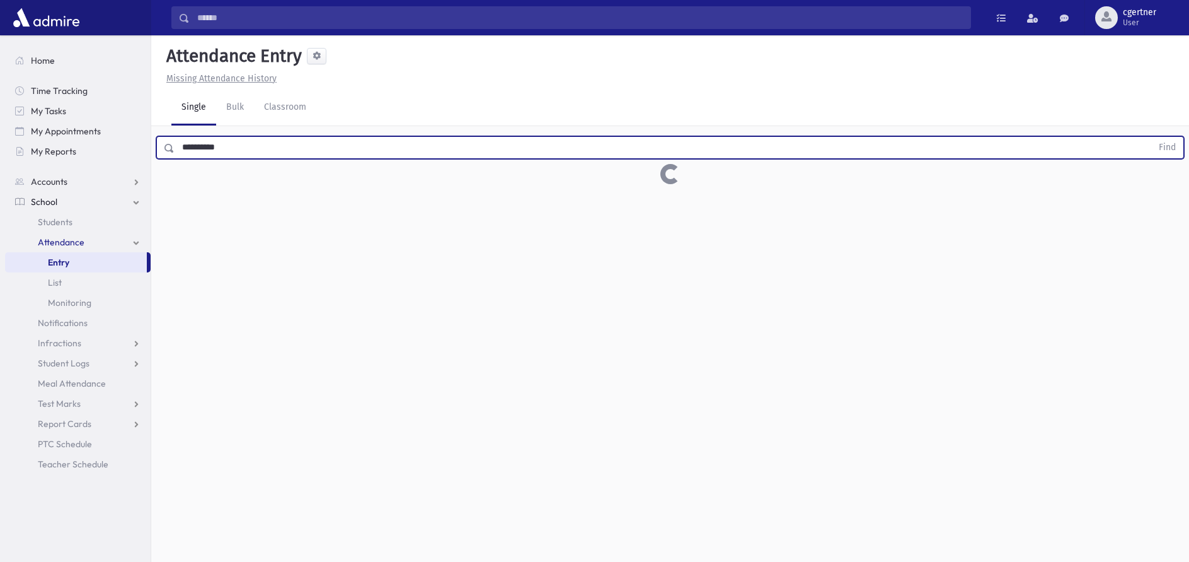
click at [1152, 137] on button "Find" at bounding box center [1168, 147] width 32 height 21
drag, startPoint x: 254, startPoint y: 152, endPoint x: 138, endPoint y: 153, distance: 116.0
click at [175, 153] on input "**********" at bounding box center [664, 147] width 978 height 23
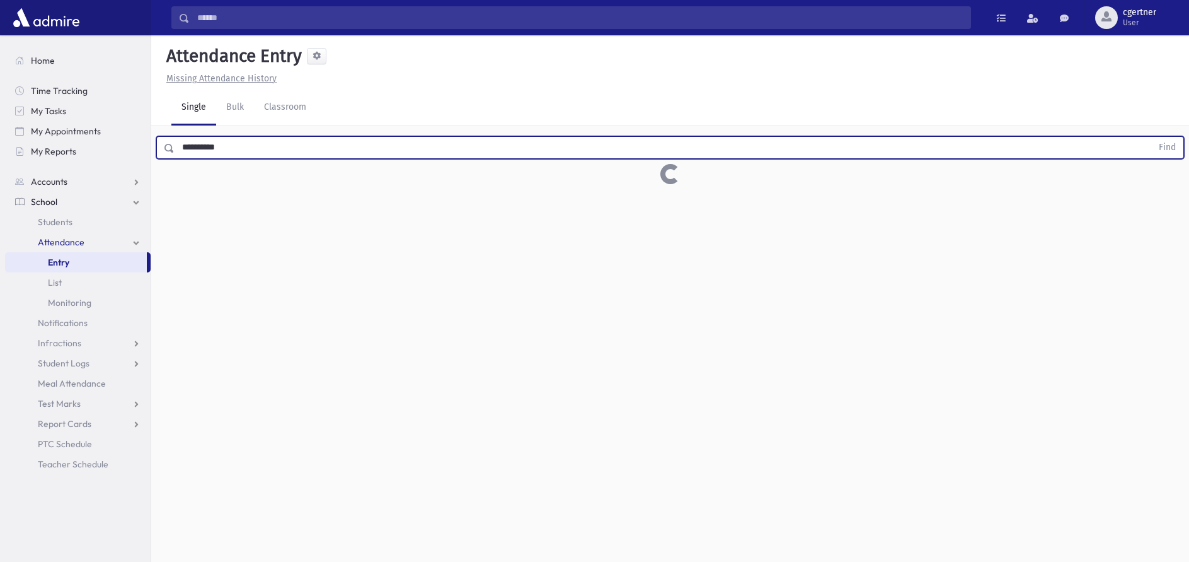
click at [1152, 137] on button "Find" at bounding box center [1168, 147] width 32 height 21
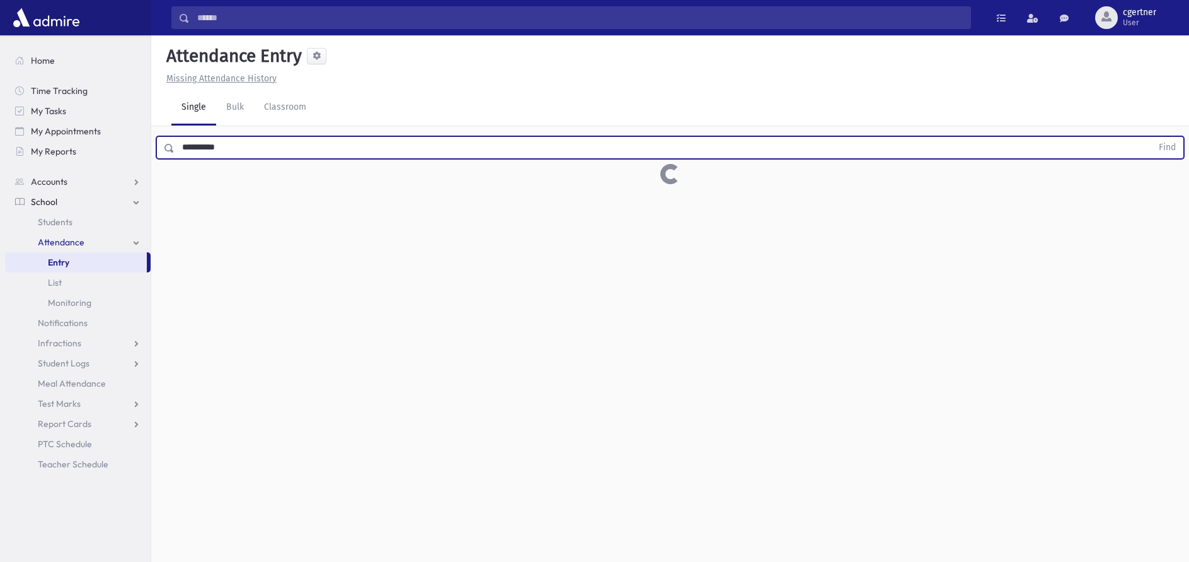
click at [1152, 137] on button "Find" at bounding box center [1168, 147] width 32 height 21
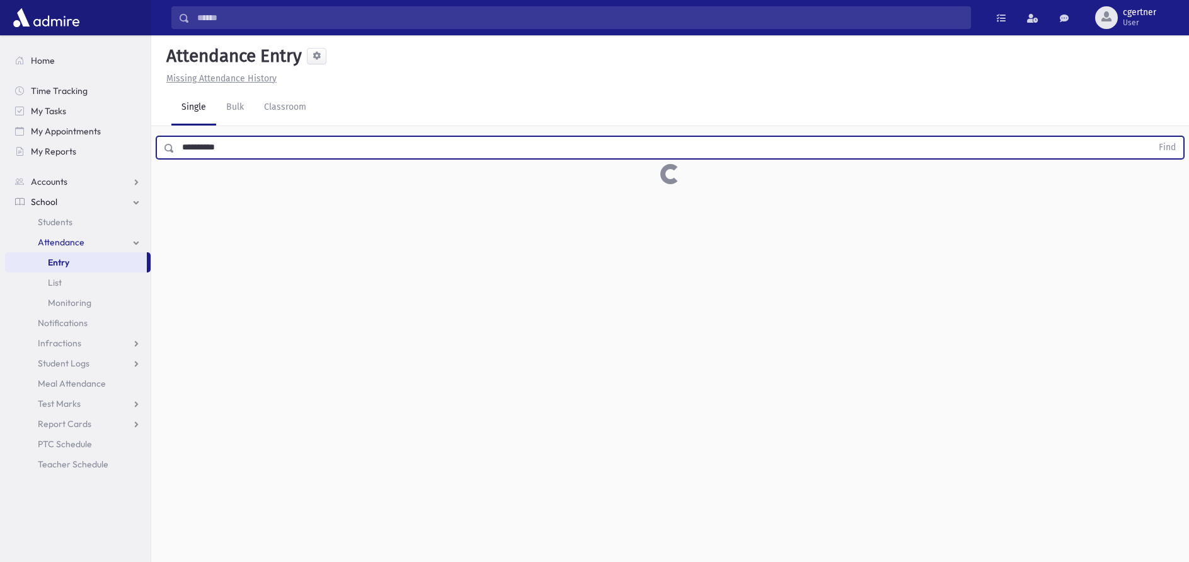
click at [1152, 137] on button "Find" at bounding box center [1168, 147] width 32 height 21
click at [317, 212] on div "**********" at bounding box center [670, 298] width 1038 height 526
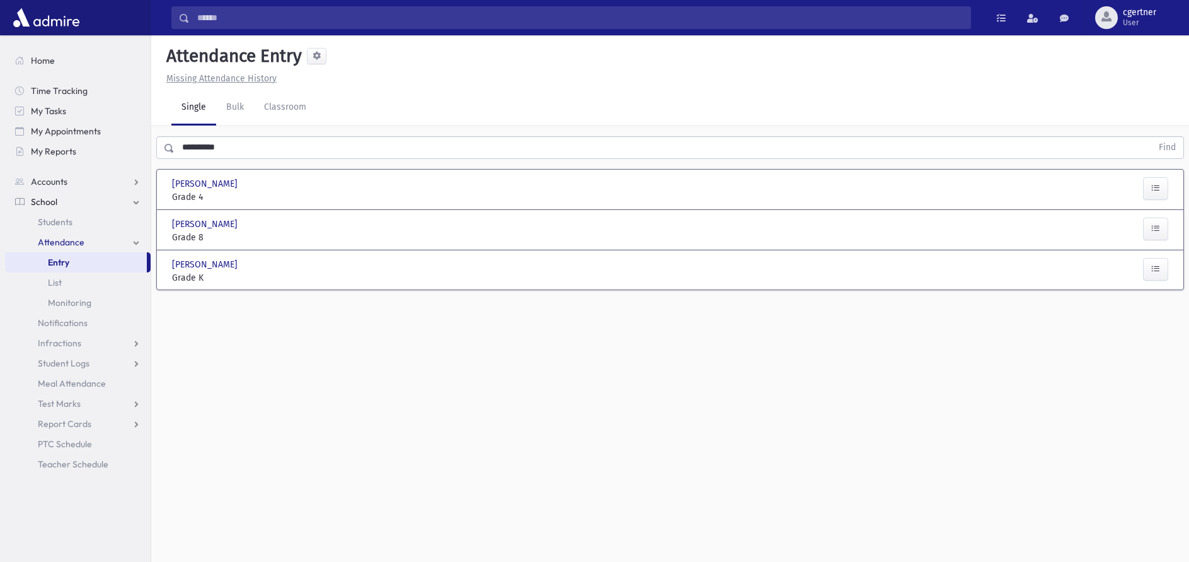
click at [1152, 137] on button "Find" at bounding box center [1168, 147] width 32 height 21
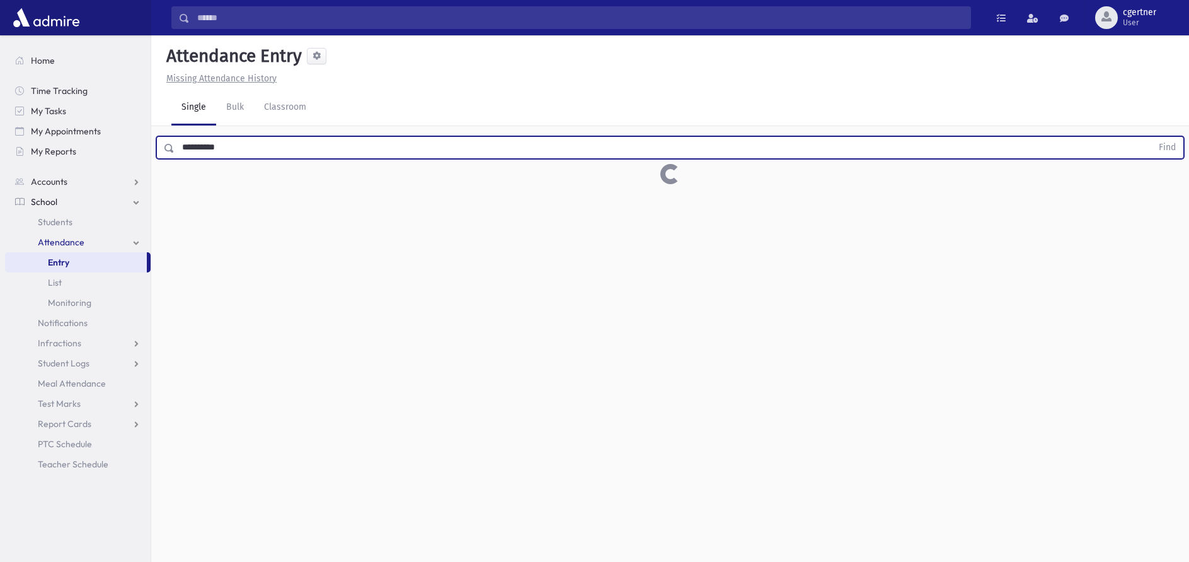
click at [1152, 137] on button "Find" at bounding box center [1168, 147] width 32 height 21
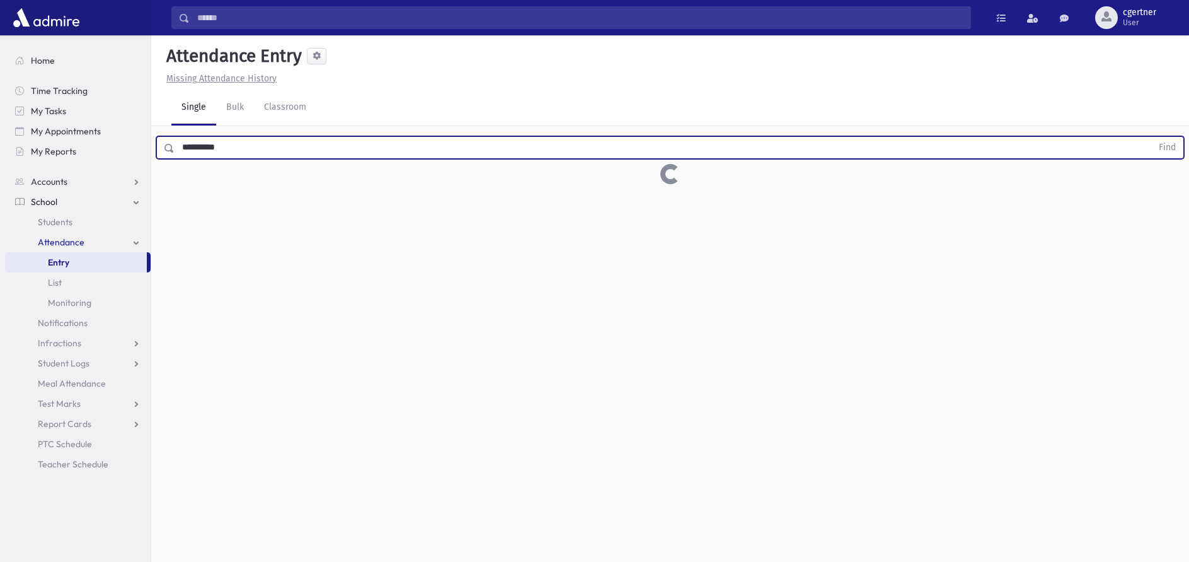
drag, startPoint x: 252, startPoint y: 148, endPoint x: 150, endPoint y: 148, distance: 101.5
click at [175, 148] on input "**********" at bounding box center [664, 147] width 978 height 23
click at [1152, 137] on button "Find" at bounding box center [1168, 147] width 32 height 21
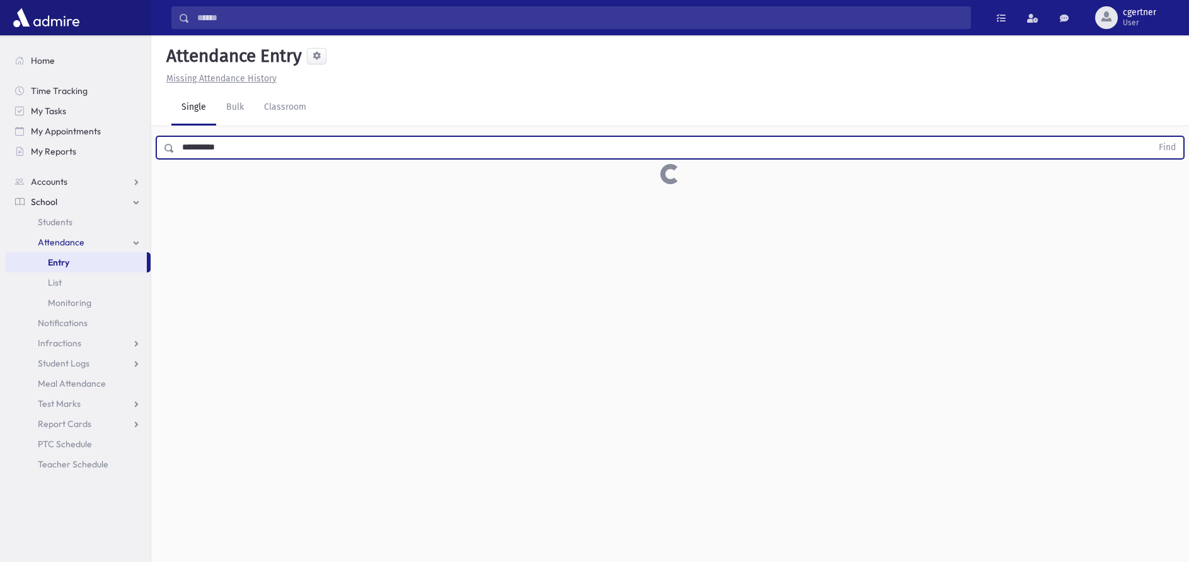
click at [1152, 137] on button "Find" at bounding box center [1168, 147] width 32 height 21
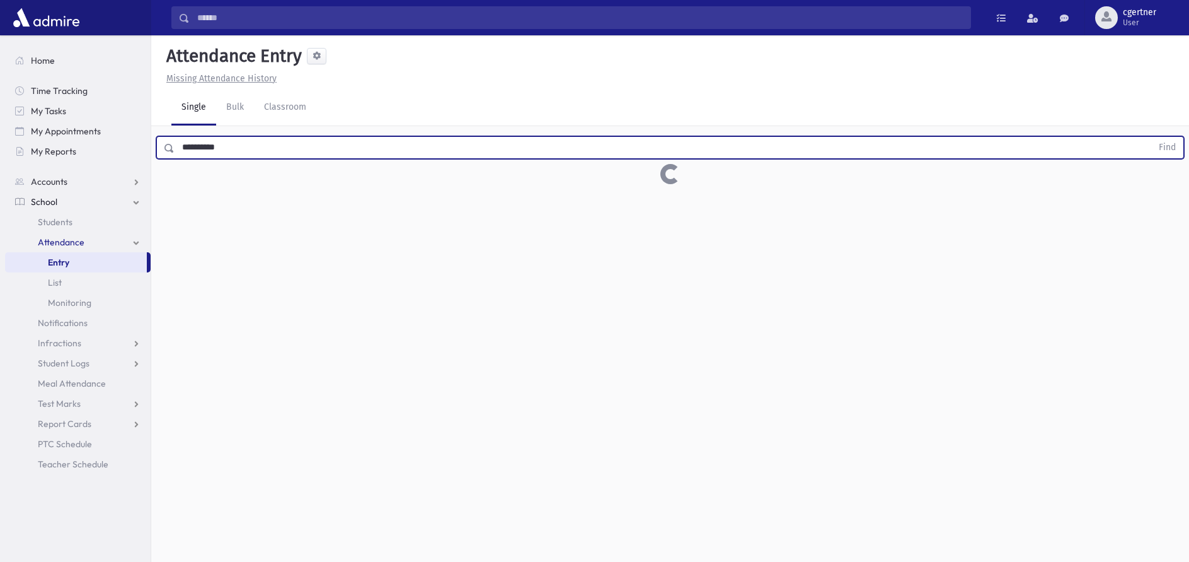
click at [1152, 137] on button "Find" at bounding box center [1168, 147] width 32 height 21
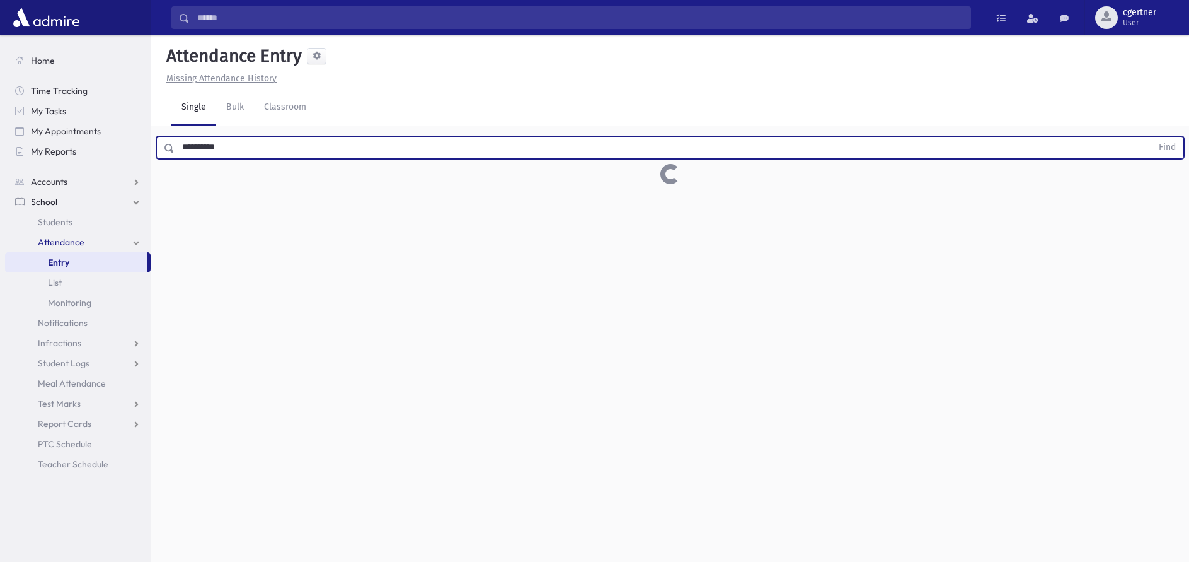
click at [1152, 137] on button "Find" at bounding box center [1168, 147] width 32 height 21
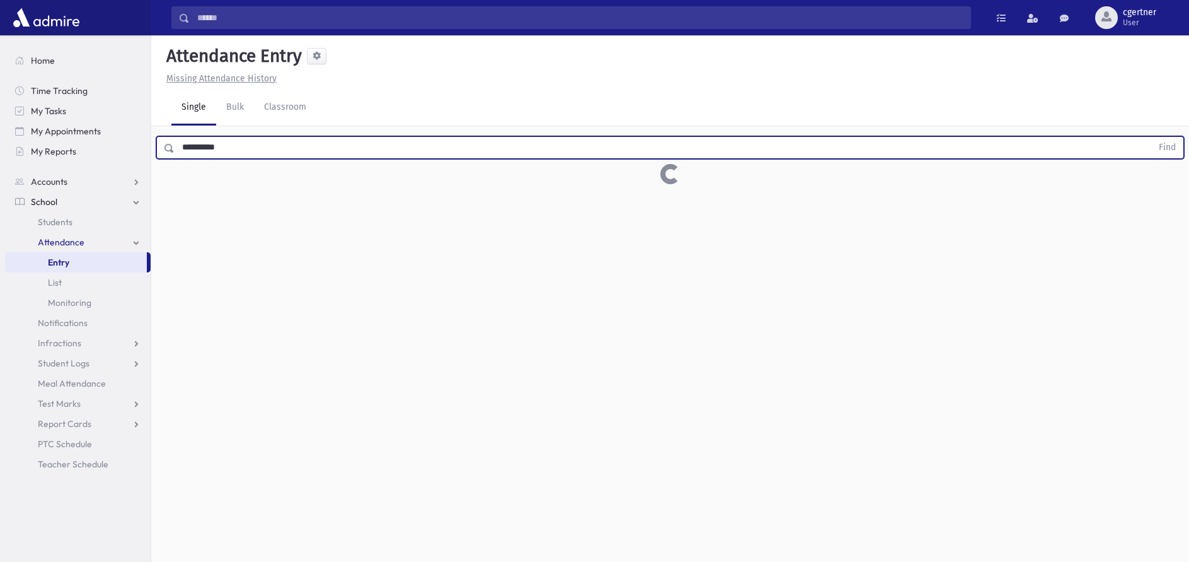
click at [1152, 137] on button "Find" at bounding box center [1168, 147] width 32 height 21
click
drag, startPoint x: 141, startPoint y: 148, endPoint x: 115, endPoint y: 148, distance: 25.2
drag, startPoint x: 238, startPoint y: 142, endPoint x: 146, endPoint y: 146, distance: 92.1
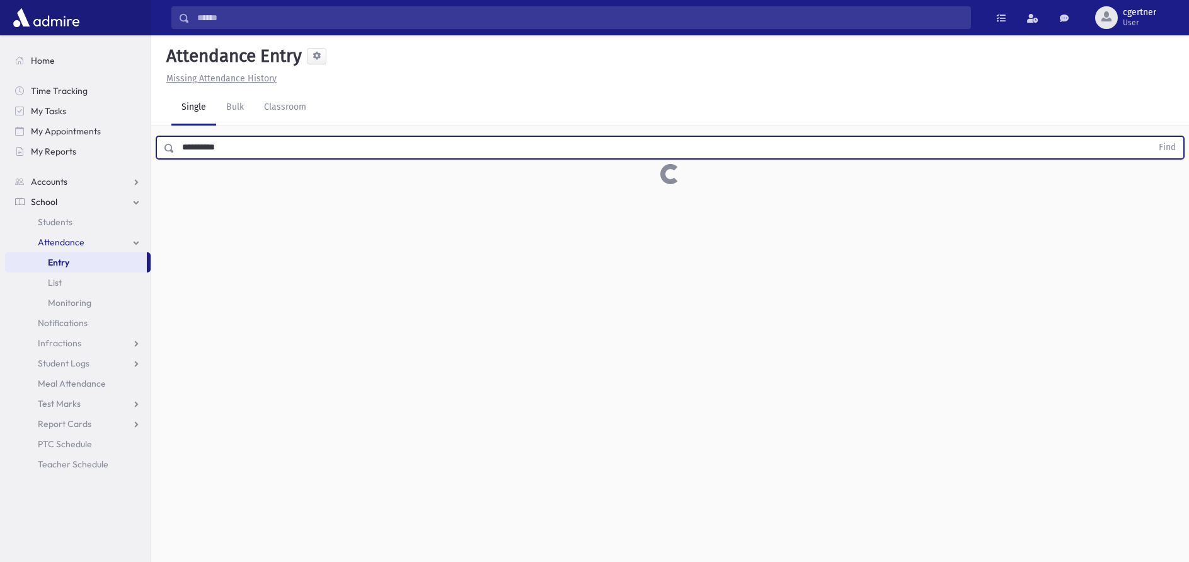
drag, startPoint x: 270, startPoint y: 149, endPoint x: 171, endPoint y: 153, distance: 99.7
drag, startPoint x: 215, startPoint y: 152, endPoint x: 161, endPoint y: 152, distance: 54.2
drag, startPoint x: 157, startPoint y: 150, endPoint x: 145, endPoint y: 151, distance: 12.0
drag, startPoint x: 243, startPoint y: 136, endPoint x: 153, endPoint y: 129, distance: 90.5
